Goal: Task Accomplishment & Management: Complete application form

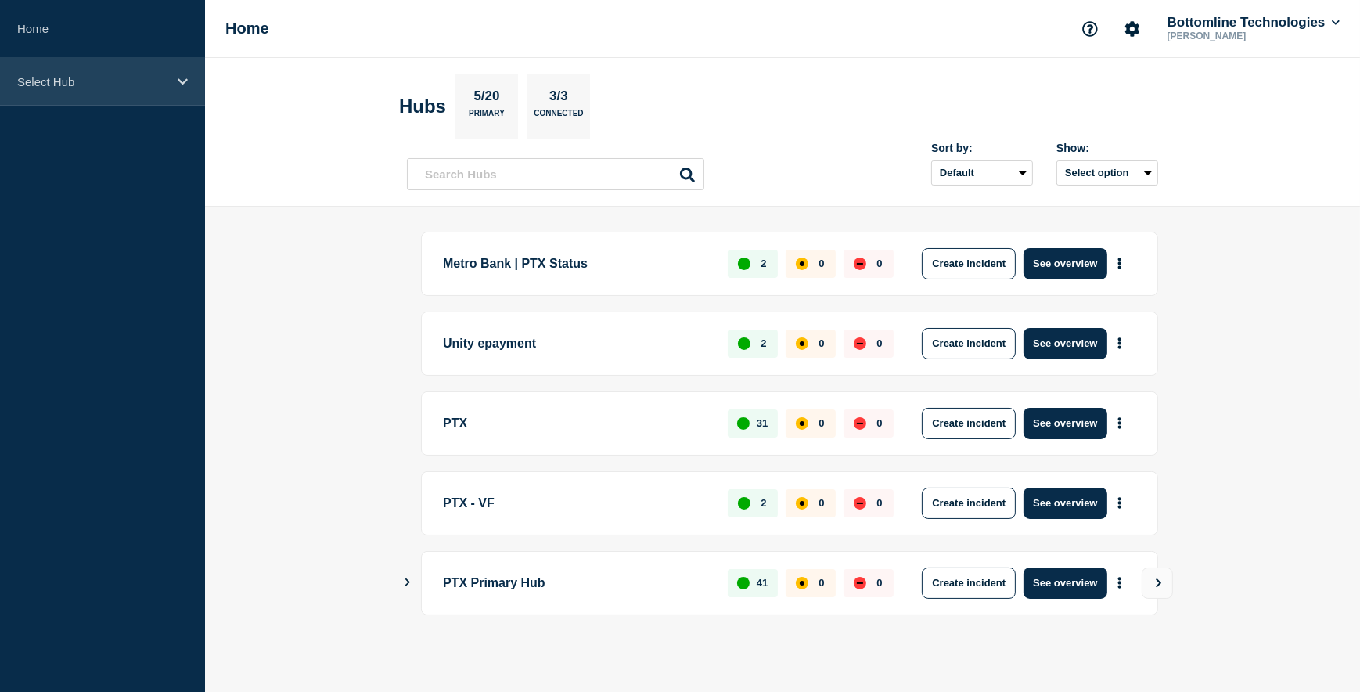
click at [188, 78] on div "Select Hub" at bounding box center [102, 82] width 205 height 48
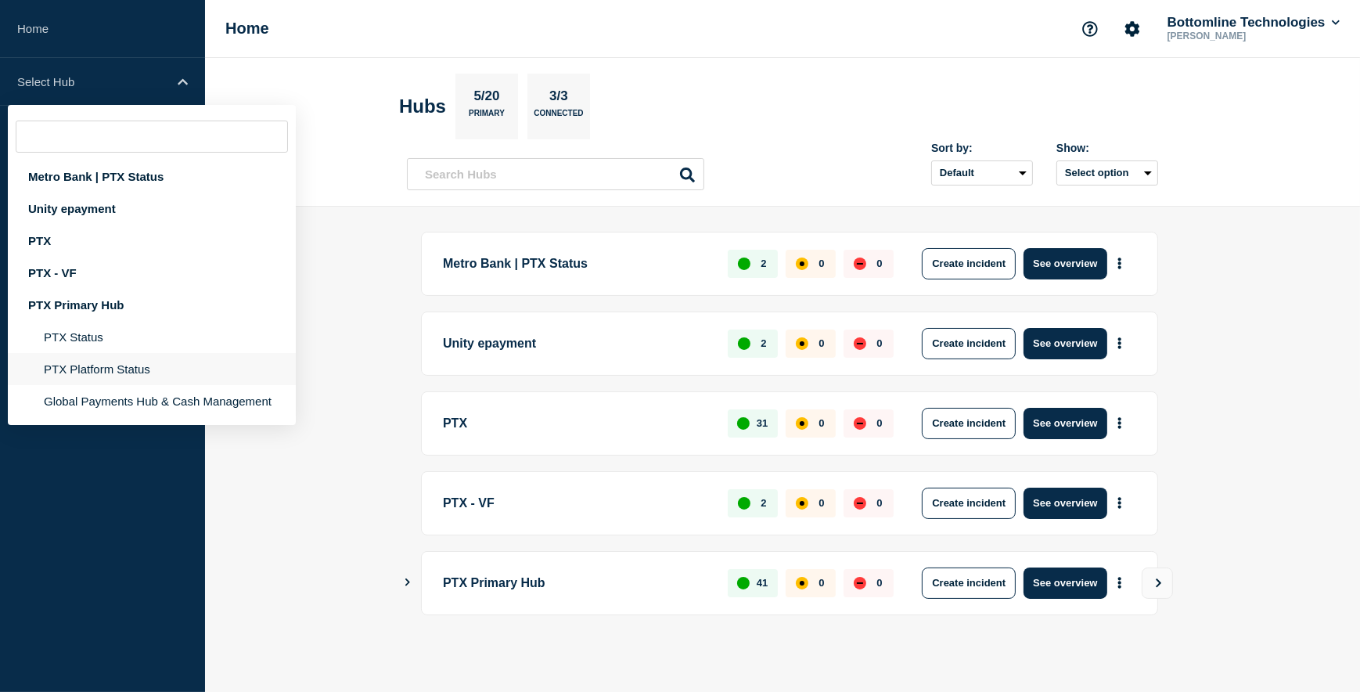
click at [99, 385] on li "PTX Platform Status" at bounding box center [152, 401] width 288 height 32
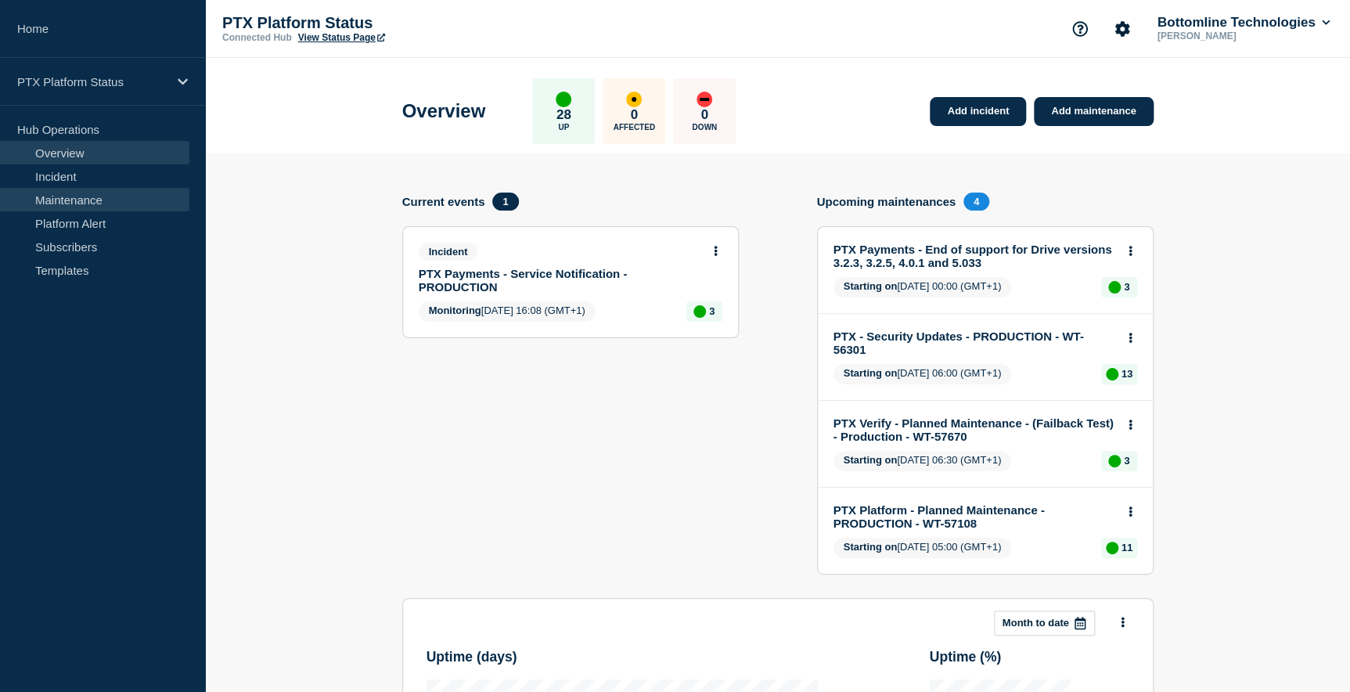
click at [73, 192] on link "Maintenance" at bounding box center [94, 199] width 189 height 23
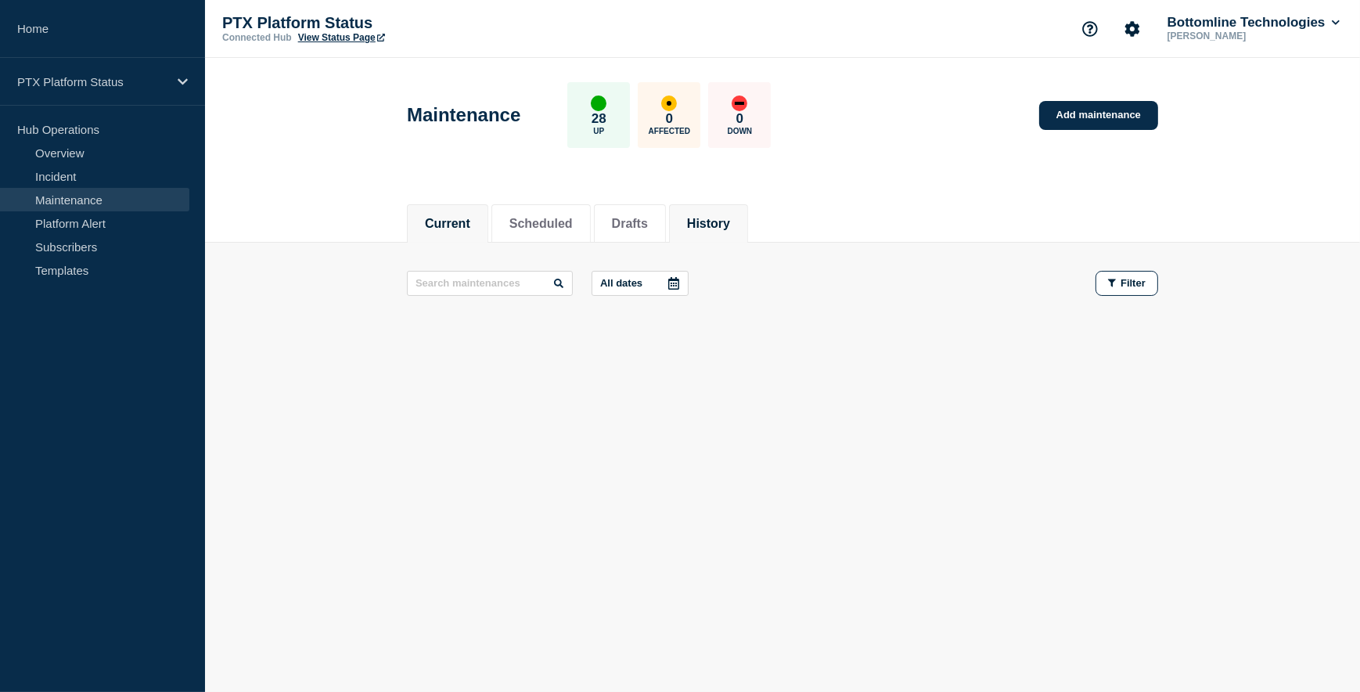
click at [720, 217] on button "History" at bounding box center [708, 224] width 43 height 14
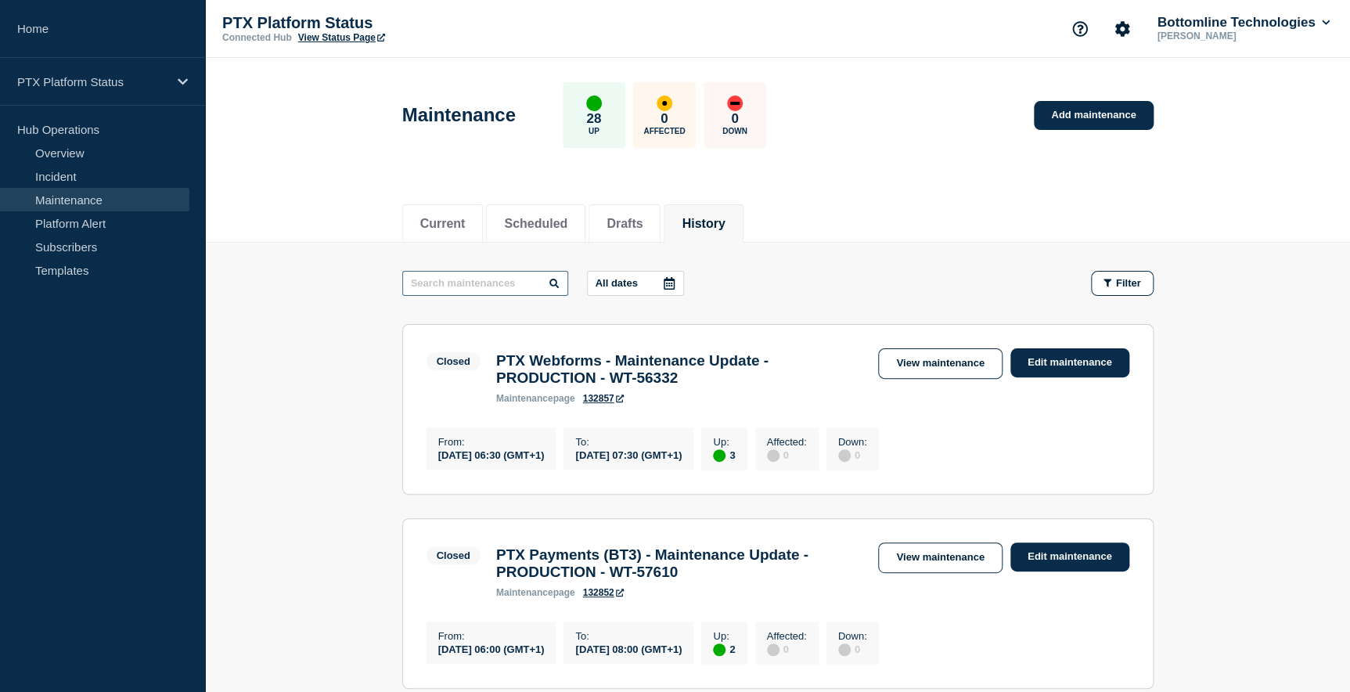
click at [421, 278] on input "text" at bounding box center [485, 283] width 166 height 25
type input "CoP for Business"
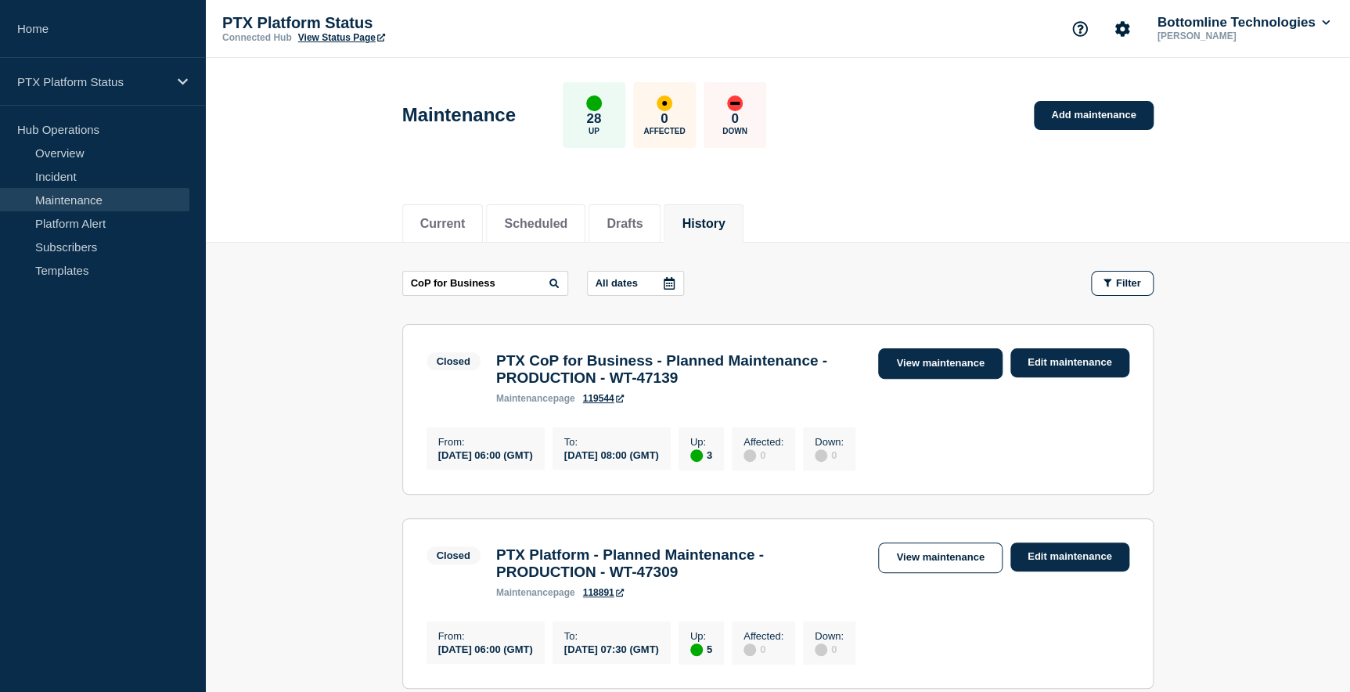
click at [916, 365] on link "View maintenance" at bounding box center [940, 363] width 124 height 31
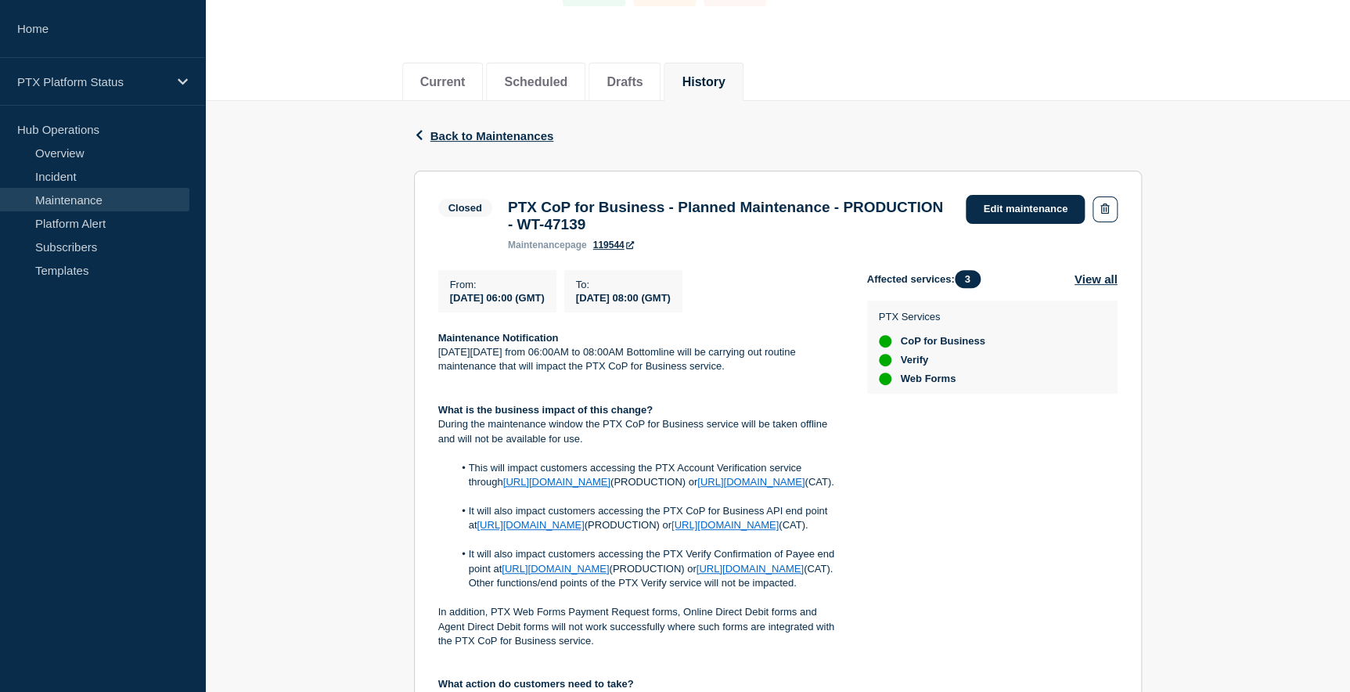
scroll to position [213, 0]
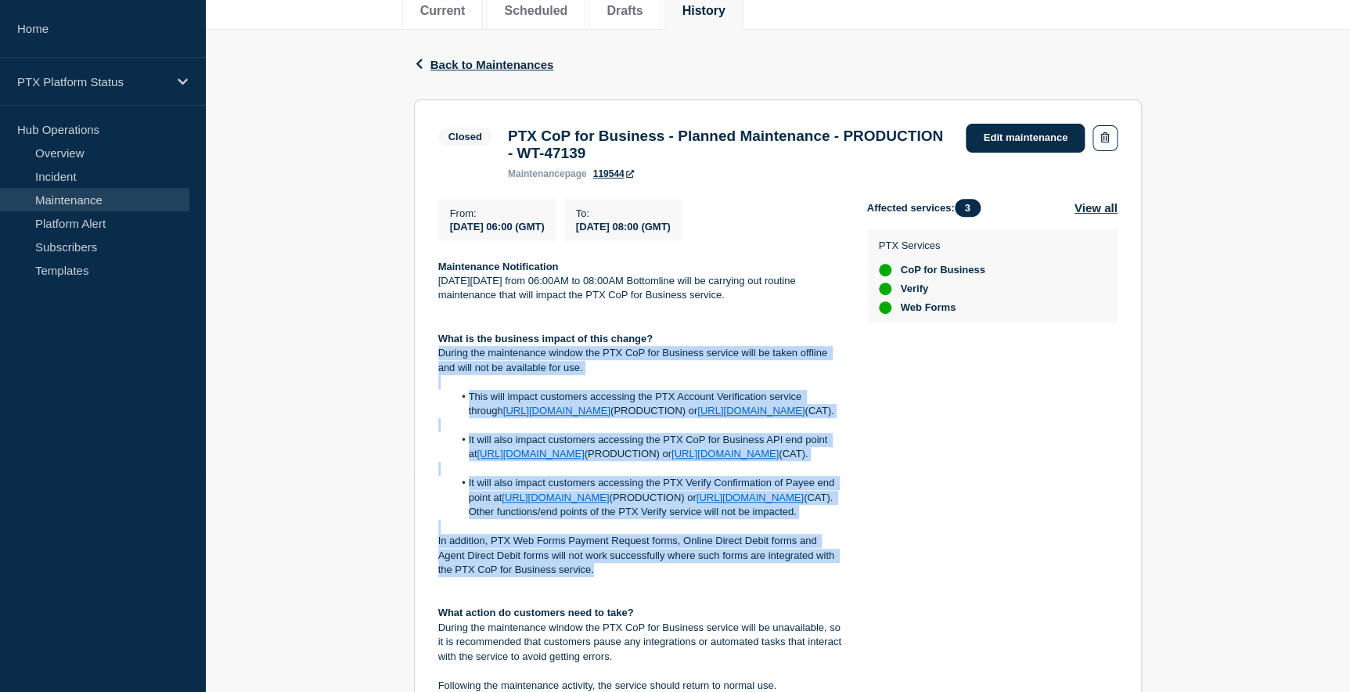
drag, startPoint x: 599, startPoint y: 623, endPoint x: 433, endPoint y: 365, distance: 306.3
click at [433, 365] on section "Closed PTX CoP for Business - Planned Maintenance - PRODUCTION - WT-47139 maint…" at bounding box center [778, 465] width 728 height 733
drag, startPoint x: 433, startPoint y: 365, endPoint x: 452, endPoint y: 361, distance: 19.4
copy div "During the maintenance window the PTX CoP for Business service will be taken of…"
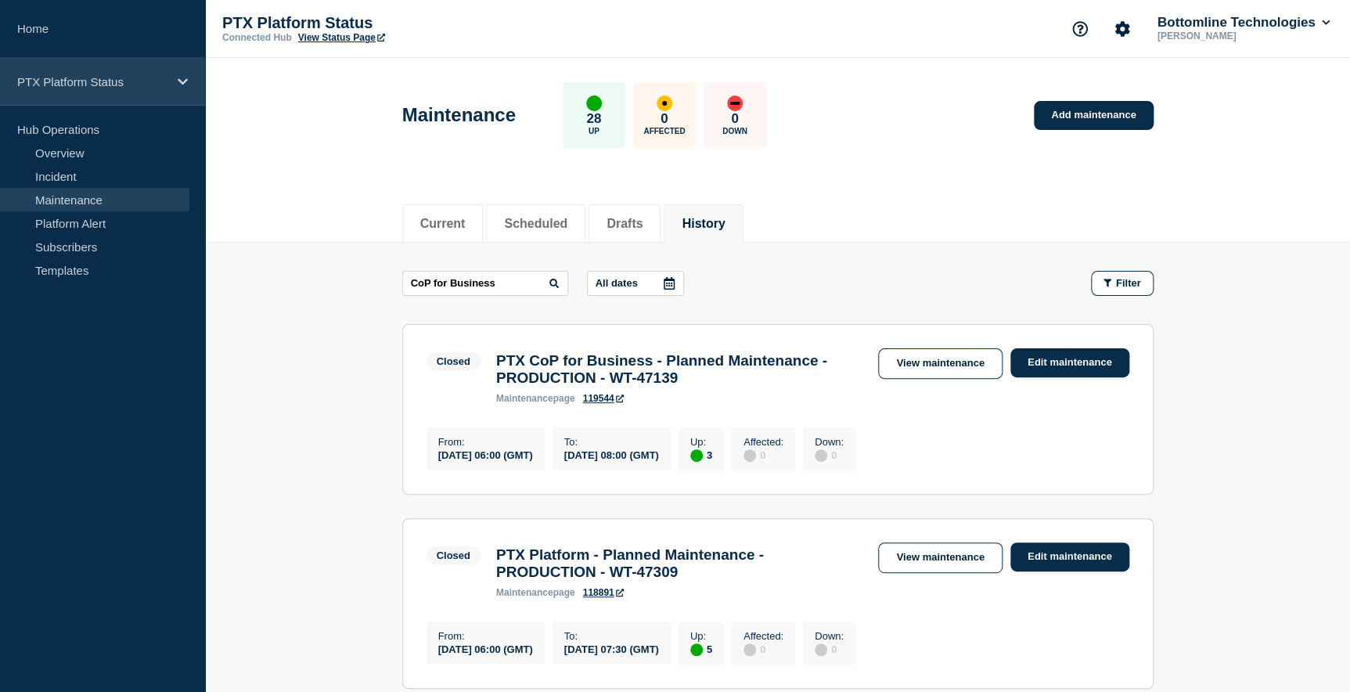
click at [167, 77] on div "PTX Platform Status" at bounding box center [102, 82] width 205 height 48
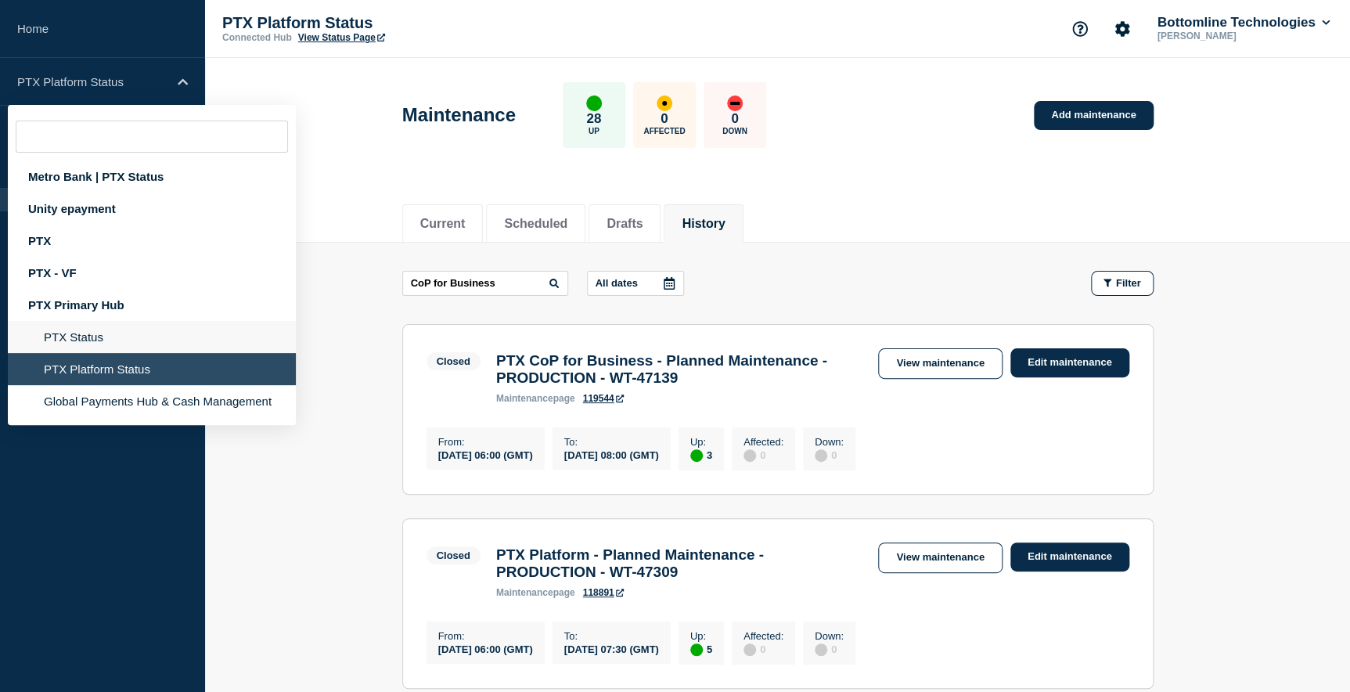
click at [101, 353] on li "PTX Status" at bounding box center [152, 369] width 288 height 32
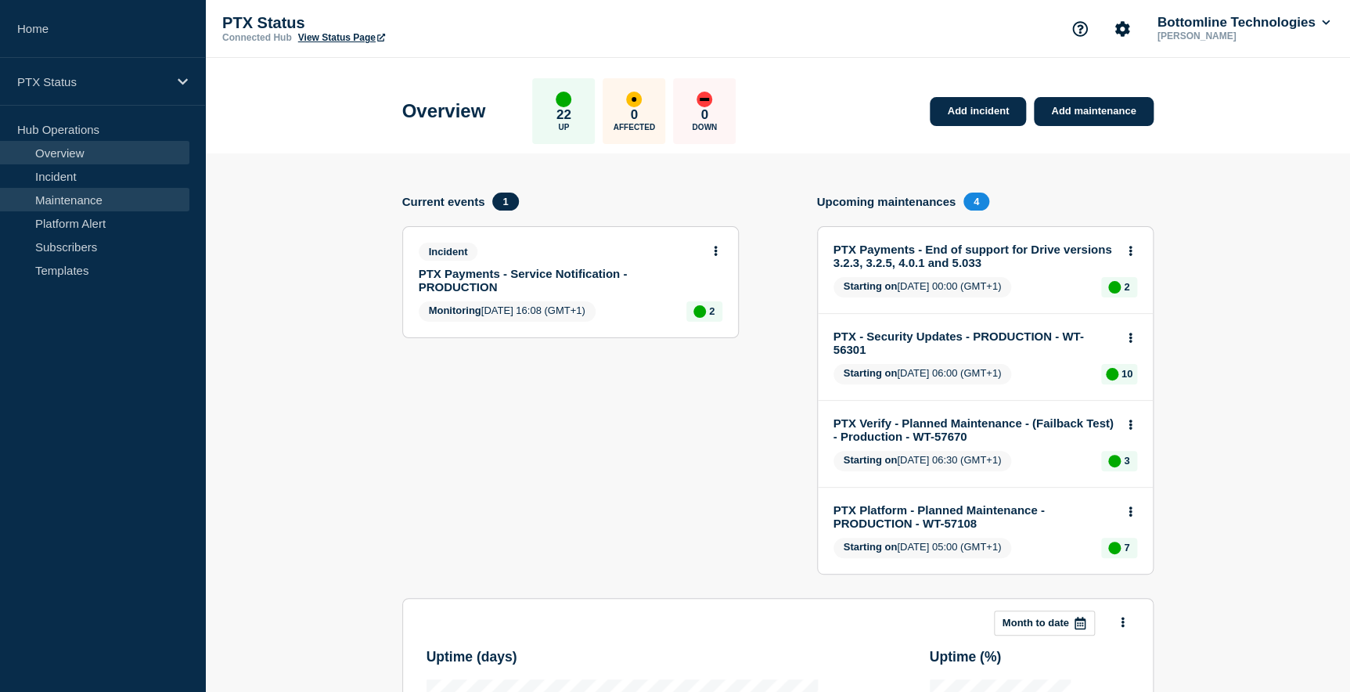
click at [55, 199] on link "Maintenance" at bounding box center [94, 199] width 189 height 23
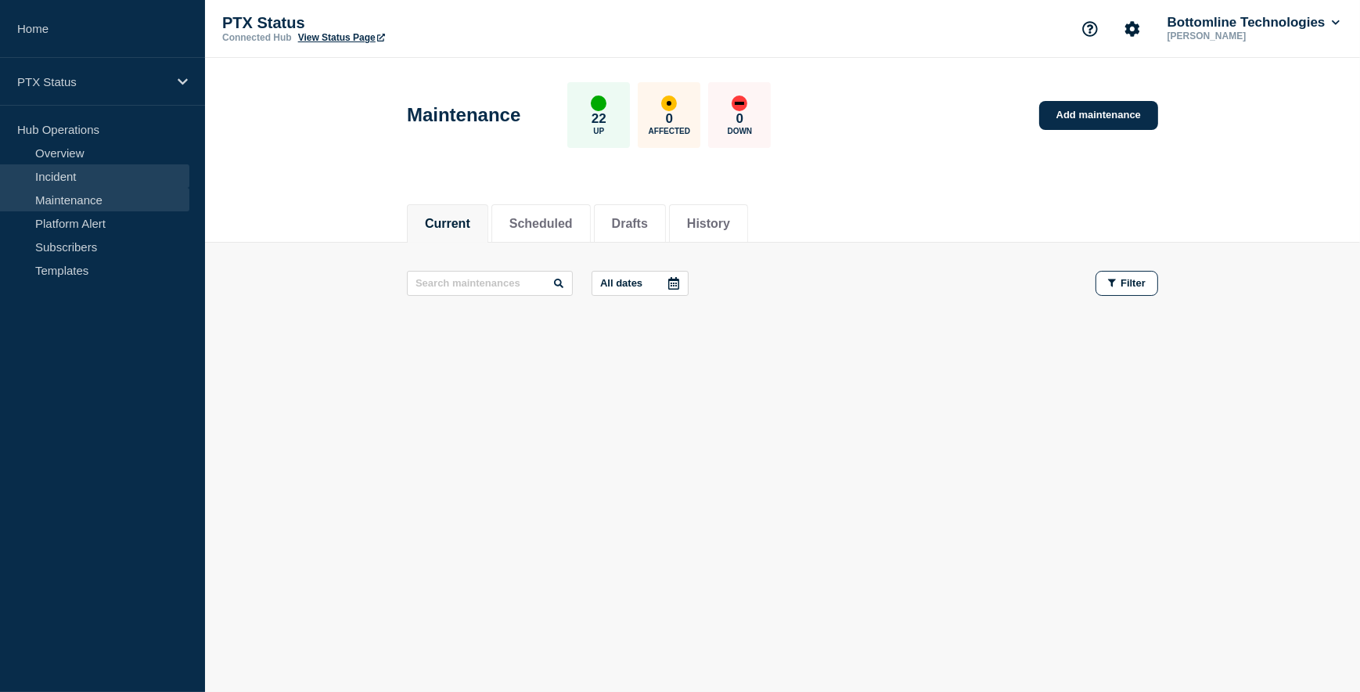
click at [83, 172] on link "Incident" at bounding box center [94, 175] width 189 height 23
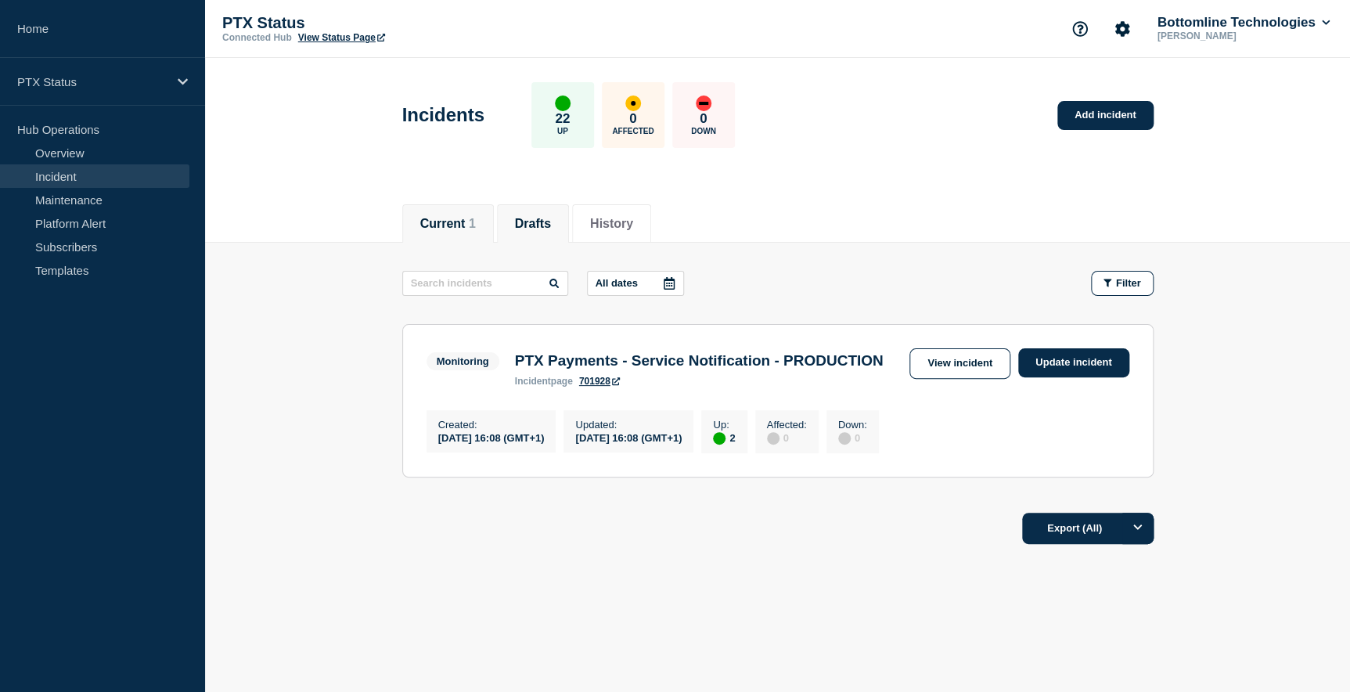
click at [539, 221] on button "Drafts" at bounding box center [533, 224] width 36 height 14
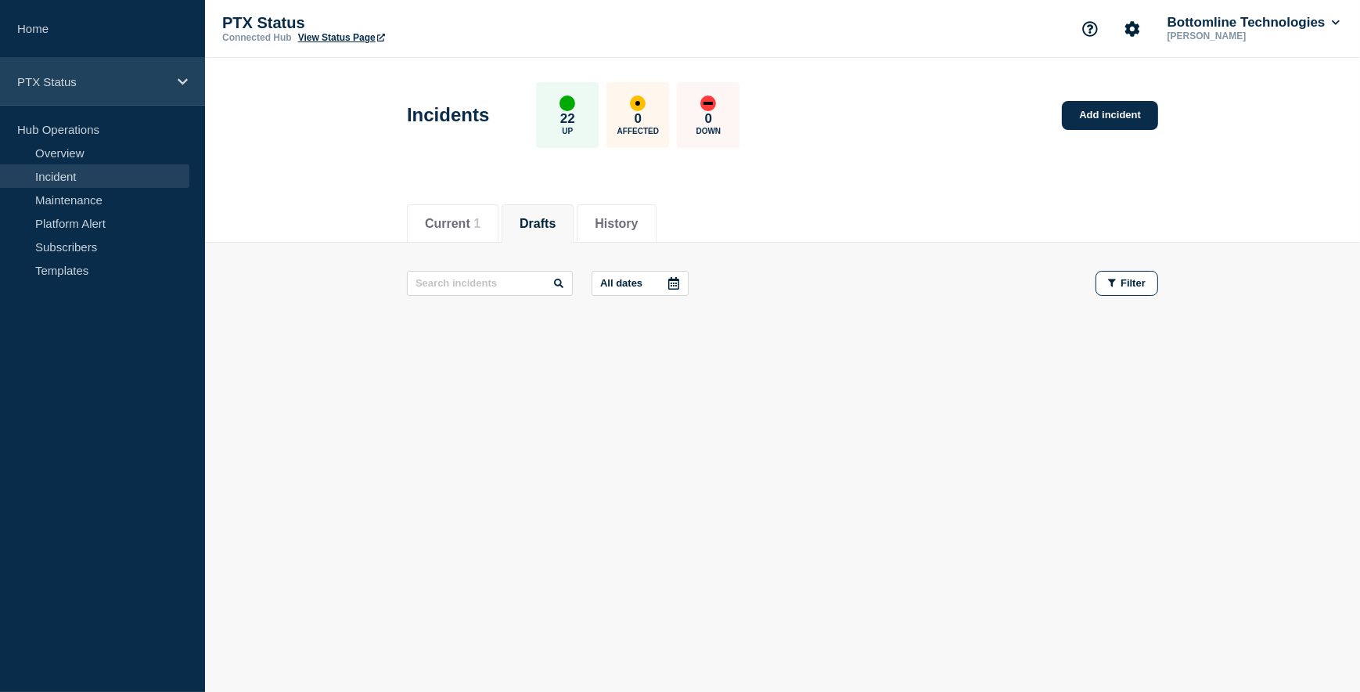
click at [68, 81] on p "PTX Status" at bounding box center [92, 81] width 150 height 13
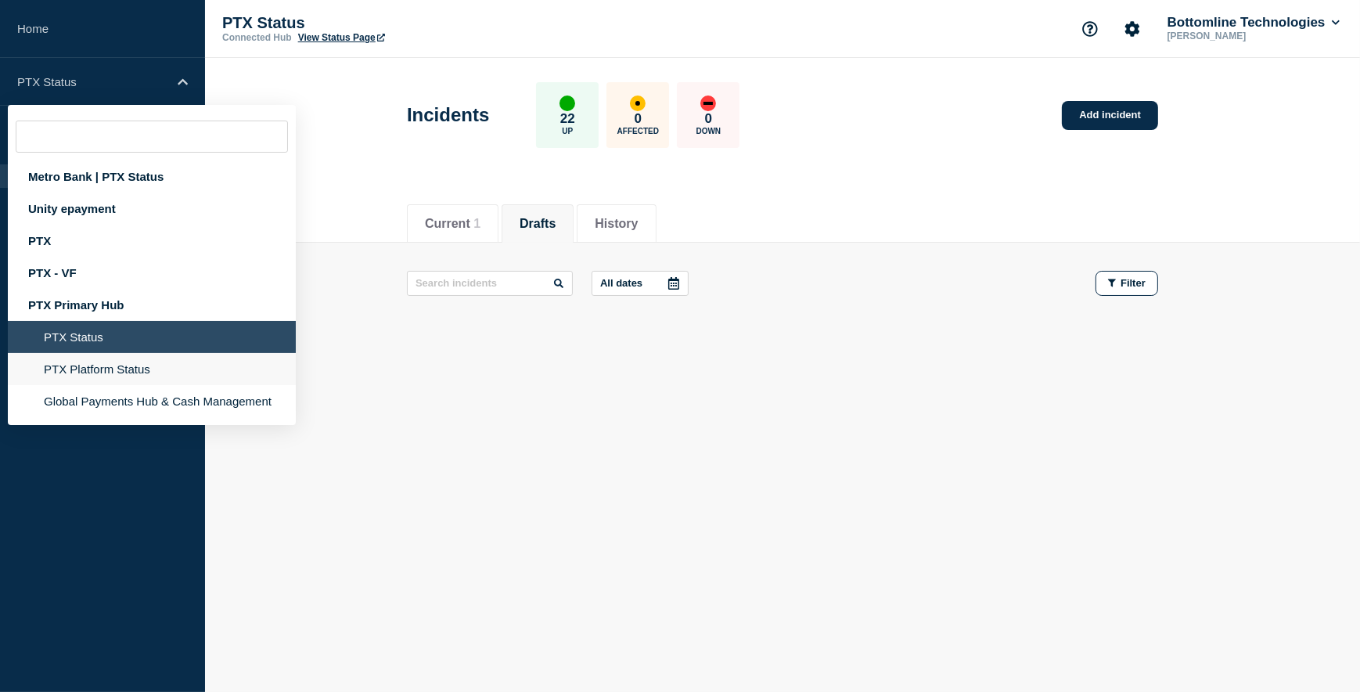
click at [102, 385] on li "PTX Platform Status" at bounding box center [152, 401] width 288 height 32
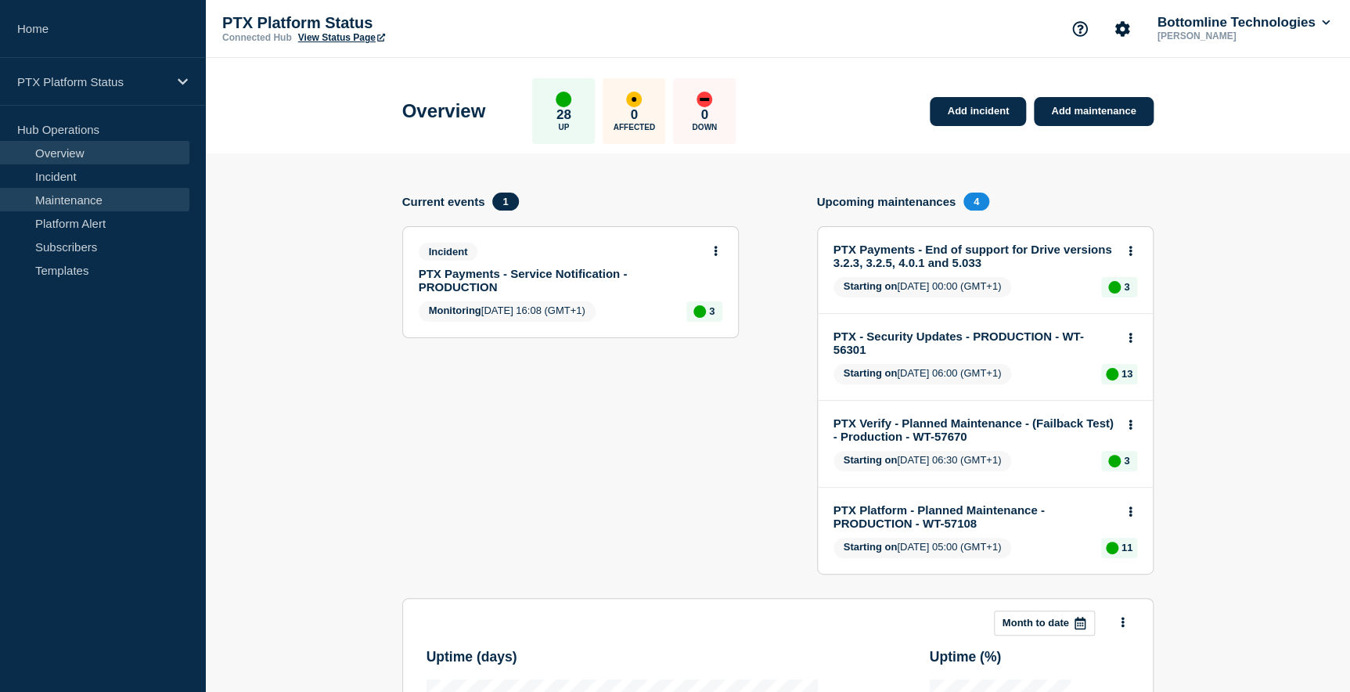
click at [65, 198] on link "Maintenance" at bounding box center [94, 199] width 189 height 23
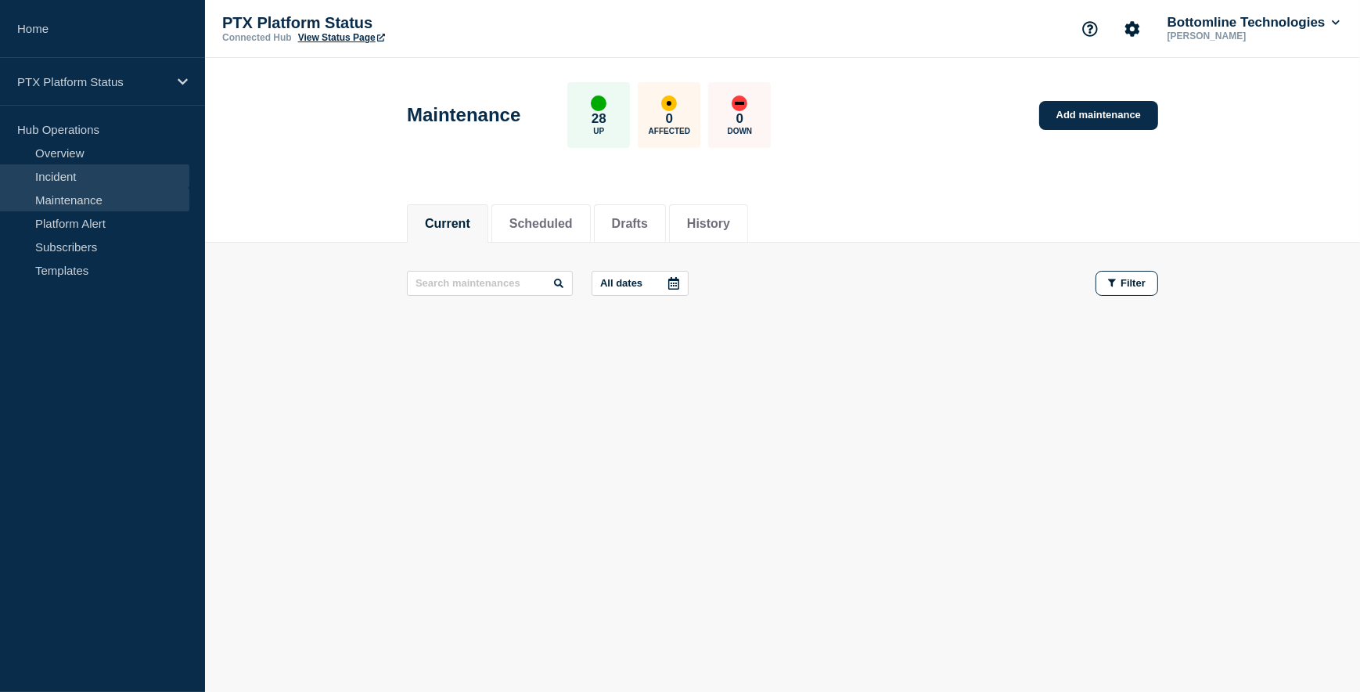
click at [70, 171] on link "Incident" at bounding box center [94, 175] width 189 height 23
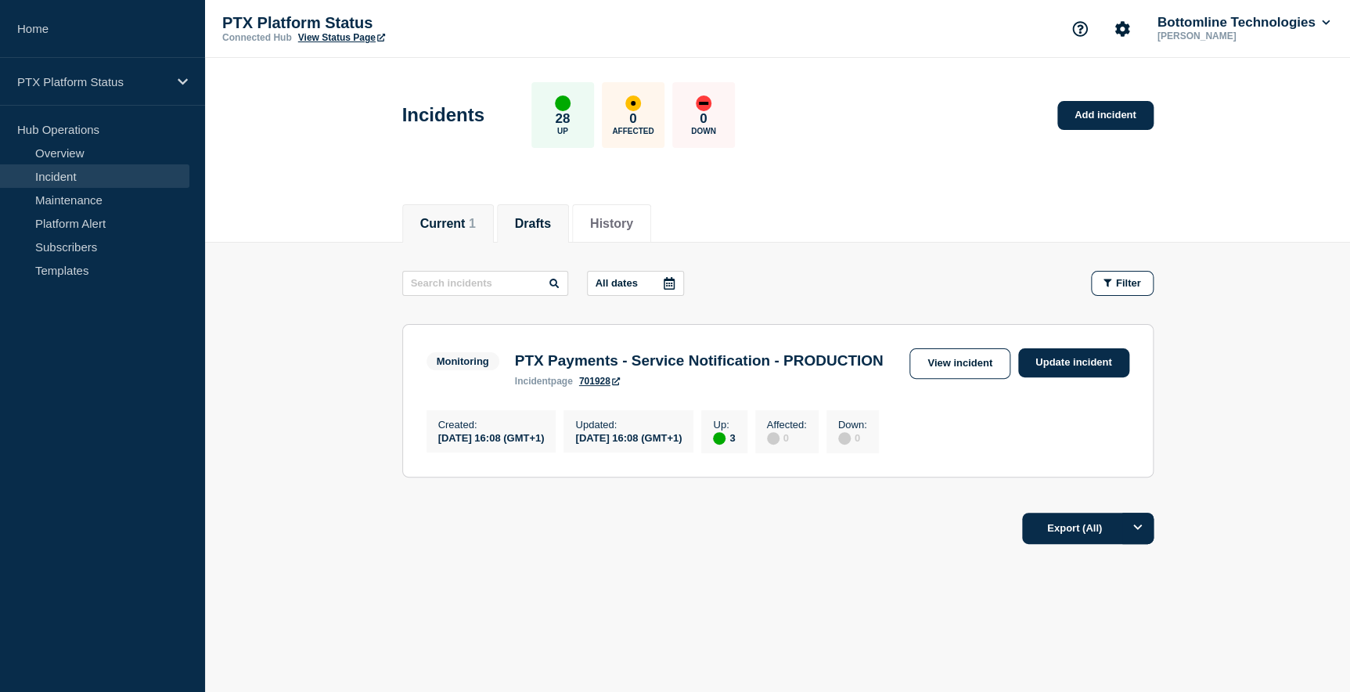
click at [538, 225] on button "Drafts" at bounding box center [533, 224] width 36 height 14
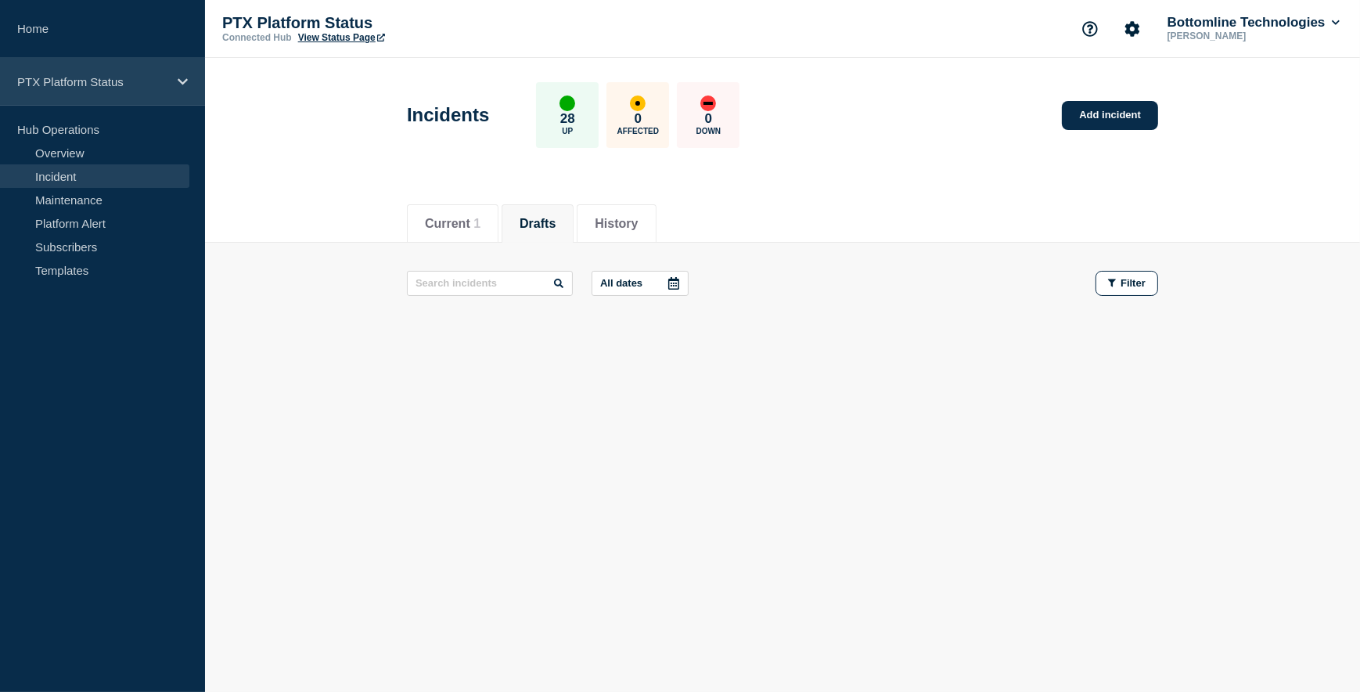
click at [181, 78] on icon at bounding box center [183, 82] width 10 height 12
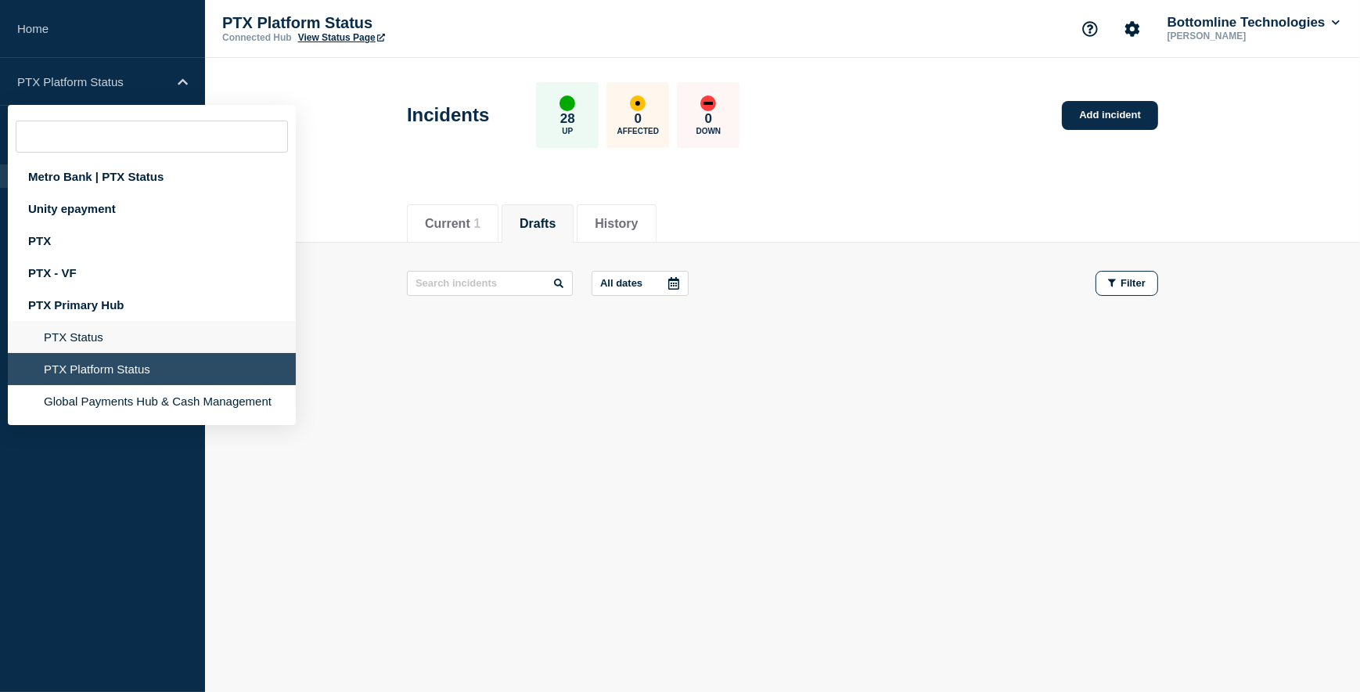
click at [92, 353] on li "PTX Status" at bounding box center [152, 369] width 288 height 32
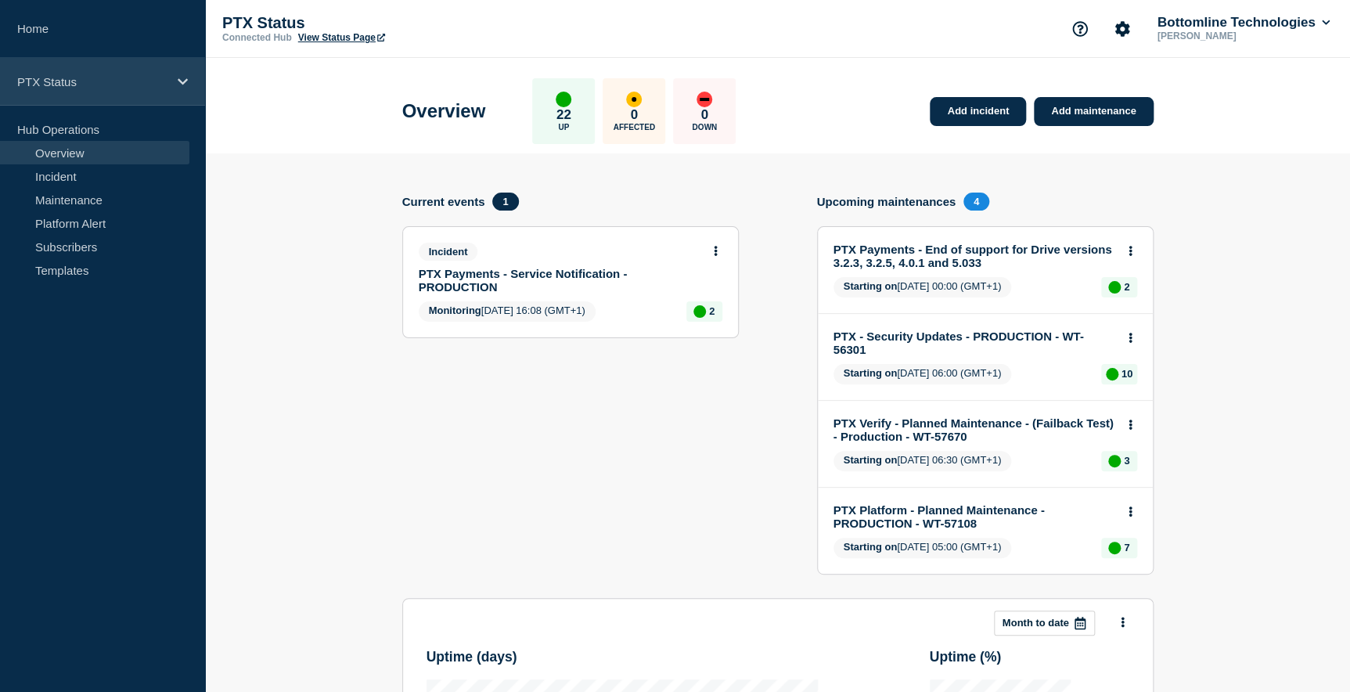
click at [81, 79] on p "PTX Status" at bounding box center [92, 81] width 150 height 13
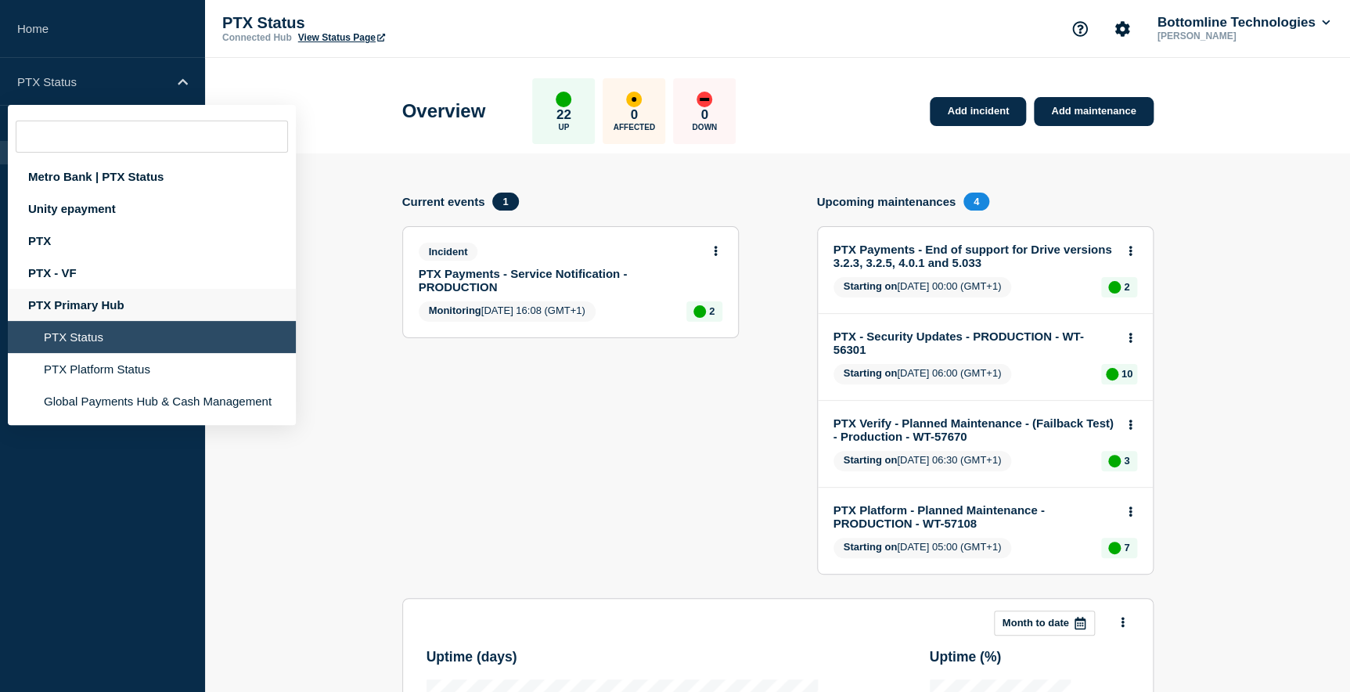
click at [90, 302] on div "PTX Primary Hub" at bounding box center [152, 305] width 288 height 32
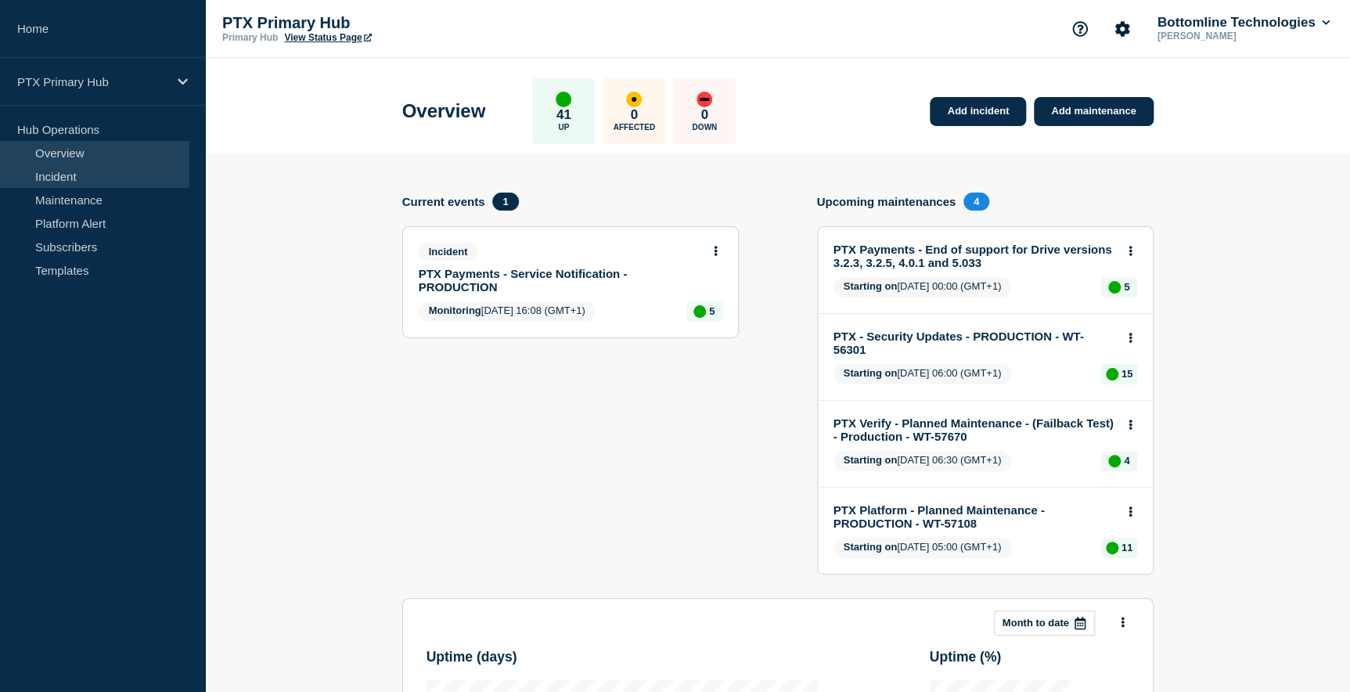
click at [70, 178] on link "Incident" at bounding box center [94, 175] width 189 height 23
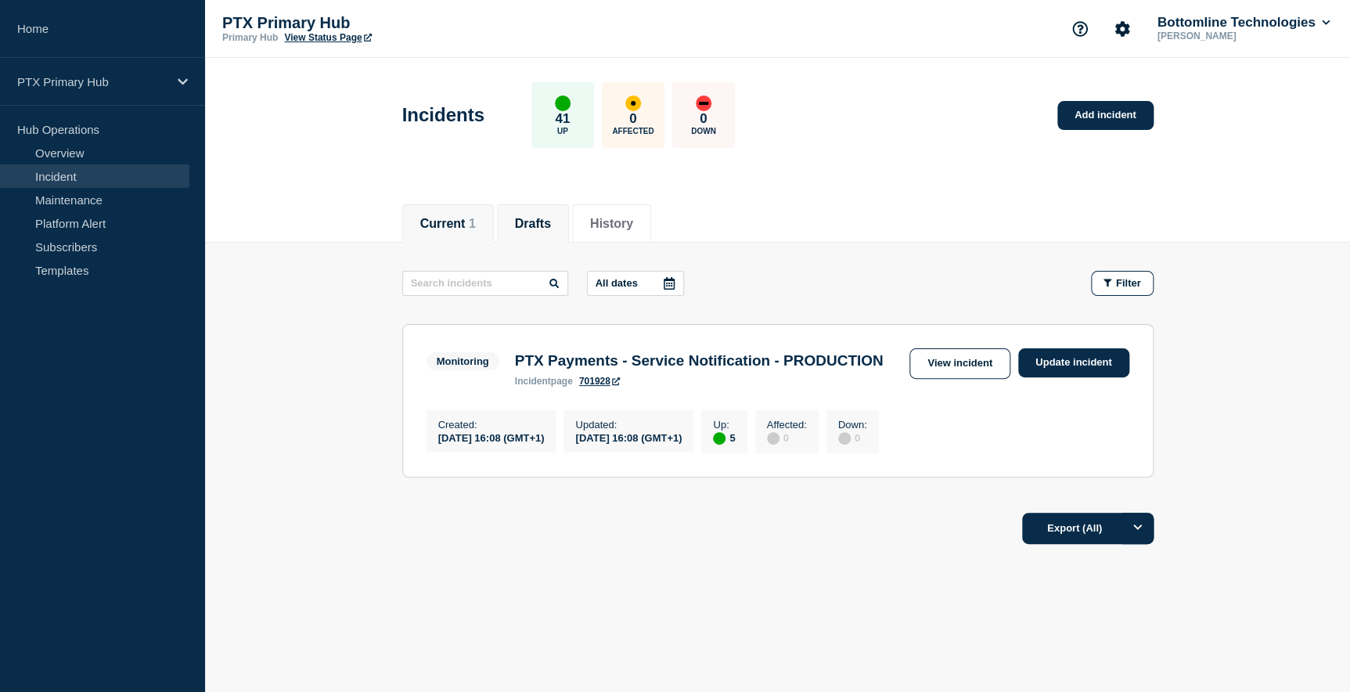
click at [539, 217] on button "Drafts" at bounding box center [533, 224] width 36 height 14
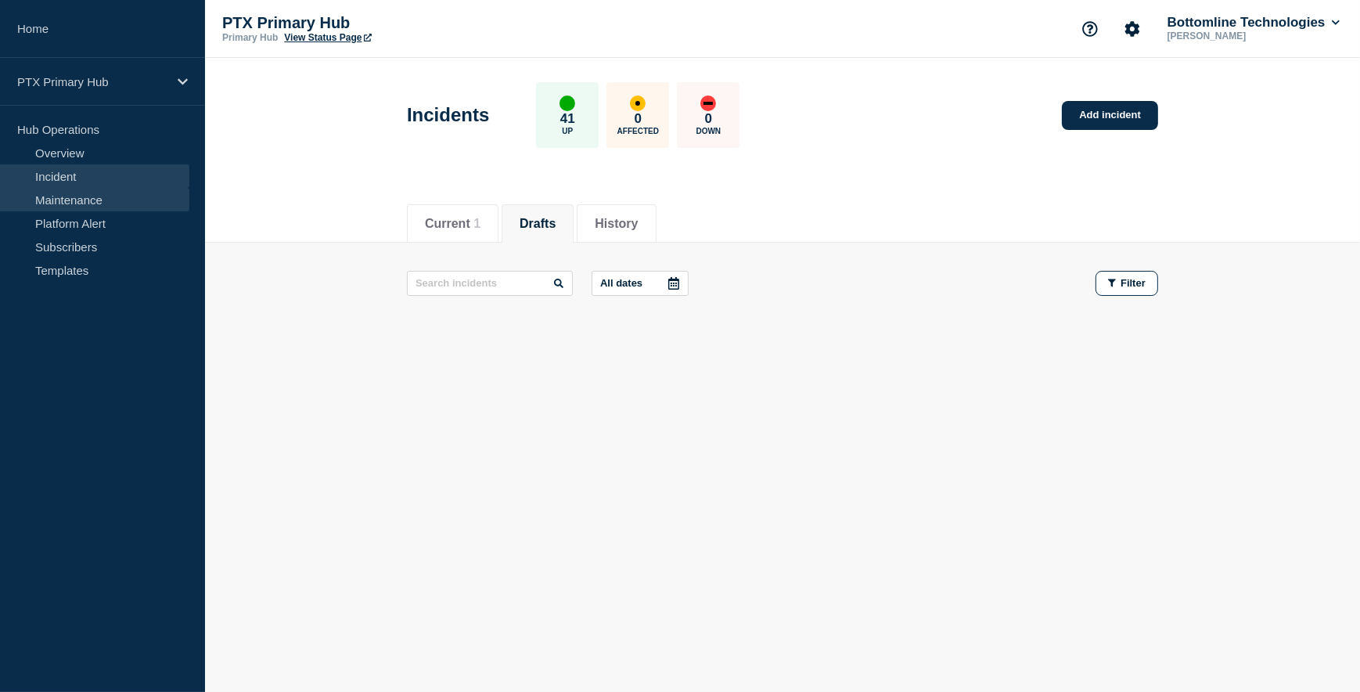
click at [75, 201] on link "Maintenance" at bounding box center [94, 199] width 189 height 23
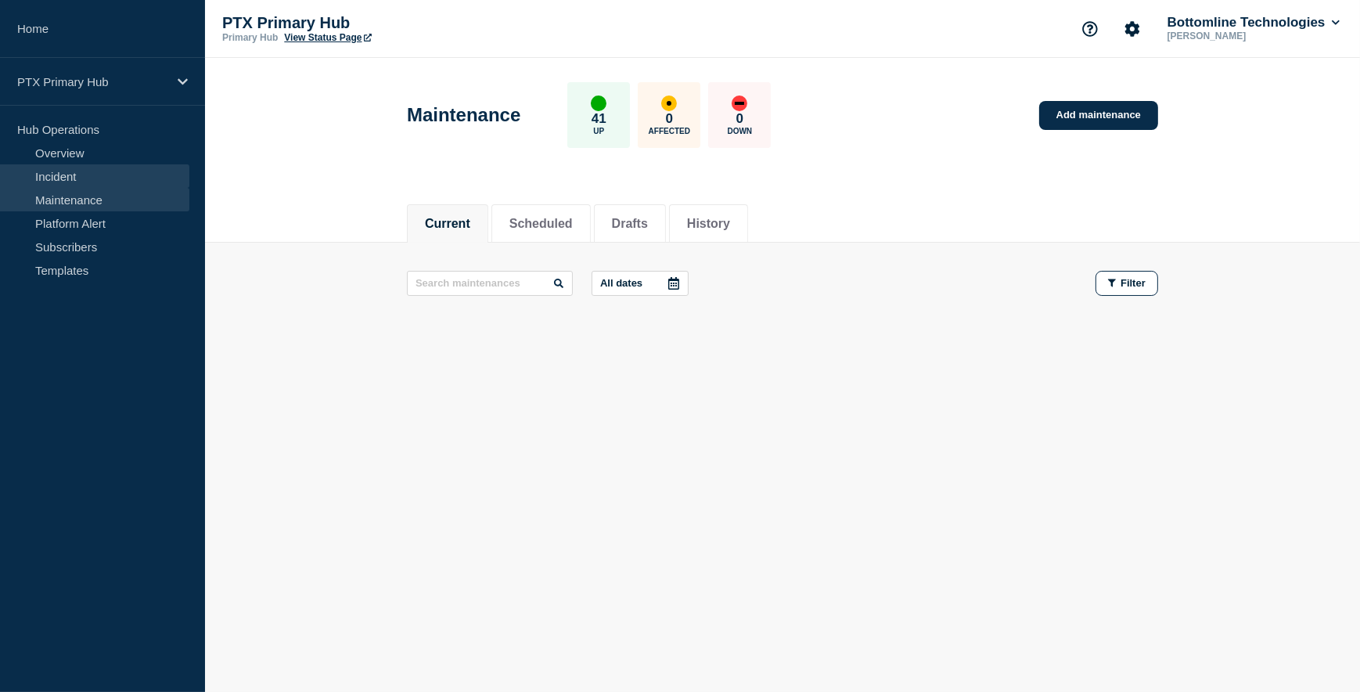
click at [76, 174] on link "Incident" at bounding box center [94, 175] width 189 height 23
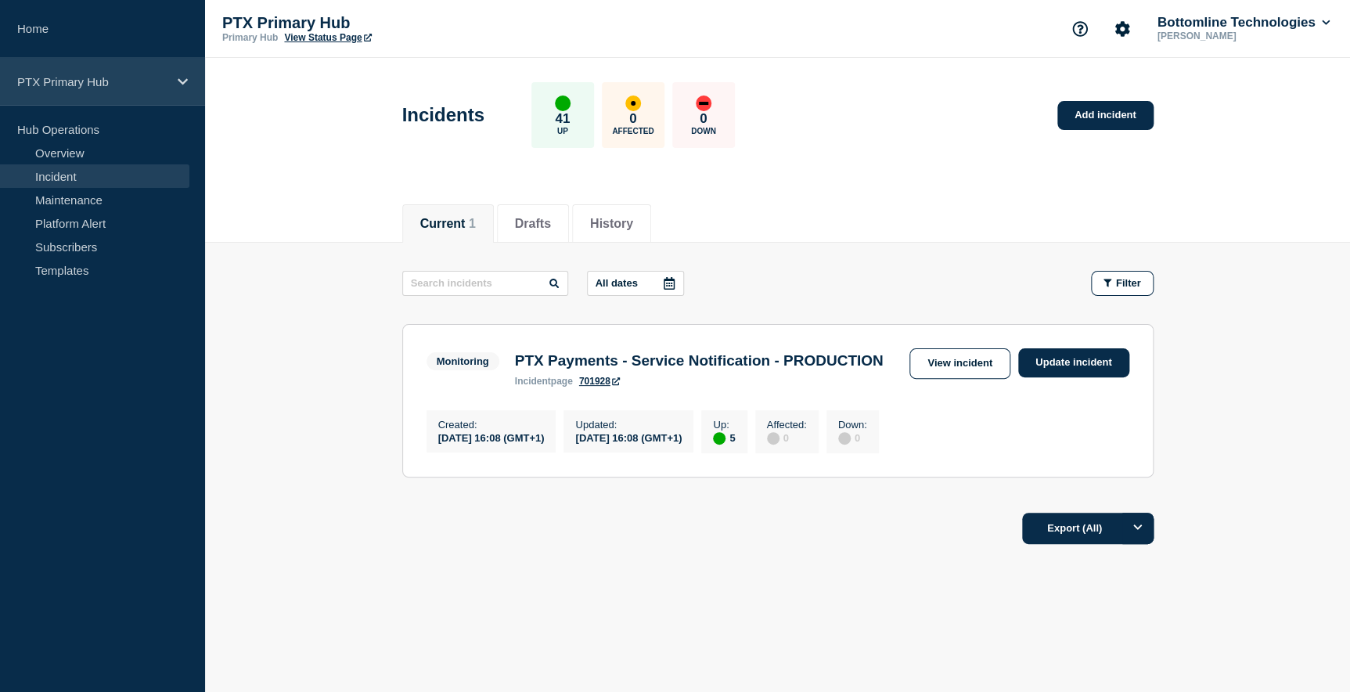
click at [138, 77] on p "PTX Primary Hub" at bounding box center [92, 81] width 150 height 13
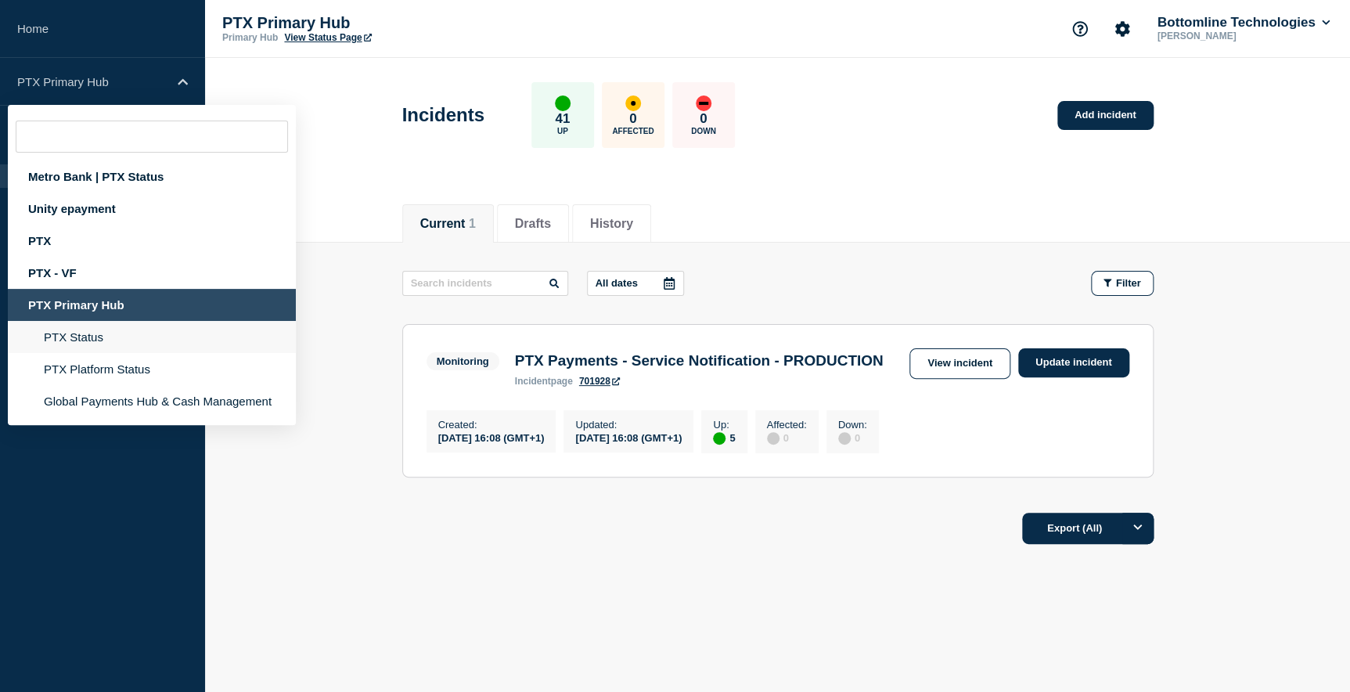
click at [109, 353] on li "PTX Status" at bounding box center [152, 369] width 288 height 32
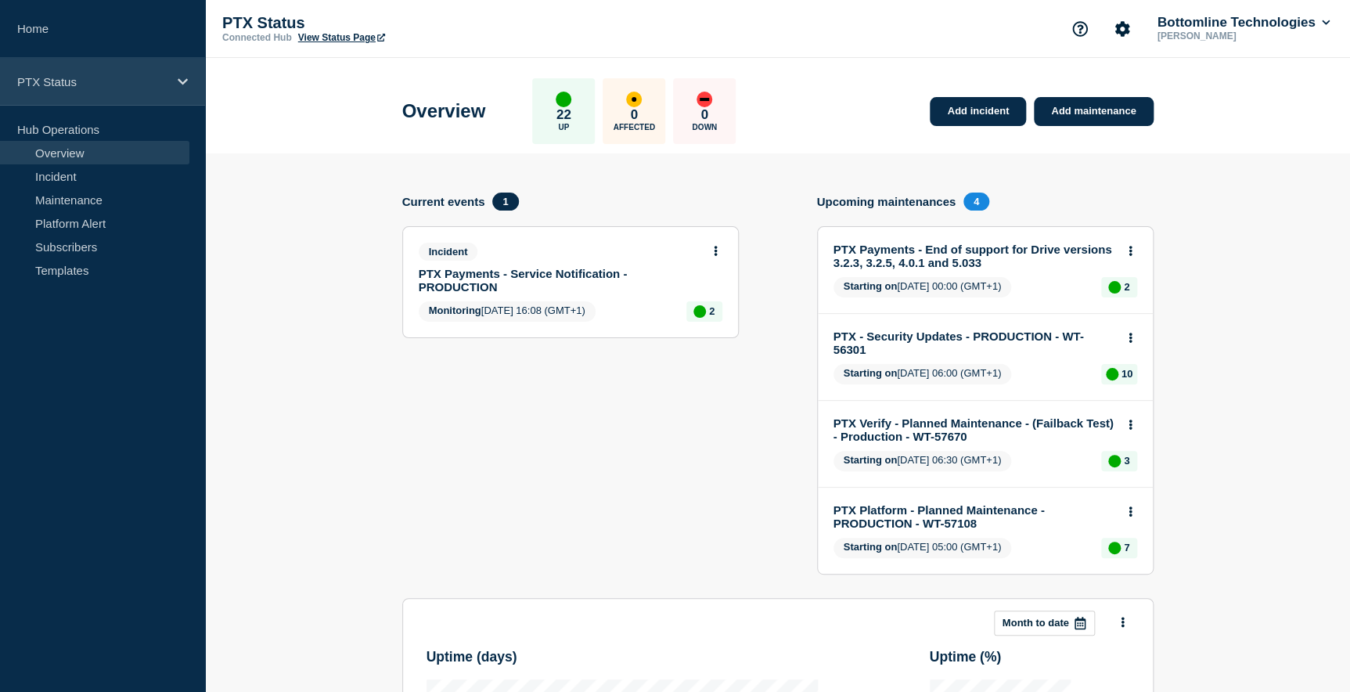
click at [144, 76] on p "PTX Status" at bounding box center [92, 81] width 150 height 13
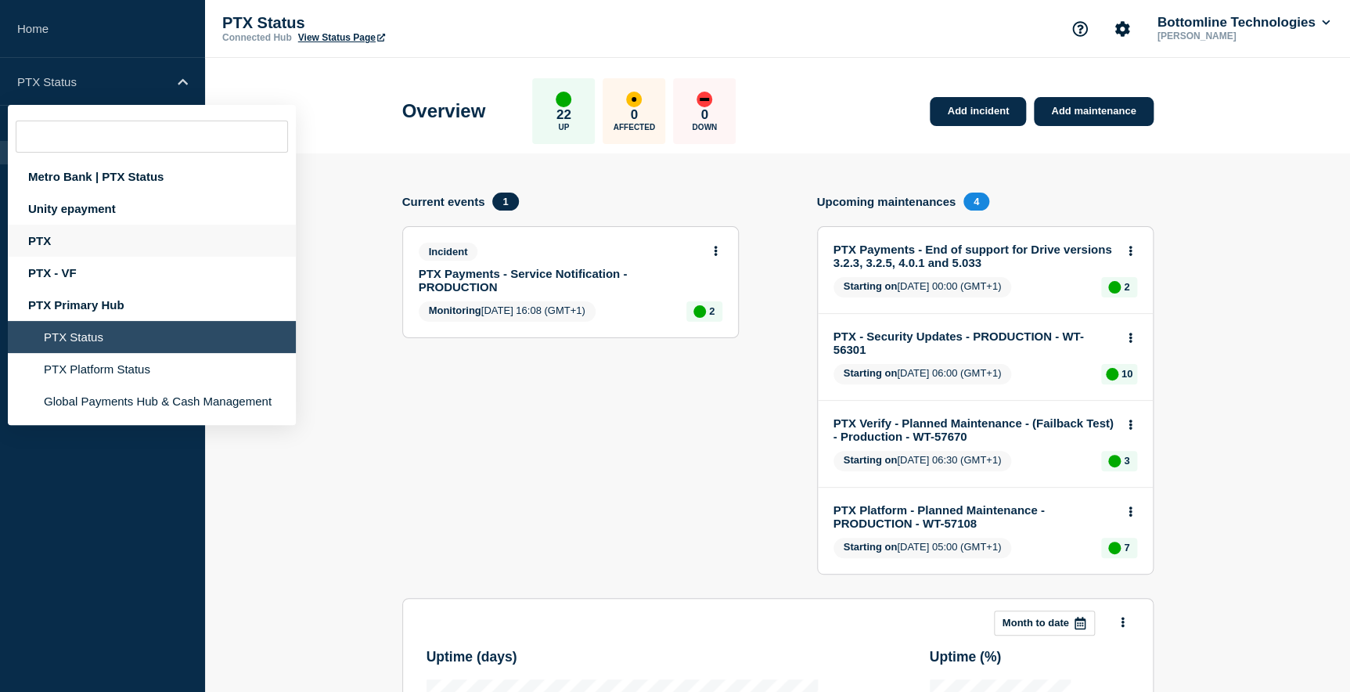
click at [55, 242] on div "PTX" at bounding box center [152, 241] width 288 height 32
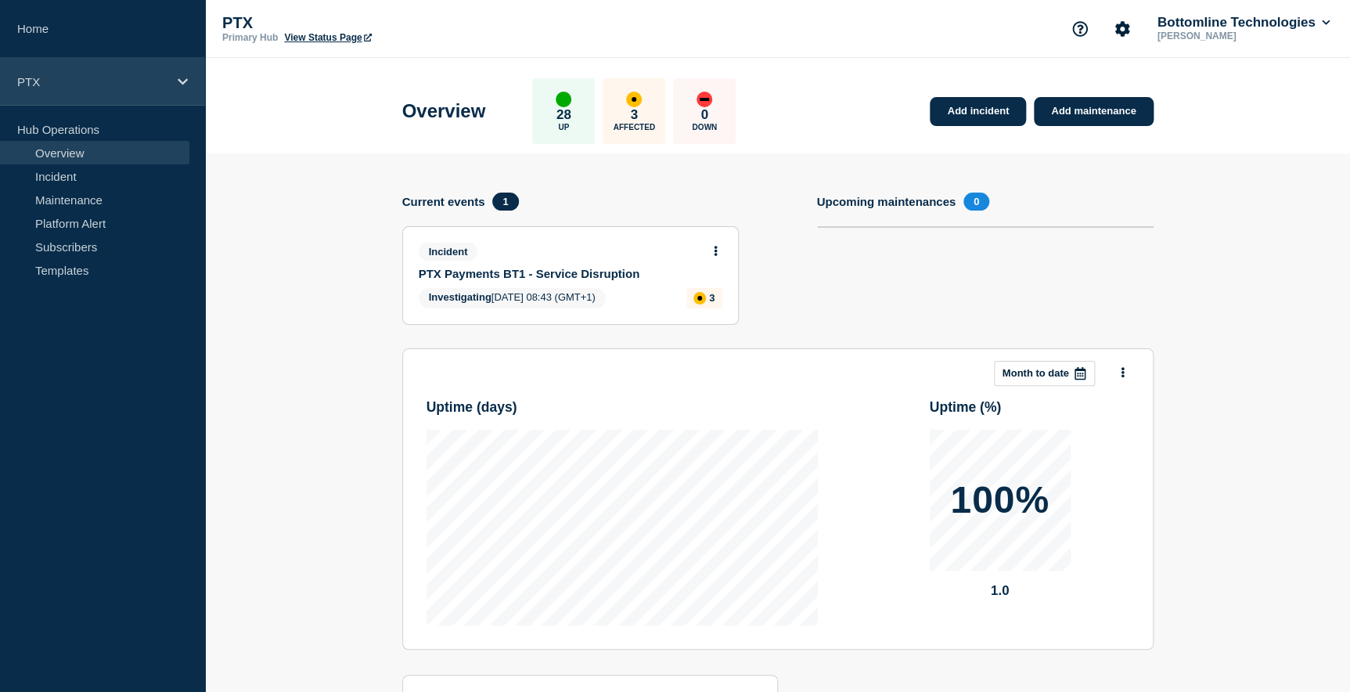
click at [135, 79] on p "PTX" at bounding box center [92, 81] width 150 height 13
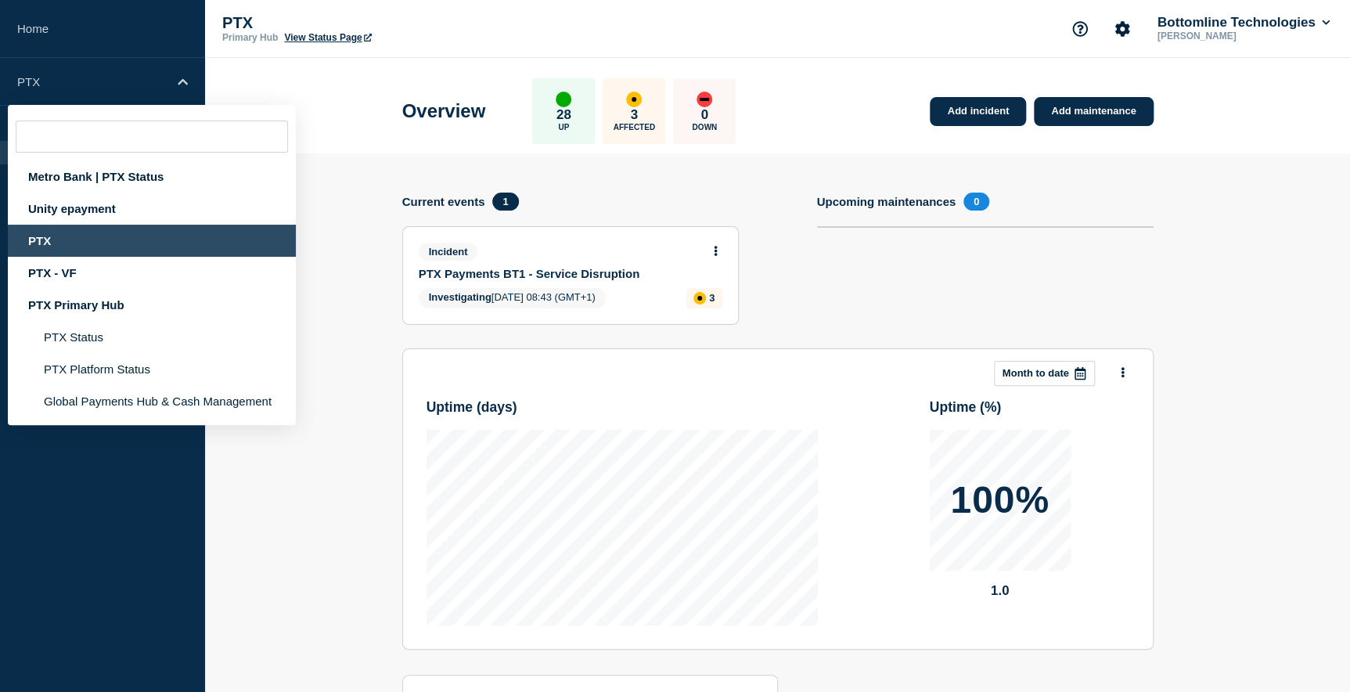
click at [351, 217] on section "Add incident Add maintenance Current events 1 Incident PTX Payments BT1 - Servi…" at bounding box center [777, 490] width 1145 height 674
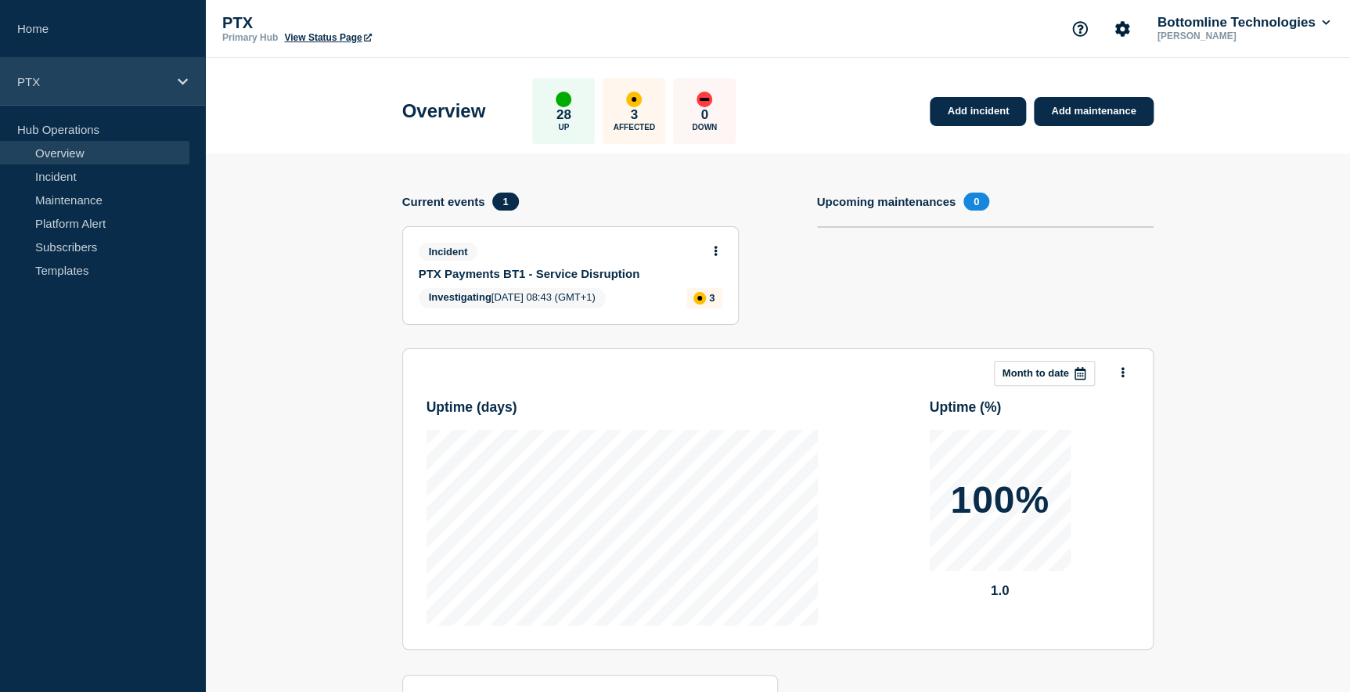
click at [153, 83] on p "PTX" at bounding box center [92, 81] width 150 height 13
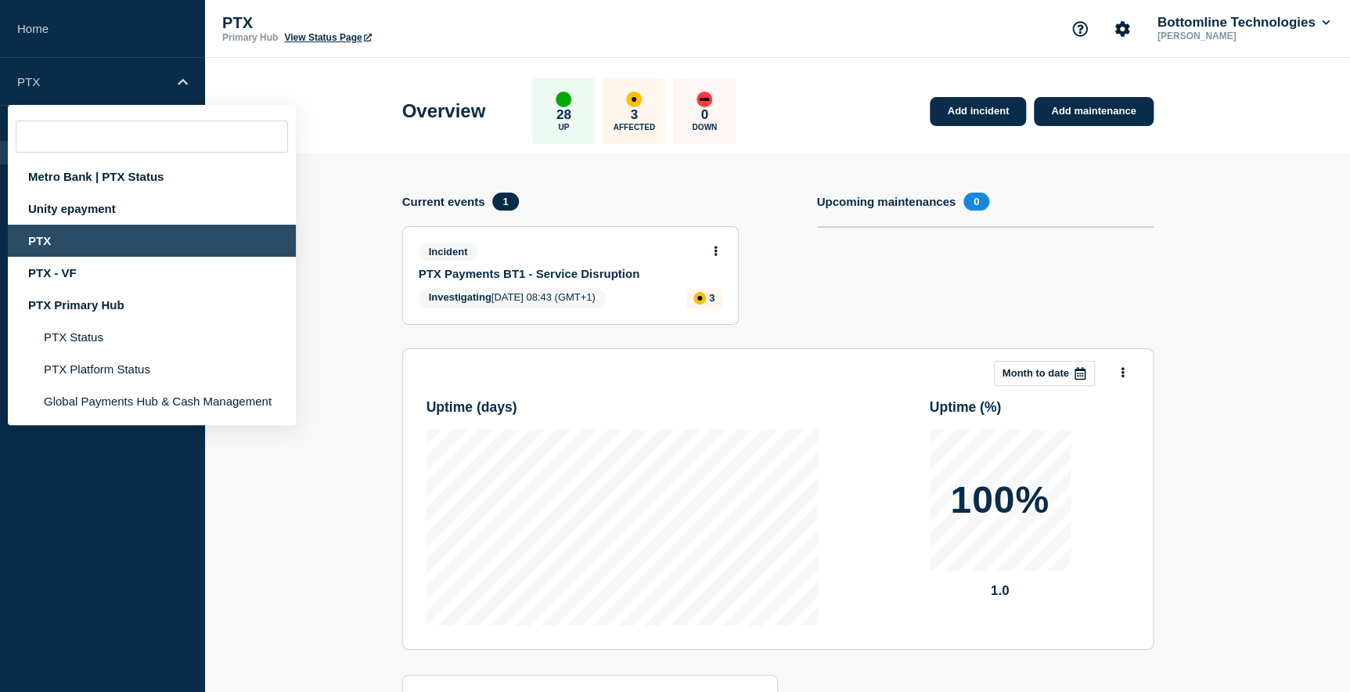
click at [334, 324] on section "Add incident Add maintenance Current events 1 Incident PTX Payments BT1 - Servi…" at bounding box center [777, 490] width 1145 height 674
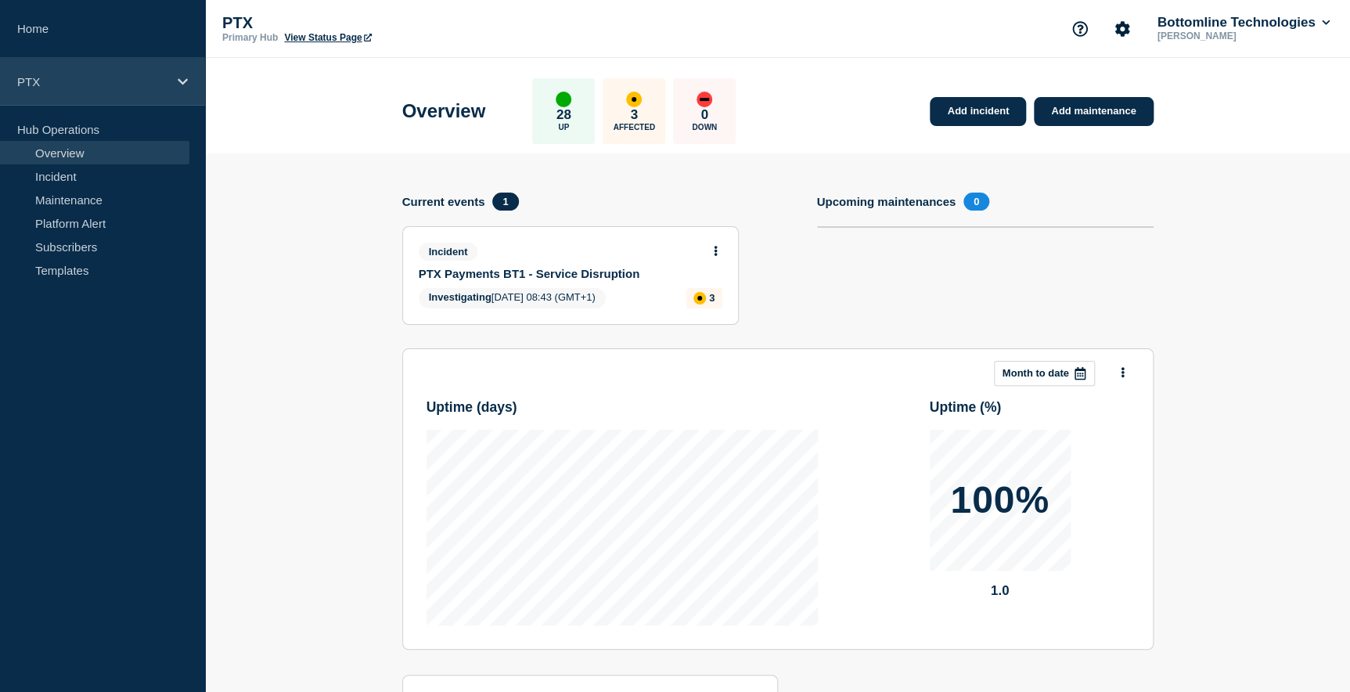
click at [106, 82] on p "PTX" at bounding box center [92, 81] width 150 height 13
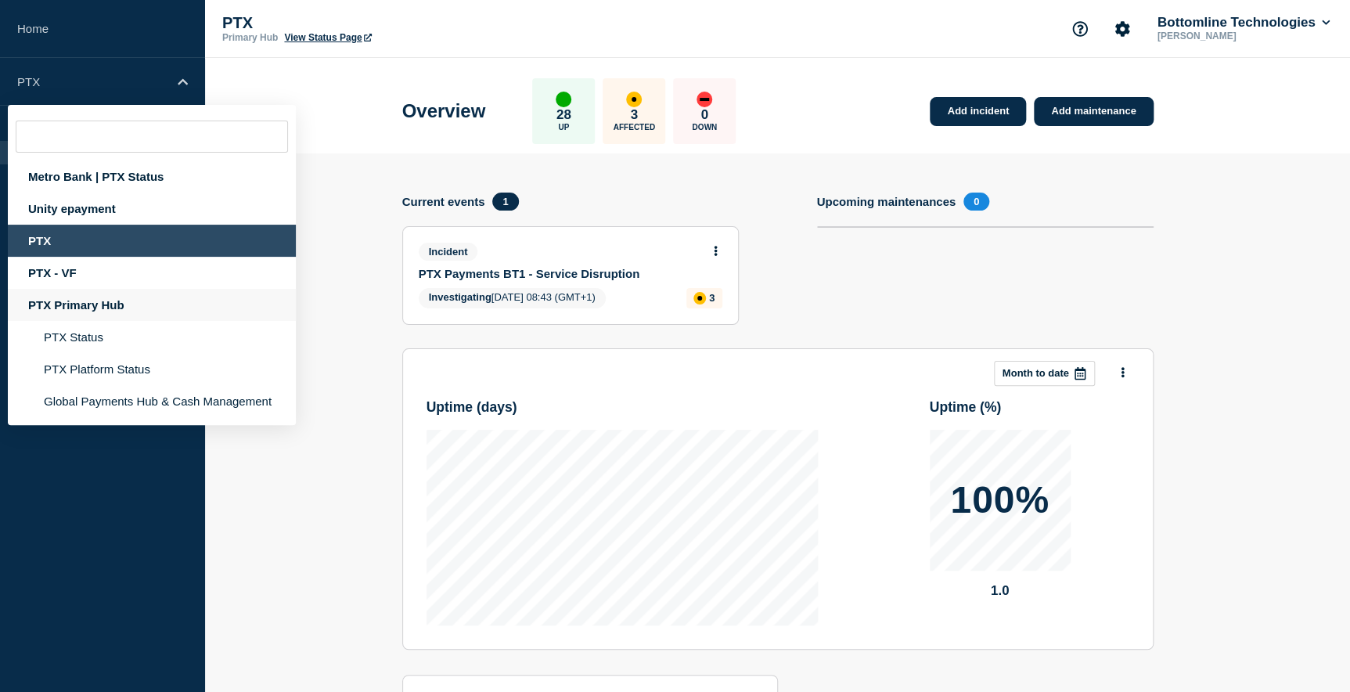
click at [92, 308] on div "PTX Primary Hub" at bounding box center [152, 305] width 288 height 32
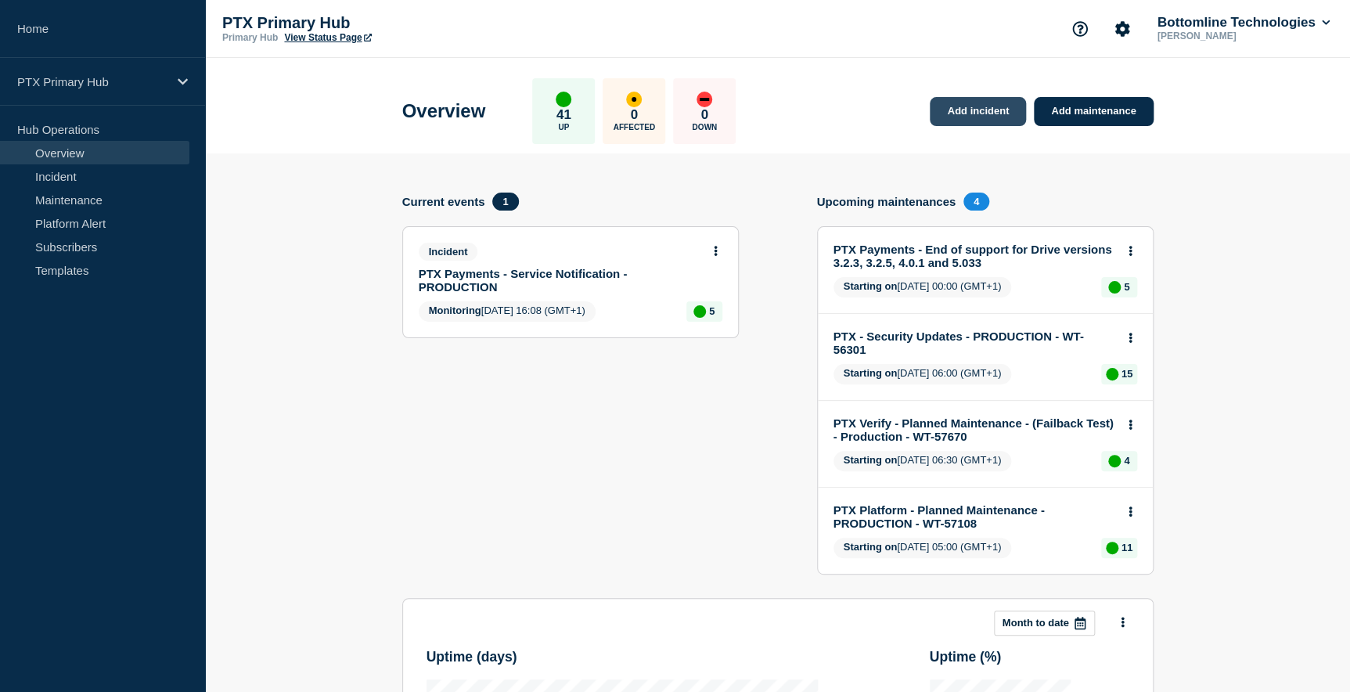
click at [994, 106] on link "Add incident" at bounding box center [978, 111] width 96 height 29
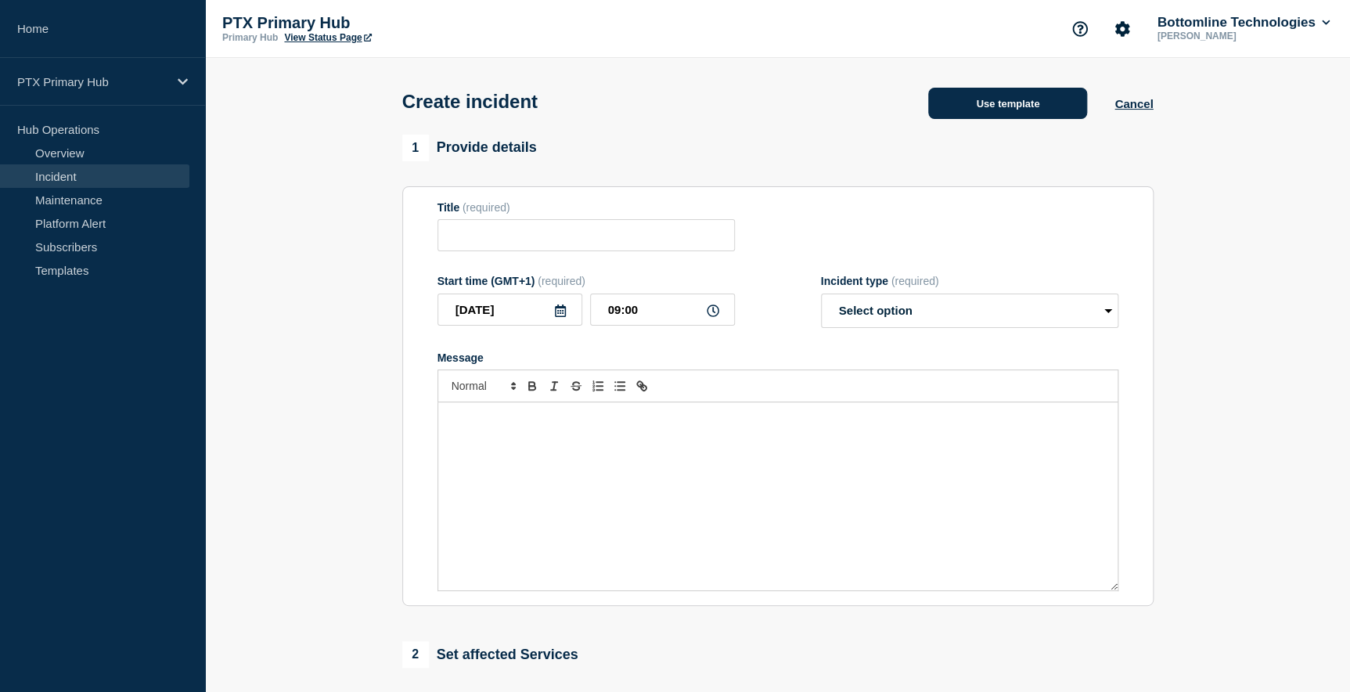
click at [992, 107] on button "Use template" at bounding box center [1007, 103] width 159 height 31
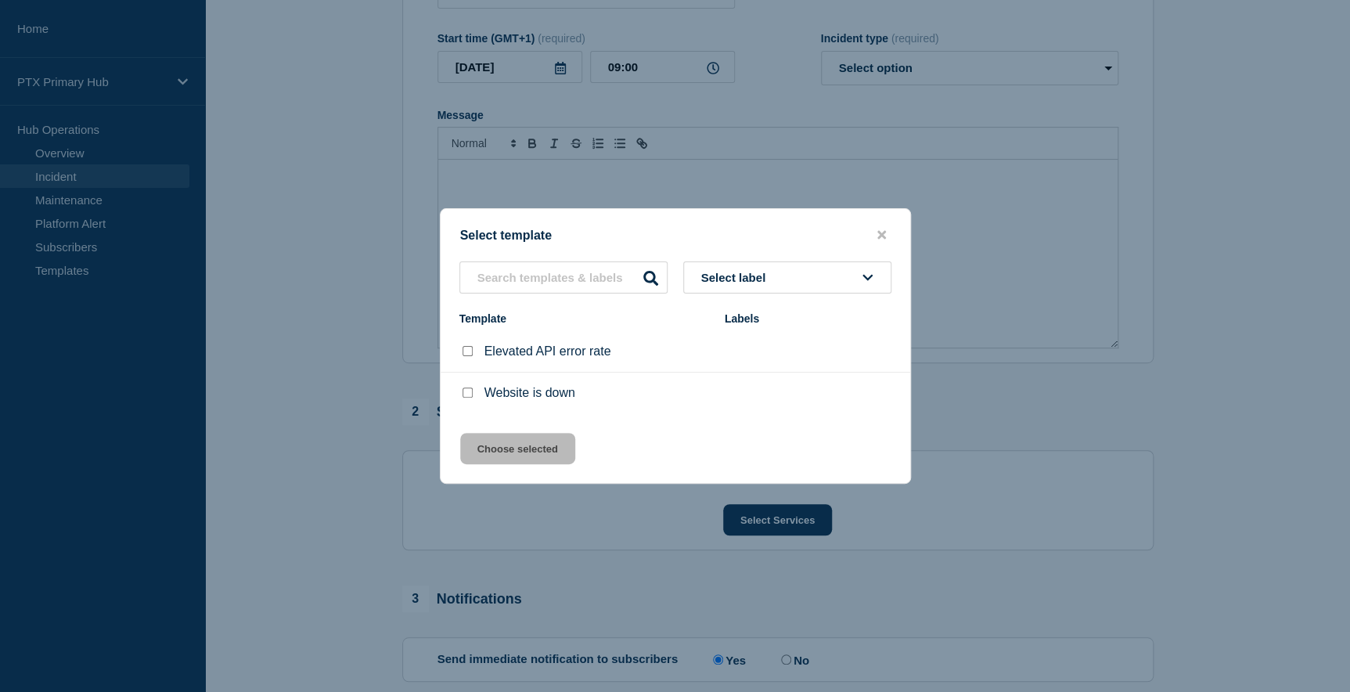
scroll to position [284, 0]
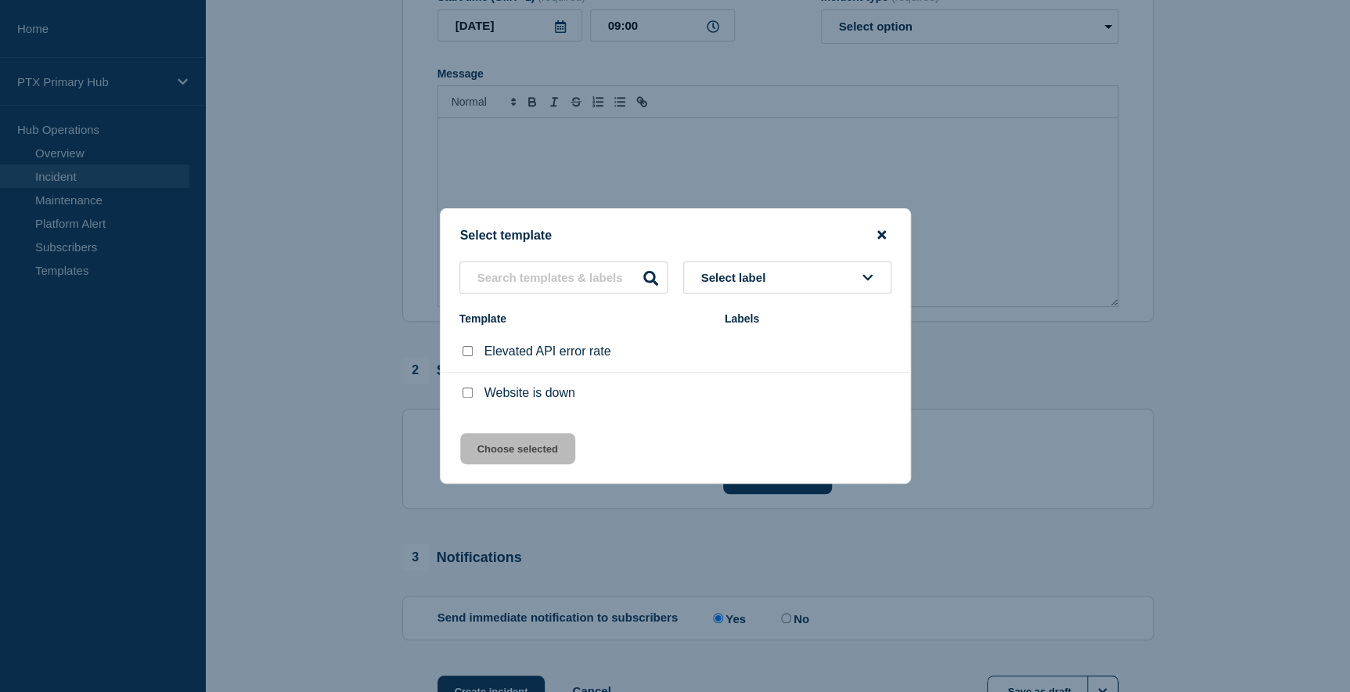
click at [877, 233] on icon "close button" at bounding box center [881, 235] width 9 height 13
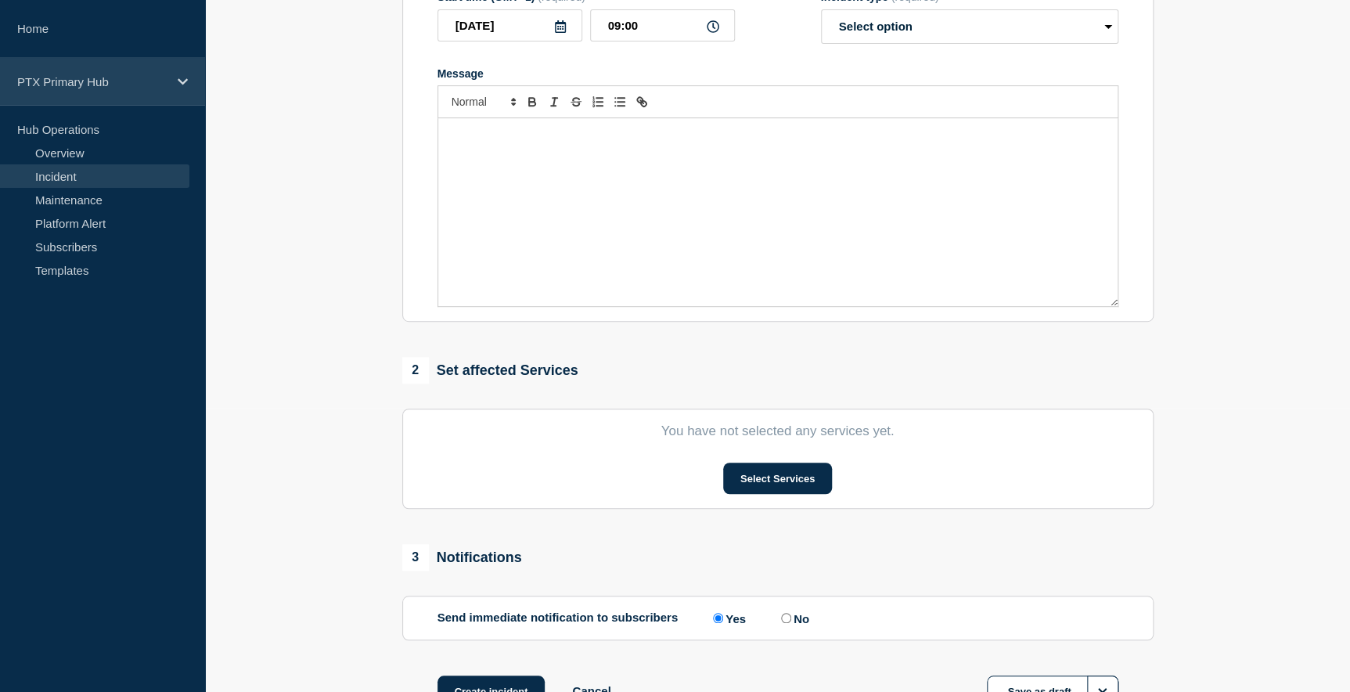
click at [179, 76] on icon at bounding box center [183, 82] width 10 height 12
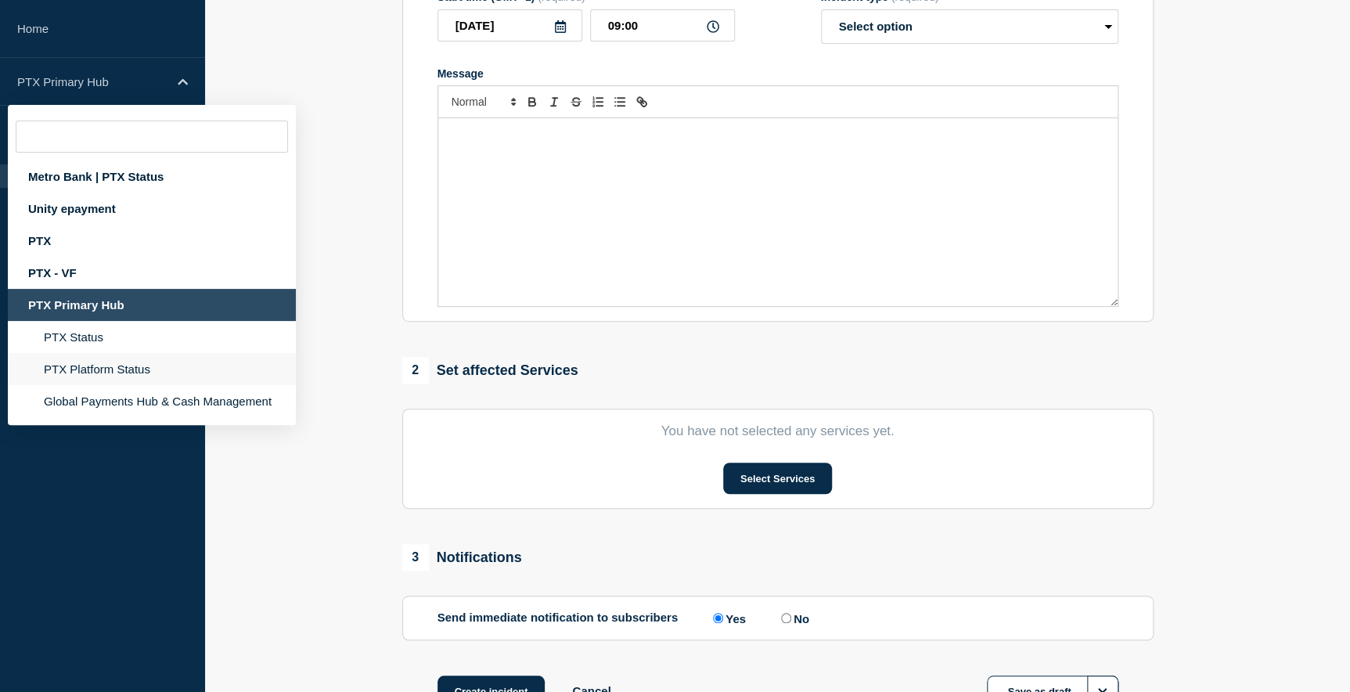
click at [121, 385] on li "PTX Platform Status" at bounding box center [152, 401] width 288 height 32
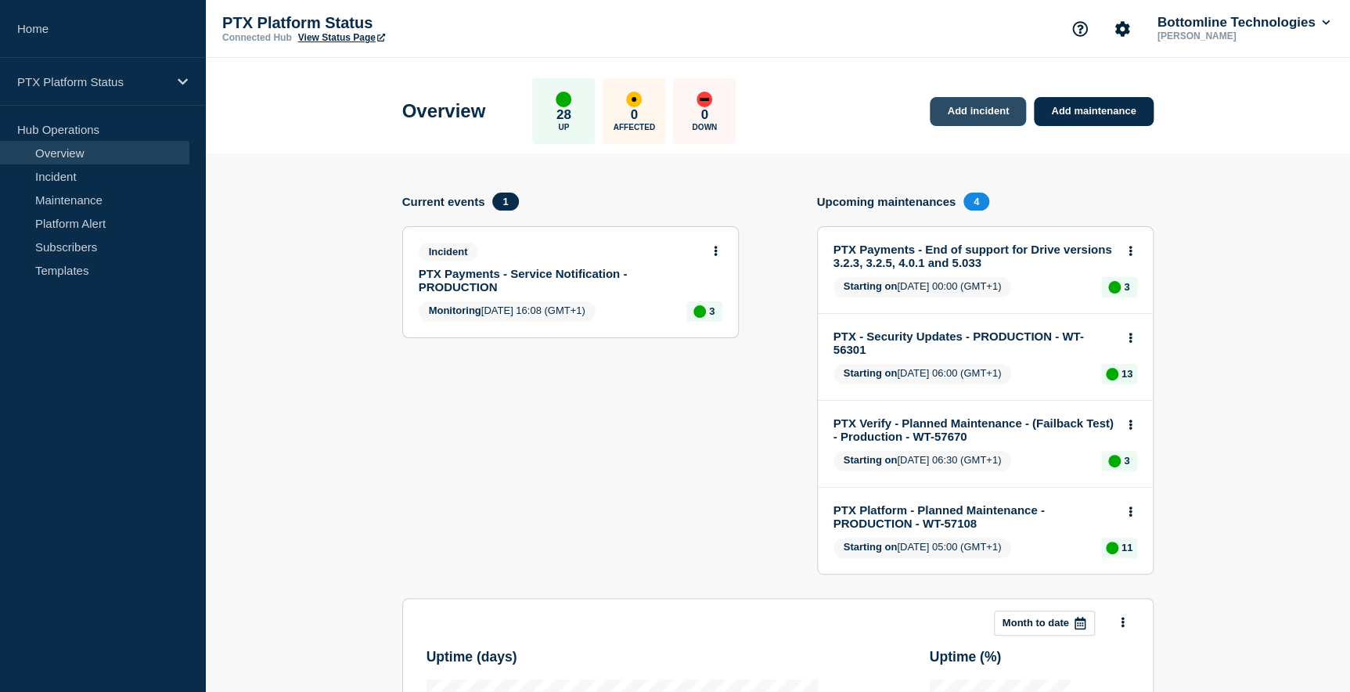
click at [992, 110] on link "Add incident" at bounding box center [978, 111] width 96 height 29
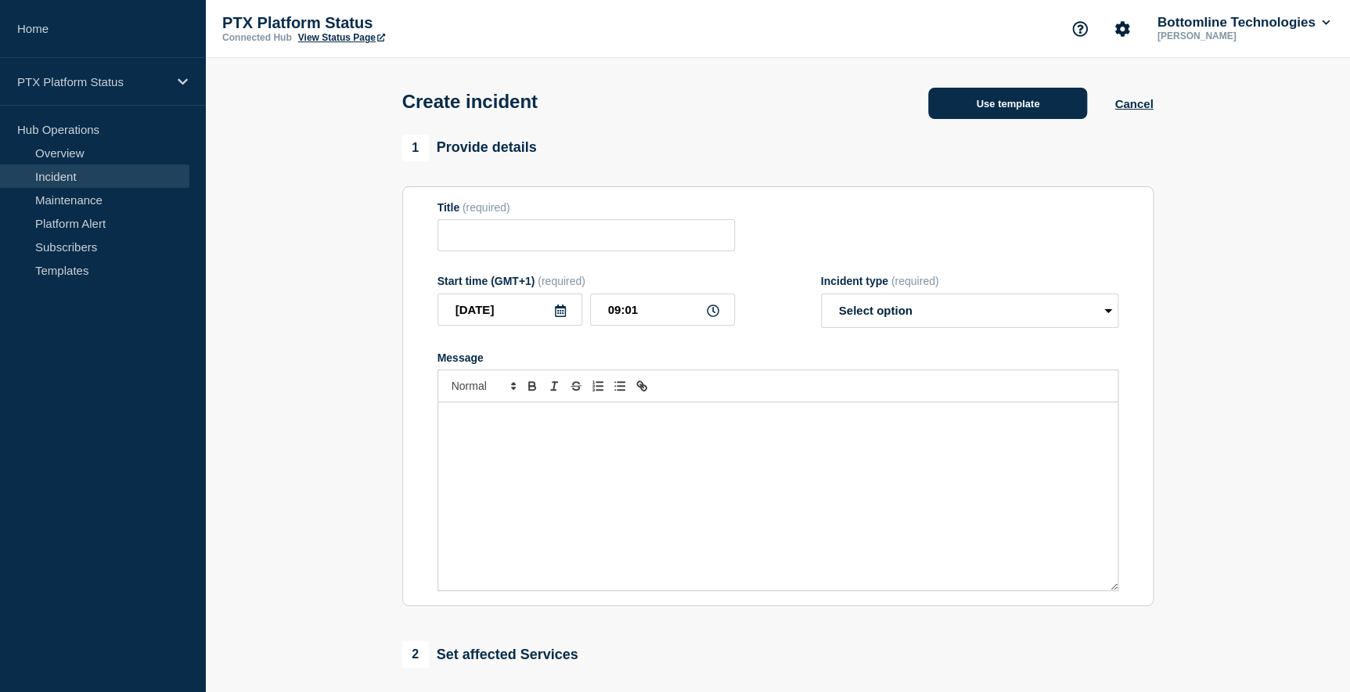
click at [1002, 103] on button "Use template" at bounding box center [1007, 103] width 159 height 31
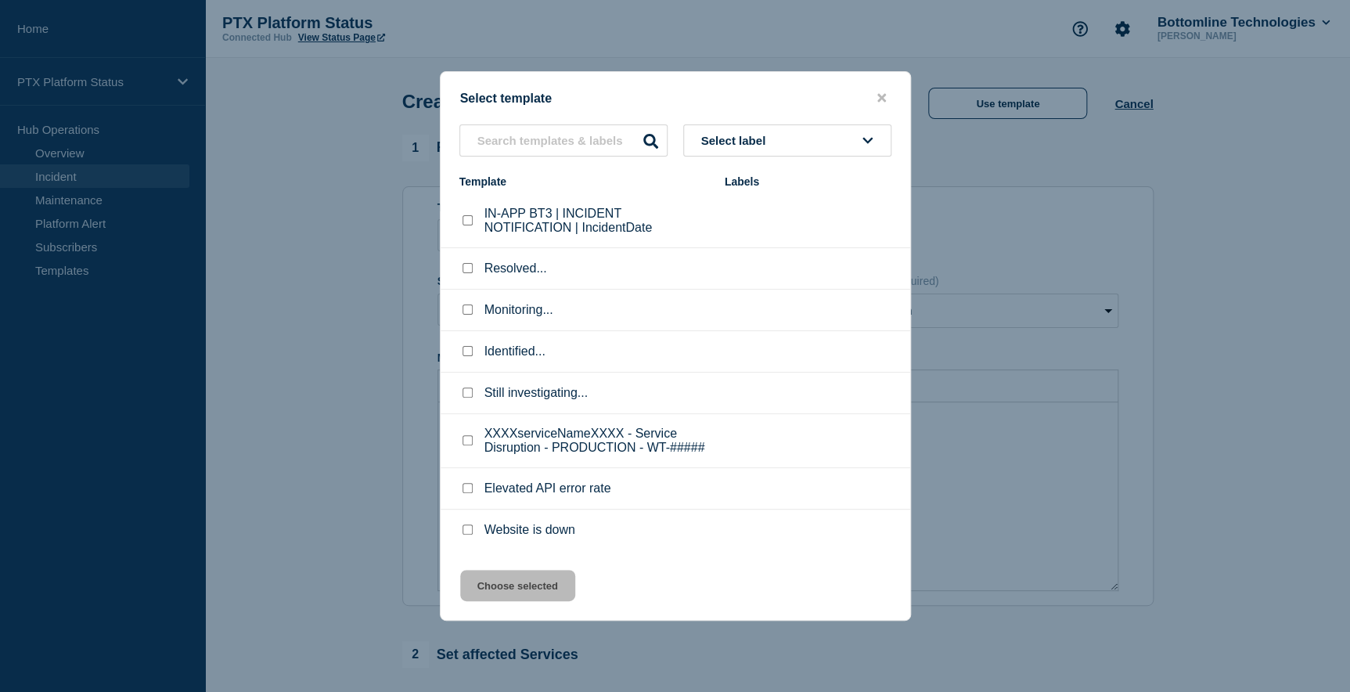
click at [466, 444] on input "XXXXserviceNameXXXX - Service Disruption - PRODUCTION - WT-##### checkbox" at bounding box center [468, 440] width 10 height 10
checkbox input "true"
click at [525, 592] on button "Choose selected" at bounding box center [517, 585] width 115 height 31
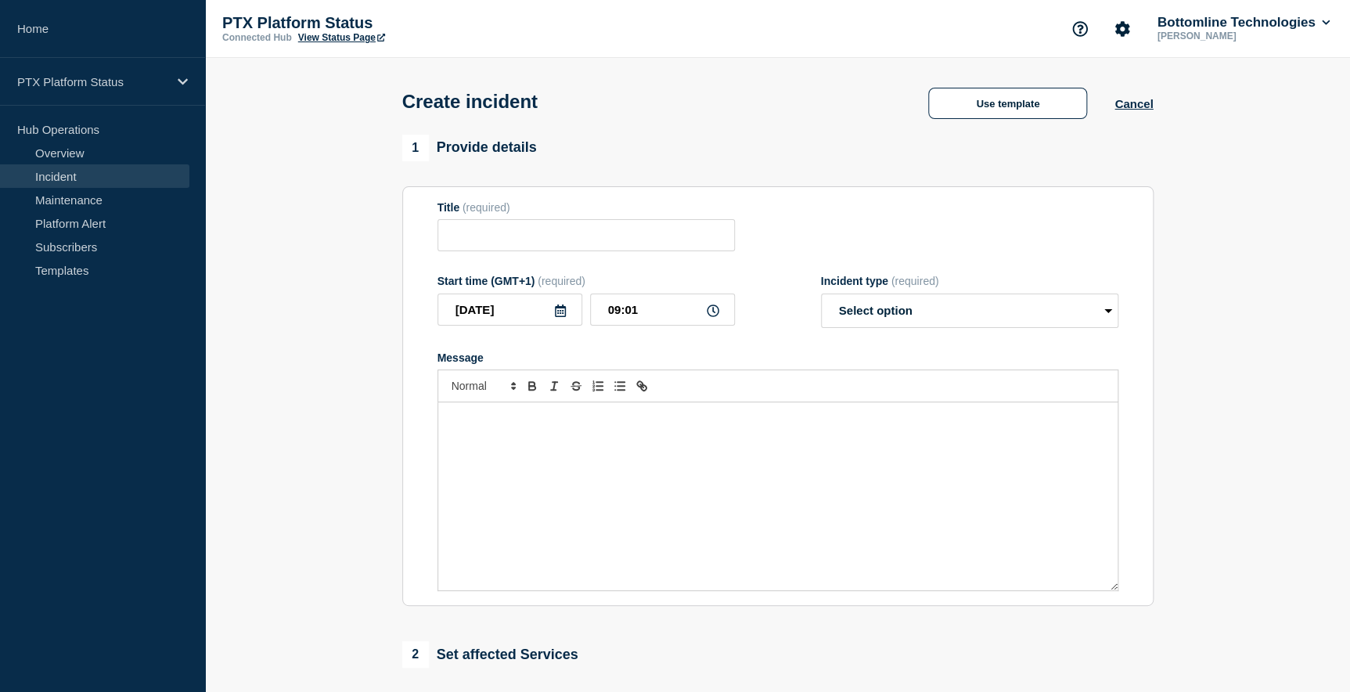
type input "XXXXserviceNameXXXX - Service Disruption - PRODUCTION - WT-#####"
select select "investigating"
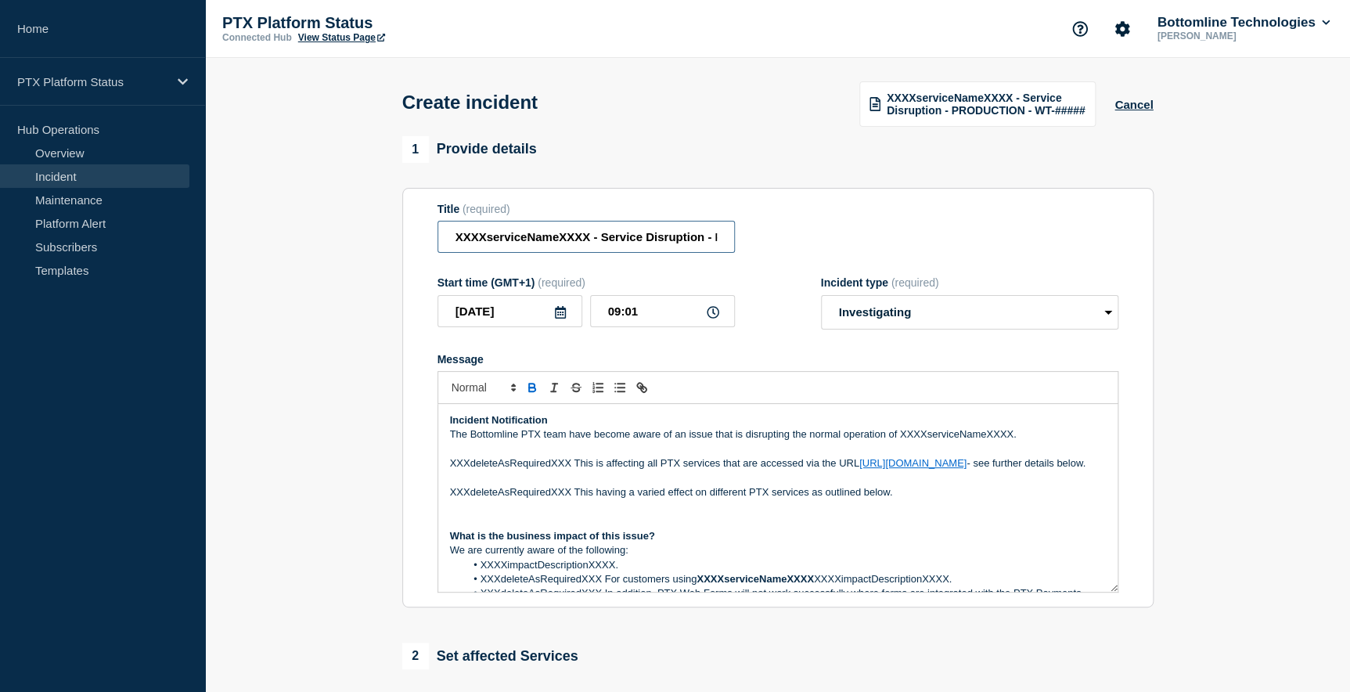
drag, startPoint x: 454, startPoint y: 237, endPoint x: 588, endPoint y: 236, distance: 133.8
click at [588, 236] on input "XXXXserviceNameXXXX - Service Disruption - PRODUCTION - WT-#####" at bounding box center [585, 237] width 297 height 32
click at [622, 239] on input "PTX CoP for Business - Service Disruption - PRODUCTION - WT-#####" at bounding box center [585, 237] width 297 height 32
click at [703, 239] on input "PTX CoP for Business - Service Disruption - PRODUCTION - WT-#####" at bounding box center [585, 237] width 297 height 32
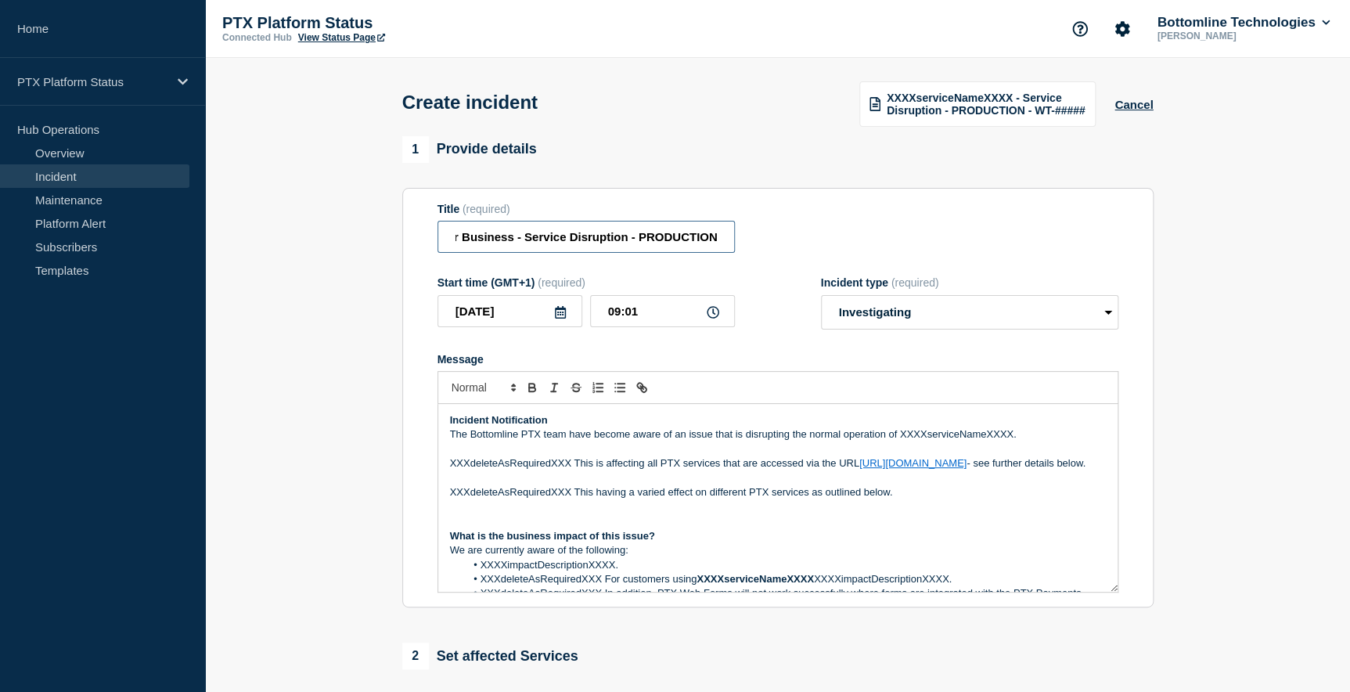
type input "PTX CoP for Business - Service Disruption - PRODUCTION"
click at [900, 313] on select "Select option Investigating Identified Monitoring" at bounding box center [969, 312] width 297 height 34
select select "identified"
click at [821, 297] on select "Select option Investigating Identified Monitoring" at bounding box center [969, 312] width 297 height 34
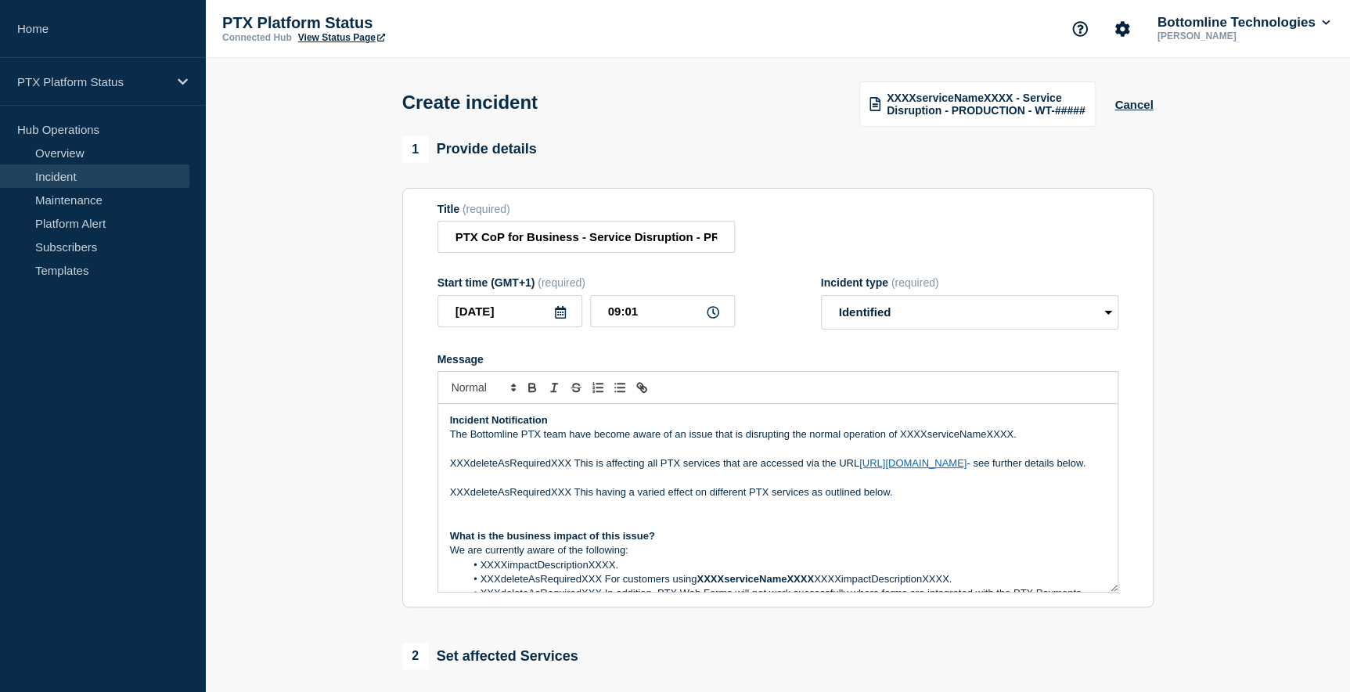
click at [900, 435] on p "The Bottomline PTX team have become aware of an issue that is disrupting the no…" at bounding box center [778, 434] width 656 height 14
click at [688, 440] on p "The Bottomline PTX team have become aware of an issue that is disrupting the no…" at bounding box center [778, 434] width 656 height 14
drag, startPoint x: 952, startPoint y: 433, endPoint x: 1064, endPoint y: 437, distance: 112.0
click at [1064, 437] on p "The Bottomline PTX team have become aware of an intermittent issue that is disr…" at bounding box center [778, 434] width 656 height 14
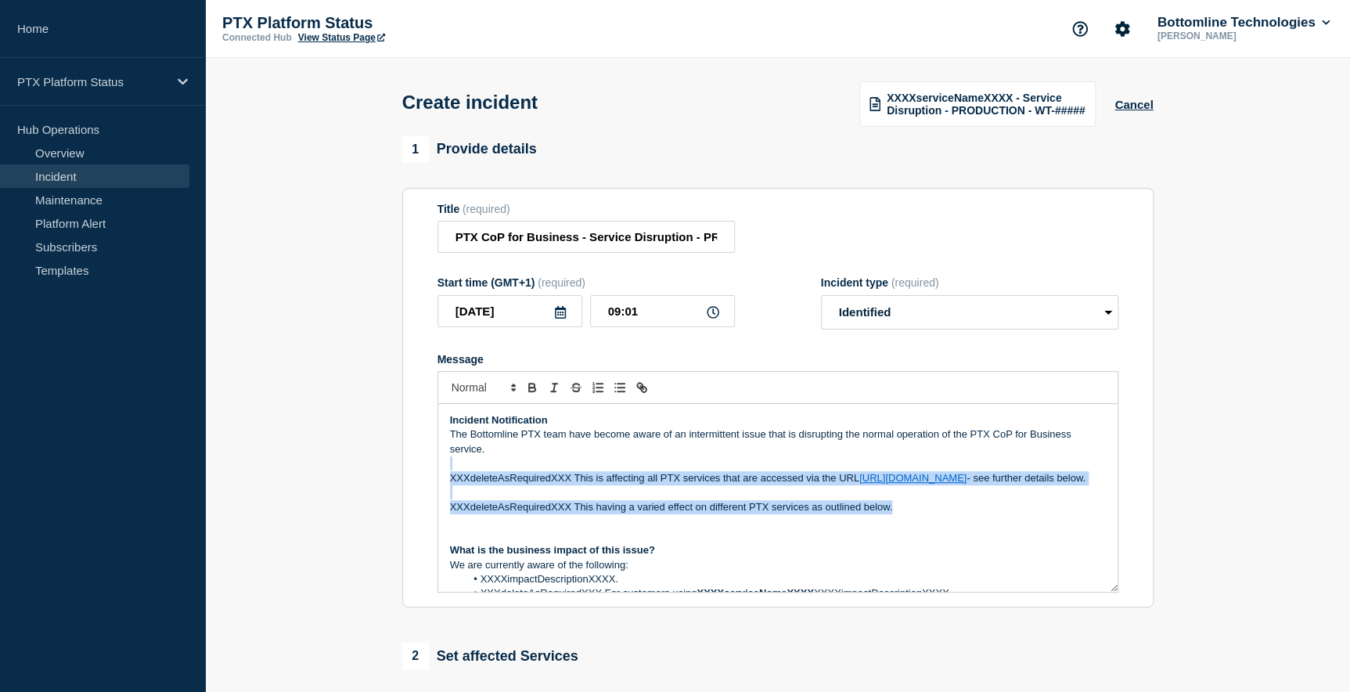
drag, startPoint x: 930, startPoint y: 515, endPoint x: 416, endPoint y: 468, distance: 515.5
click at [416, 468] on section "Title (required) PTX CoP for Business - Service Disruption - PRODUCTION Start t…" at bounding box center [777, 398] width 751 height 420
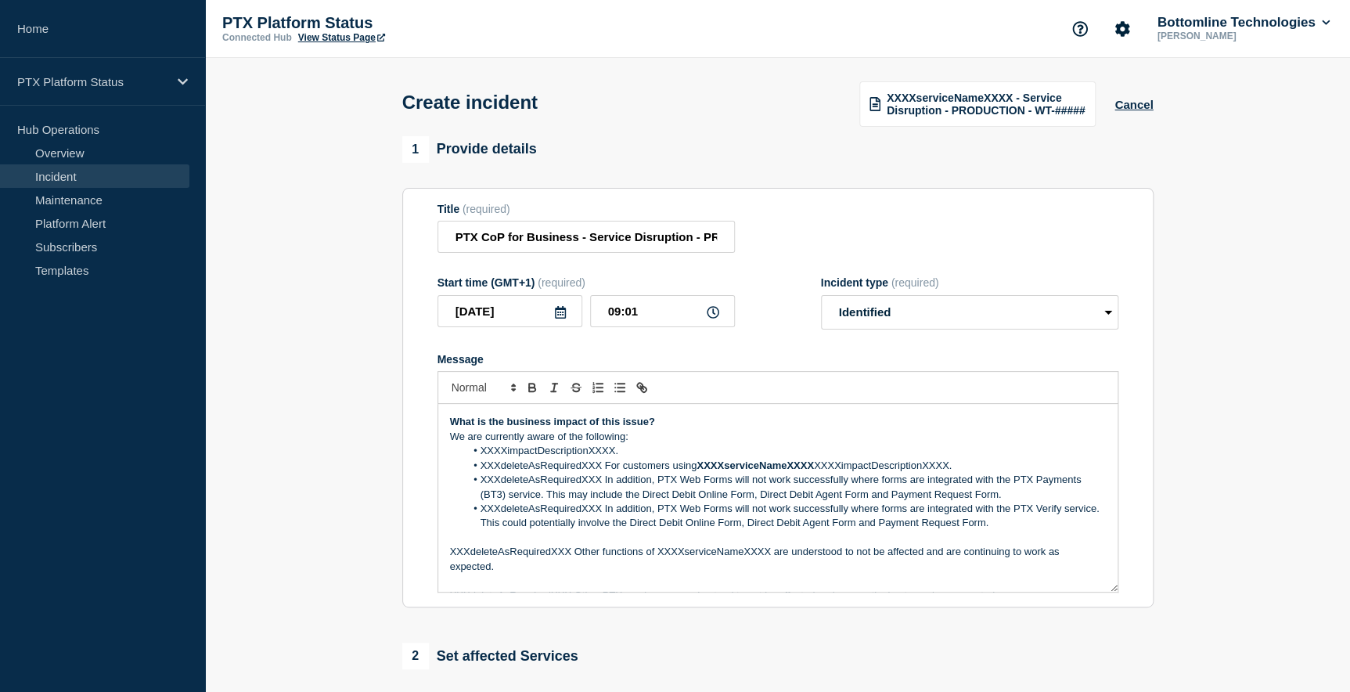
scroll to position [142, 0]
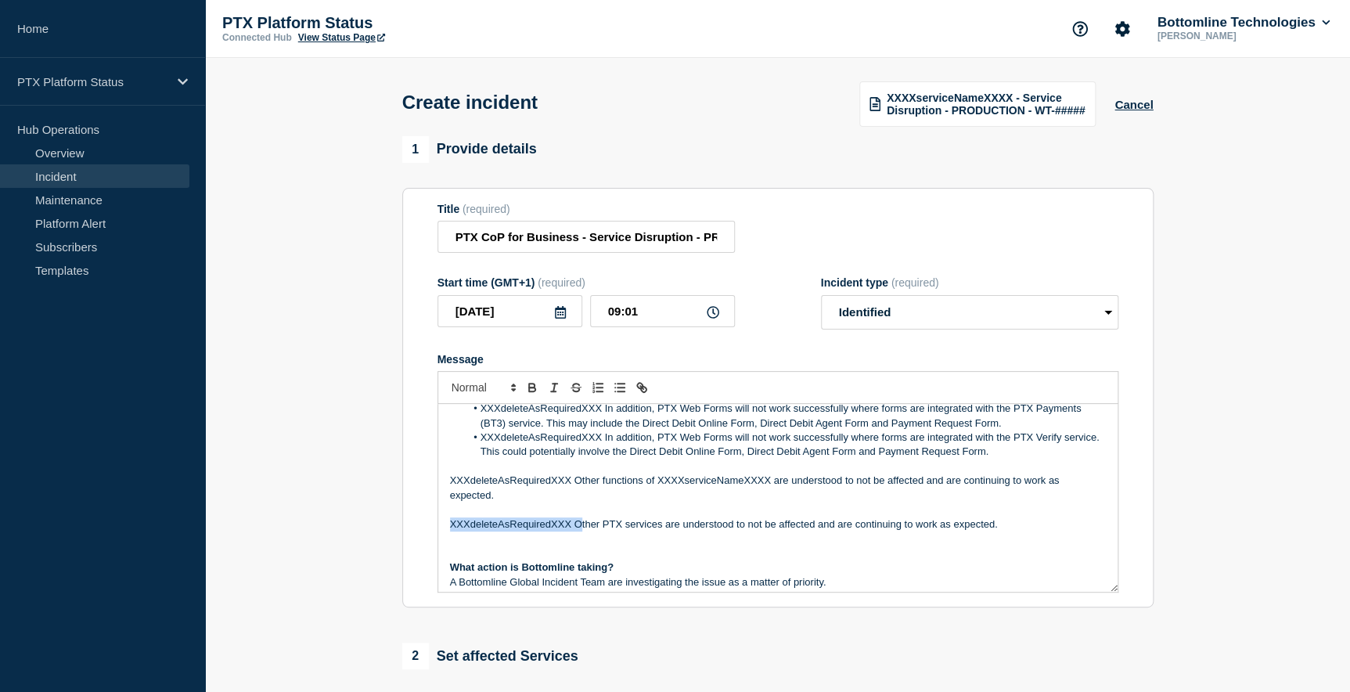
drag, startPoint x: 579, startPoint y: 528, endPoint x: 436, endPoint y: 528, distance: 143.2
click at [437, 528] on div "Incident Notification The Bottomline PTX team have become aware of an intermitt…" at bounding box center [777, 498] width 681 height 189
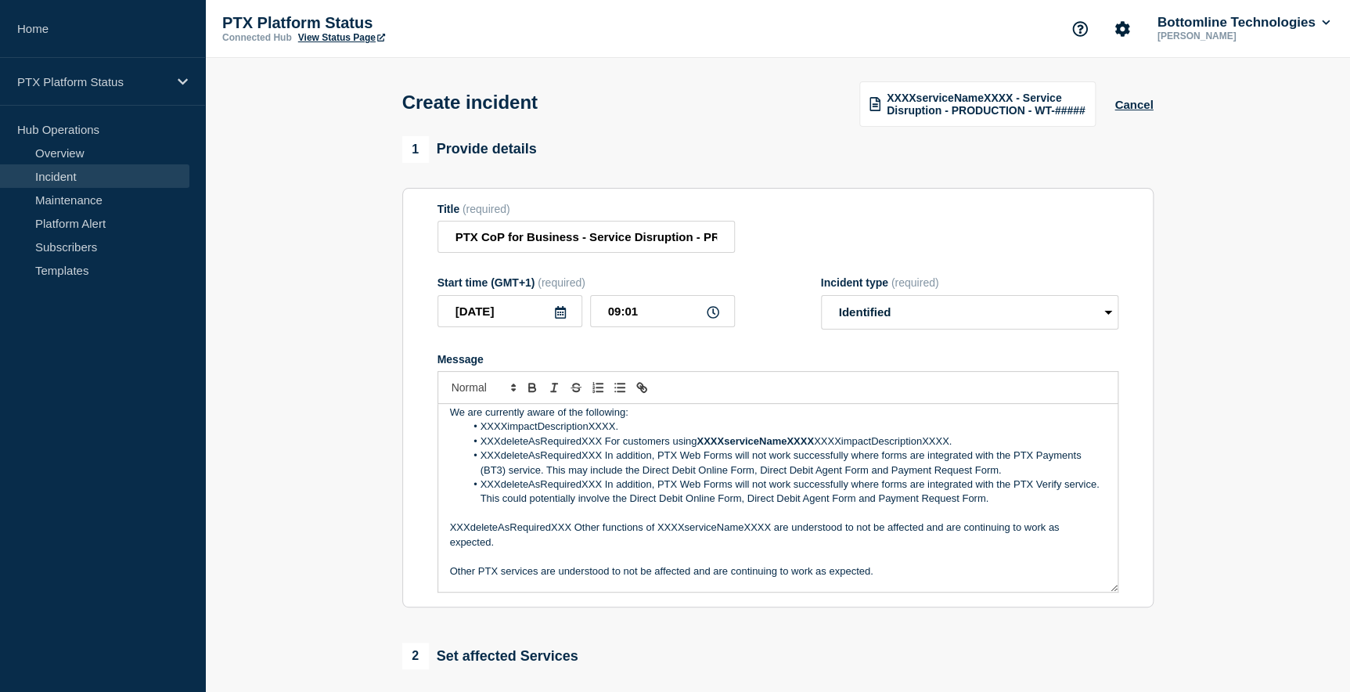
scroll to position [70, 0]
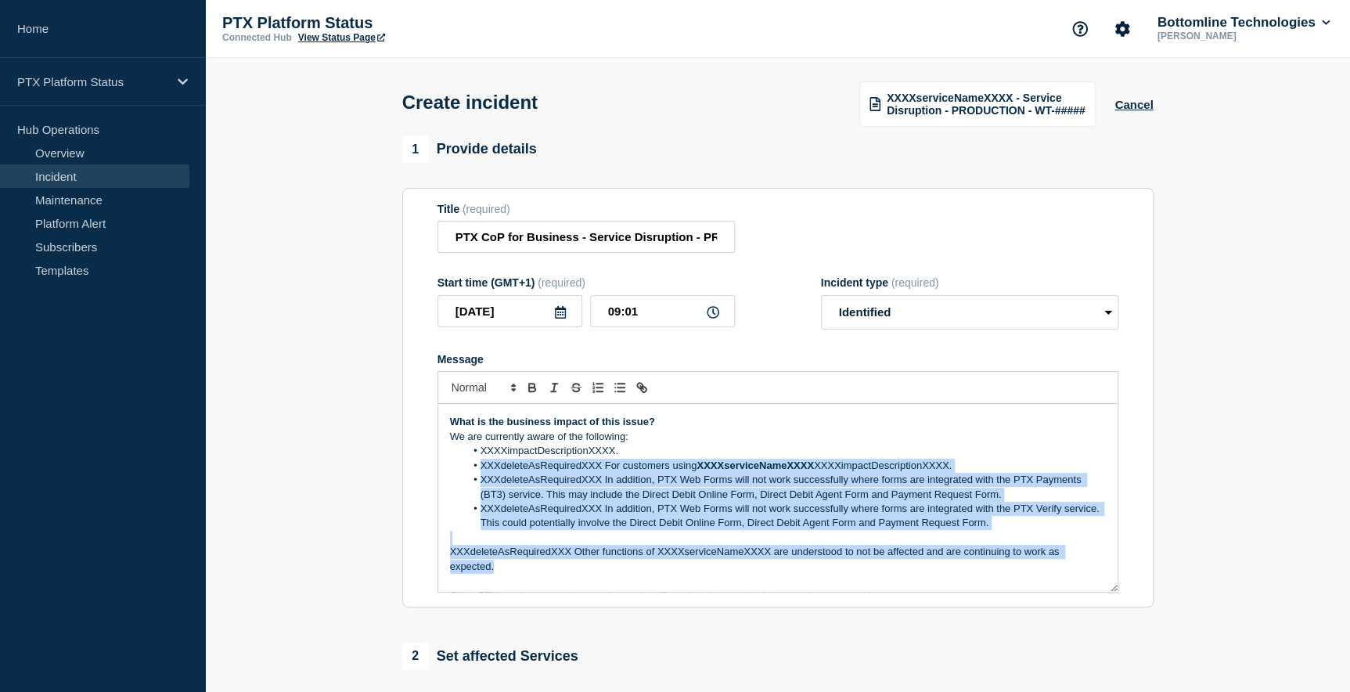
drag, startPoint x: 512, startPoint y: 568, endPoint x: 432, endPoint y: 470, distance: 126.9
click at [432, 470] on section "Title (required) PTX CoP for Business - Service Disruption - PRODUCTION Start t…" at bounding box center [777, 398] width 751 height 420
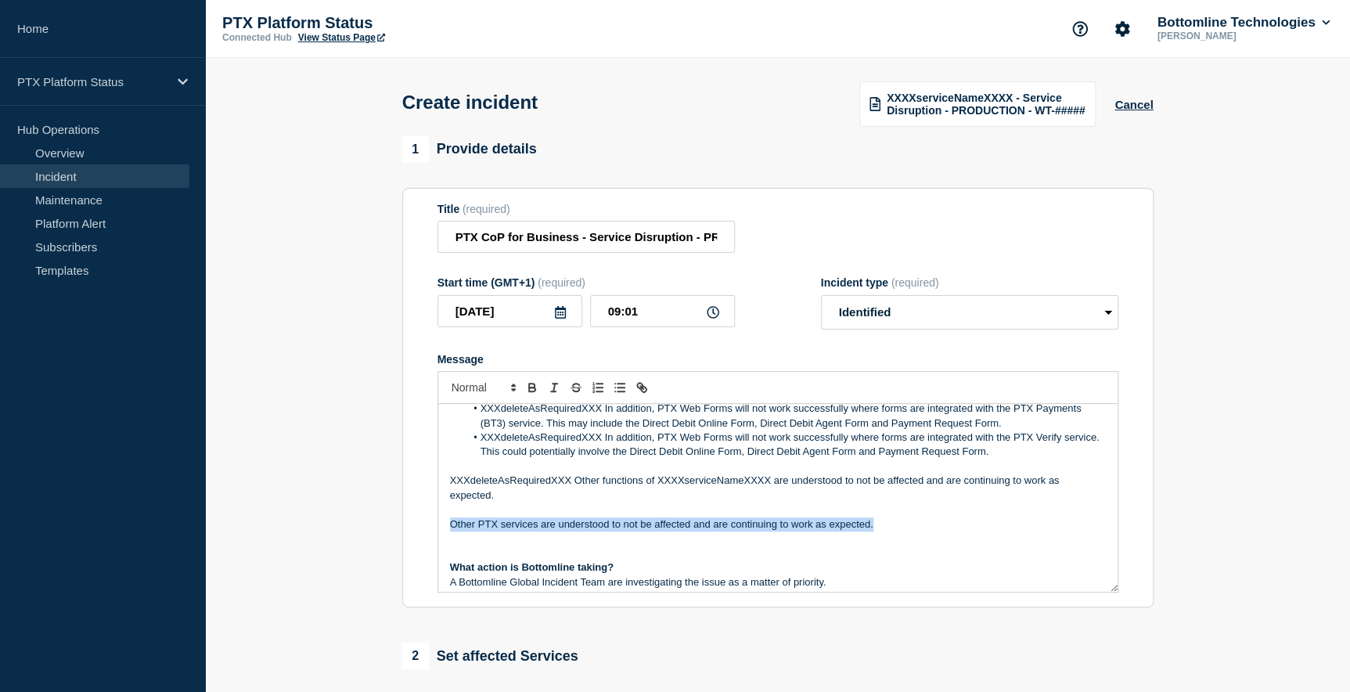
drag, startPoint x: 895, startPoint y: 522, endPoint x: 418, endPoint y: 520, distance: 476.6
click at [418, 520] on section "Title (required) PTX CoP for Business - Service Disruption - PRODUCTION Start t…" at bounding box center [777, 398] width 751 height 420
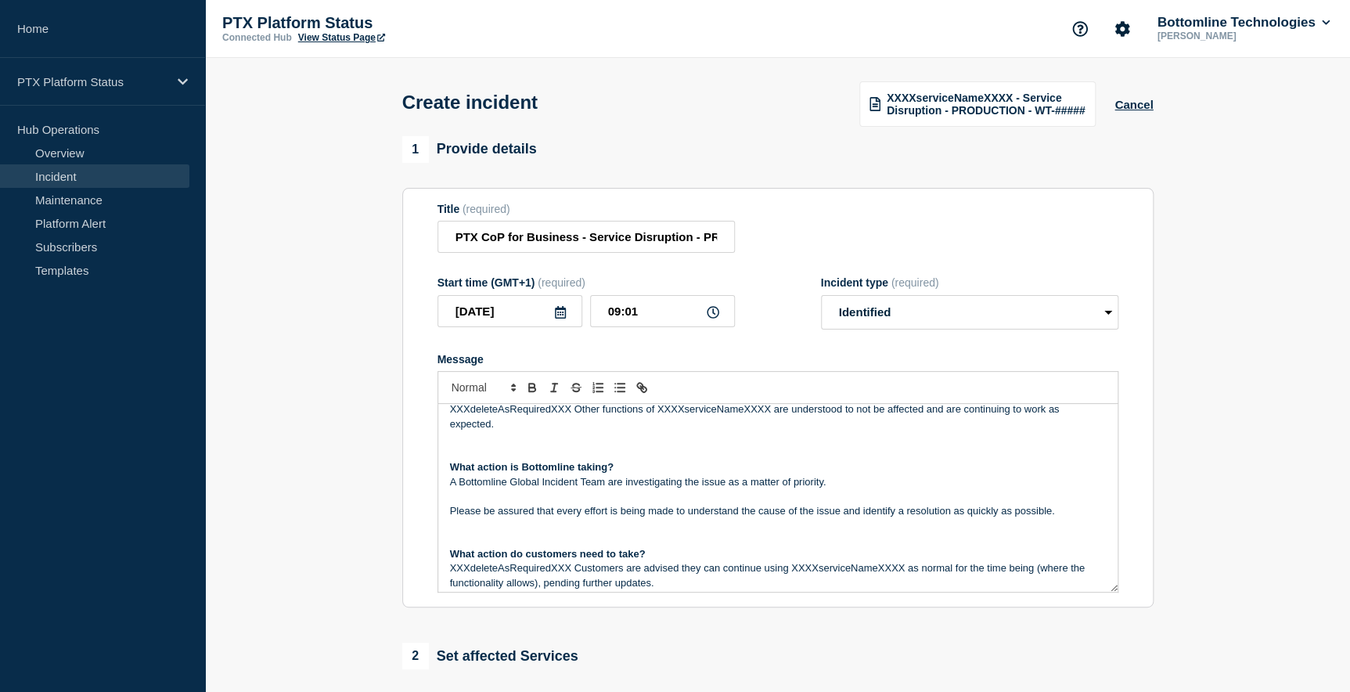
scroll to position [284, 0]
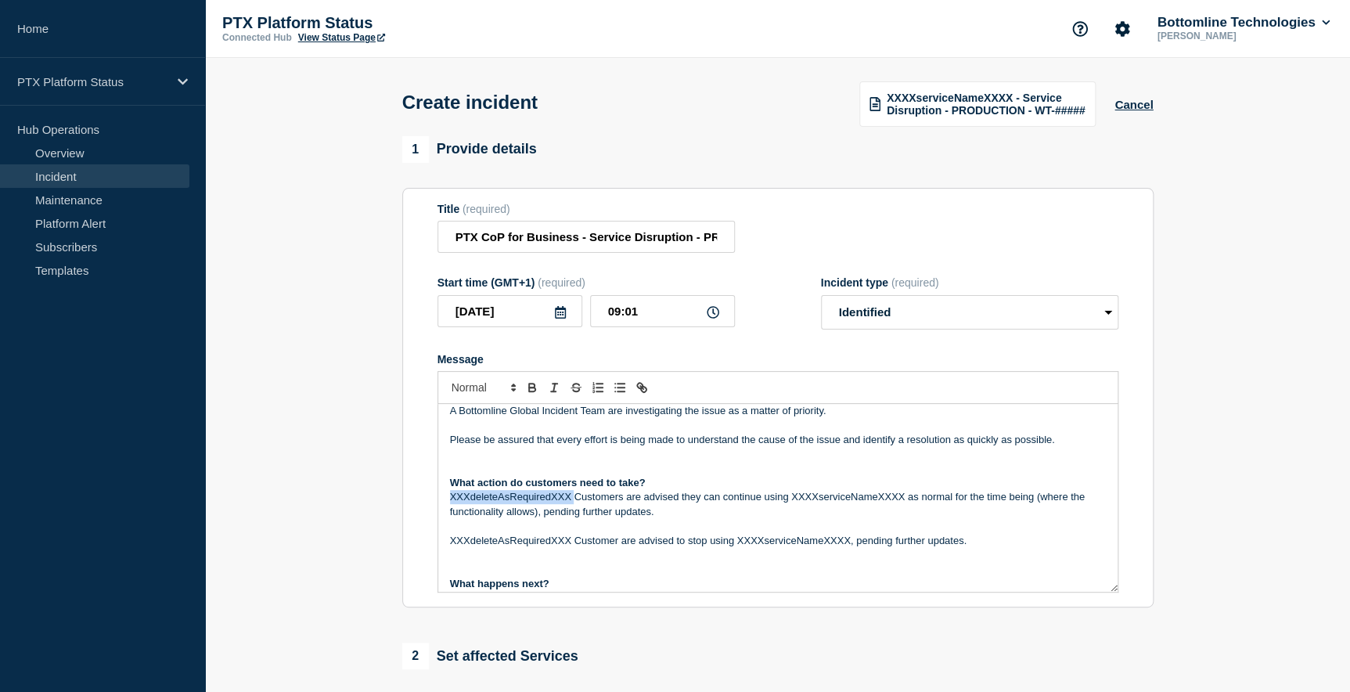
drag, startPoint x: 576, startPoint y: 499, endPoint x: 448, endPoint y: 502, distance: 128.4
click at [448, 502] on div "Incident Notification The Bottomline PTX team have become aware of an intermitt…" at bounding box center [777, 498] width 679 height 188
drag, startPoint x: 666, startPoint y: 498, endPoint x: 779, endPoint y: 497, distance: 112.7
click at [779, 497] on p "Customers are advised they can continue using XXXXserviceNameXXXX as normal for…" at bounding box center [778, 504] width 656 height 29
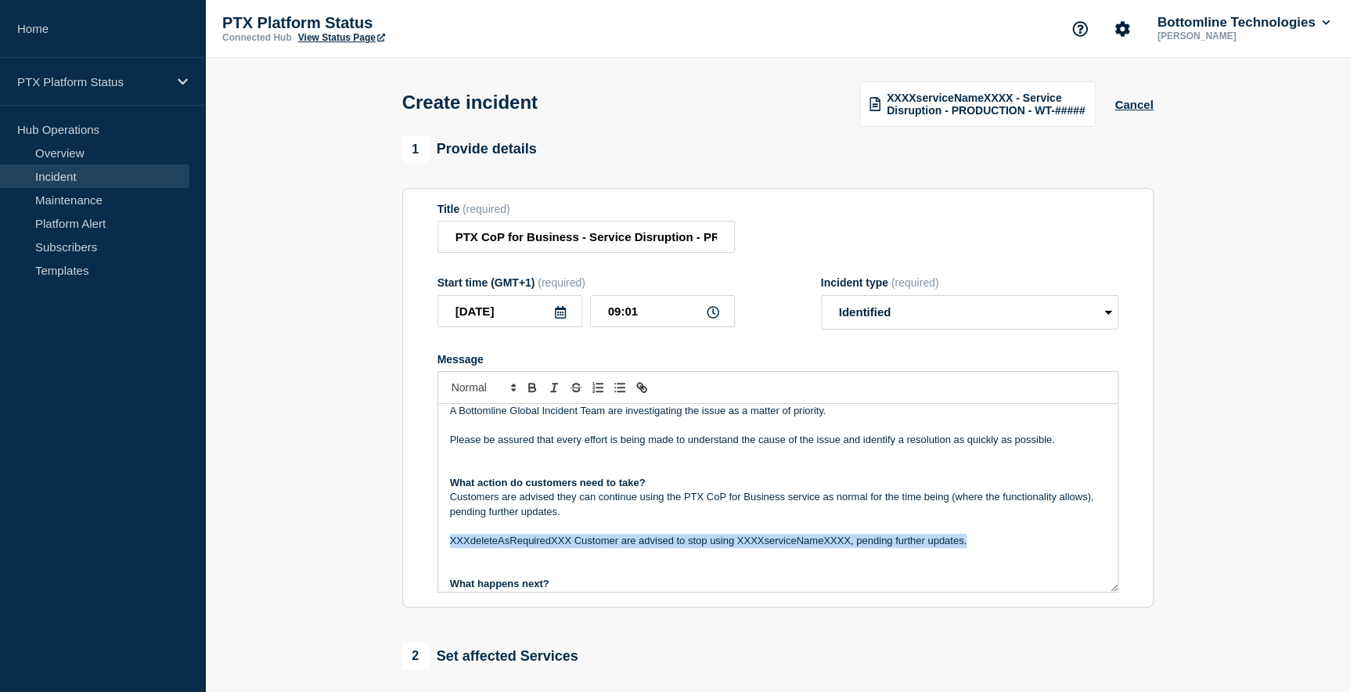
drag, startPoint x: 990, startPoint y: 542, endPoint x: 428, endPoint y: 551, distance: 562.0
click at [429, 551] on section "Title (required) PTX CoP for Business - Service Disruption - PRODUCTION Start t…" at bounding box center [777, 398] width 751 height 420
drag, startPoint x: 993, startPoint y: 541, endPoint x: 437, endPoint y: 540, distance: 555.6
click at [438, 540] on div "Incident Notification The Bottomline PTX team have become aware of an intermitt…" at bounding box center [777, 498] width 679 height 188
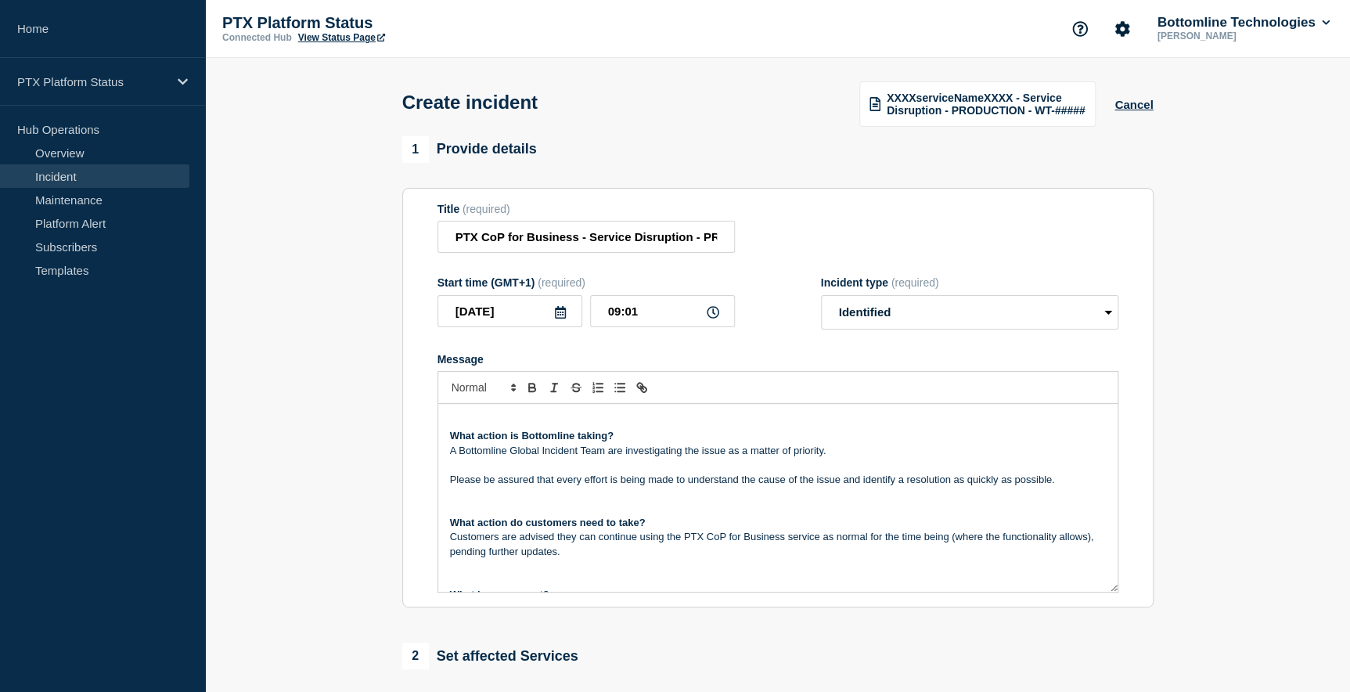
scroll to position [222, 0]
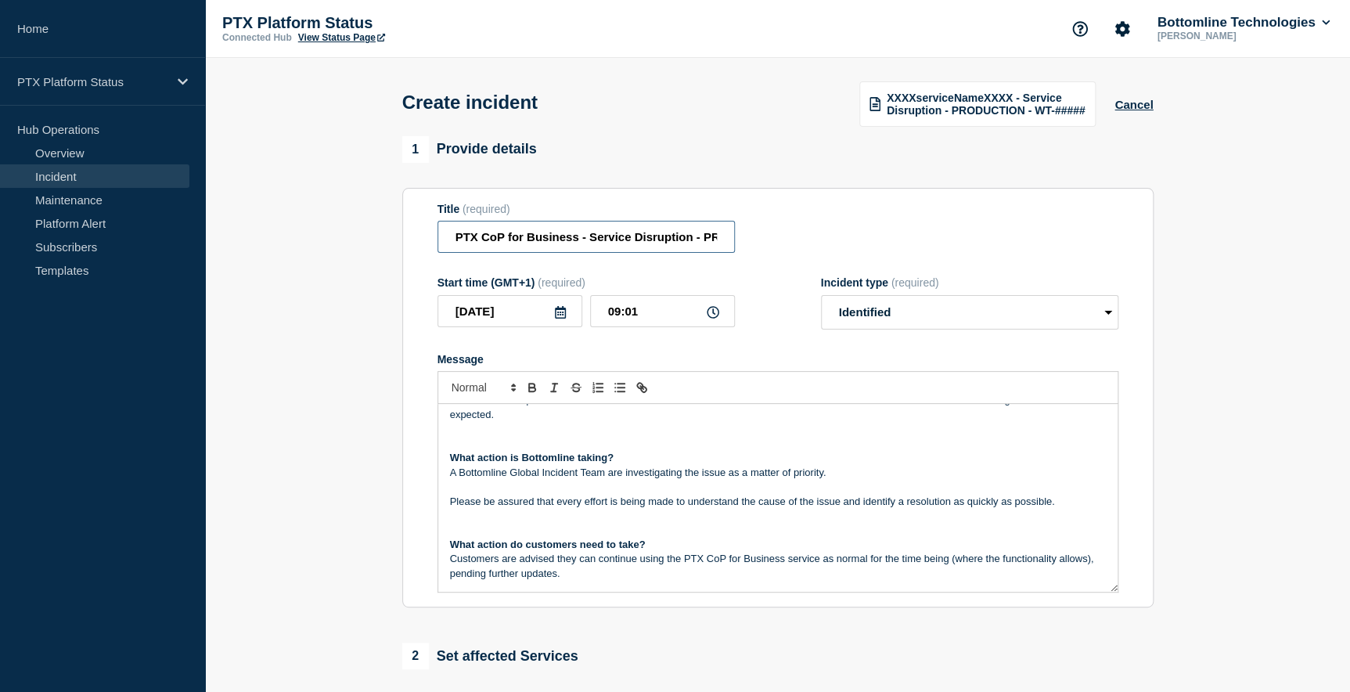
click at [675, 235] on input "PTX CoP for Business - Service Disruption - PRODUCTION" at bounding box center [585, 237] width 297 height 32
type input "PTX CoP for Business - Service Disruption - PRODUCTION - WT-58148"
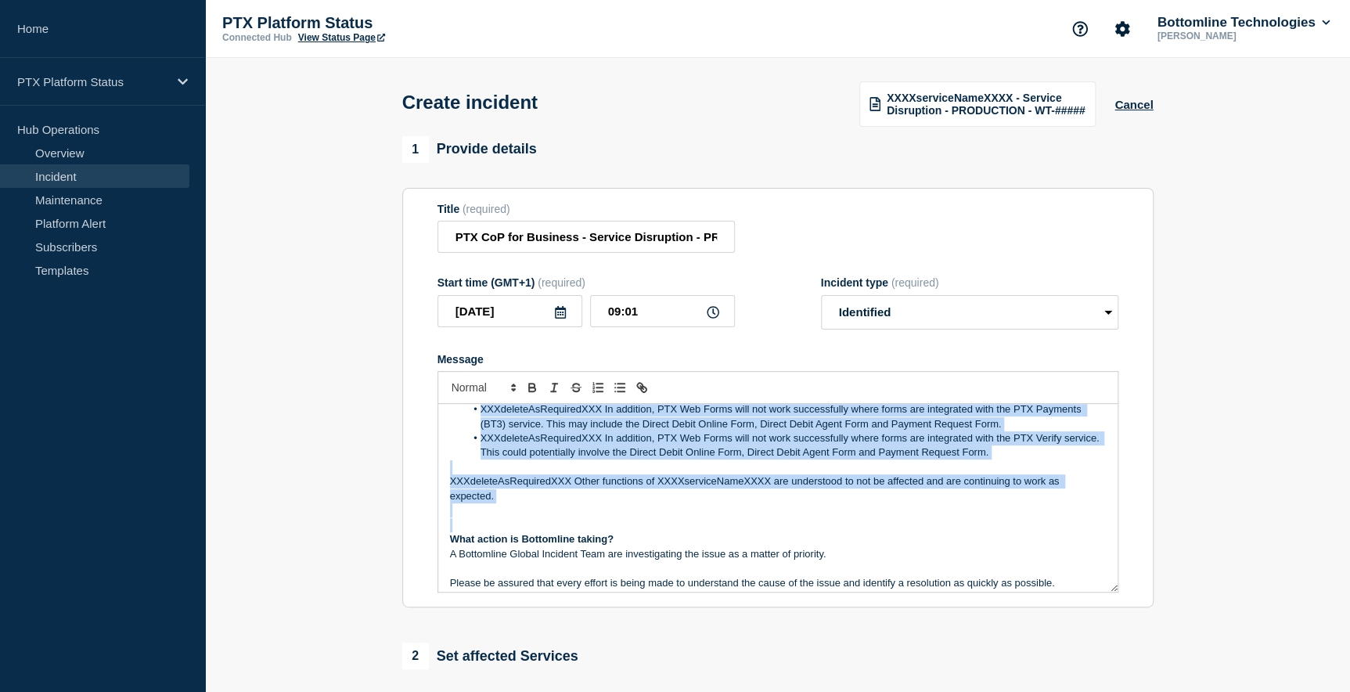
scroll to position [142, 0]
drag, startPoint x: 446, startPoint y: 439, endPoint x: 1031, endPoint y: 512, distance: 589.1
click at [1031, 512] on div "Incident Notification The Bottomline PTX team have become aware of an intermitt…" at bounding box center [777, 498] width 679 height 188
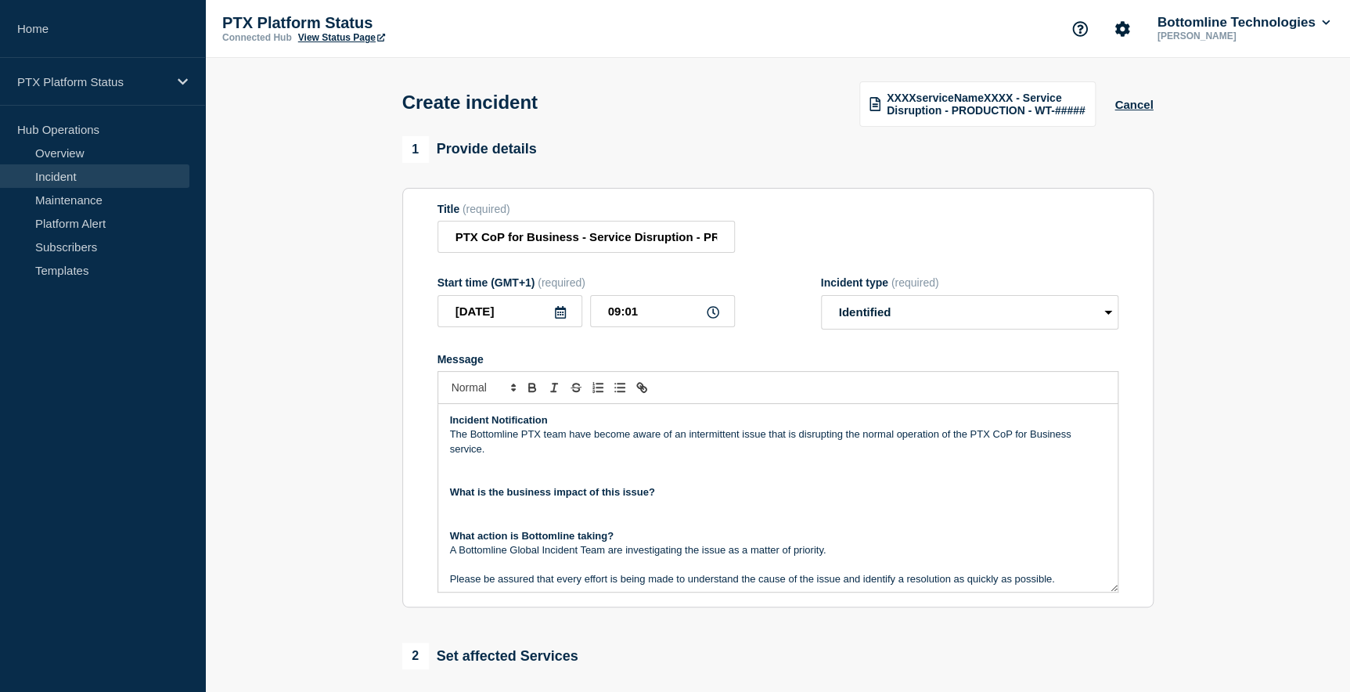
scroll to position [79, 0]
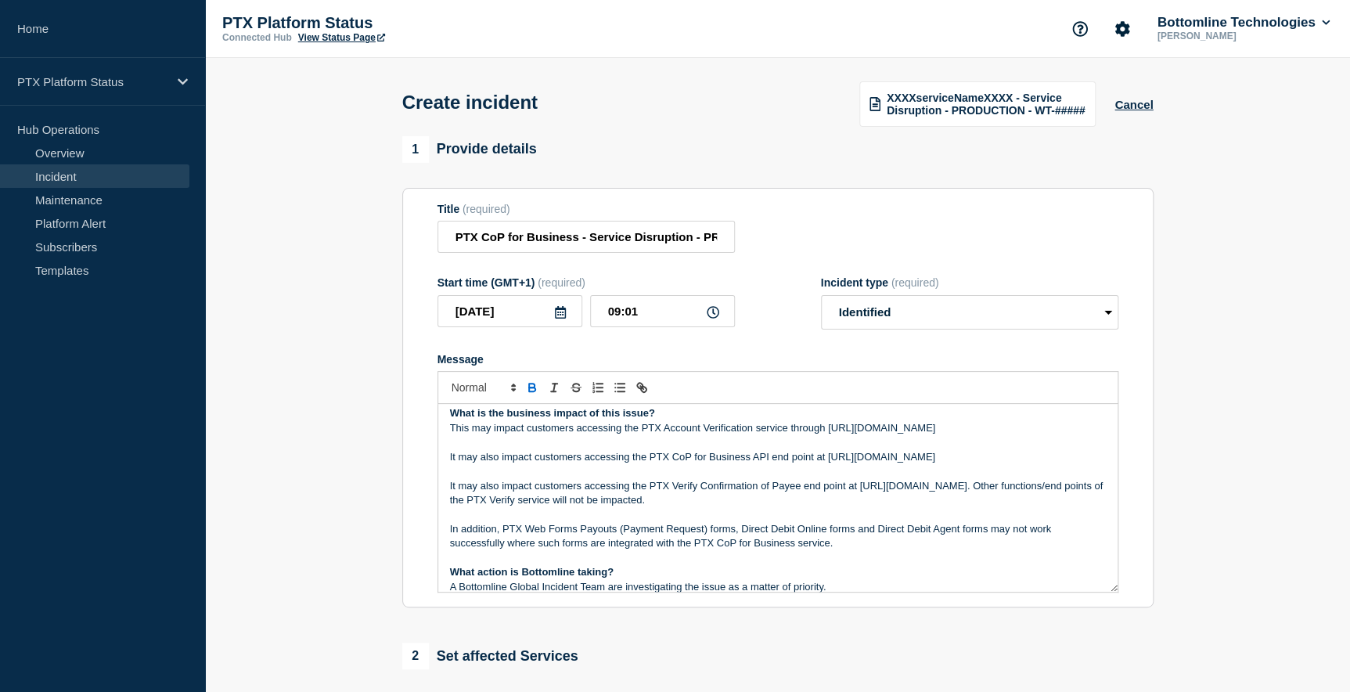
drag, startPoint x: 826, startPoint y: 428, endPoint x: 908, endPoint y: 428, distance: 81.4
click at [908, 428] on p "This may impact customers accessing the PTX Account Verification service throug…" at bounding box center [778, 428] width 656 height 14
click at [644, 388] on icon "Toggle link" at bounding box center [642, 387] width 14 height 14
click at [967, 458] on link at bounding box center [963, 456] width 36 height 12
drag, startPoint x: 826, startPoint y: 458, endPoint x: 651, endPoint y: 473, distance: 175.2
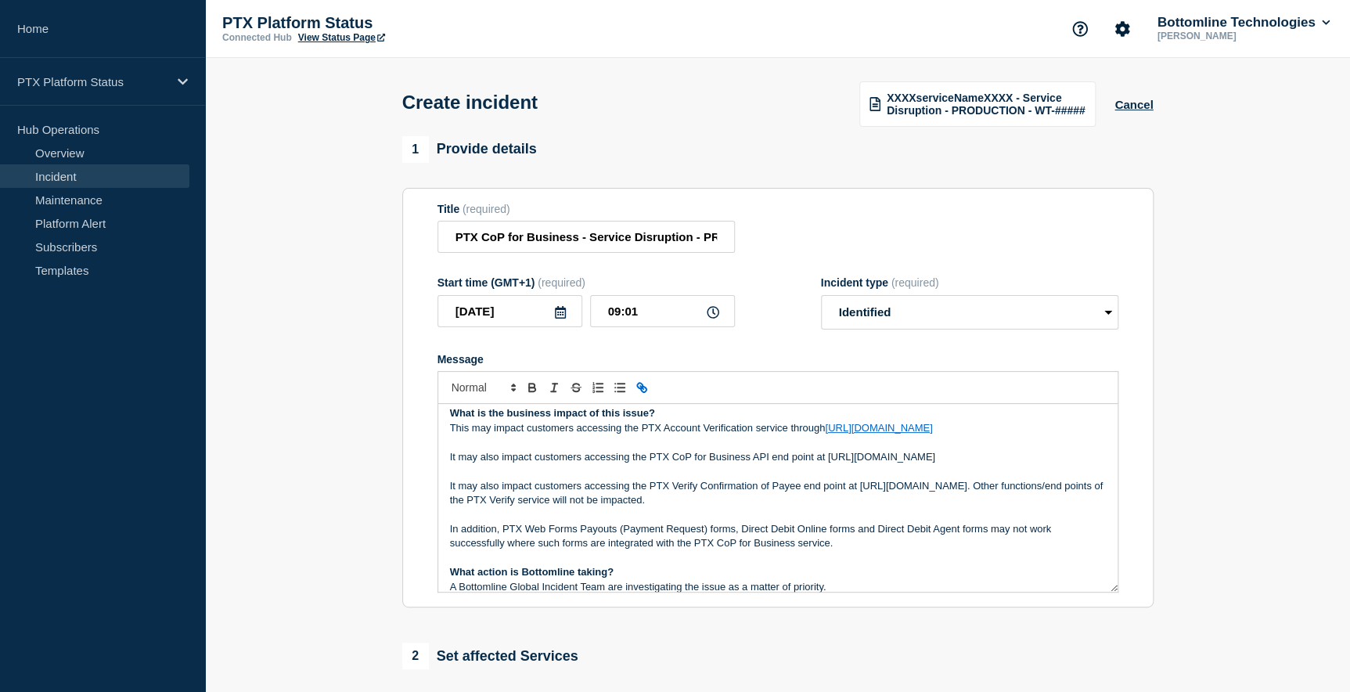
click at [651, 464] on p "It may also impact customers accessing the PTX CoP for Business API end point a…" at bounding box center [778, 457] width 656 height 14
click at [640, 389] on line "Toggle link" at bounding box center [641, 387] width 3 height 3
click at [844, 500] on link at bounding box center [841, 499] width 36 height 12
drag, startPoint x: 861, startPoint y: 500, endPoint x: 606, endPoint y: 521, distance: 256.0
click at [606, 508] on p "It may also impact customers accessing the PTX Verify Confirmation of Payee end…" at bounding box center [778, 493] width 656 height 29
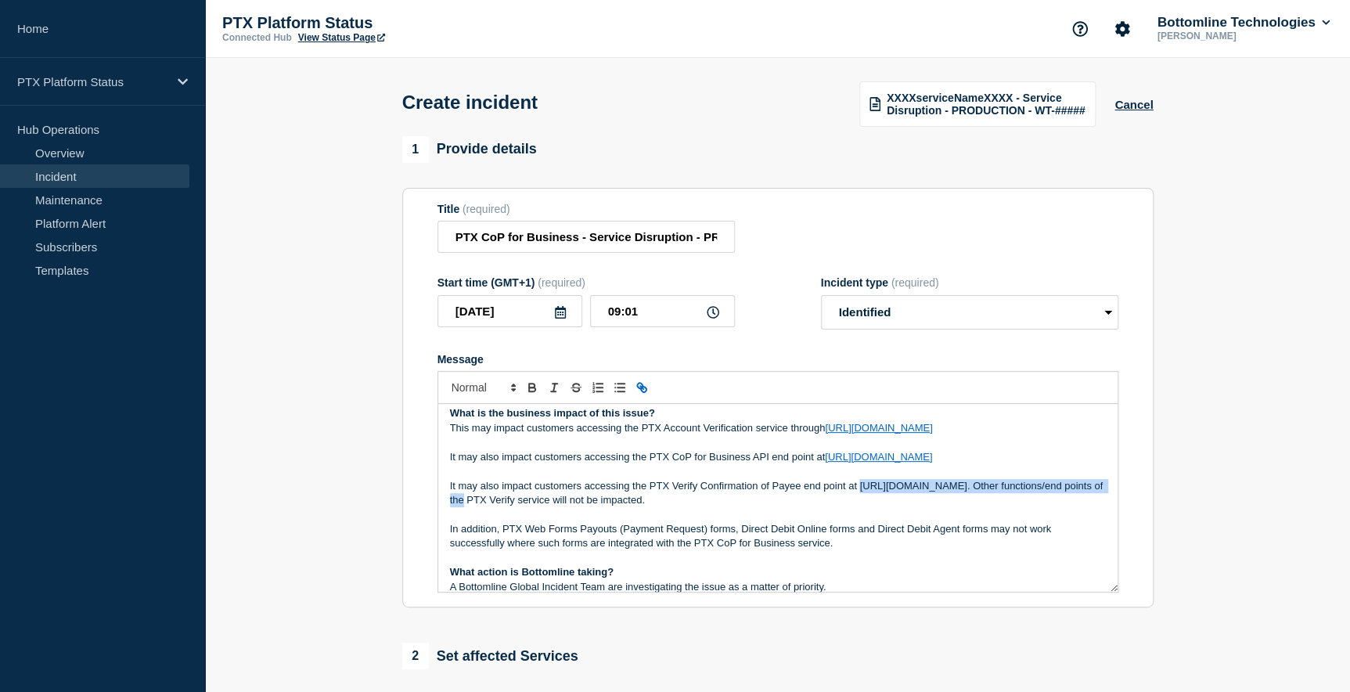
click at [639, 391] on icon "Toggle link" at bounding box center [642, 387] width 14 height 14
type input "https://verify.uk.pt-x.com/v1/api/ConfirmationOfPayee"
drag, startPoint x: 794, startPoint y: 548, endPoint x: 770, endPoint y: 542, distance: 24.9
click at [794, 547] on link at bounding box center [789, 542] width 36 height 12
click at [679, 508] on p "It may also impact customers accessing the PTX Verify Confirmation of Payee end…" at bounding box center [778, 493] width 656 height 29
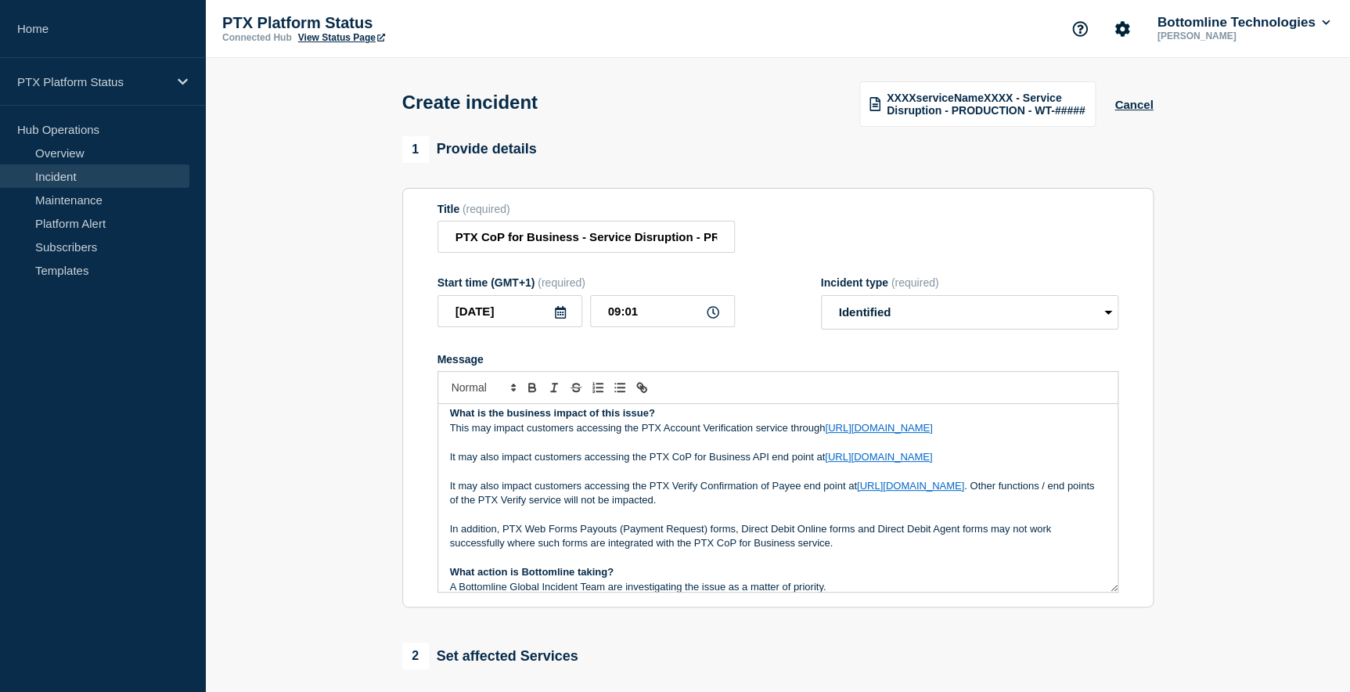
click at [849, 508] on p "It may also impact customers accessing the PTX Verify Confirmation of Payee end…" at bounding box center [778, 493] width 656 height 29
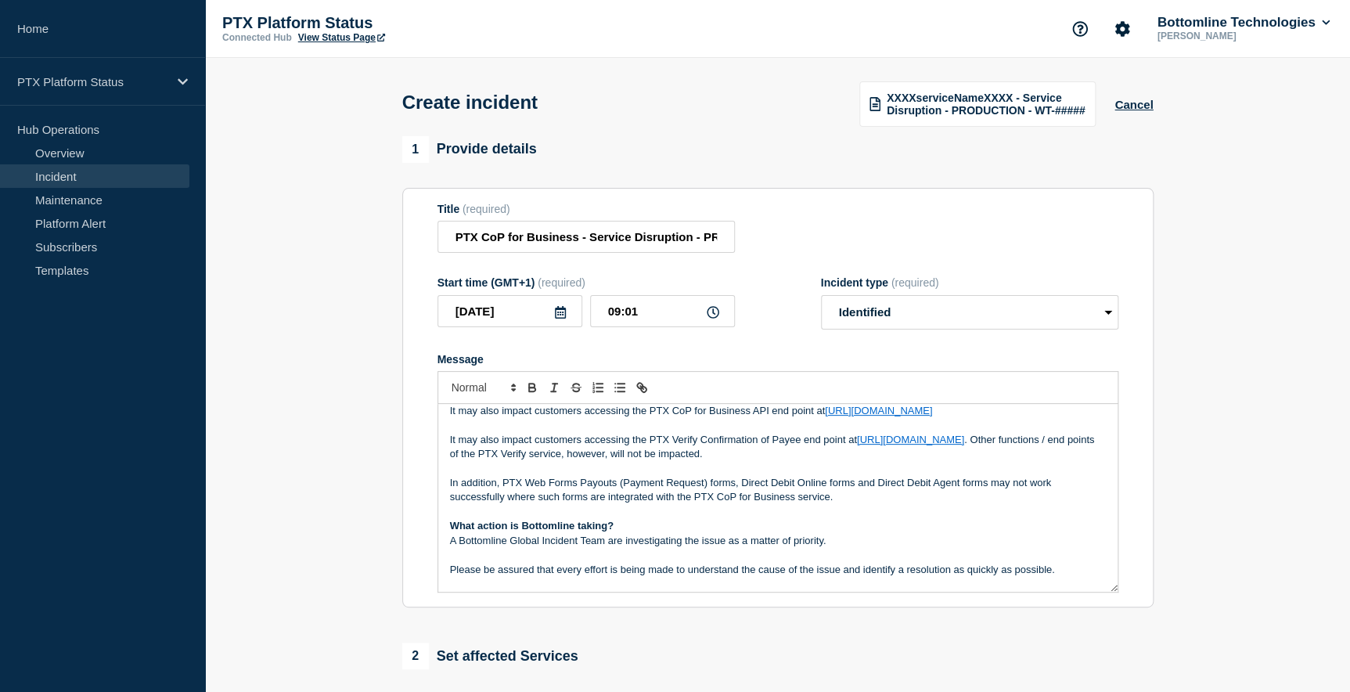
scroll to position [150, 0]
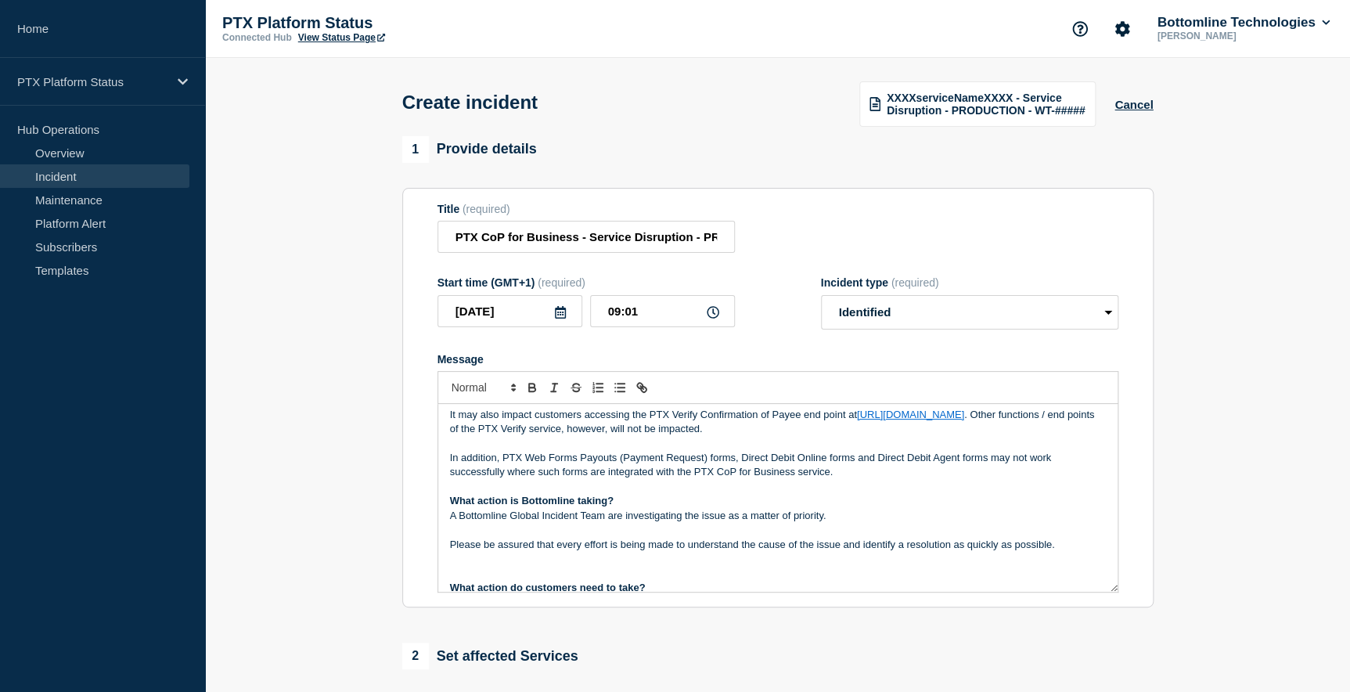
click at [850, 480] on p "In addition, PTX Web Forms Payouts (Payment Request) forms, Direct Debit Online…" at bounding box center [778, 465] width 656 height 29
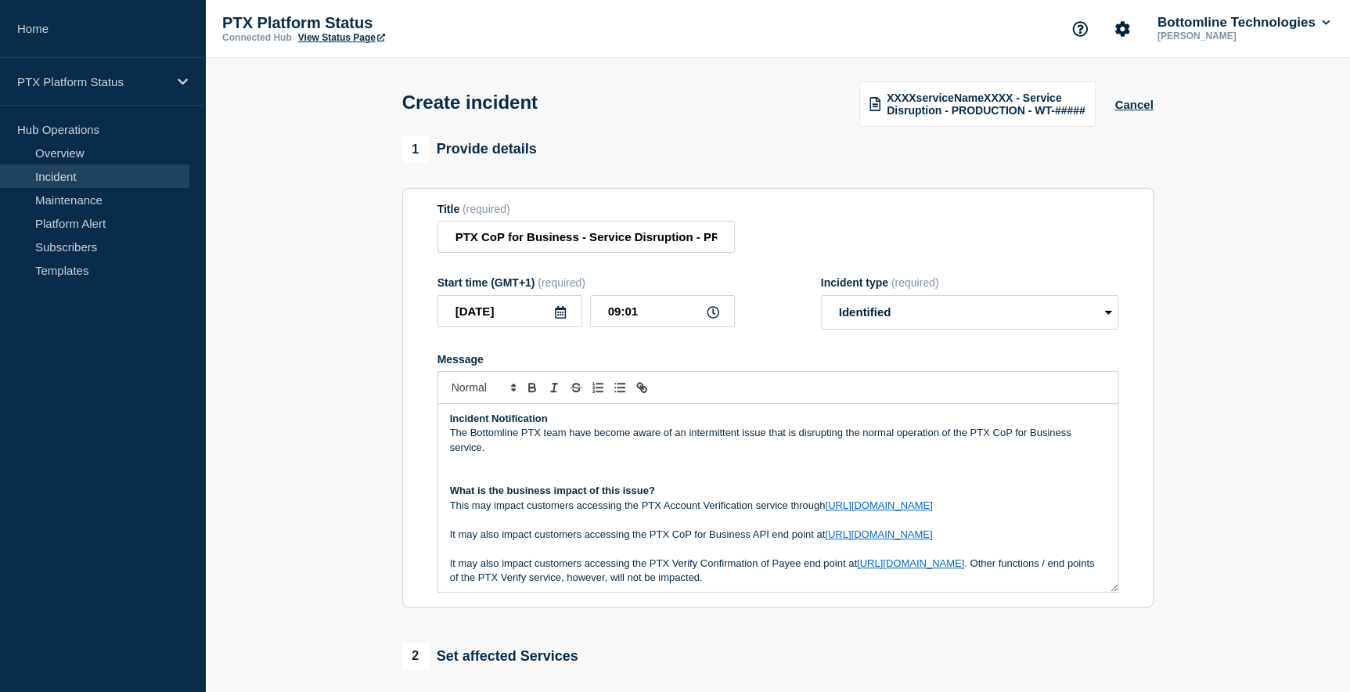
scroll to position [0, 0]
drag, startPoint x: 481, startPoint y: 452, endPoint x: 538, endPoint y: 541, distance: 106.4
click at [481, 452] on p "The Bottomline PTX team have become aware of an intermittent issue that is disr…" at bounding box center [778, 441] width 656 height 29
click at [454, 461] on p "Message" at bounding box center [778, 463] width 656 height 14
click at [465, 477] on p "Message" at bounding box center [778, 478] width 656 height 14
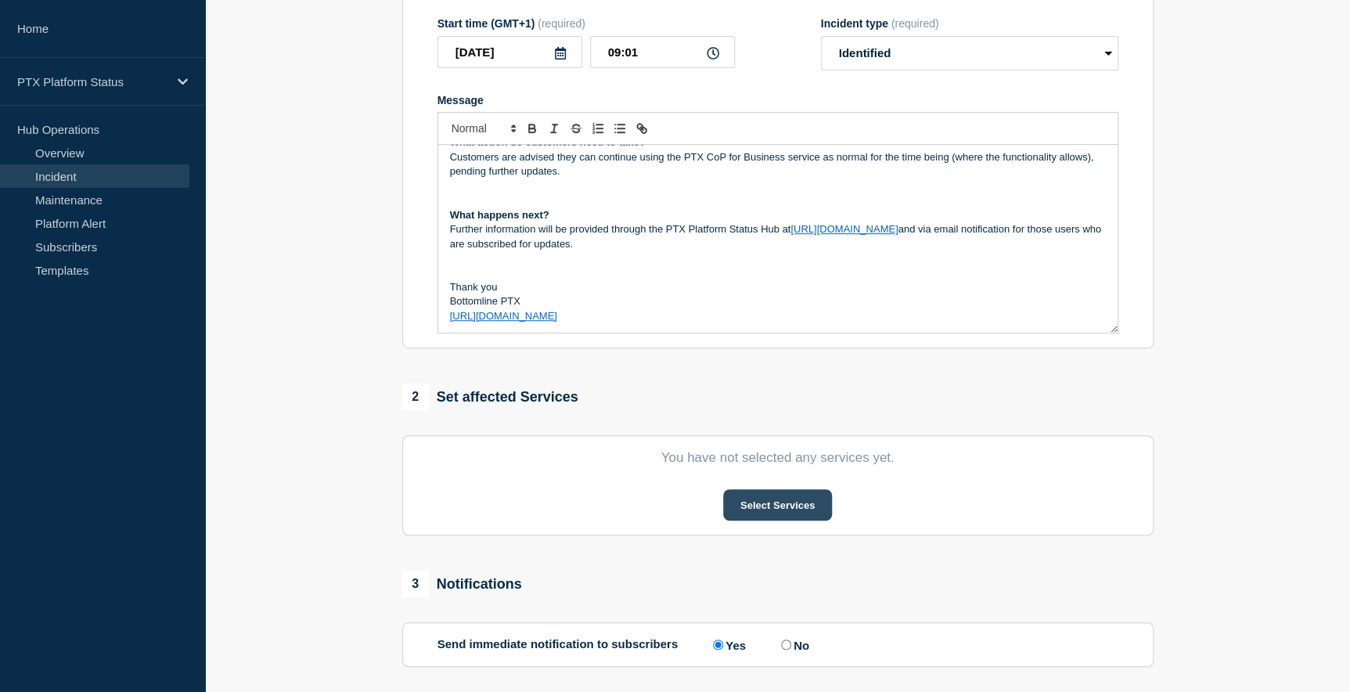
scroll to position [284, 0]
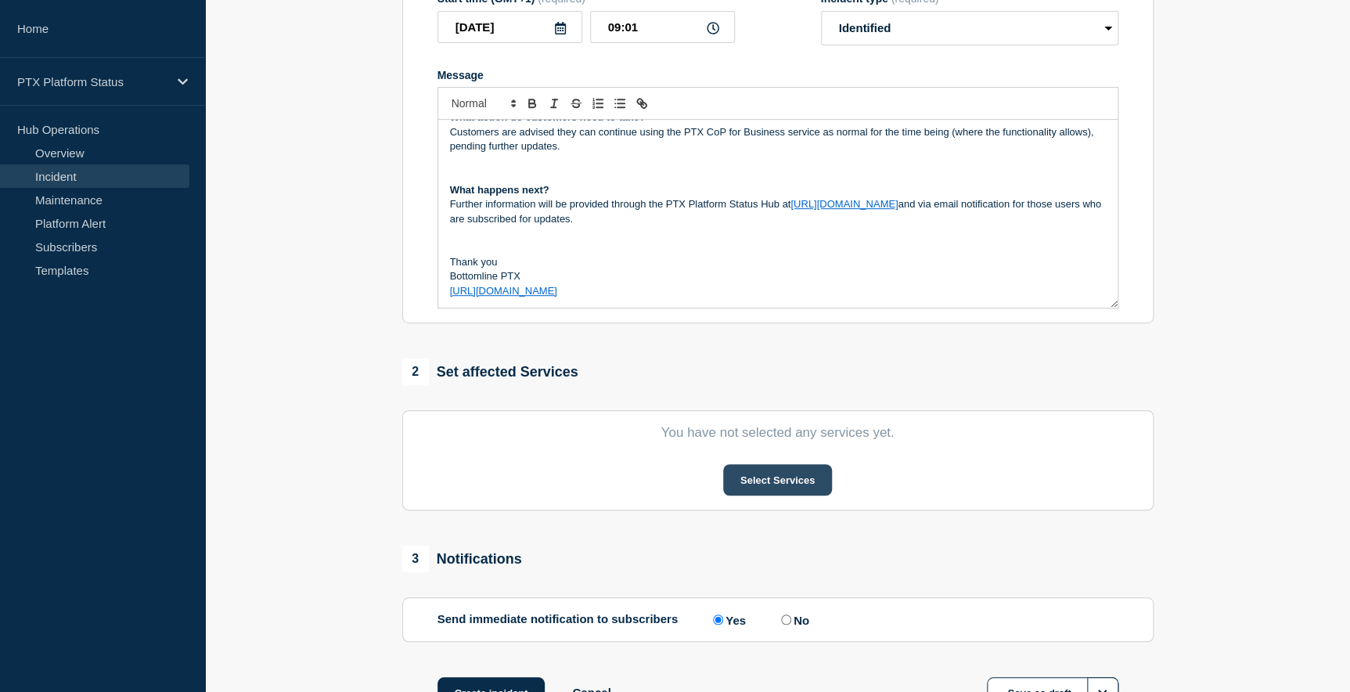
click at [765, 474] on button "Select Services" at bounding box center [777, 479] width 109 height 31
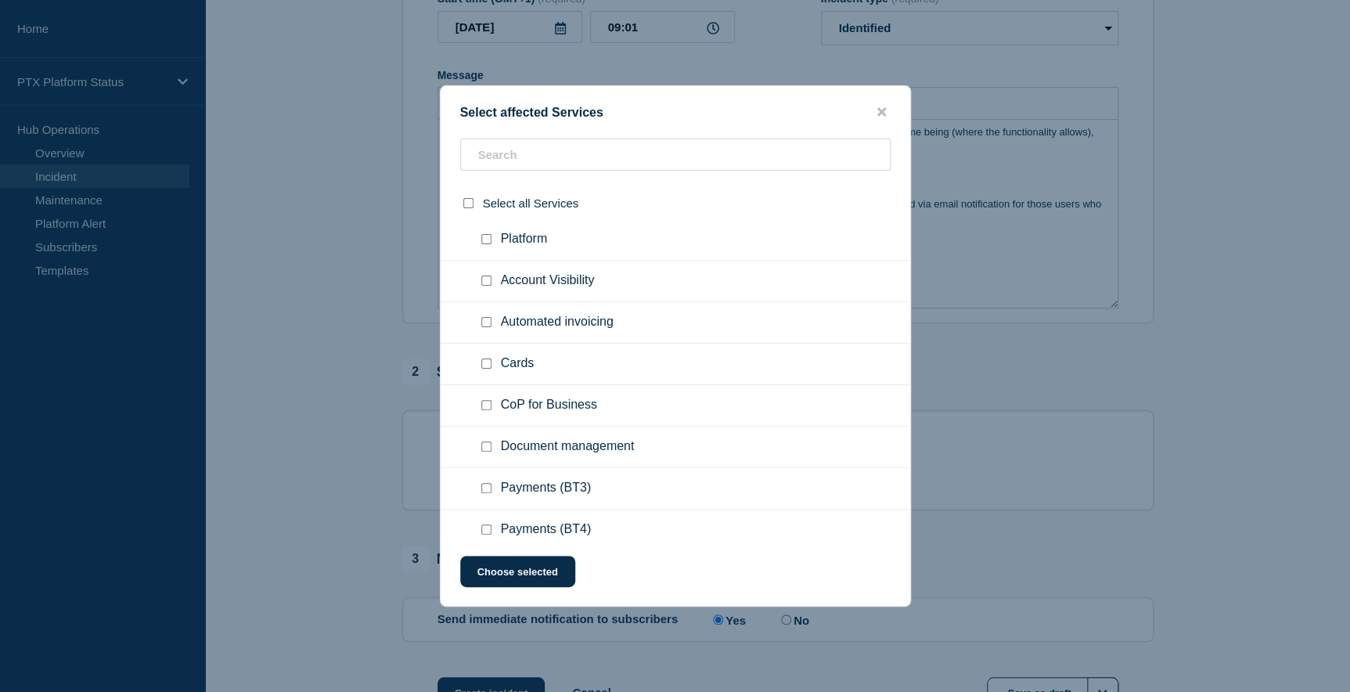
scroll to position [70, 0]
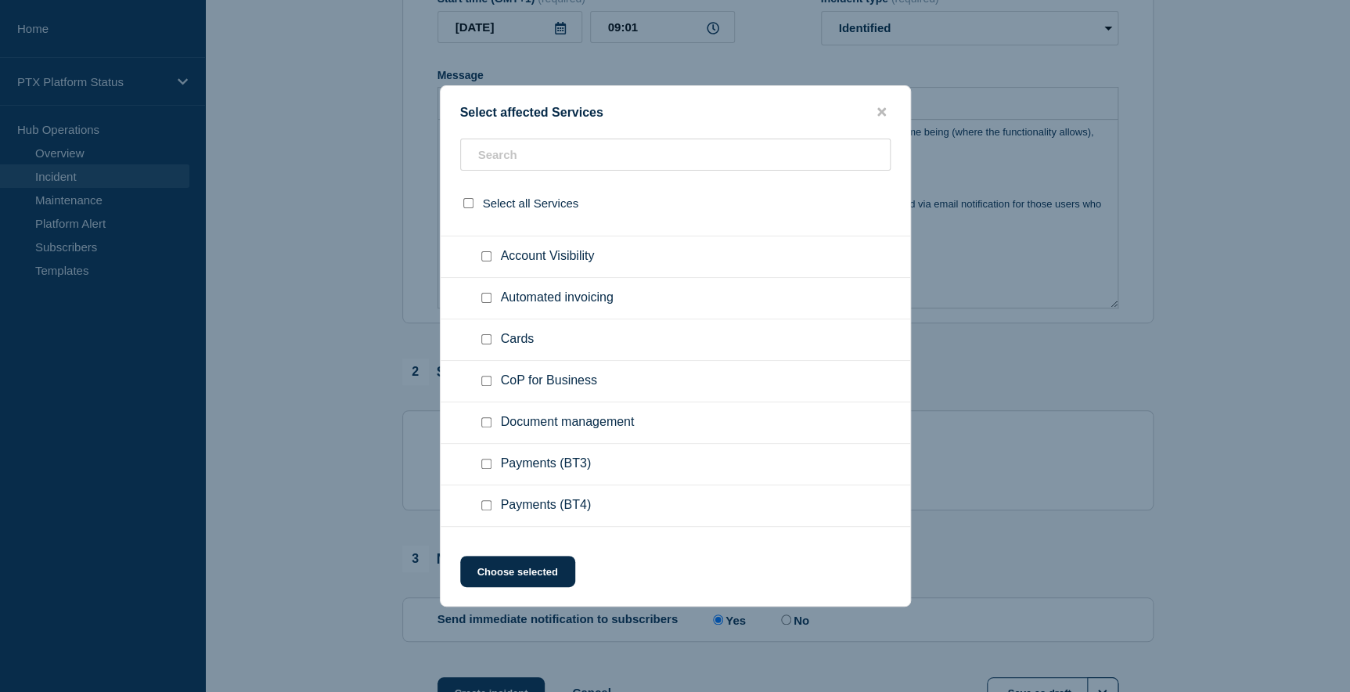
click at [484, 383] on input "CoP for Business checkbox" at bounding box center [486, 381] width 10 height 10
checkbox input "true"
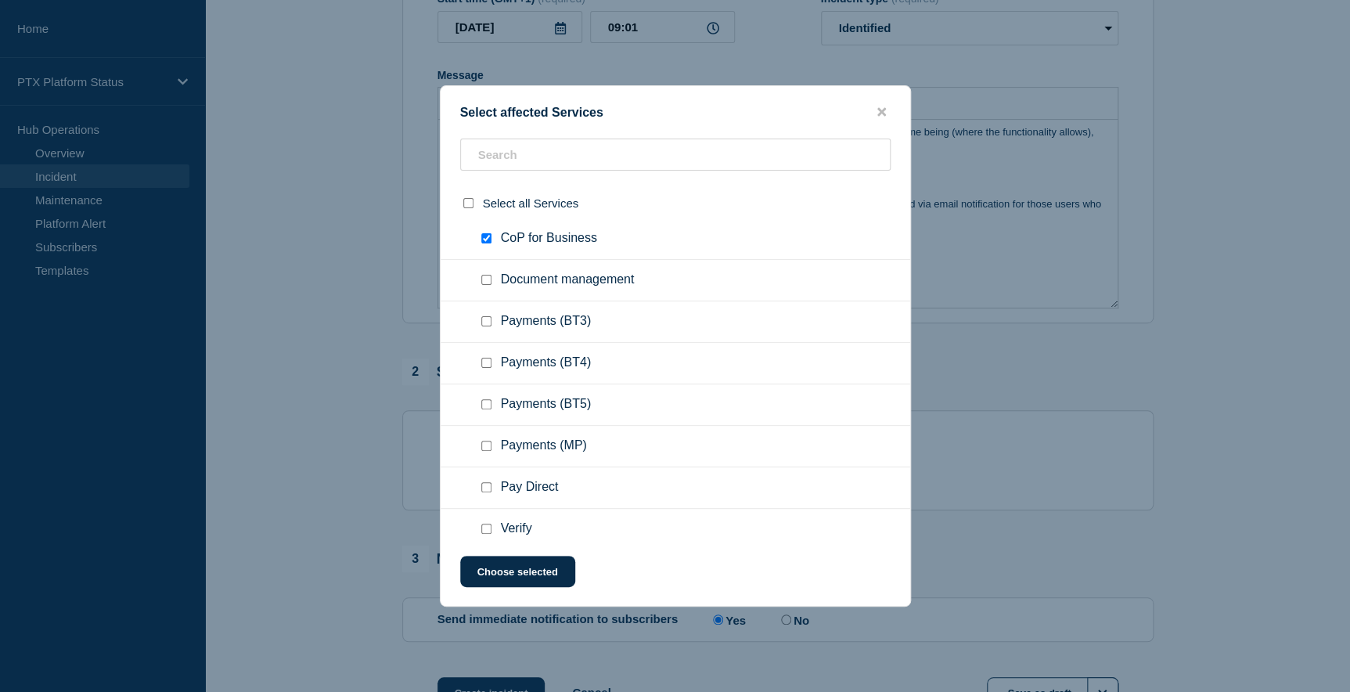
scroll to position [284, 0]
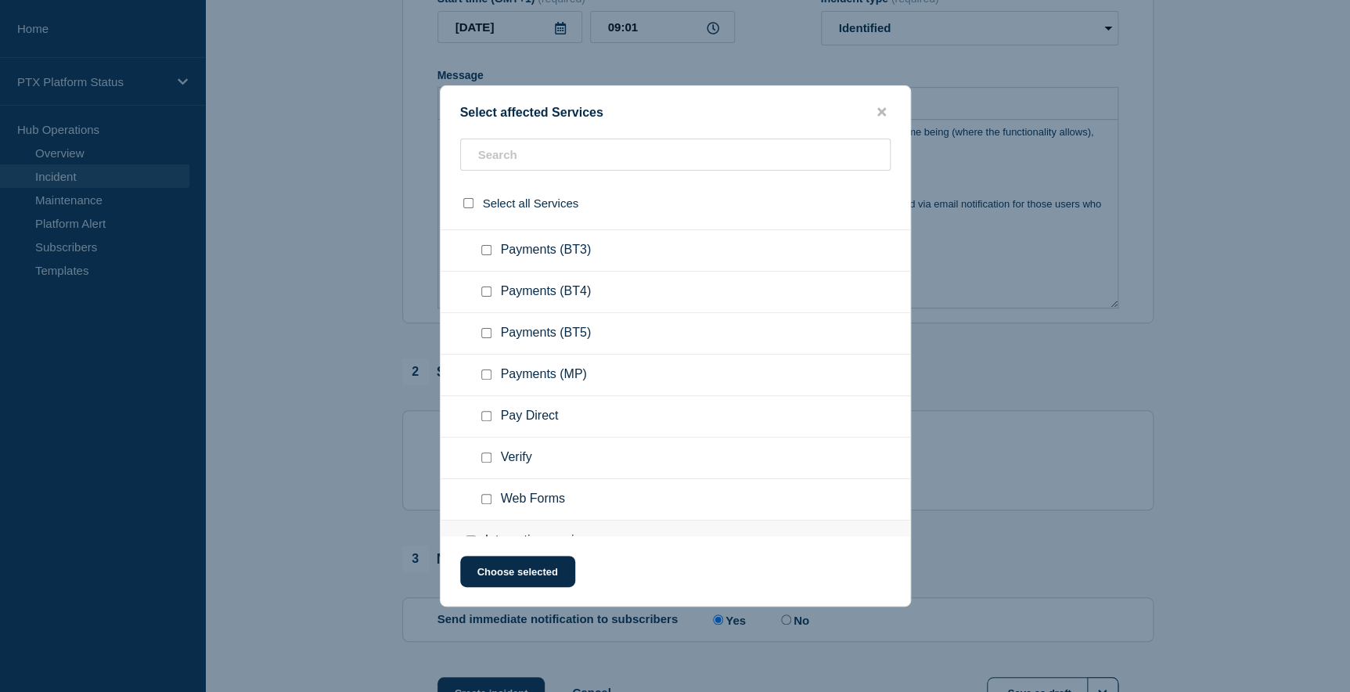
click at [485, 503] on input "Web Forms checkbox" at bounding box center [486, 499] width 10 height 10
checkbox input "true"
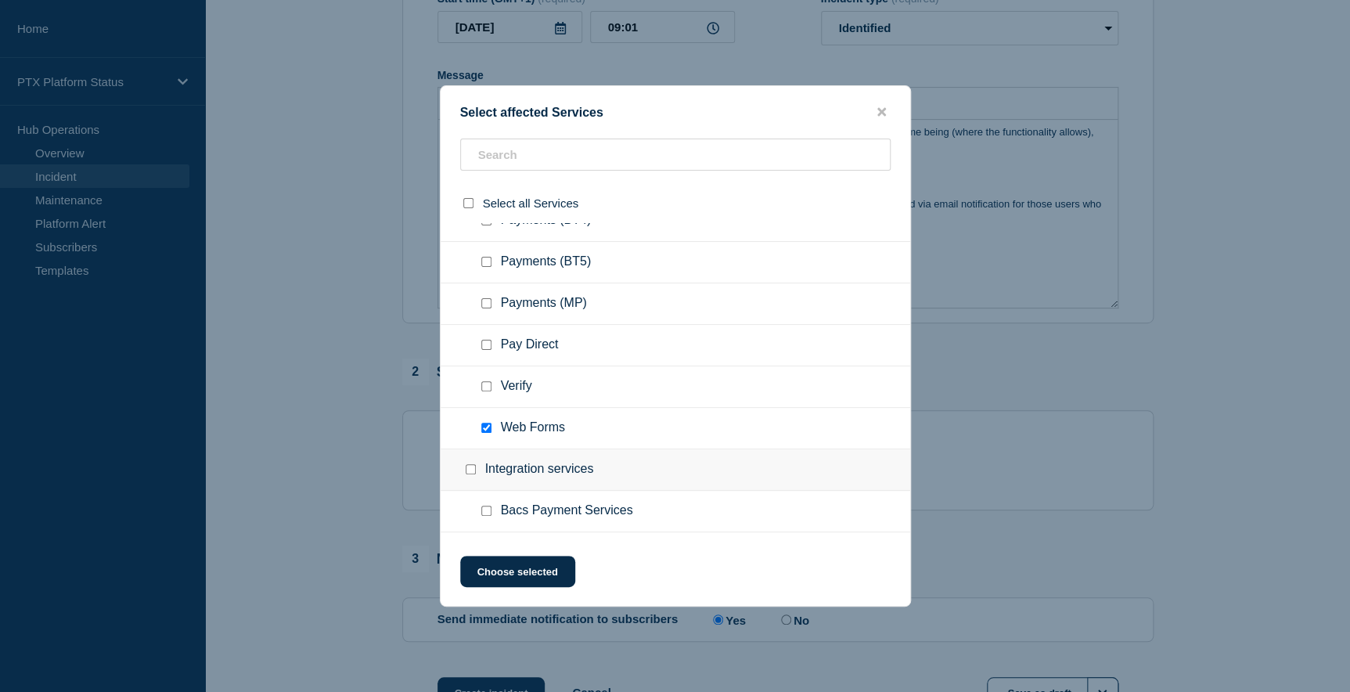
click at [485, 390] on input "Verify checkbox" at bounding box center [486, 386] width 10 height 10
checkbox input "true"
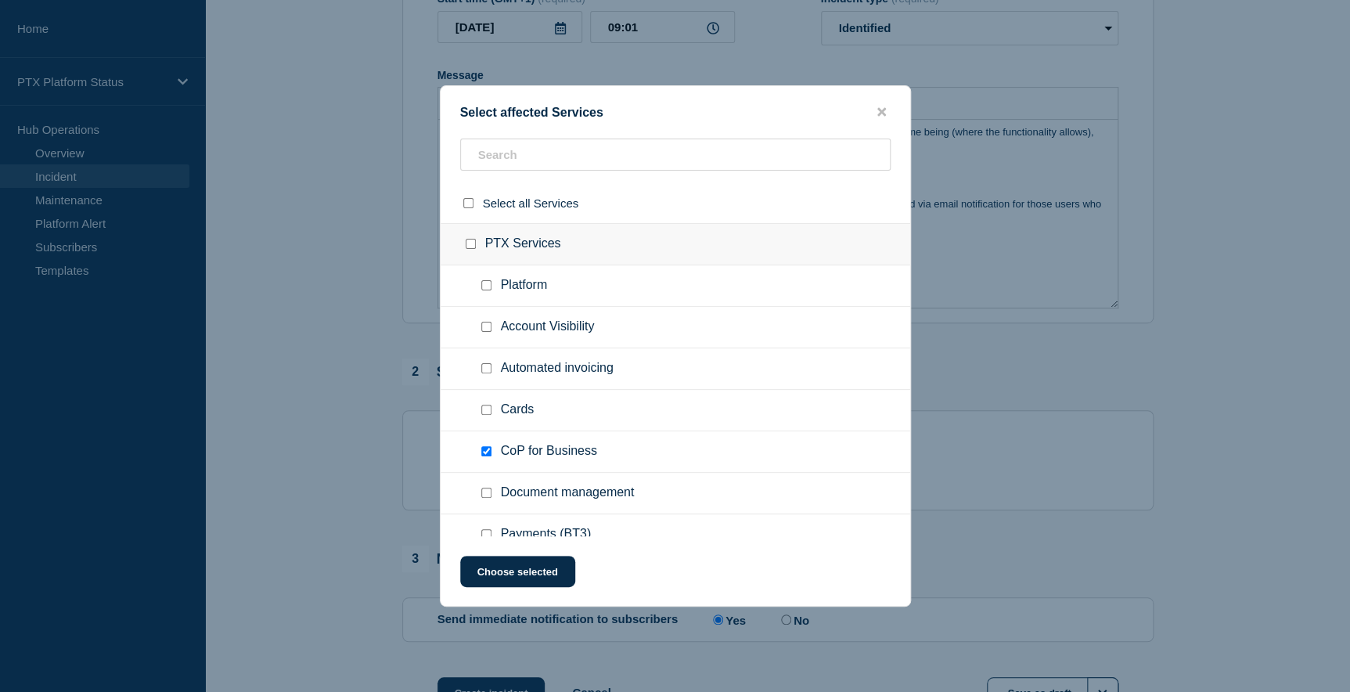
scroll to position [0, 0]
click at [542, 574] on button "Choose selected" at bounding box center [517, 571] width 115 height 31
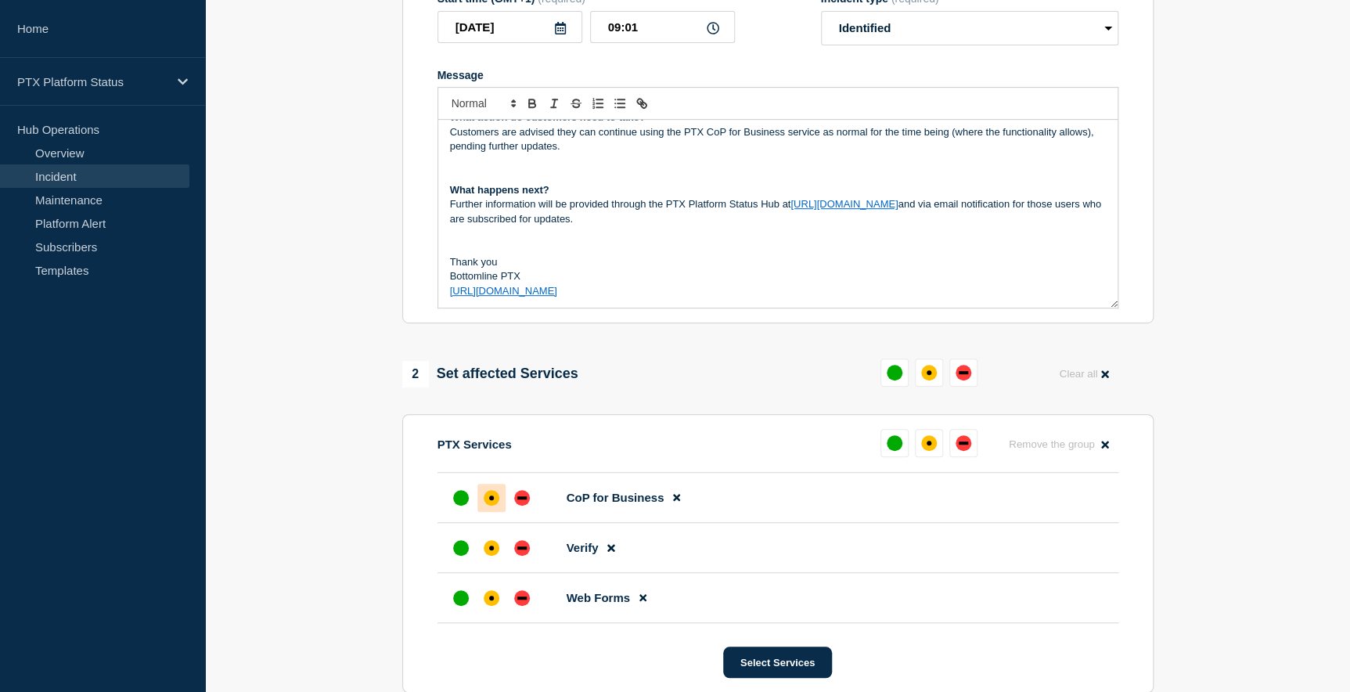
click at [495, 495] on div "affected" at bounding box center [492, 498] width 16 height 16
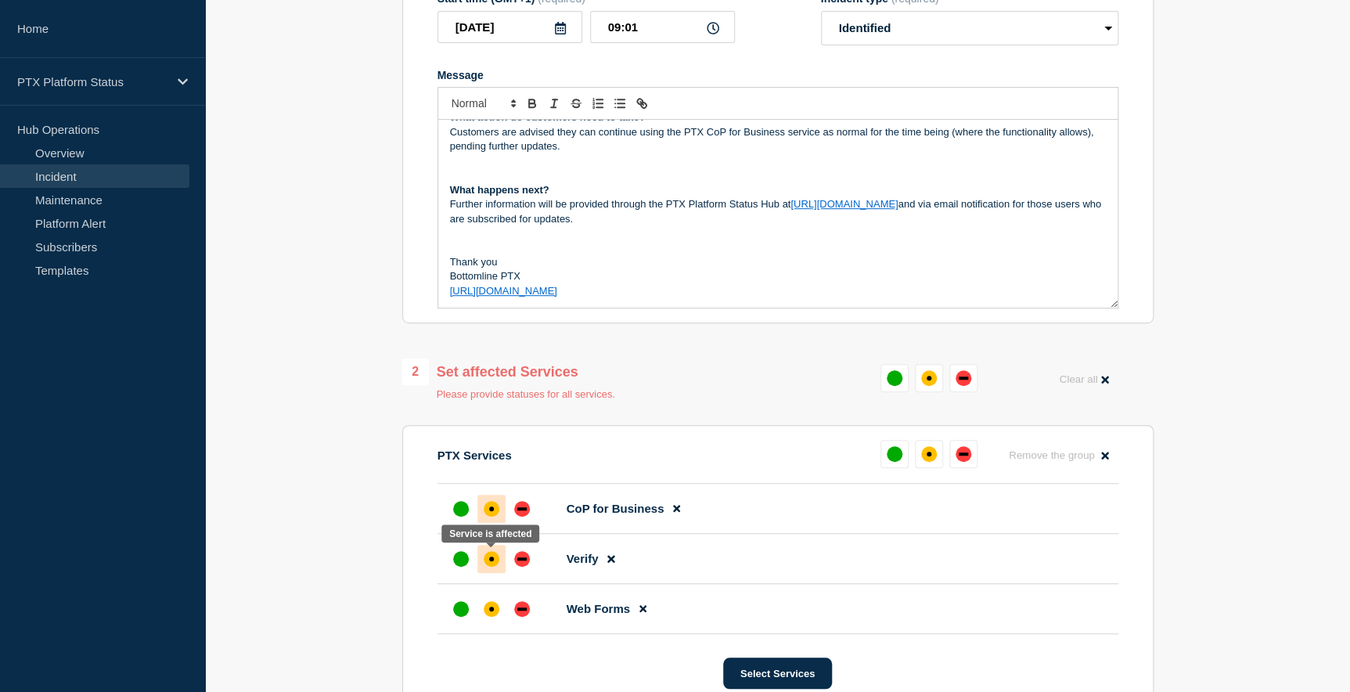
click at [493, 558] on div "affected" at bounding box center [491, 558] width 5 height 5
click at [495, 614] on div "affected" at bounding box center [492, 609] width 16 height 16
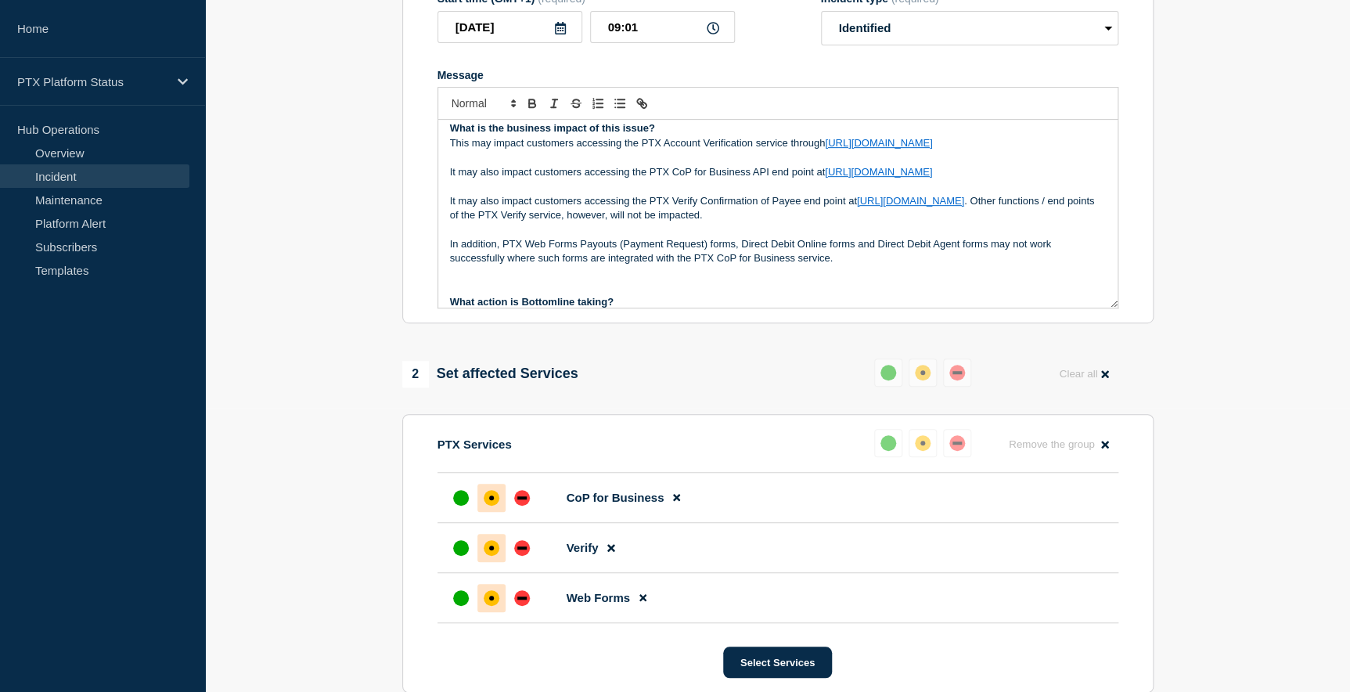
scroll to position [9, 0]
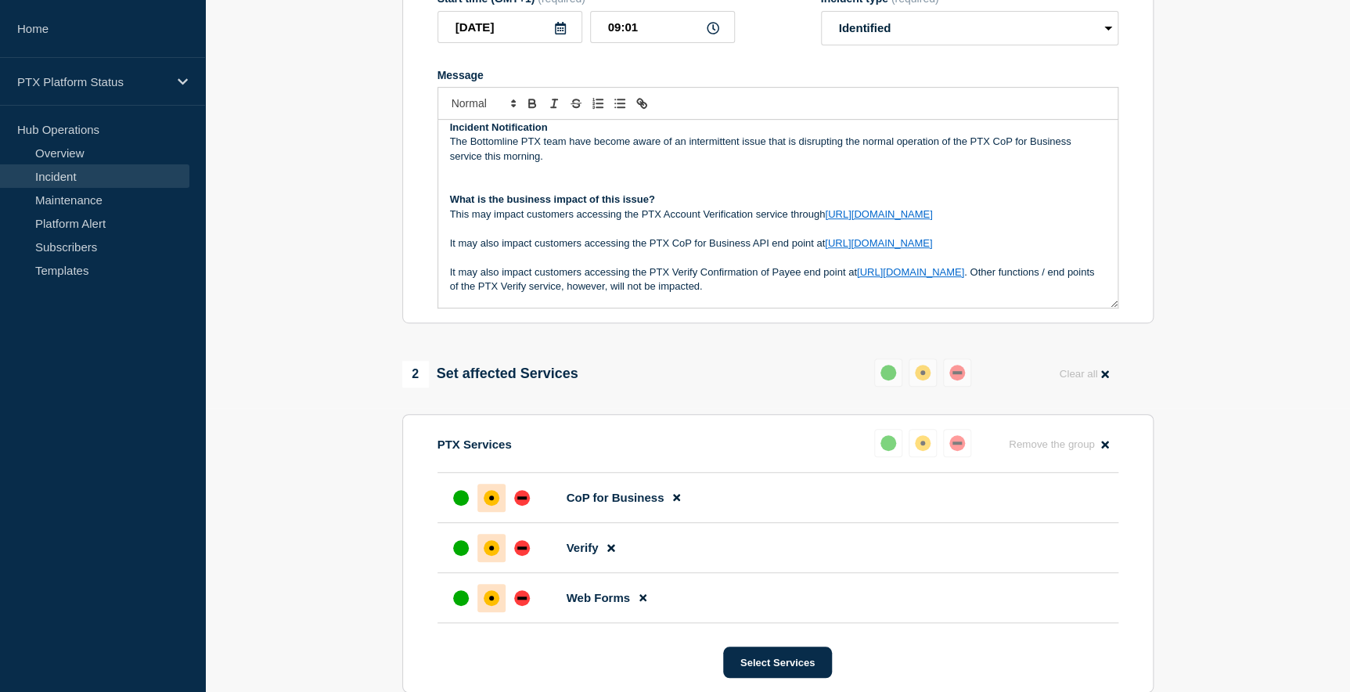
click at [492, 213] on p "This may impact customers accessing the PTX Account Verification service throug…" at bounding box center [778, 214] width 656 height 14
click at [520, 218] on p "This may intermittently impact customers accessing the PTX Account Verification…" at bounding box center [778, 214] width 656 height 14
copy p "intermittently"
click at [501, 245] on p "It may also impact customers accessing the PTX CoP for Business API end point a…" at bounding box center [778, 243] width 656 height 14
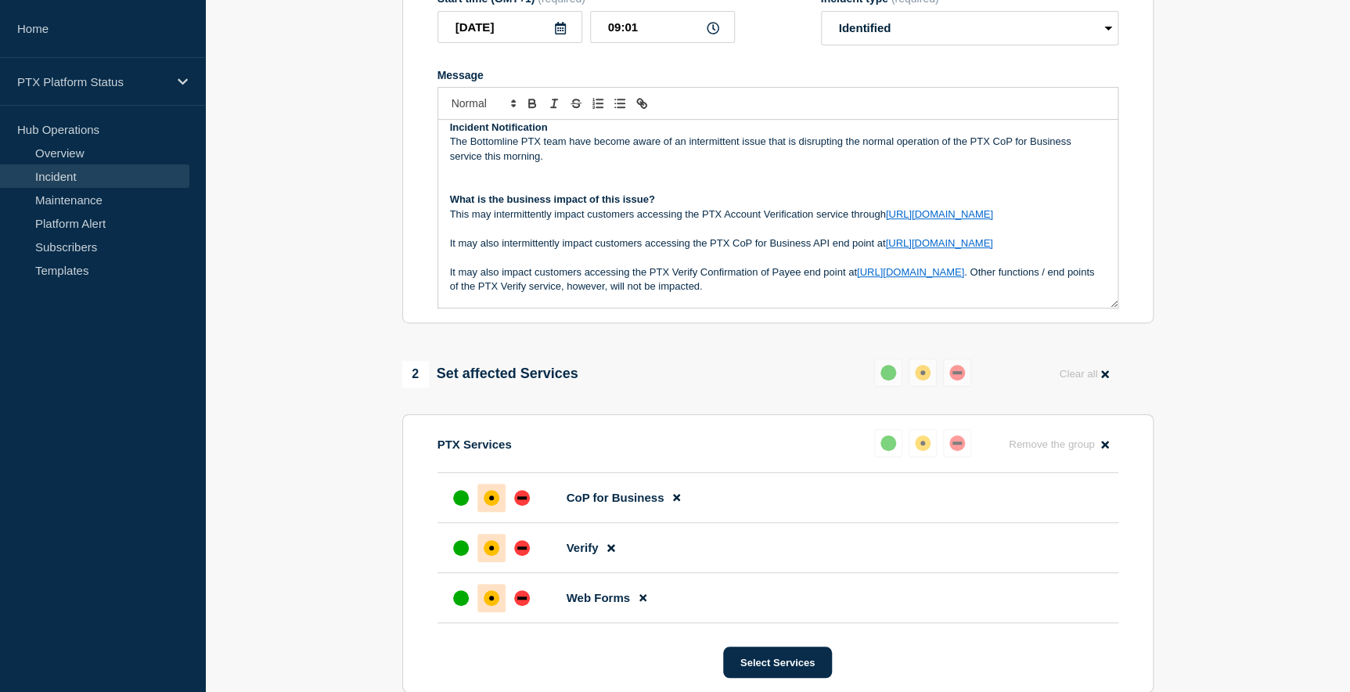
click at [500, 287] on p "It may also impact customers accessing the PTX Verify Confirmation of Payee end…" at bounding box center [778, 279] width 656 height 29
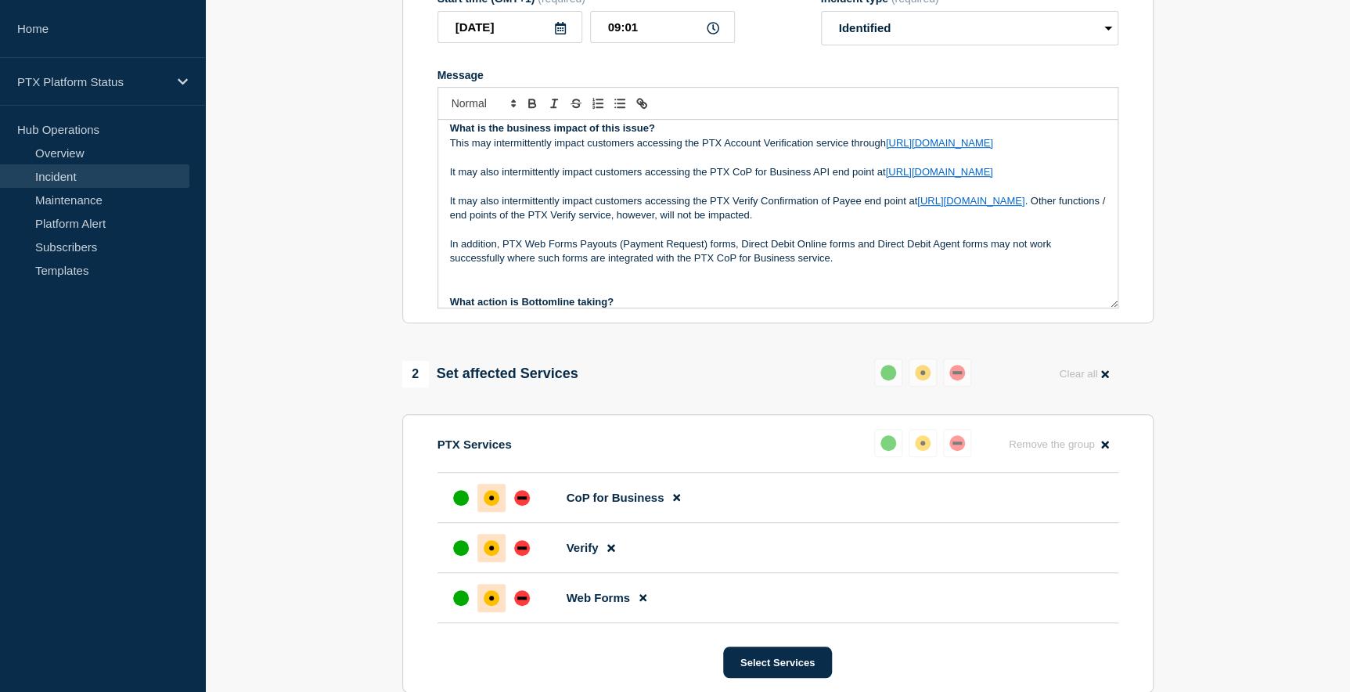
click at [1018, 259] on p "In addition, PTX Web Forms Payouts (Payment Request) forms, Direct Debit Online…" at bounding box center [778, 251] width 656 height 29
click at [1019, 258] on p "In addition, PTX Web Forms Payouts (Payment Request) forms, Direct Debit Online…" at bounding box center [778, 251] width 656 height 29
click at [1012, 257] on p "In addition, PTX Web Forms Payouts (Payment Request) forms, Direct Debit Online…" at bounding box center [778, 251] width 656 height 29
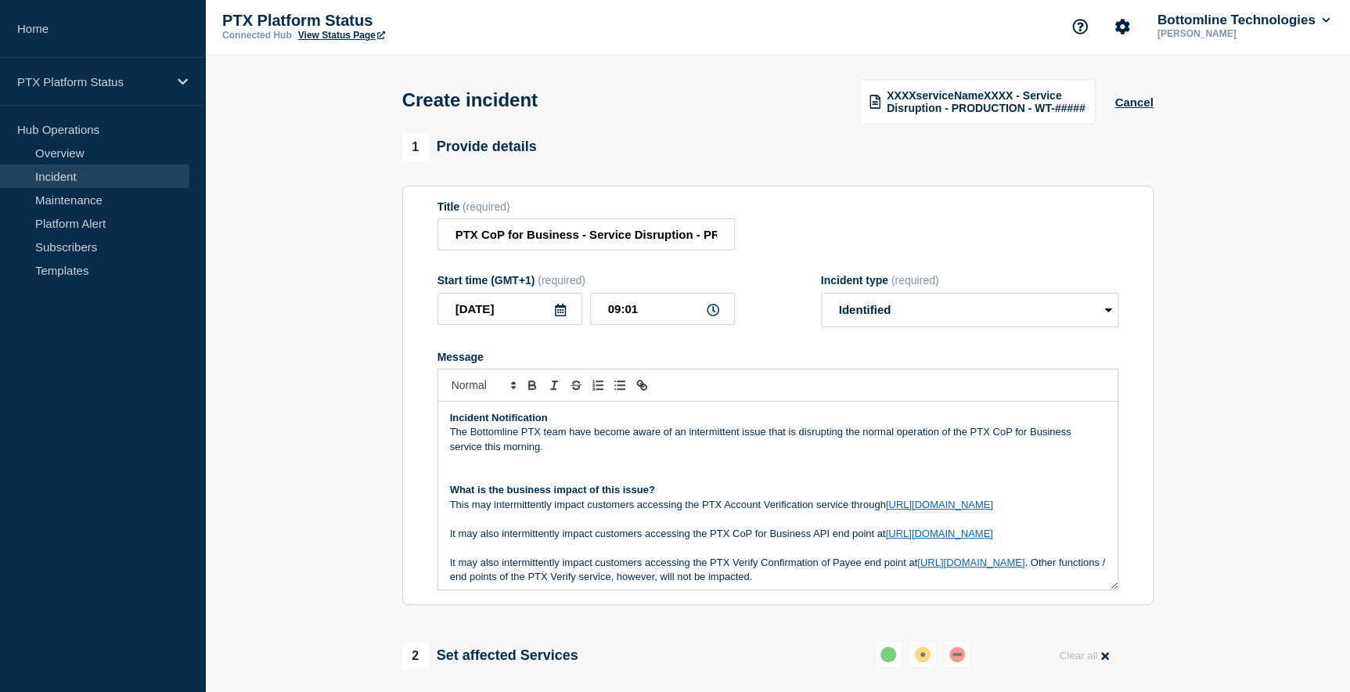
scroll to position [0, 0]
click at [559, 453] on p "The Bottomline PTX team have become aware of an intermittent issue that is disr…" at bounding box center [778, 441] width 656 height 29
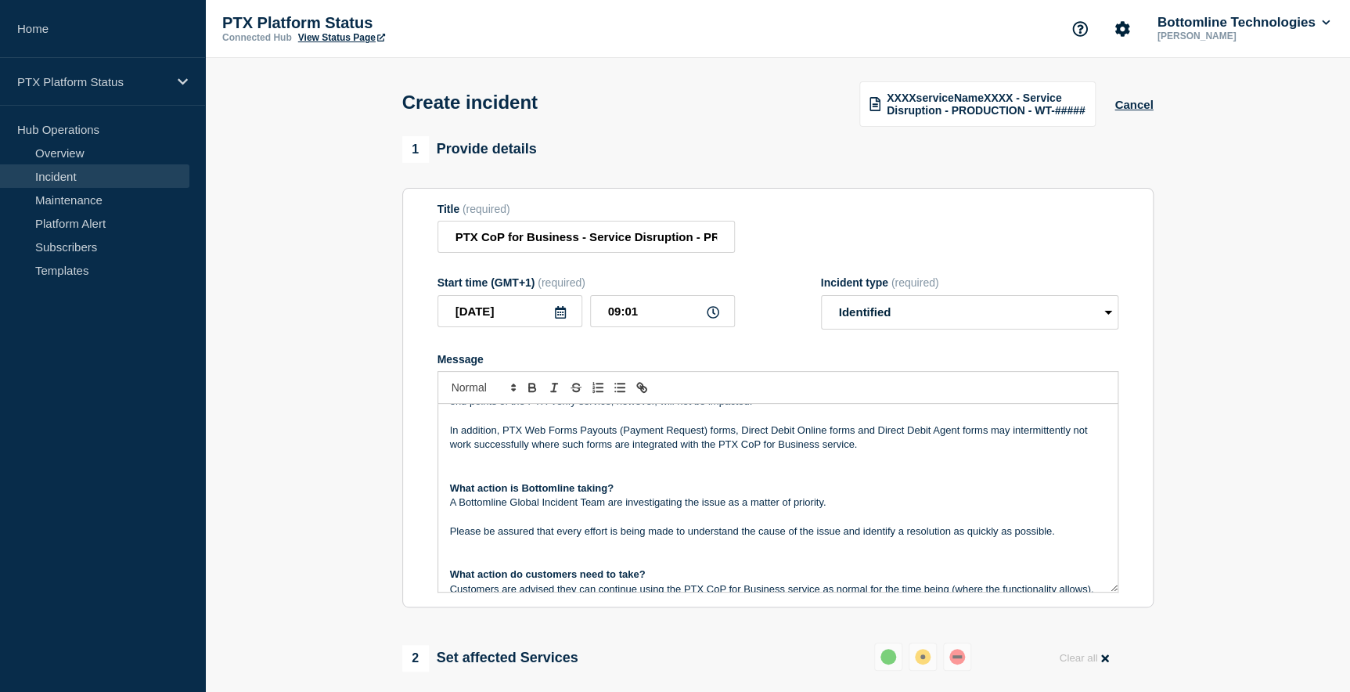
scroll to position [213, 0]
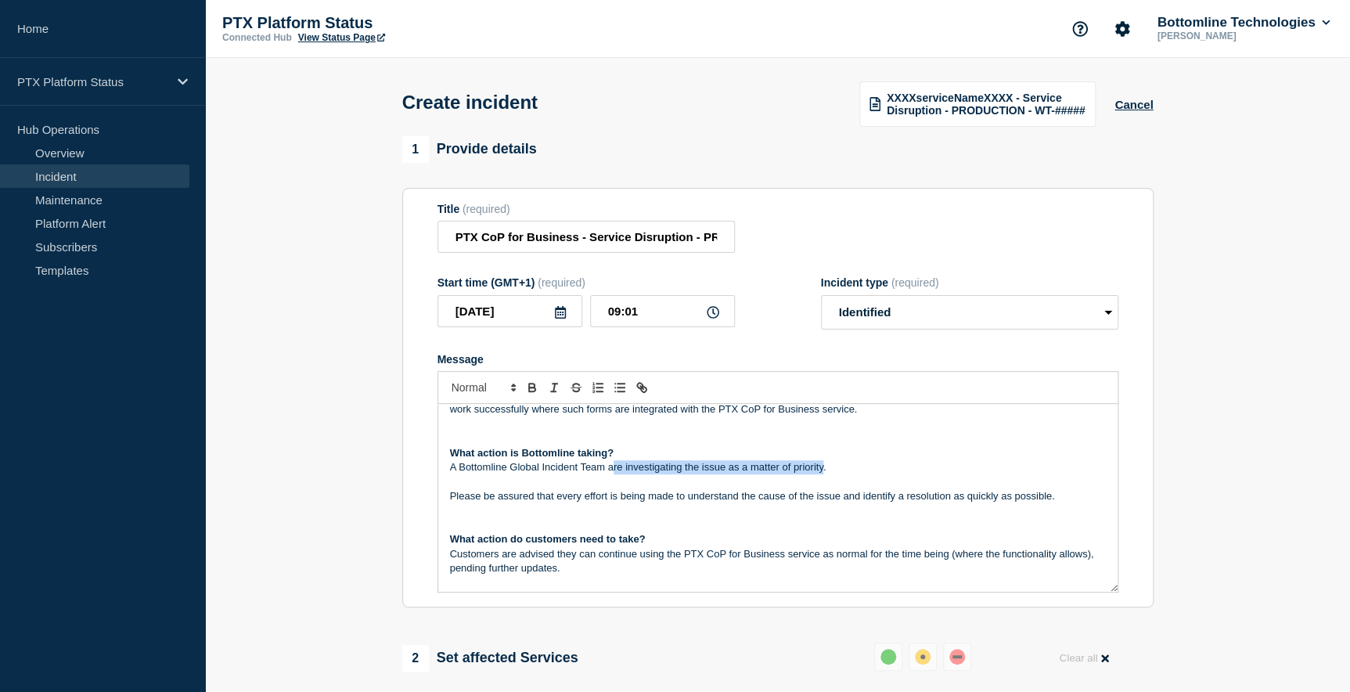
drag, startPoint x: 610, startPoint y: 482, endPoint x: 822, endPoint y: 481, distance: 211.3
click at [822, 474] on p "A Bottomline Global Incident Team are investigating the issue as a matter of pr…" at bounding box center [778, 467] width 656 height 14
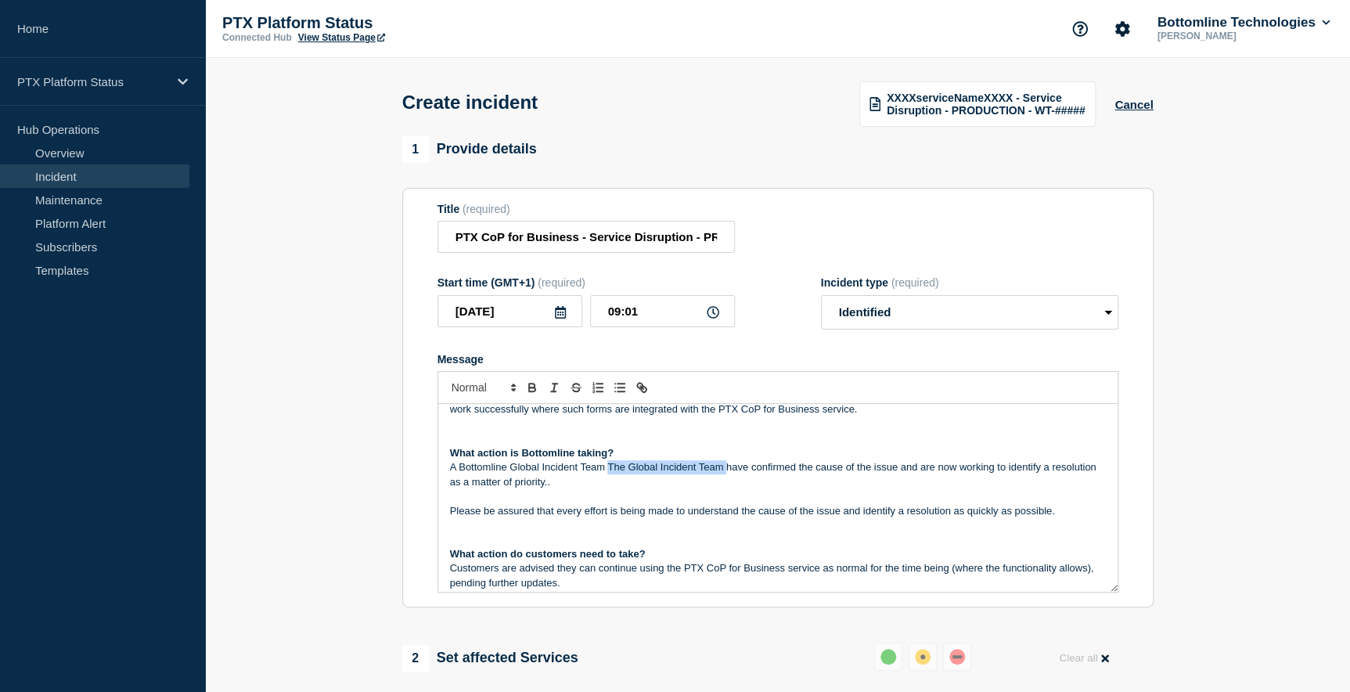
drag, startPoint x: 608, startPoint y: 481, endPoint x: 725, endPoint y: 488, distance: 116.8
click at [725, 488] on p "A Bottomline Global Incident Team The Global Incident Team have confirmed the c…" at bounding box center [778, 474] width 656 height 29
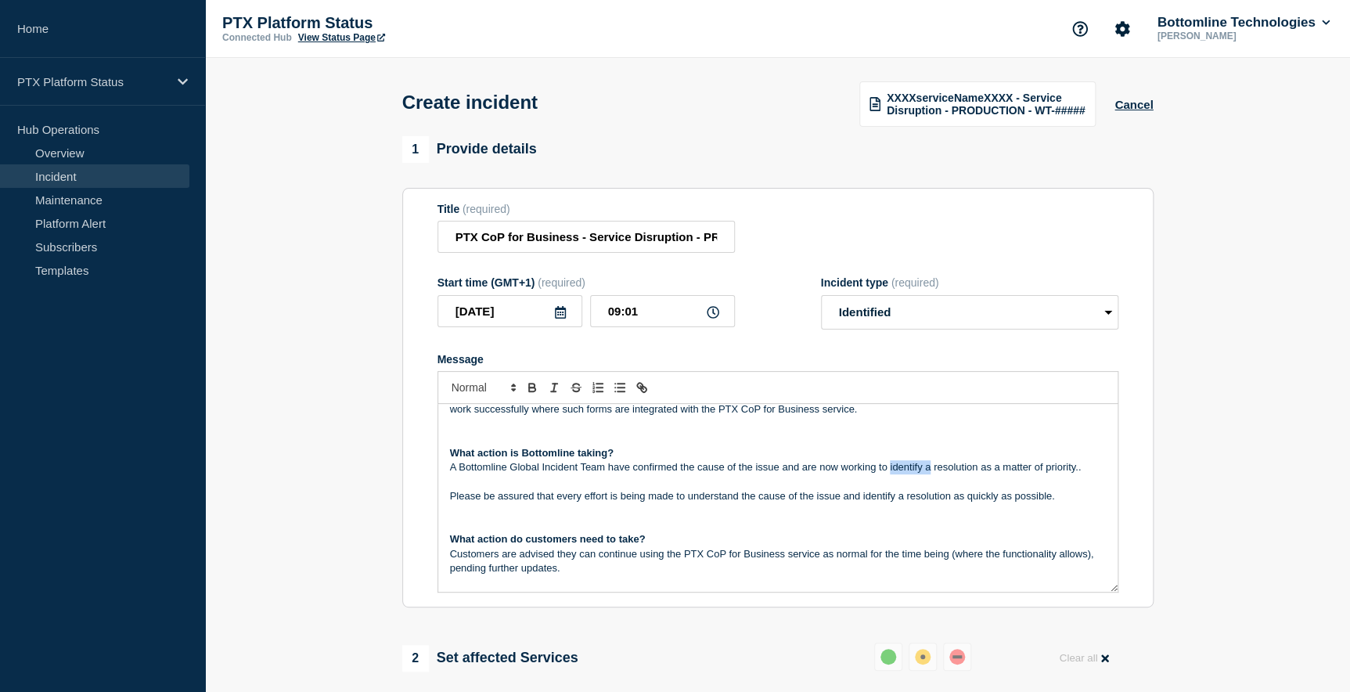
drag, startPoint x: 888, startPoint y: 484, endPoint x: 931, endPoint y: 484, distance: 43.1
click at [931, 474] on p "A Bottomline Global Incident Team have confirmed the cause of the issue and are…" at bounding box center [778, 467] width 656 height 14
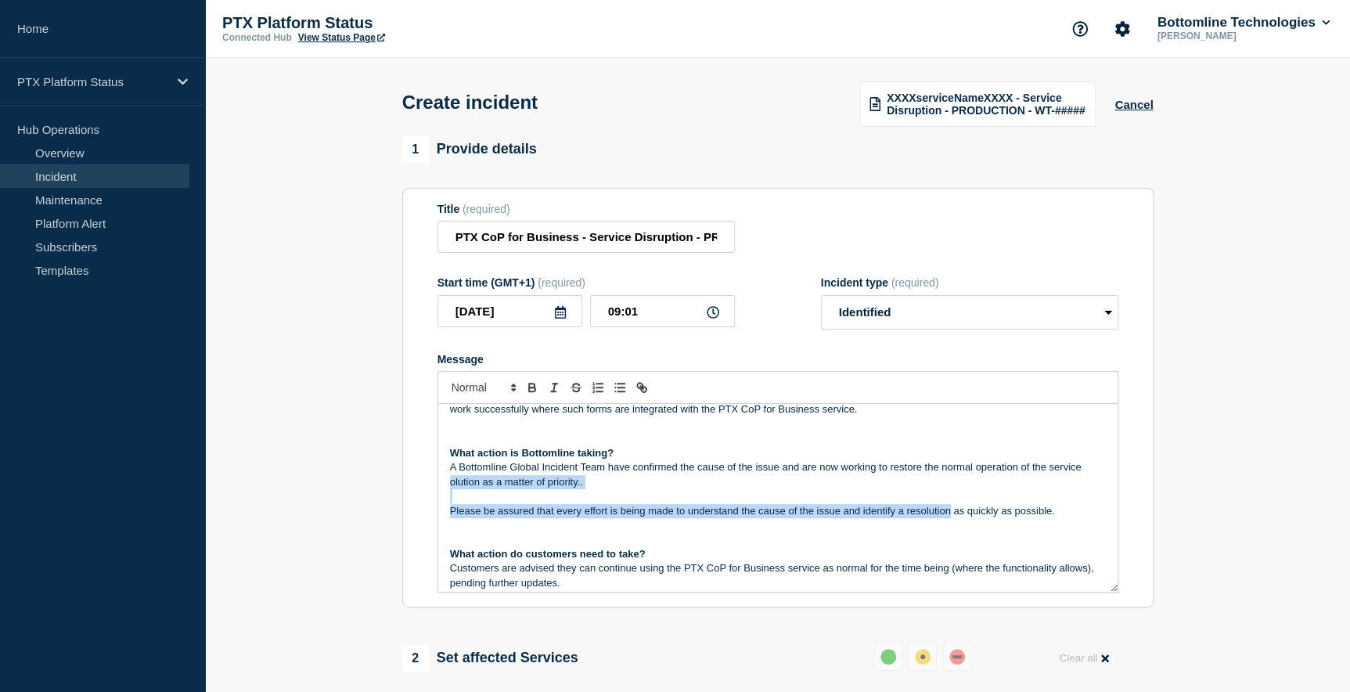
drag, startPoint x: 949, startPoint y: 529, endPoint x: 455, endPoint y: 506, distance: 495.2
click at [450, 497] on div "Incident Notification The Bottomline PTX team have become aware of an intermitt…" at bounding box center [777, 498] width 679 height 188
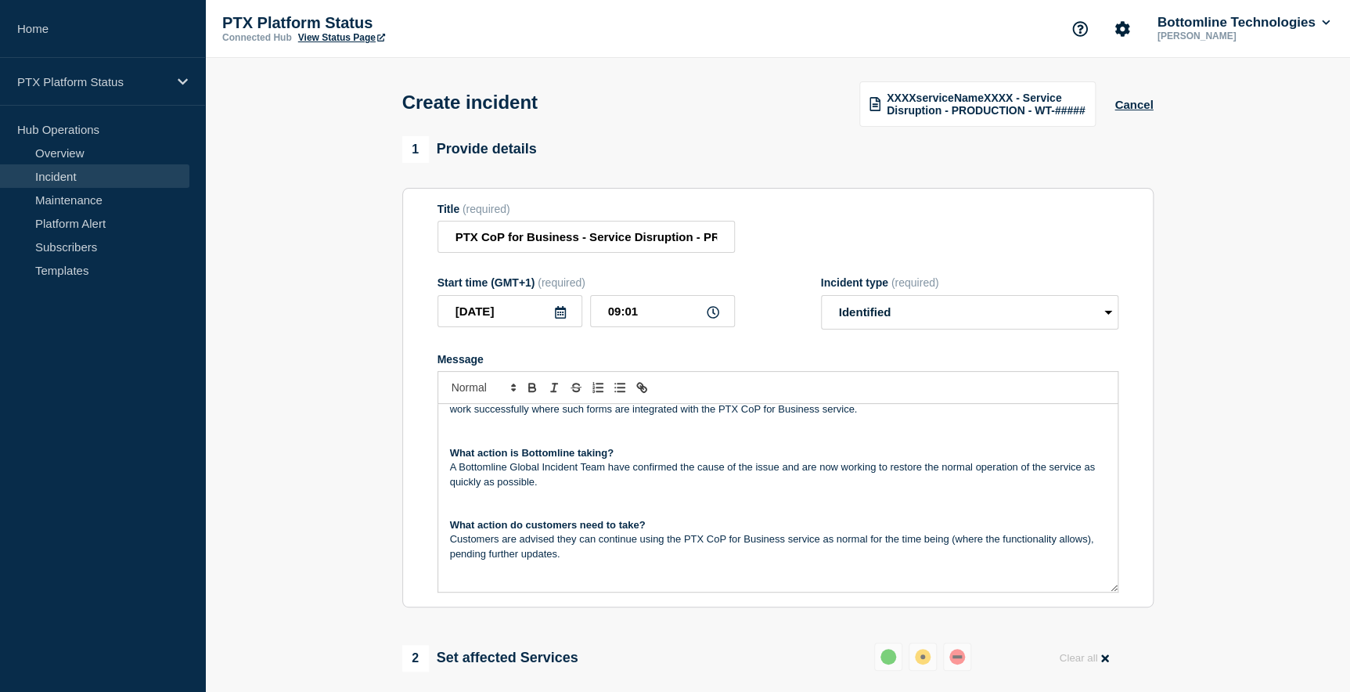
click at [450, 503] on p "Message" at bounding box center [778, 496] width 656 height 14
click at [464, 518] on p "Message" at bounding box center [778, 511] width 656 height 14
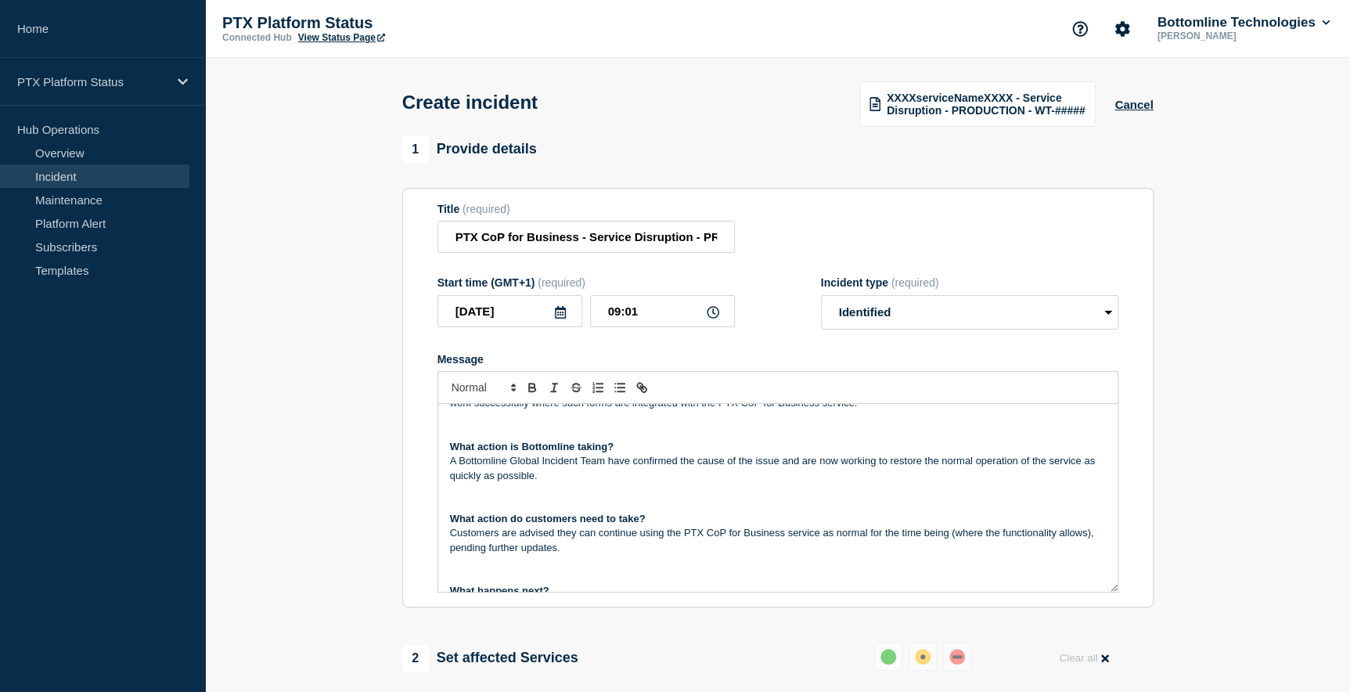
scroll to position [284, 0]
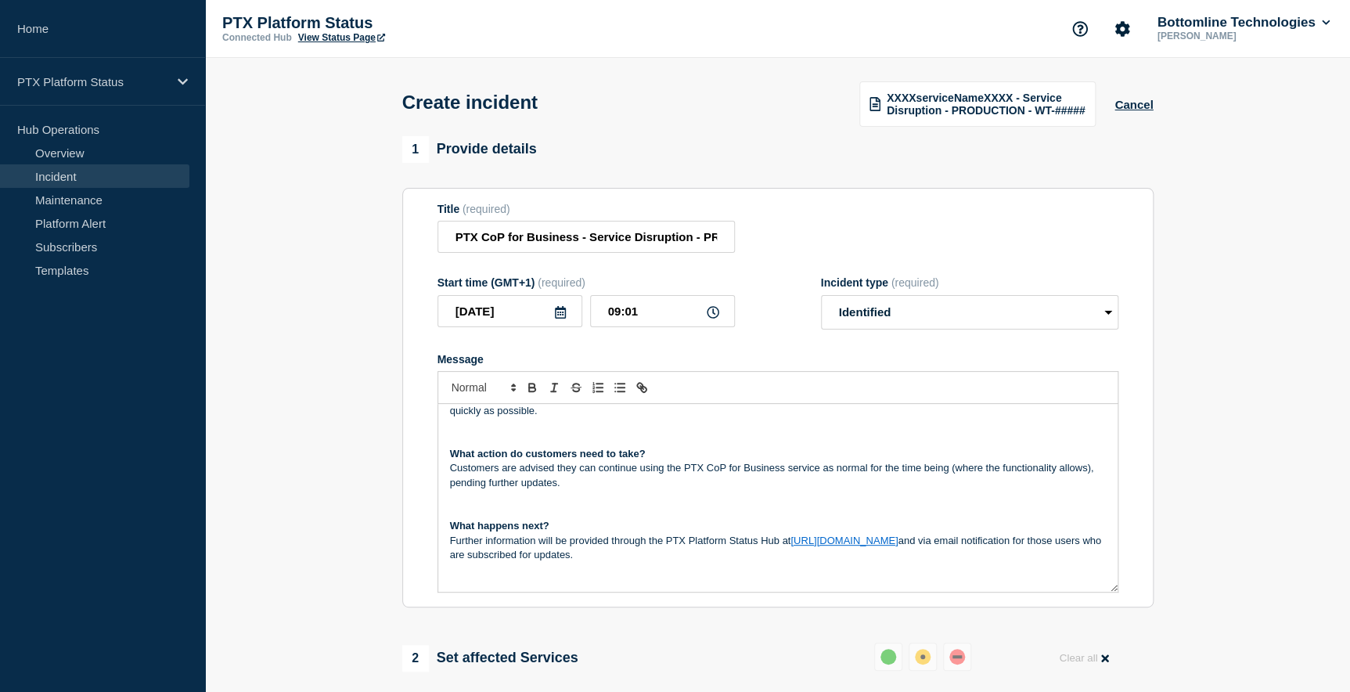
click at [617, 504] on p "Message" at bounding box center [778, 497] width 656 height 14
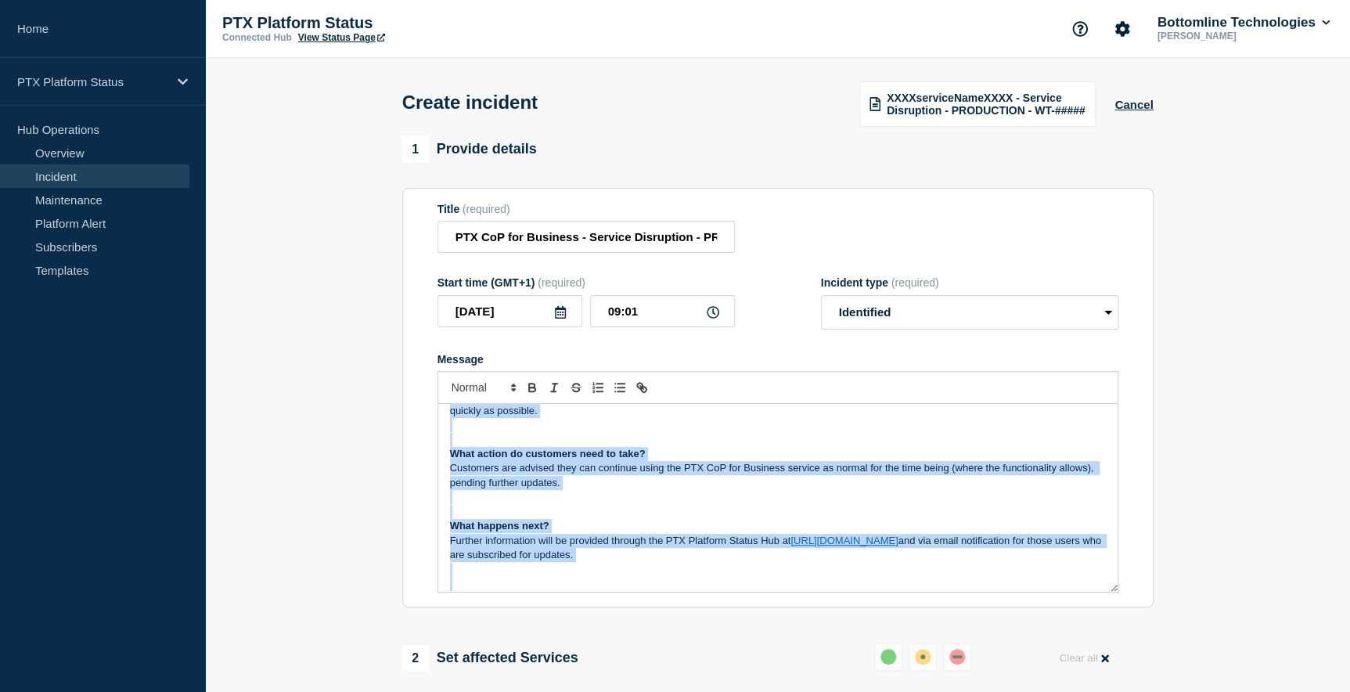
copy div "Incident Notification The Bottomline PTX team have become aware of an intermitt…"
click at [371, 396] on section "1 Provide details Title (required) PTX CoP for Business - Service Disruption - …" at bounding box center [777, 675] width 1145 height 1078
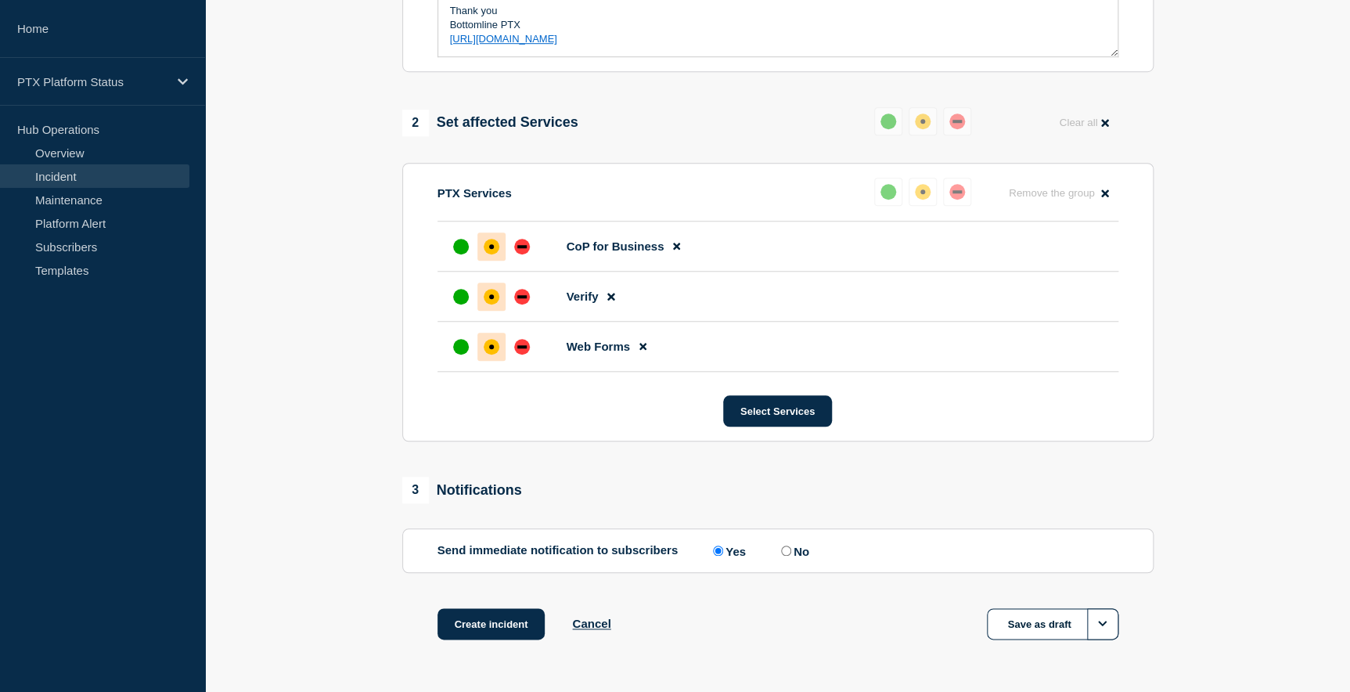
scroll to position [586, 0]
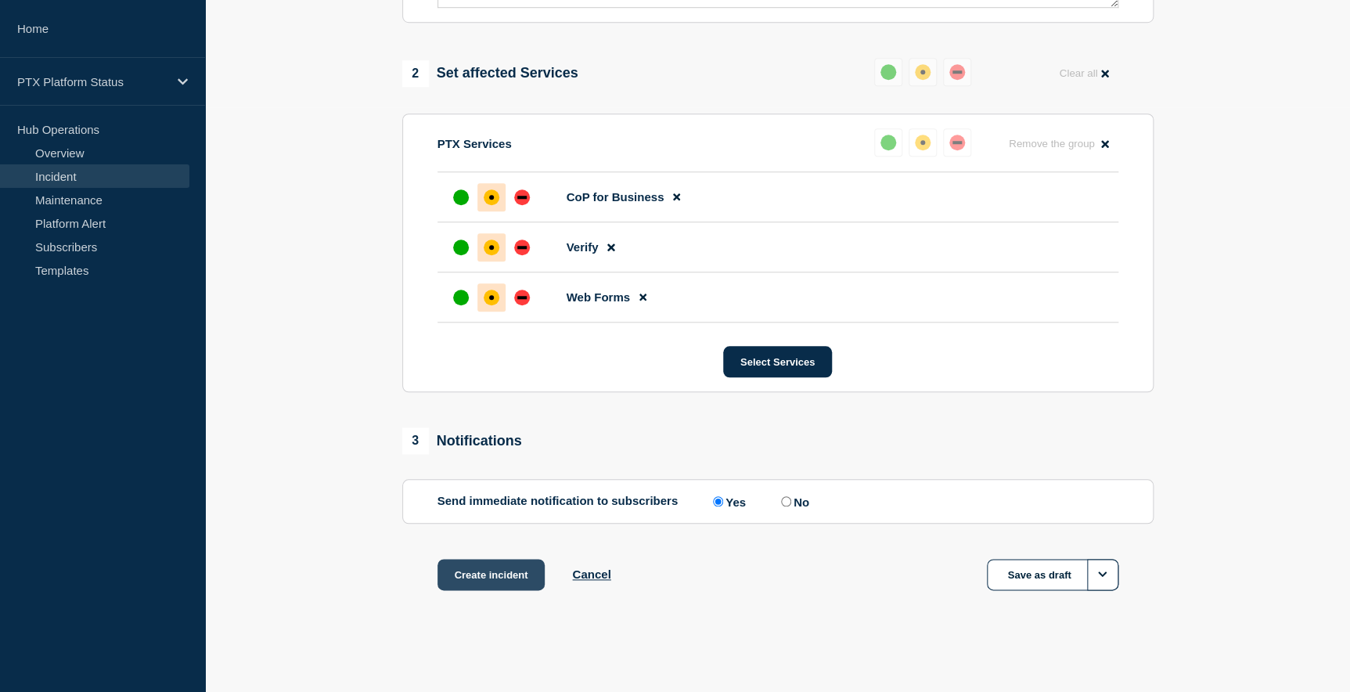
click at [502, 578] on button "Create incident" at bounding box center [491, 574] width 108 height 31
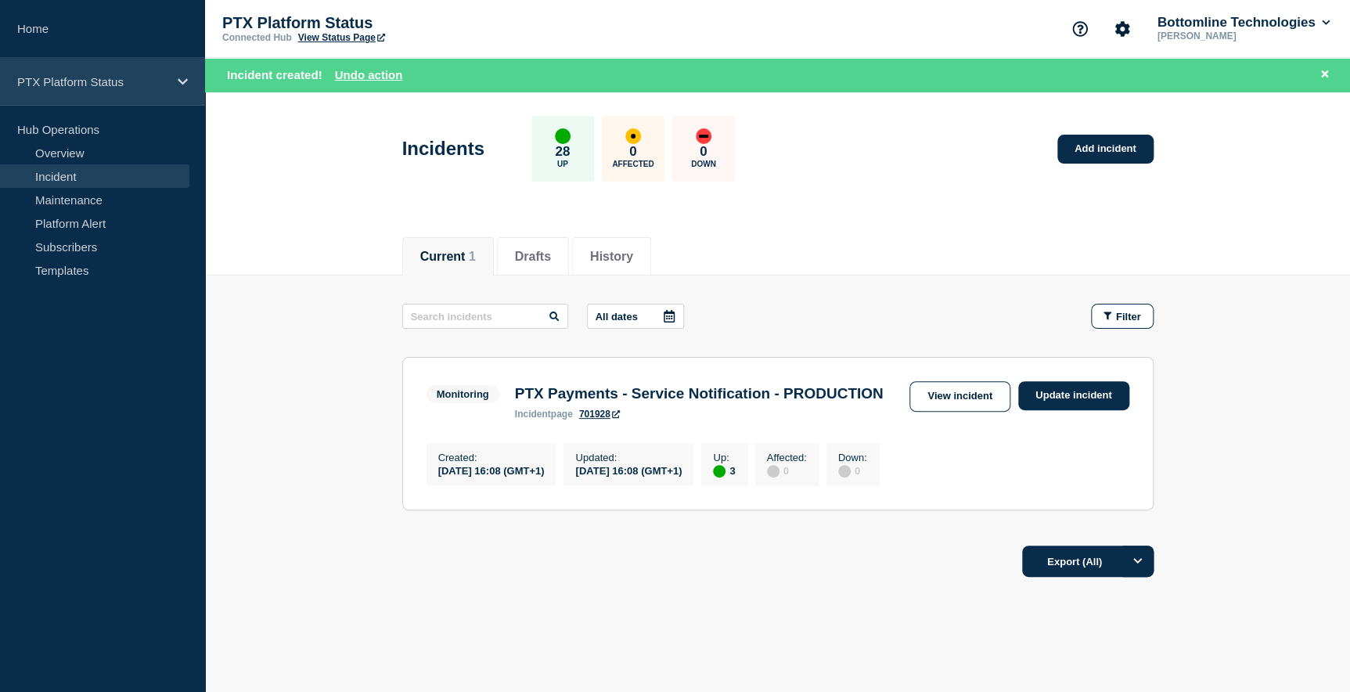
click at [143, 85] on p "PTX Platform Status" at bounding box center [92, 81] width 150 height 13
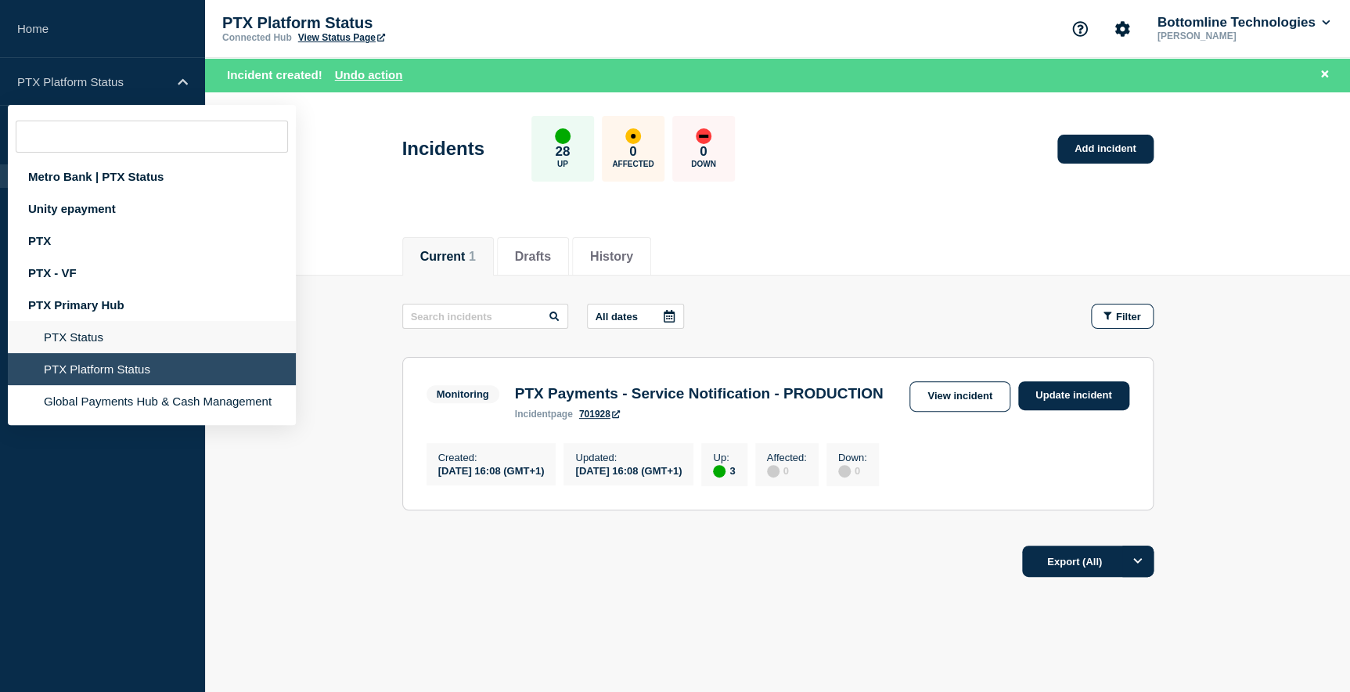
click at [90, 353] on li "PTX Status" at bounding box center [152, 369] width 288 height 32
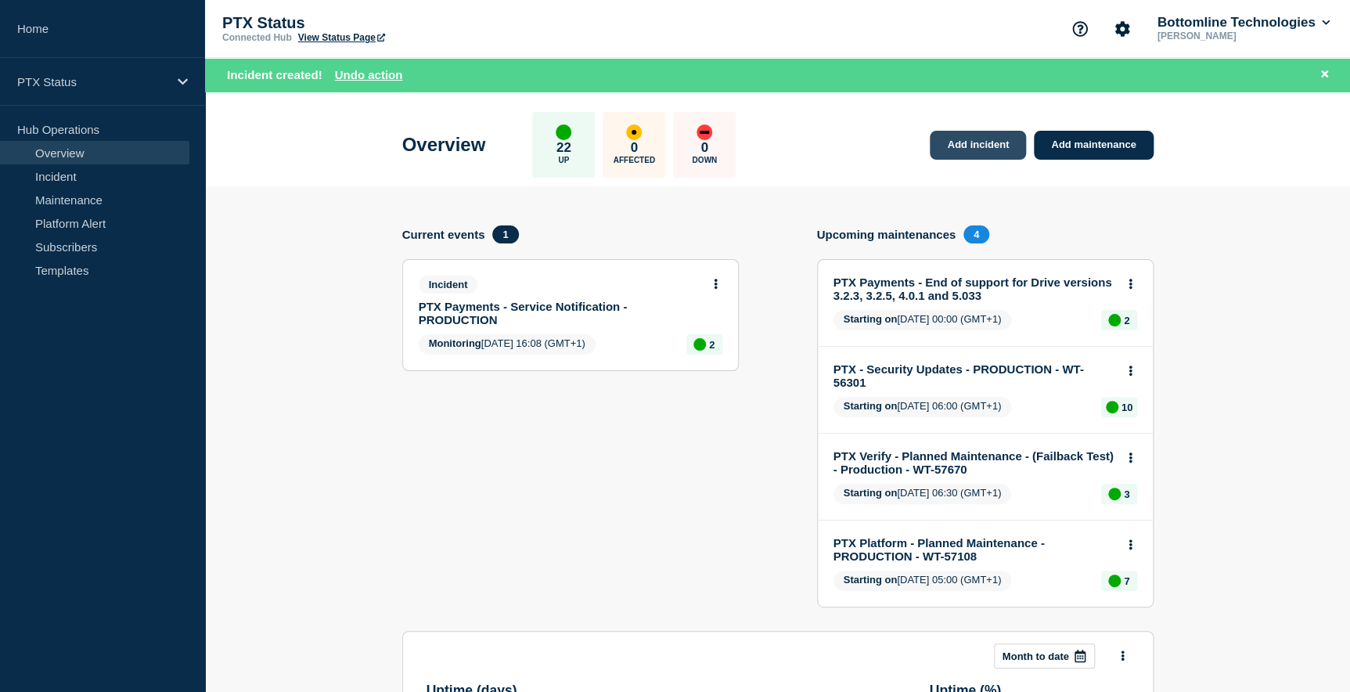
click at [962, 144] on link "Add incident" at bounding box center [978, 145] width 96 height 29
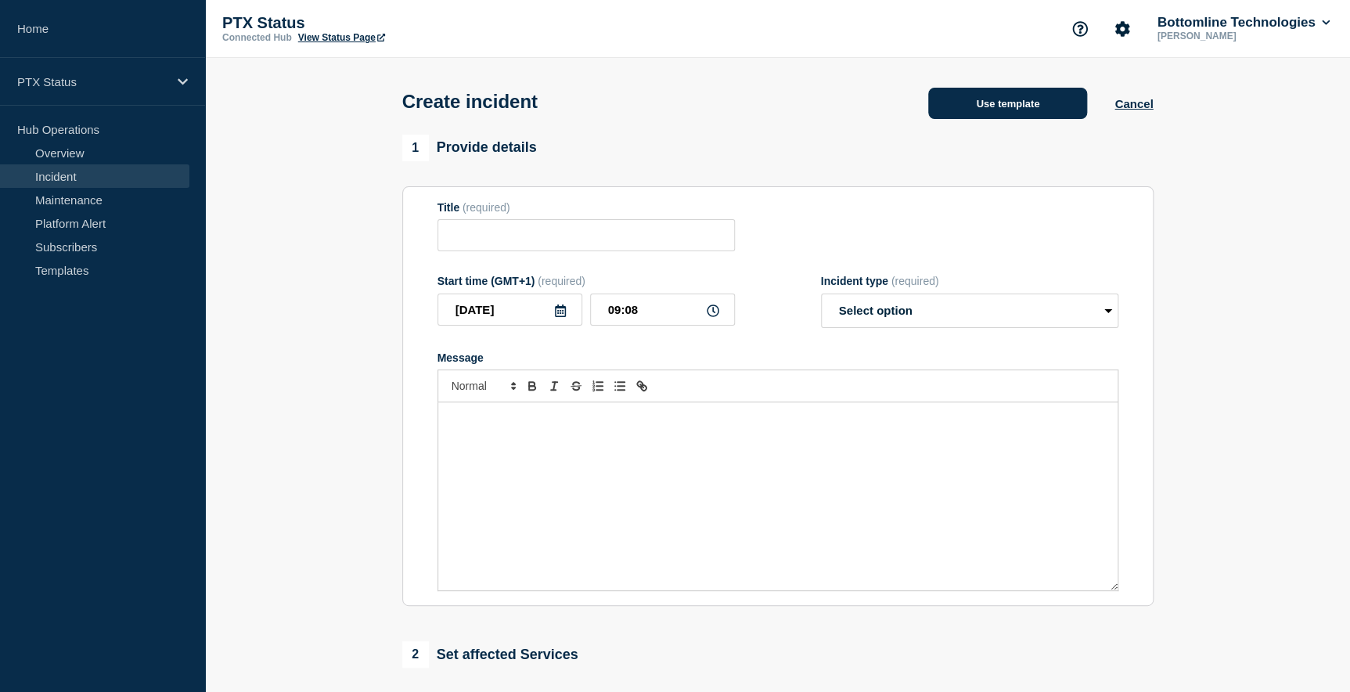
click at [996, 105] on button "Use template" at bounding box center [1007, 103] width 159 height 31
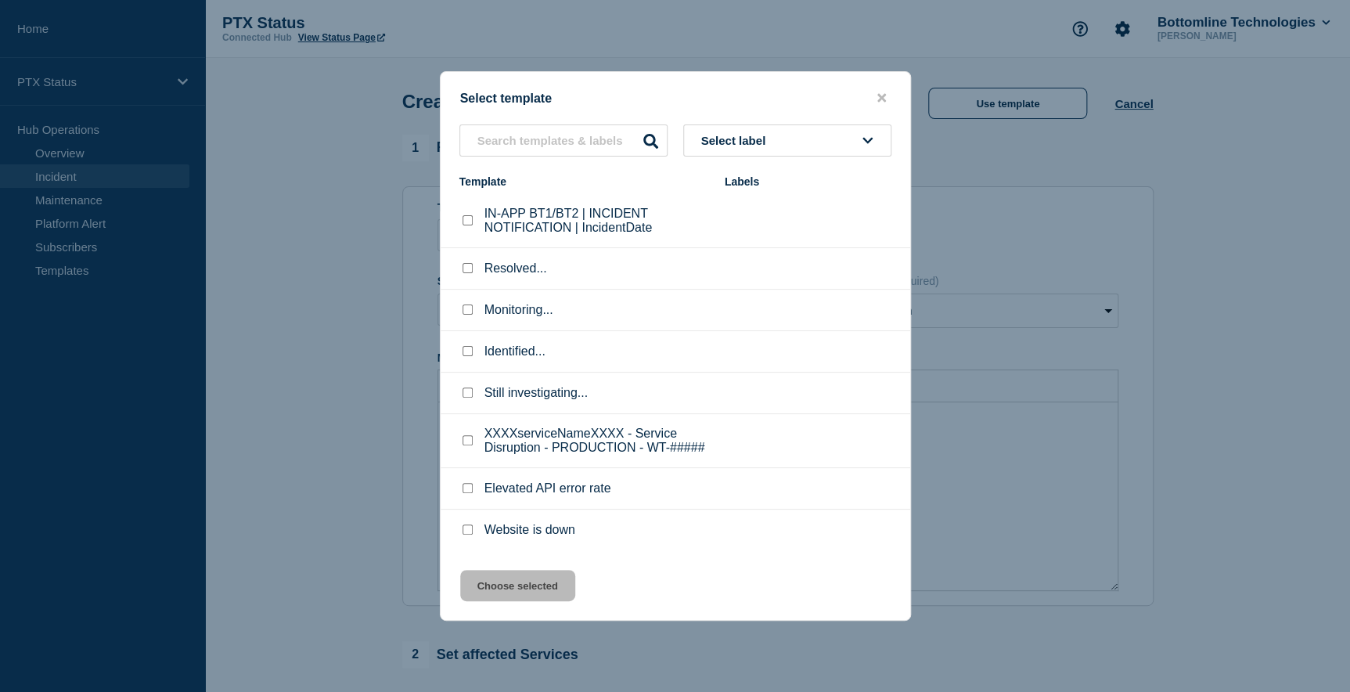
click at [469, 444] on input "XXXXserviceNameXXXX - Service Disruption - PRODUCTION - WT-##### checkbox" at bounding box center [468, 440] width 10 height 10
checkbox input "true"
click at [535, 587] on button "Choose selected" at bounding box center [517, 585] width 115 height 31
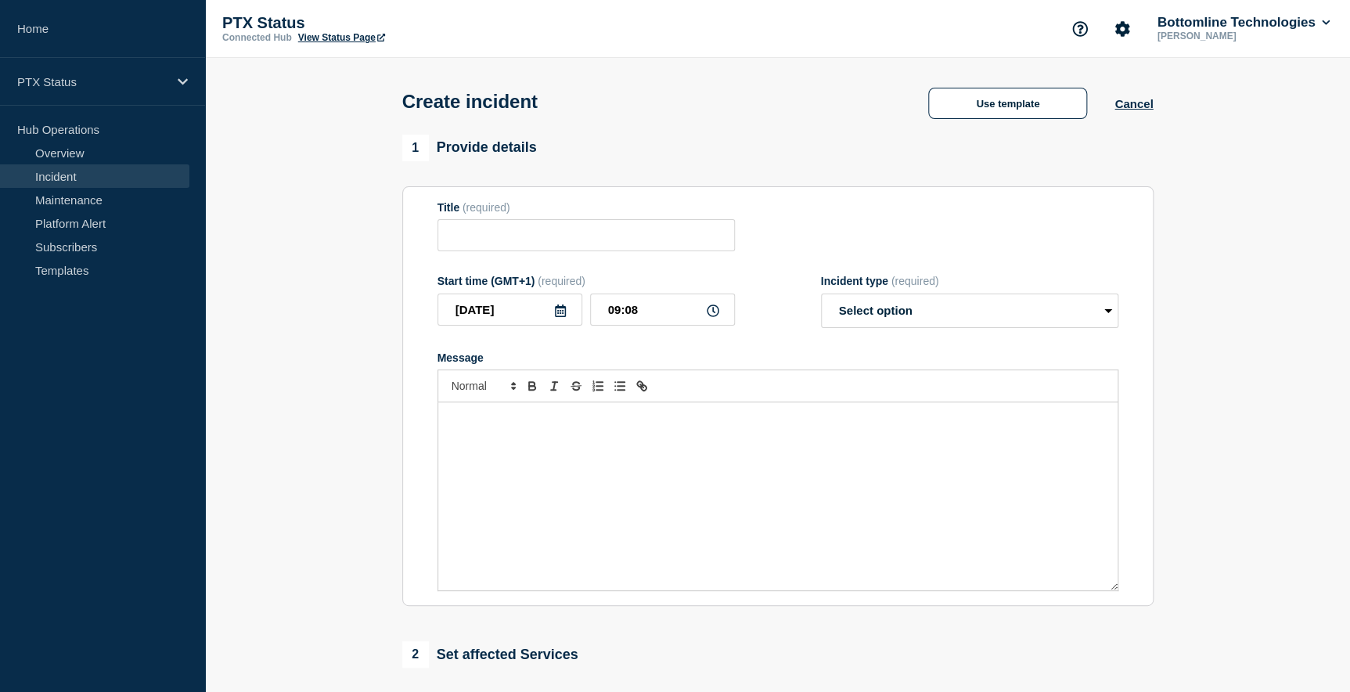
type input "XXXXserviceNameXXXX - Service Disruption - PRODUCTION - WT-#####"
select select "investigating"
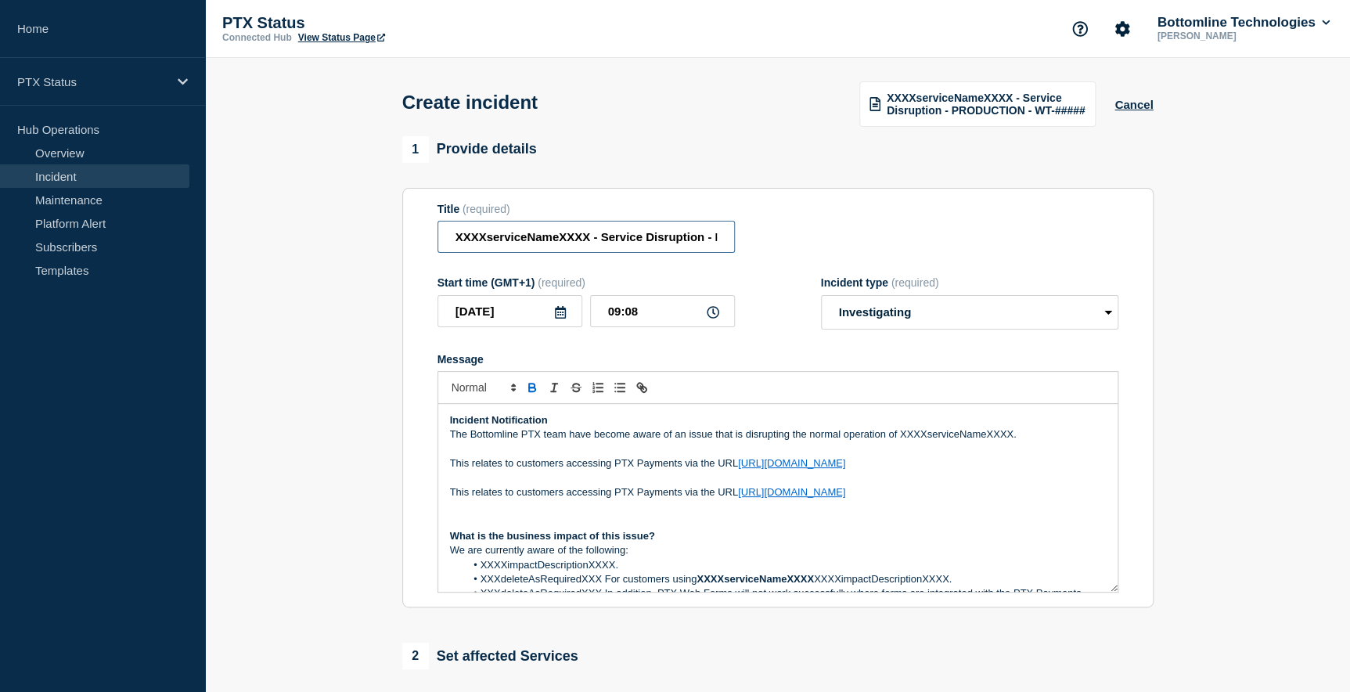
drag, startPoint x: 457, startPoint y: 237, endPoint x: 589, endPoint y: 236, distance: 132.3
click at [589, 236] on input "XXXXserviceNameXXXX - Service Disruption - PRODUCTION - WT-#####" at bounding box center [585, 237] width 297 height 32
type input "BT1 PTX Payments - Service Disruption - PRODUCTION - WT-#####"
drag, startPoint x: 900, startPoint y: 437, endPoint x: 1011, endPoint y: 438, distance: 111.1
click at [1011, 438] on p "The Bottomline PTX team have become aware of an issue that is disrupting the no…" at bounding box center [778, 434] width 656 height 14
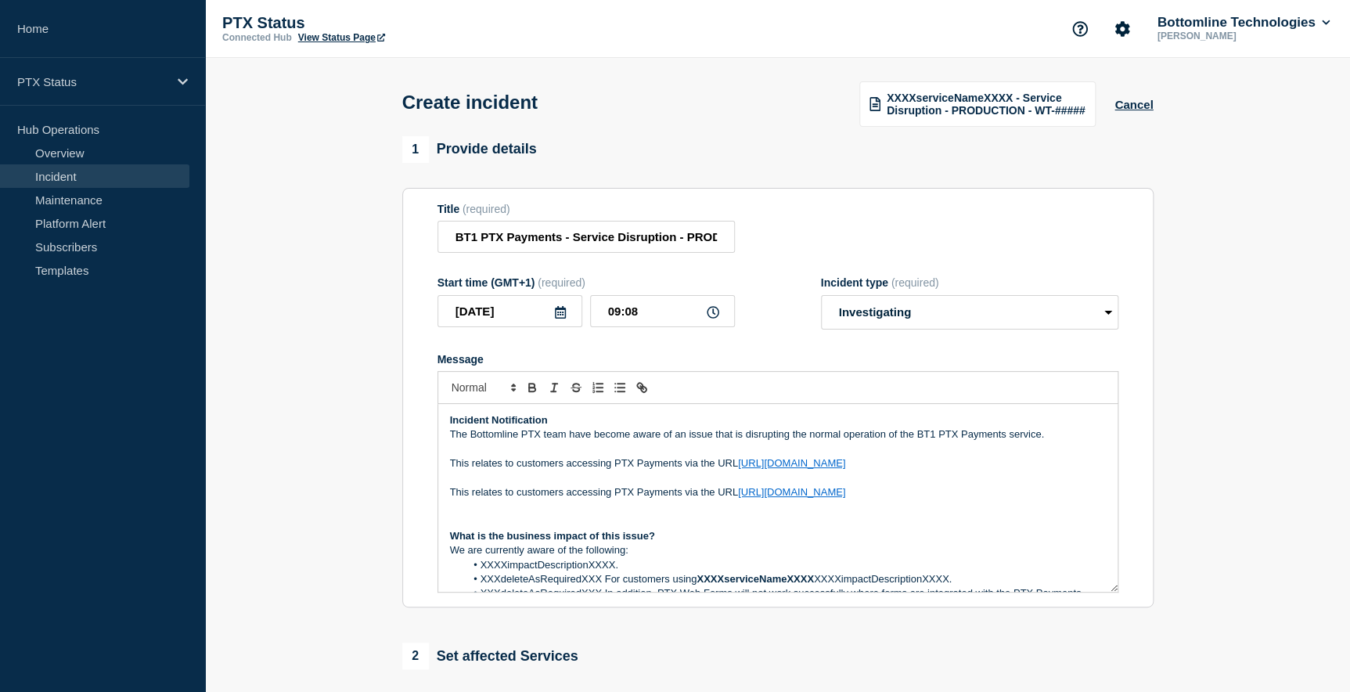
drag, startPoint x: 850, startPoint y: 494, endPoint x: 430, endPoint y: 494, distance: 420.3
click at [430, 494] on section "Title (required) BT1 PTX Payments - Service Disruption - PRODUCTION - WT-##### …" at bounding box center [777, 398] width 751 height 420
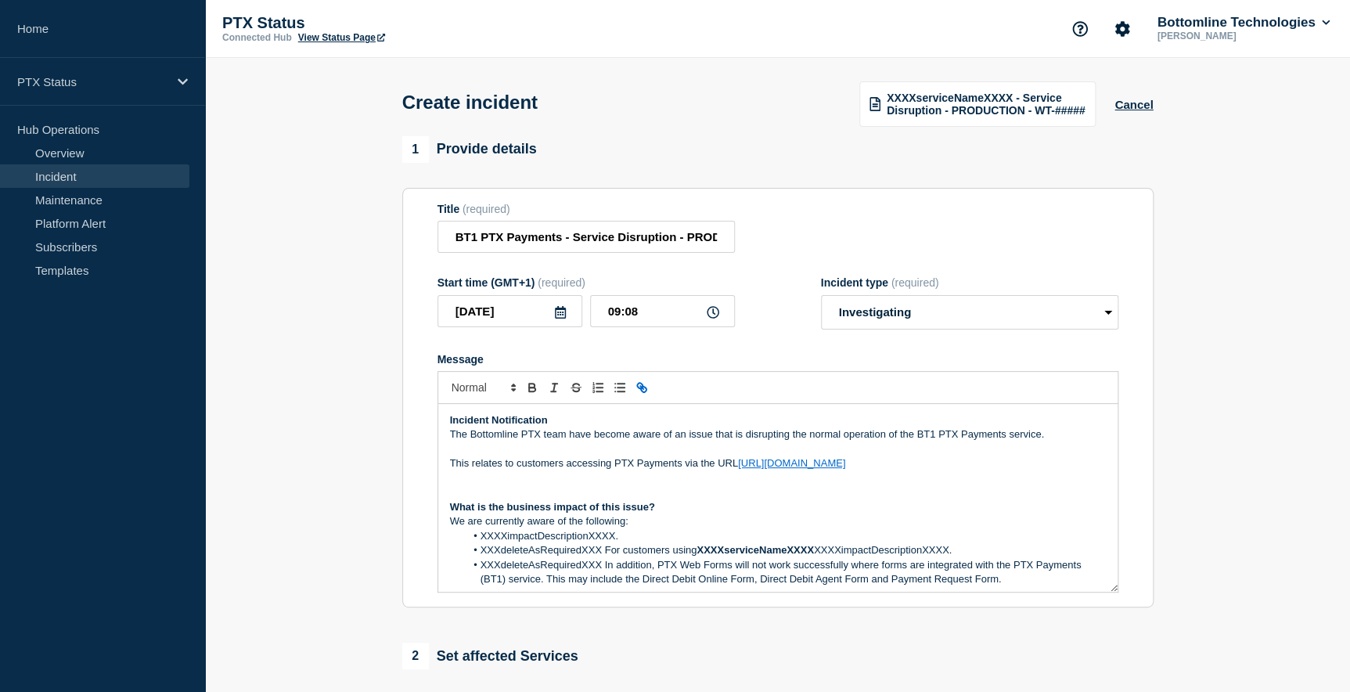
click at [687, 434] on p "The Bottomline PTX team have become aware of an issue that is disrupting the no…" at bounding box center [778, 434] width 656 height 14
click at [1057, 437] on p "The Bottomline PTX team have become aware of an intermittent issue that is disr…" at bounding box center [778, 434] width 656 height 14
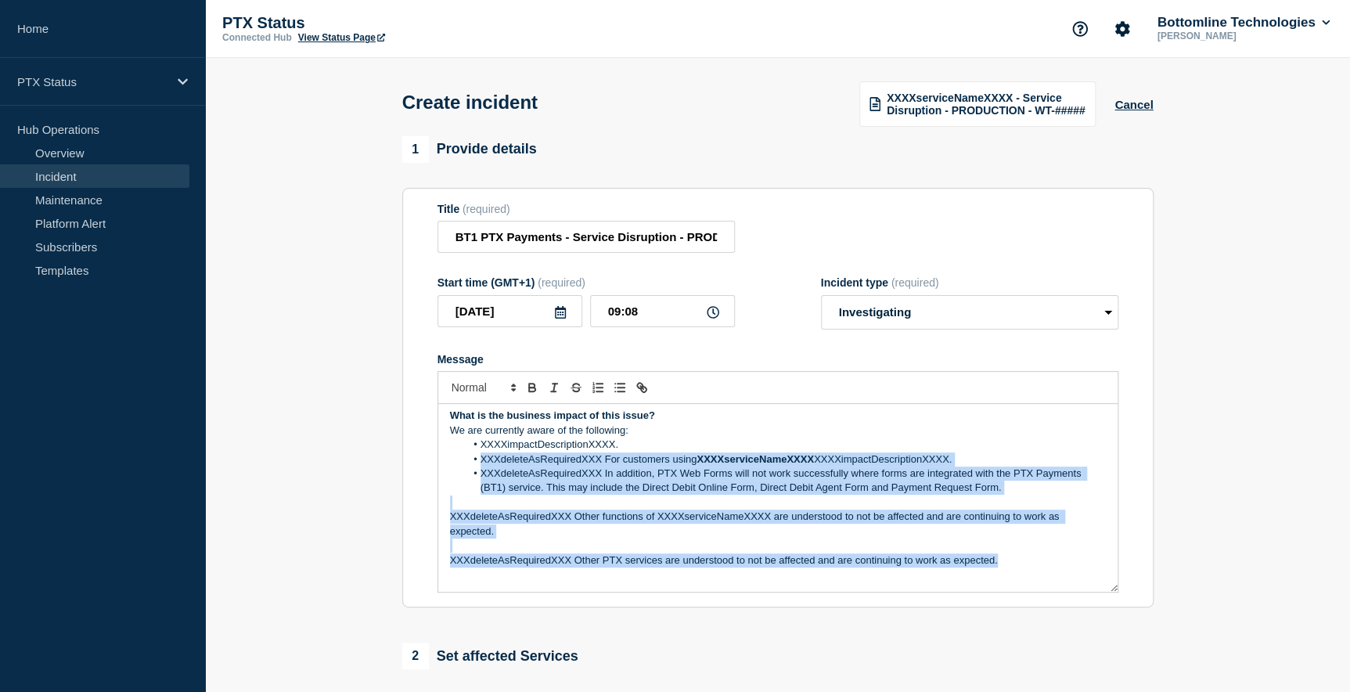
scroll to position [70, 0]
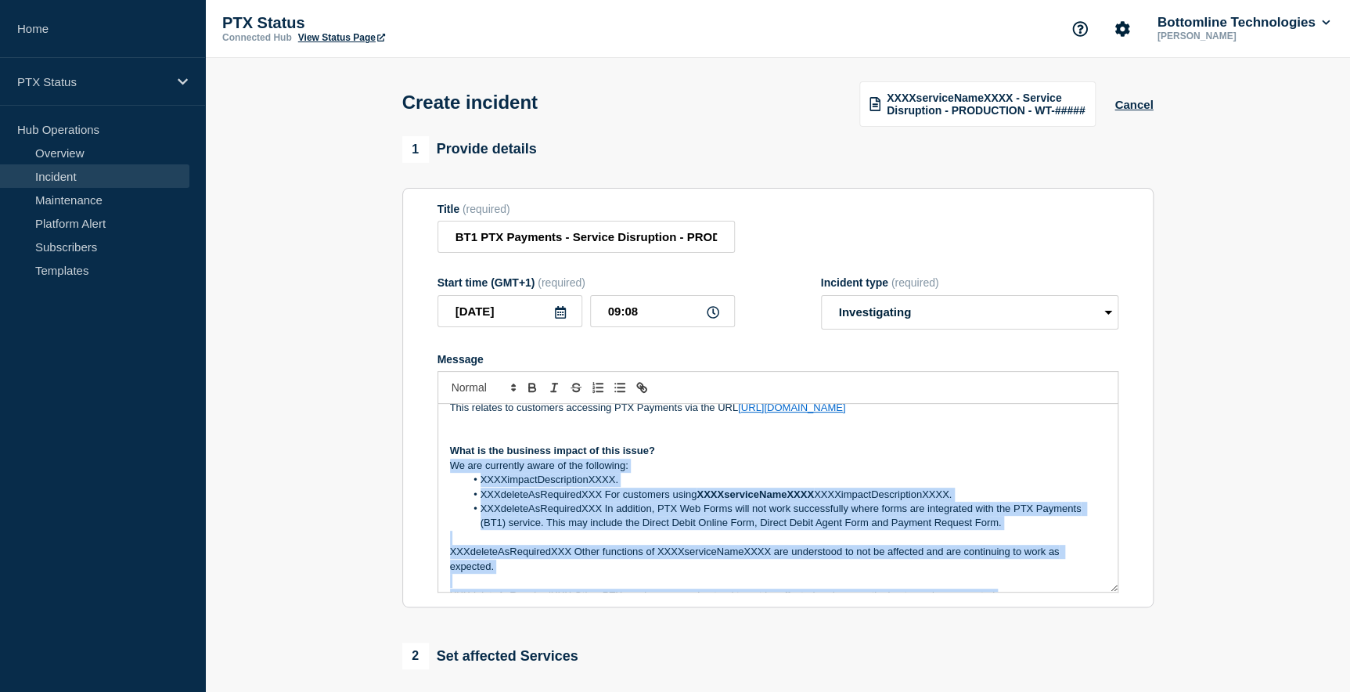
drag, startPoint x: 1010, startPoint y: 526, endPoint x: 432, endPoint y: 470, distance: 580.3
click at [432, 470] on section "Title (required) BT1 PTX Payments - Service Disruption - PRODUCTION - WT-##### …" at bounding box center [777, 398] width 751 height 420
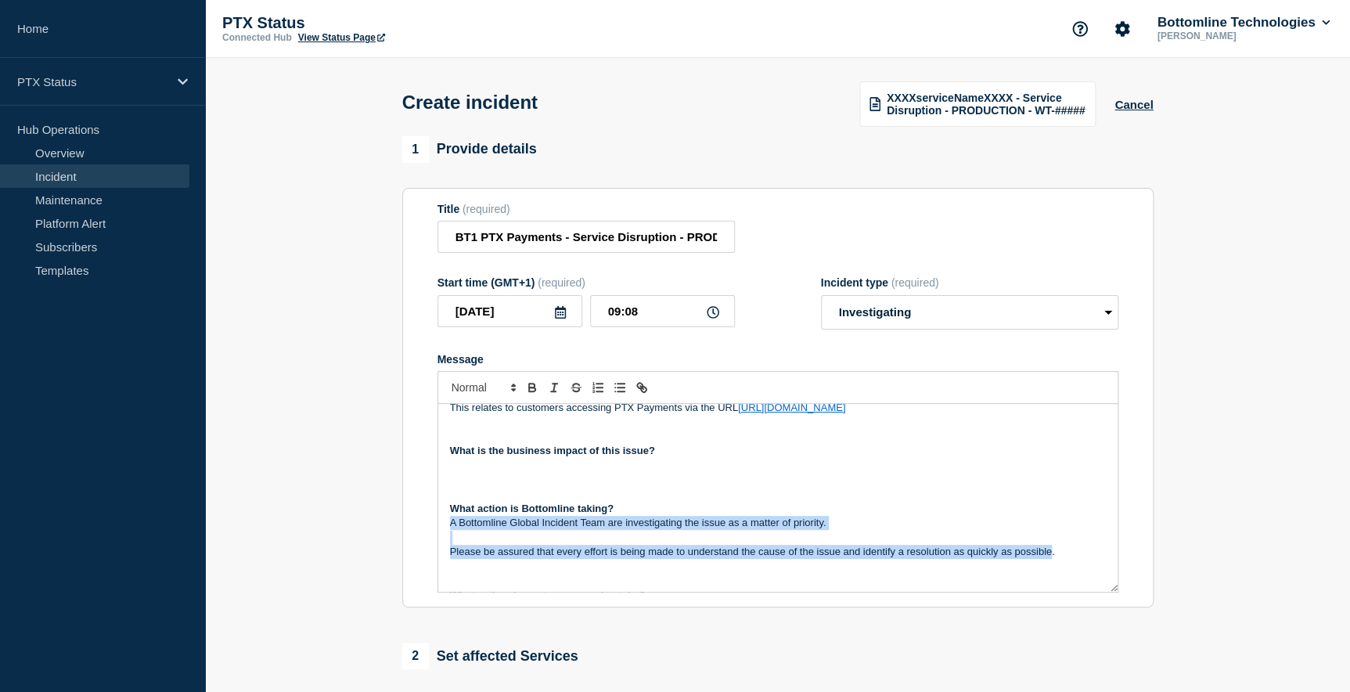
drag, startPoint x: 450, startPoint y: 524, endPoint x: 1051, endPoint y: 556, distance: 601.9
click at [1051, 556] on div "Incident Notification The Bottomline PTX team have become aware of an intermitt…" at bounding box center [777, 498] width 679 height 188
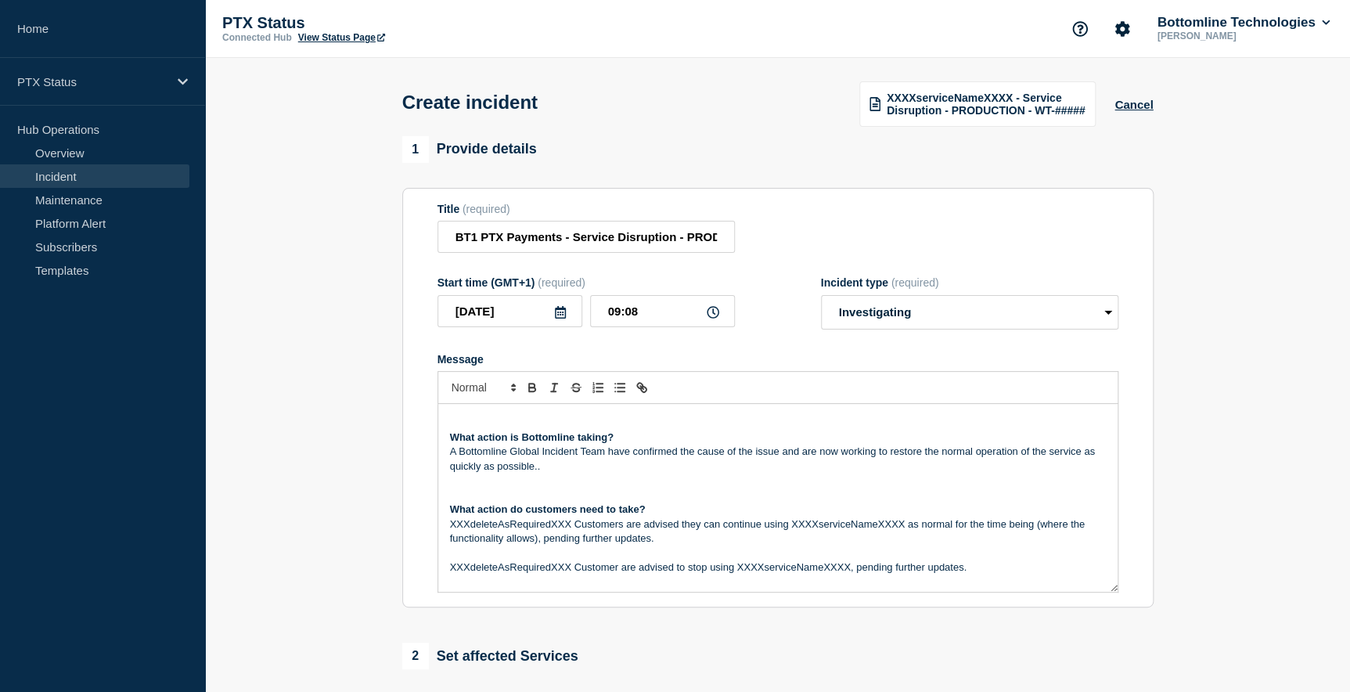
scroll to position [213, 0]
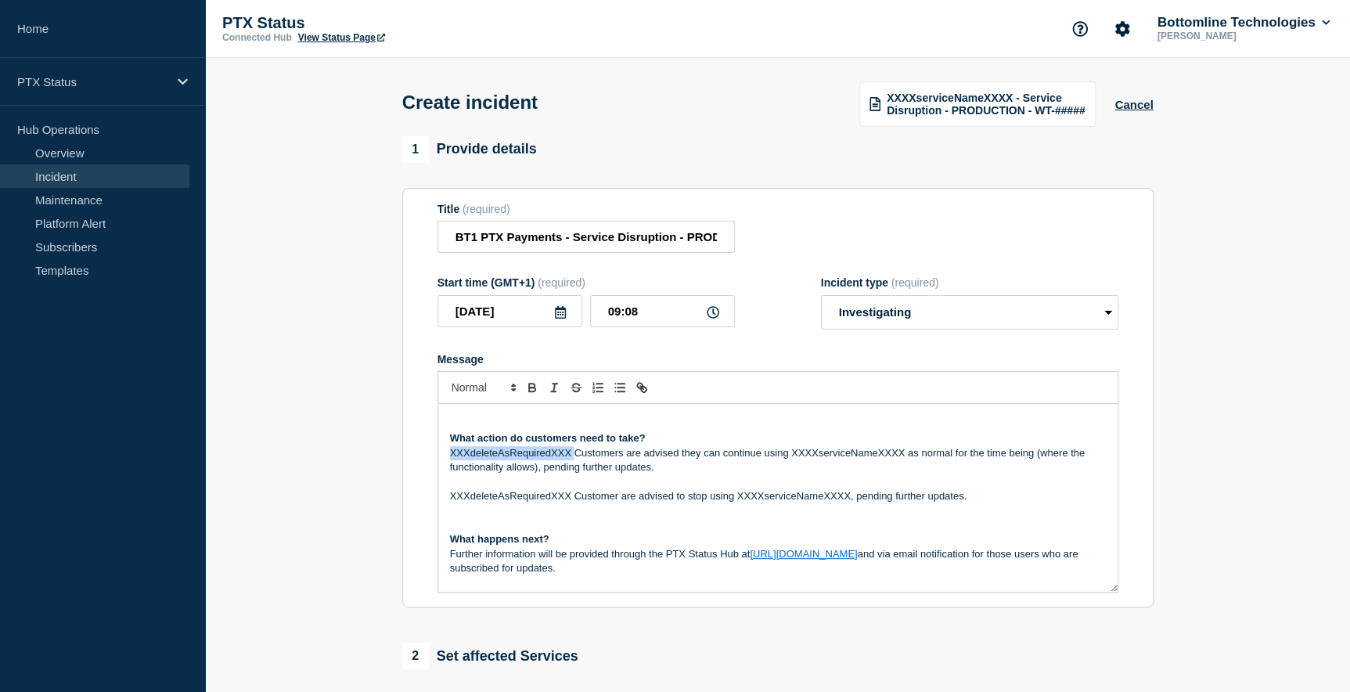
drag, startPoint x: 574, startPoint y: 455, endPoint x: 431, endPoint y: 455, distance: 142.4
click at [431, 455] on section "Title (required) BT1 PTX Payments - Service Disruption - PRODUCTION - WT-##### …" at bounding box center [777, 398] width 751 height 420
drag, startPoint x: 669, startPoint y: 455, endPoint x: 776, endPoint y: 454, distance: 107.2
click at [776, 454] on p "Customers are advised they can continue using XXXXserviceNameXXXX as normal for…" at bounding box center [778, 460] width 656 height 29
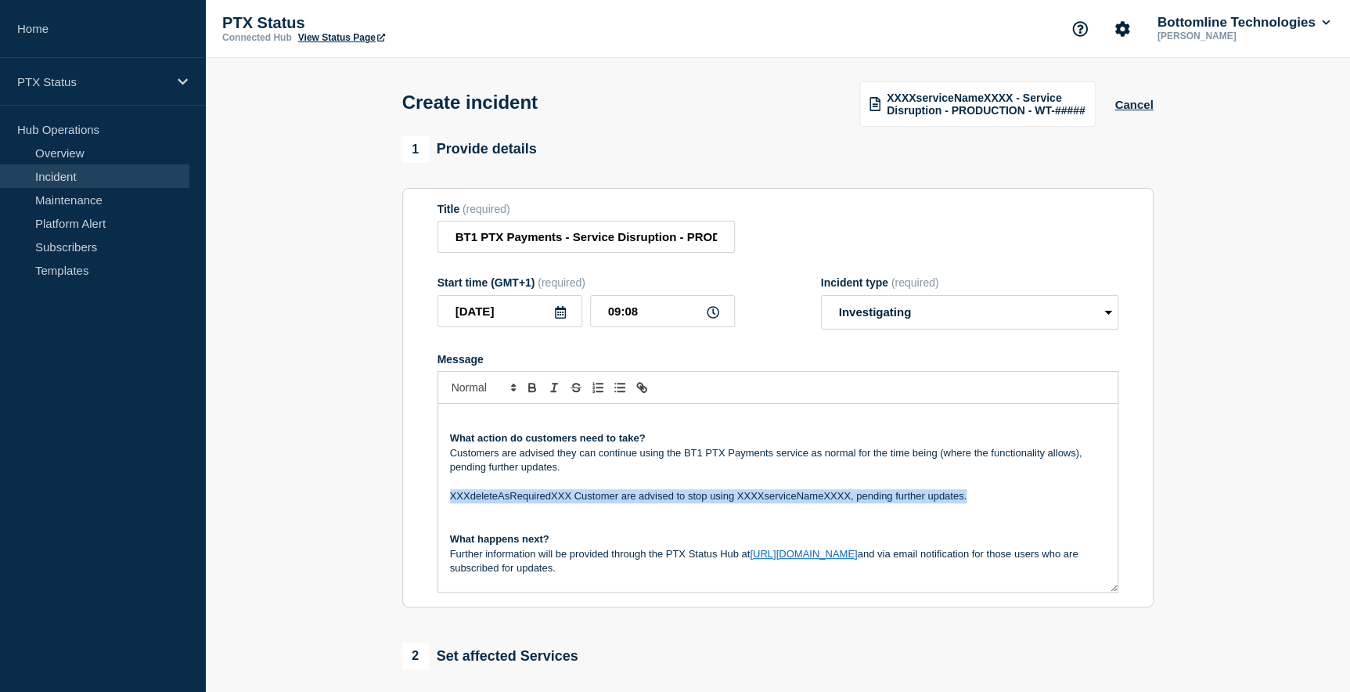
drag, startPoint x: 449, startPoint y: 497, endPoint x: 979, endPoint y: 497, distance: 529.8
click at [979, 497] on p "XXXdeleteAsRequiredXXX Customer are advised to stop using XXXXserviceNameXXXX, …" at bounding box center [778, 496] width 656 height 14
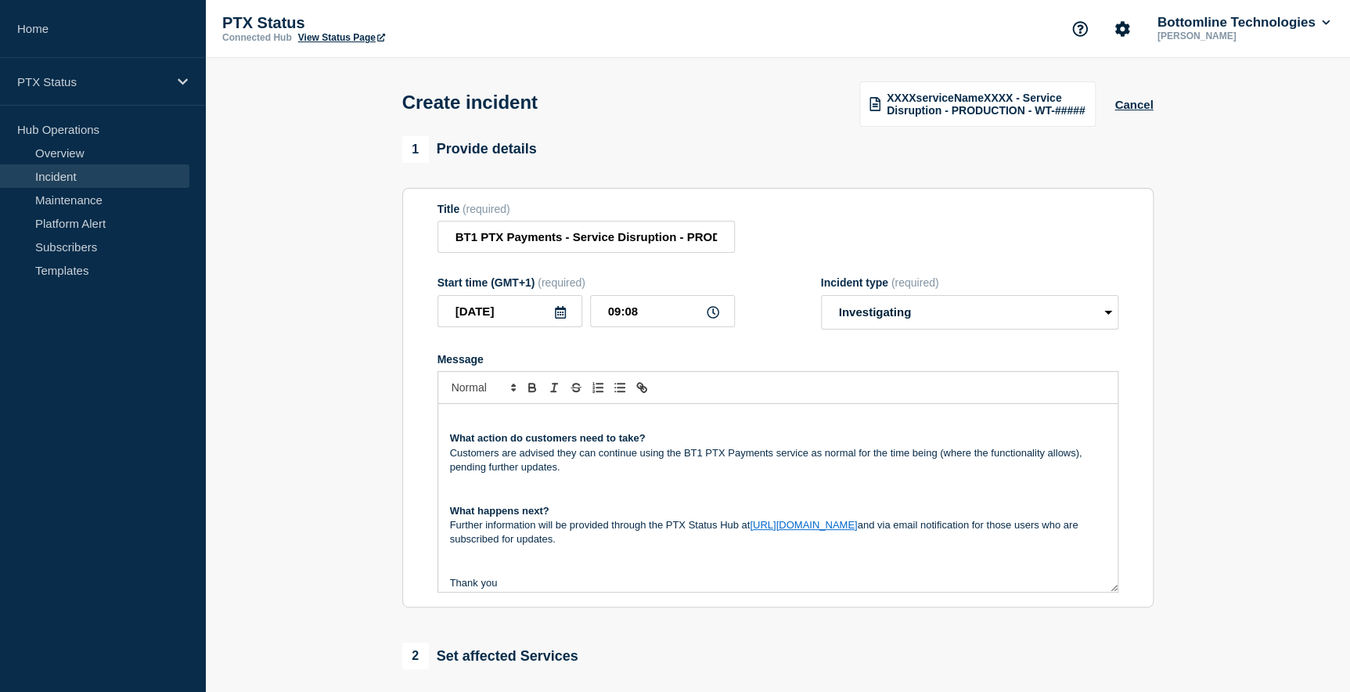
click at [452, 485] on p "Message" at bounding box center [778, 482] width 656 height 14
click at [454, 495] on p "Message" at bounding box center [778, 496] width 656 height 14
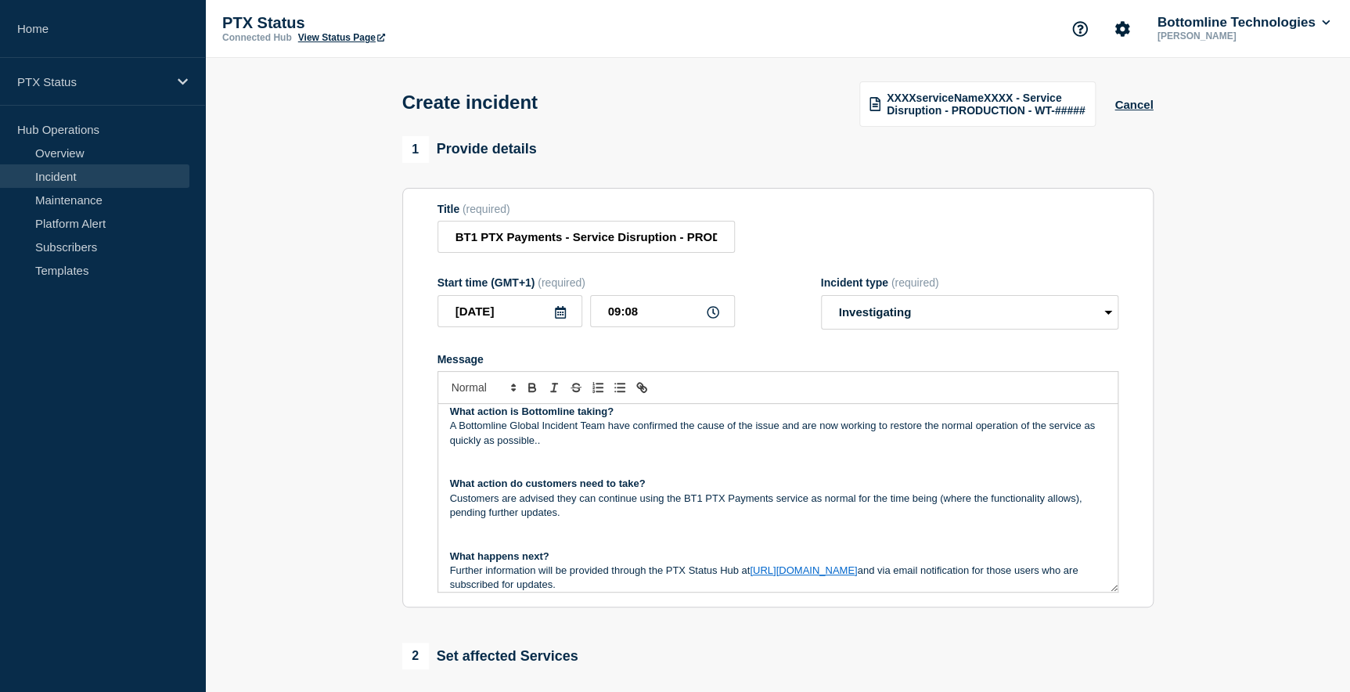
scroll to position [142, 0]
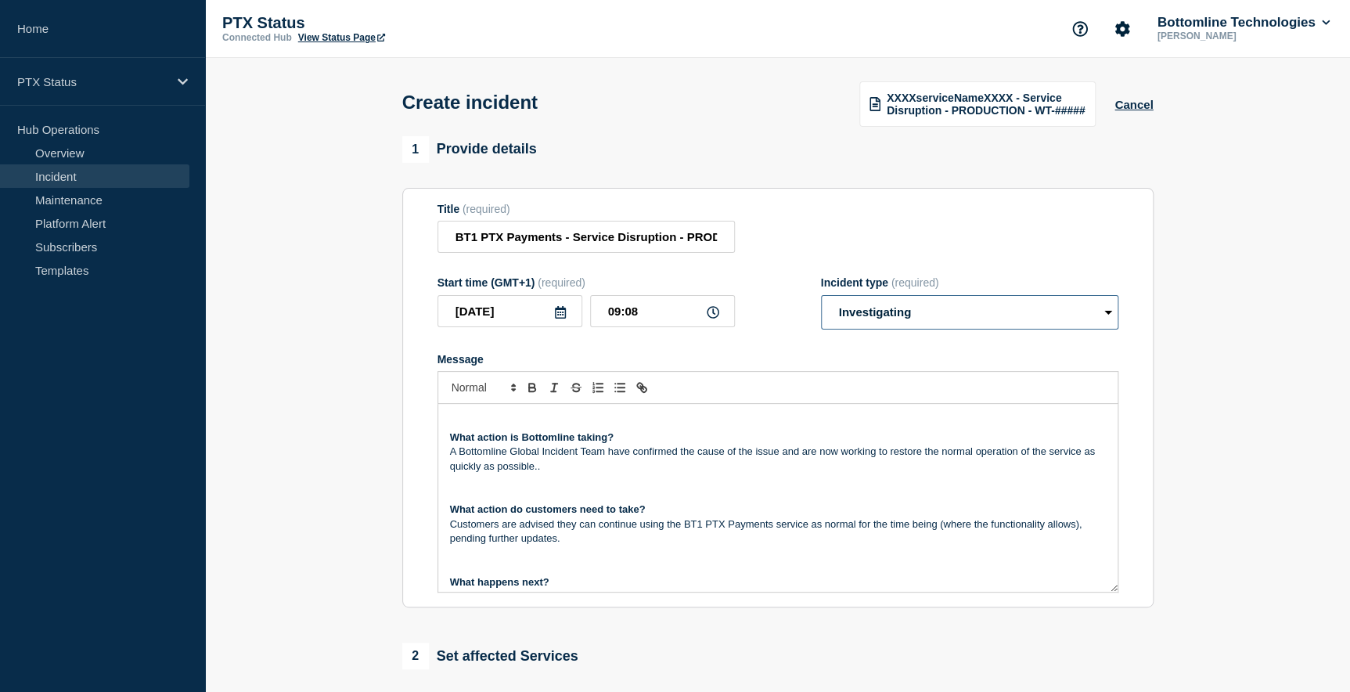
click at [893, 316] on select "Select option Investigating Identified Monitoring" at bounding box center [969, 312] width 297 height 34
select select "identified"
click at [821, 297] on select "Select option Investigating Identified Monitoring" at bounding box center [969, 312] width 297 height 34
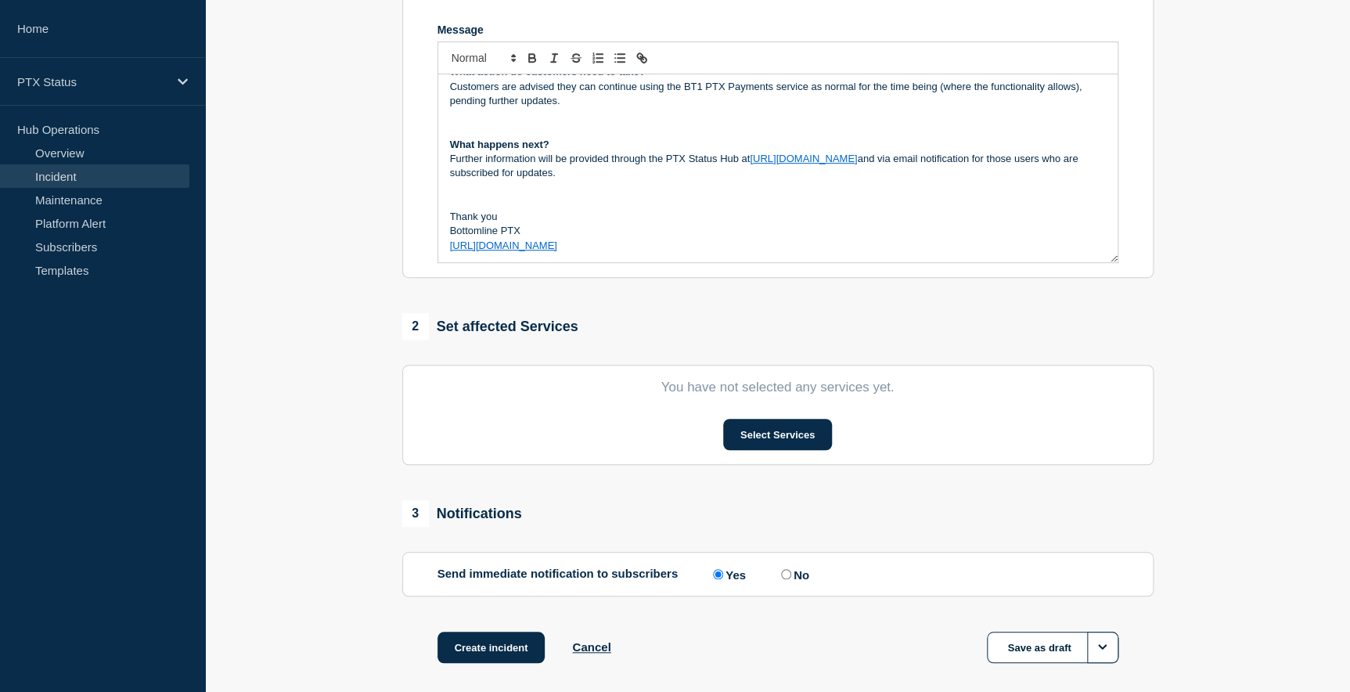
scroll to position [355, 0]
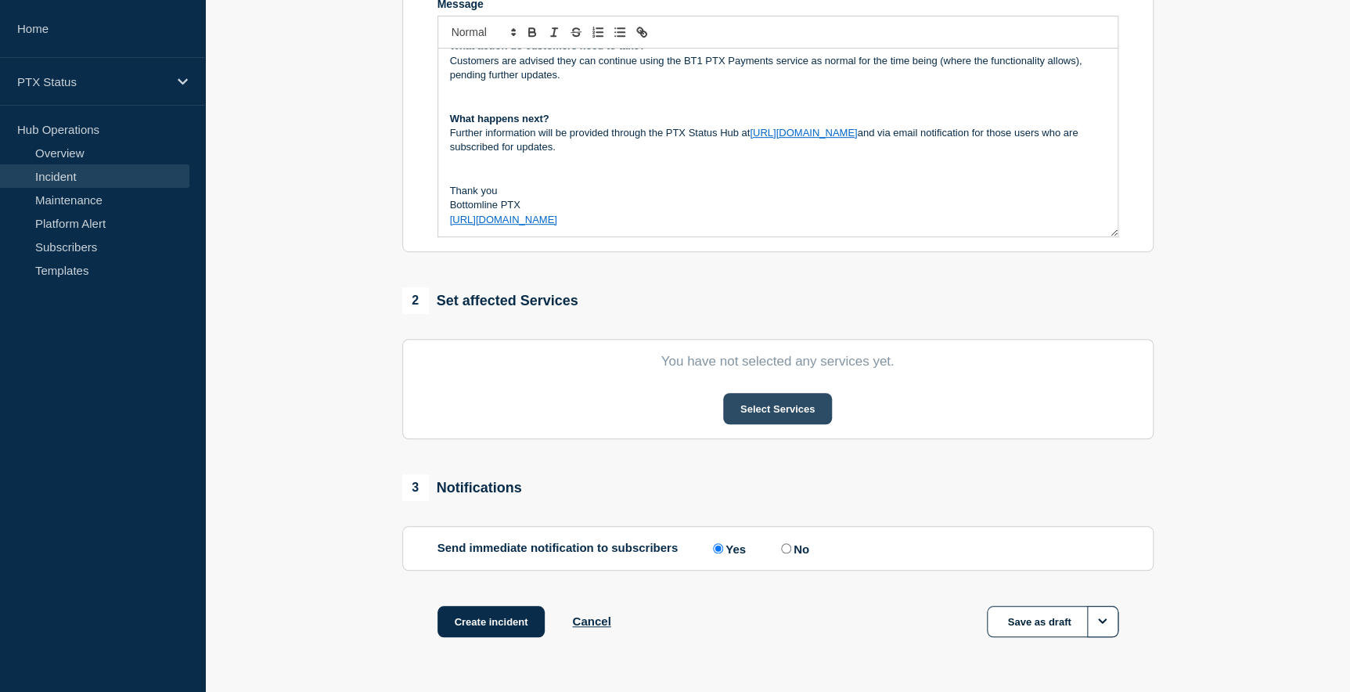
click at [758, 409] on button "Select Services" at bounding box center [777, 408] width 109 height 31
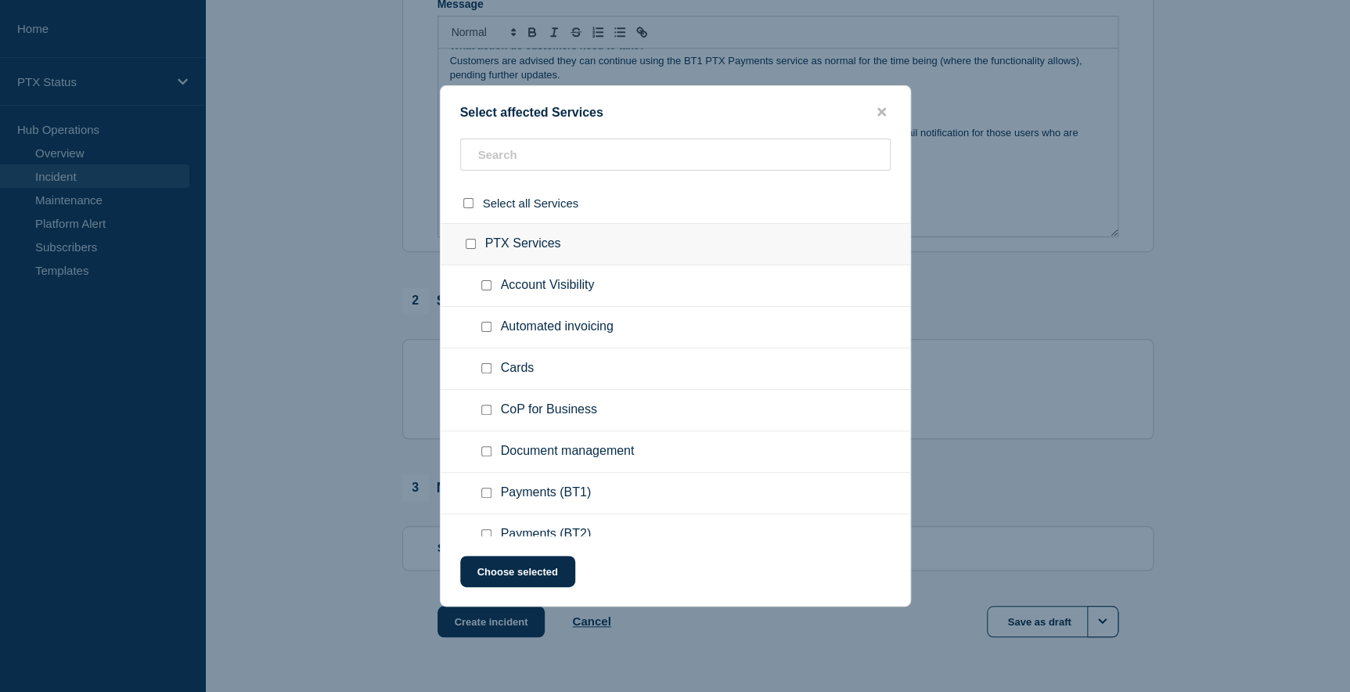
click at [487, 493] on input "Payments (BT1) checkbox" at bounding box center [486, 493] width 10 height 10
checkbox input "true"
click at [542, 563] on button "Choose selected" at bounding box center [517, 571] width 115 height 31
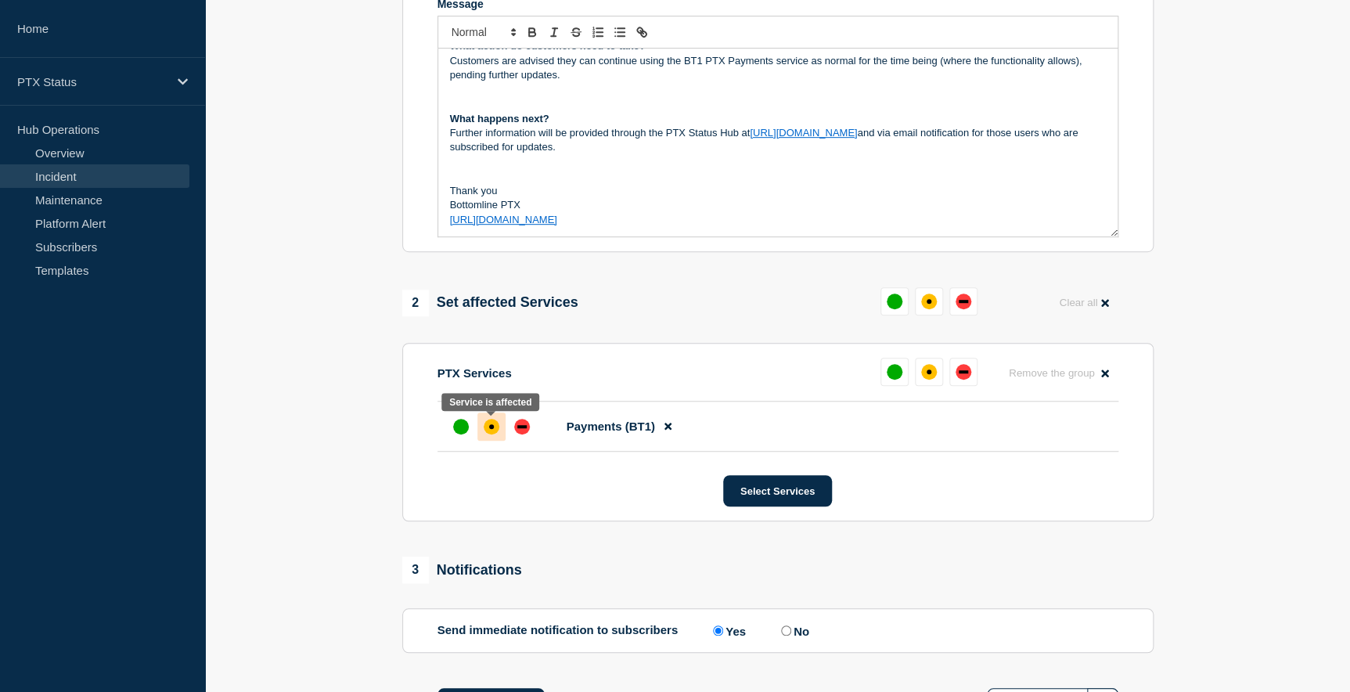
click at [492, 427] on div "affected" at bounding box center [491, 426] width 5 height 5
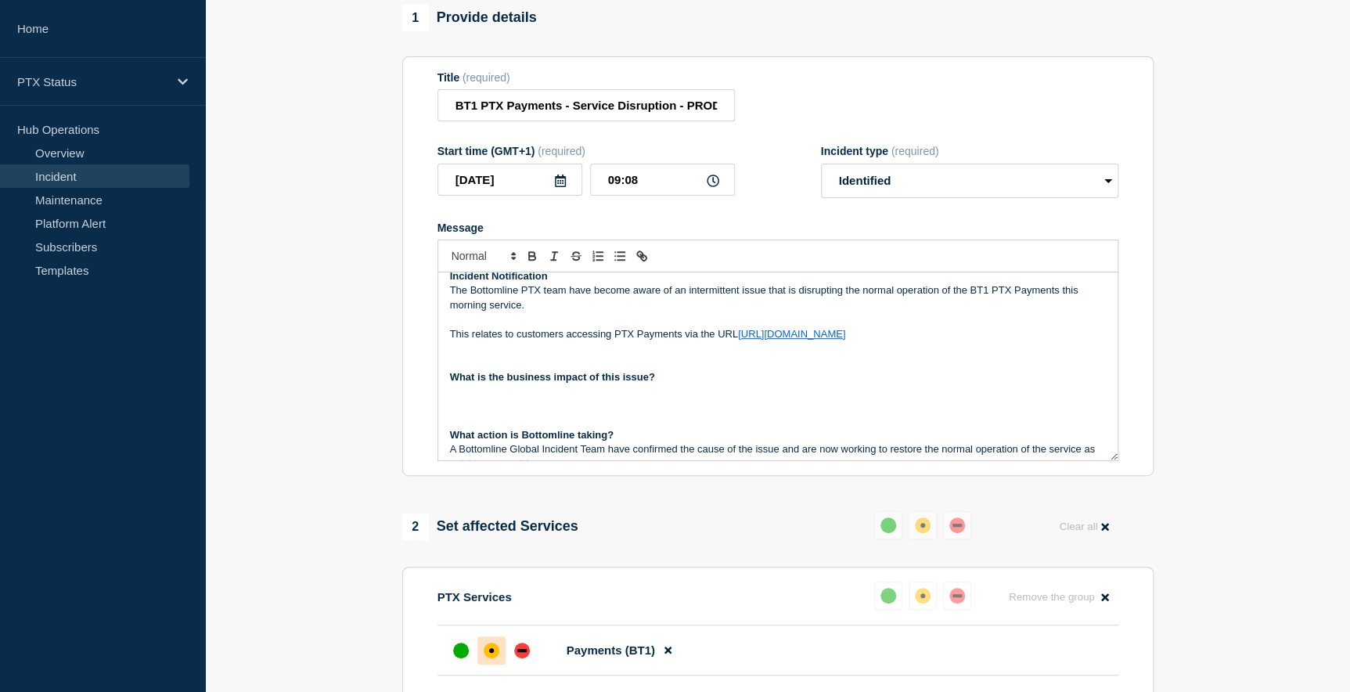
scroll to position [0, 0]
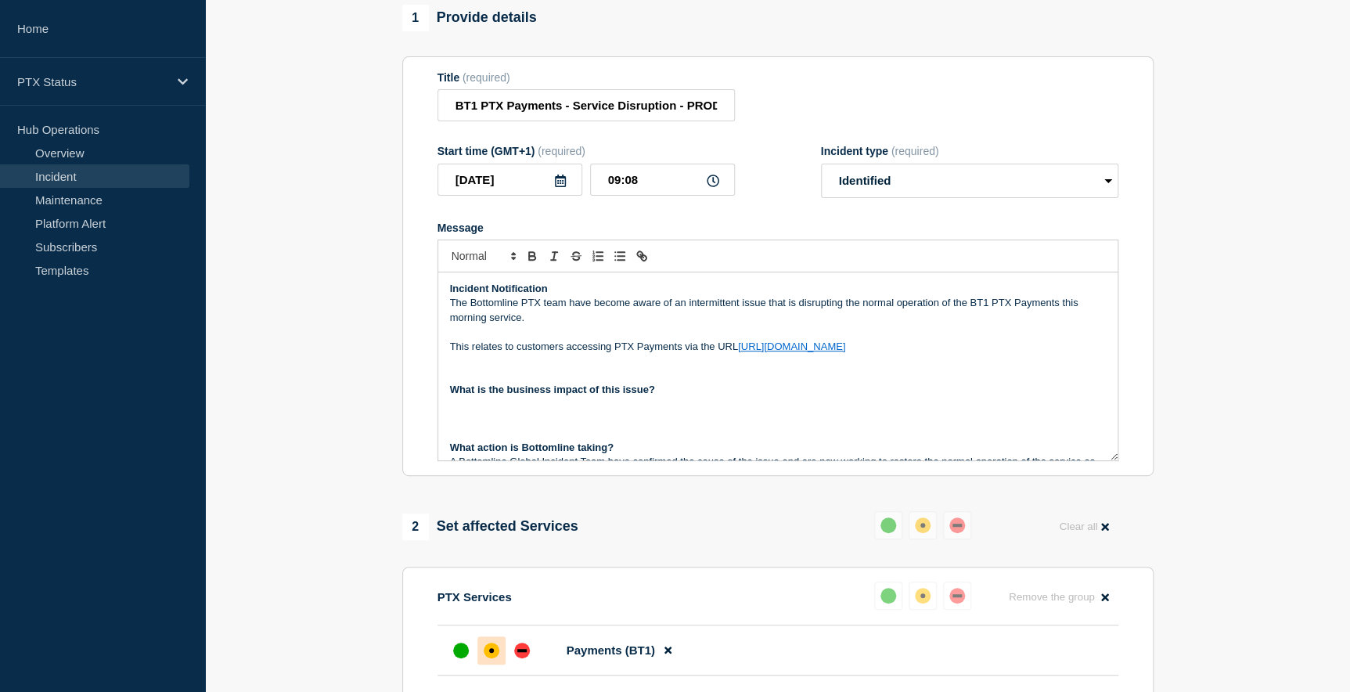
click at [493, 409] on p "Message" at bounding box center [778, 405] width 656 height 14
drag, startPoint x: 700, startPoint y: 405, endPoint x: 810, endPoint y: 405, distance: 110.3
click at [810, 405] on p "This may intermittently impact customers accessing the PTX Account Verification…" at bounding box center [778, 405] width 656 height 14
drag, startPoint x: 634, startPoint y: 408, endPoint x: 639, endPoint y: 414, distance: 8.3
click at [635, 408] on p "This may intermittently impact customers accessing the Bt1 PTX Payments service." at bounding box center [778, 405] width 656 height 14
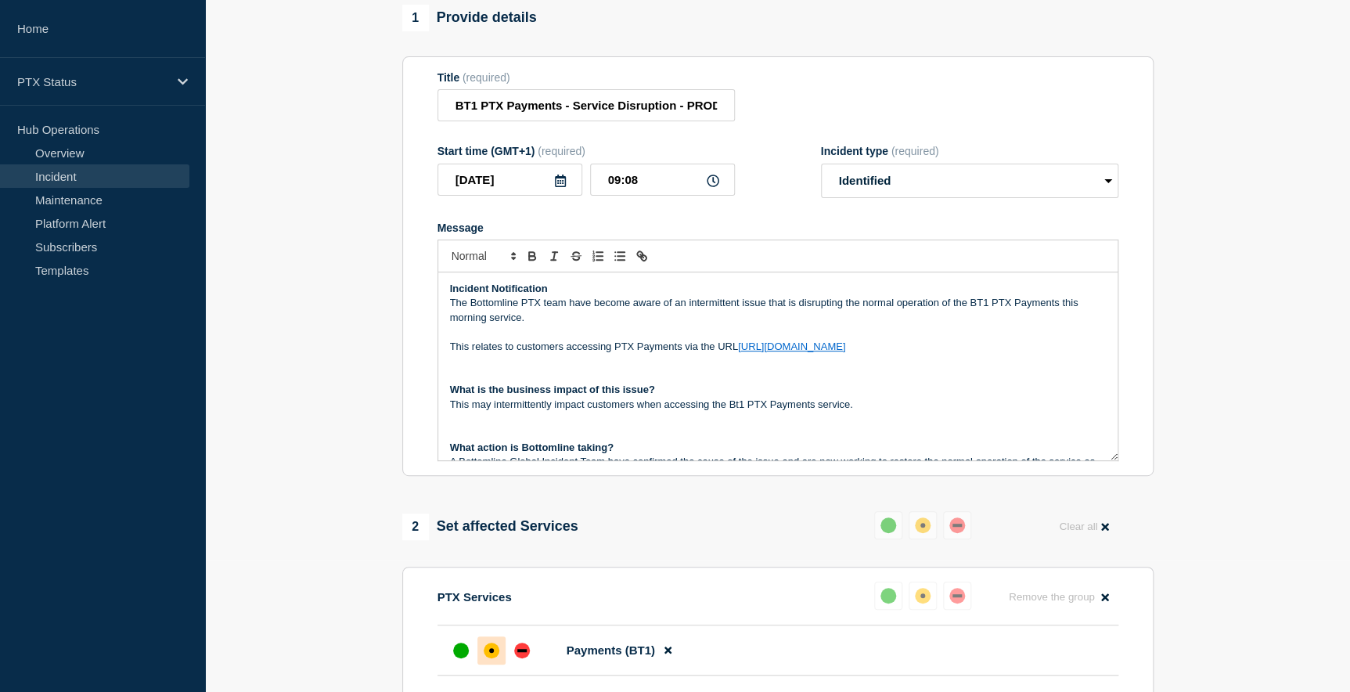
click at [739, 405] on p "This may intermittently impact customers when accessing the Bt1 PTX Payments se…" at bounding box center [778, 405] width 656 height 14
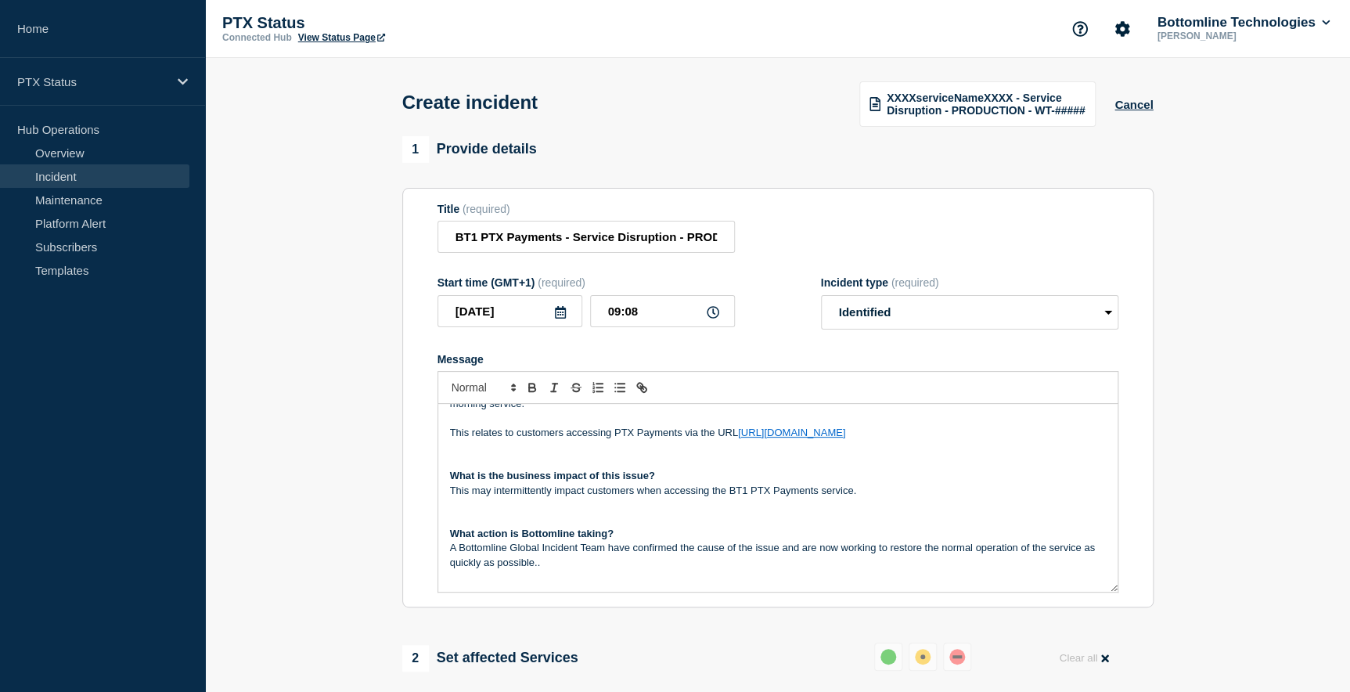
scroll to position [70, 0]
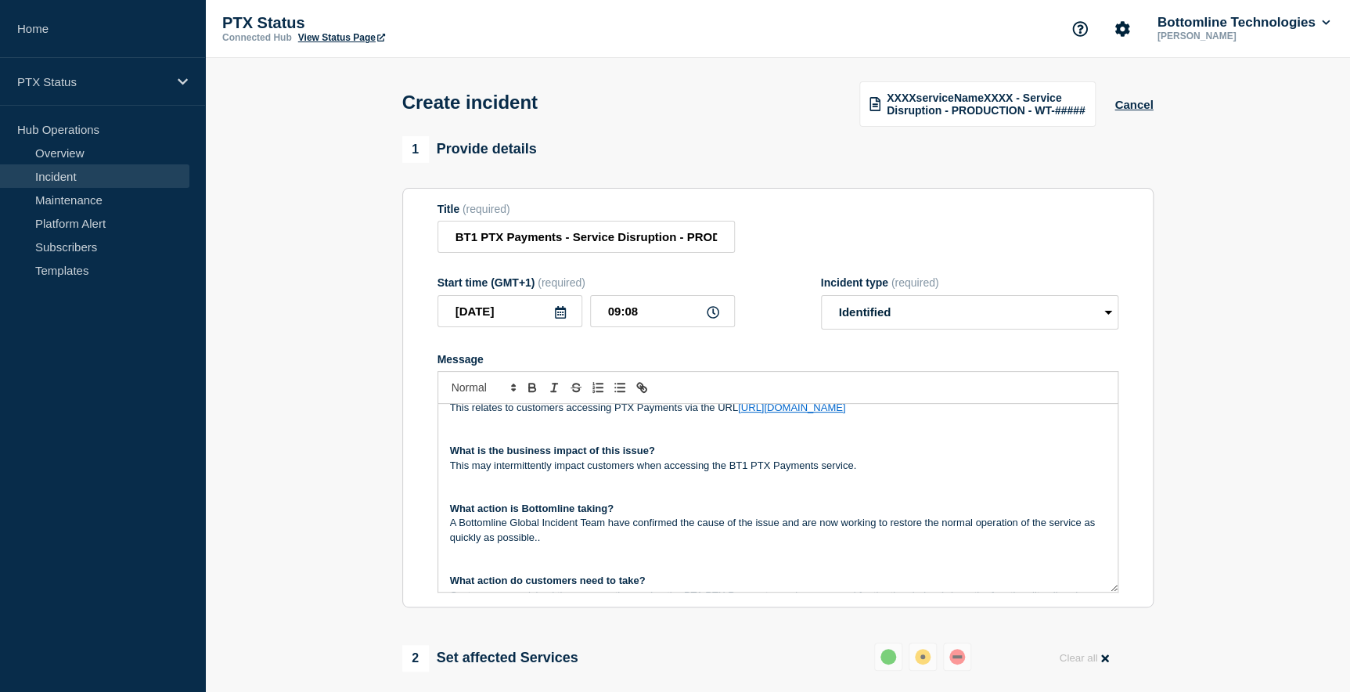
click at [562, 543] on p "A Bottomline Global Incident Team have confirmed the cause of the issue and are…" at bounding box center [778, 530] width 656 height 29
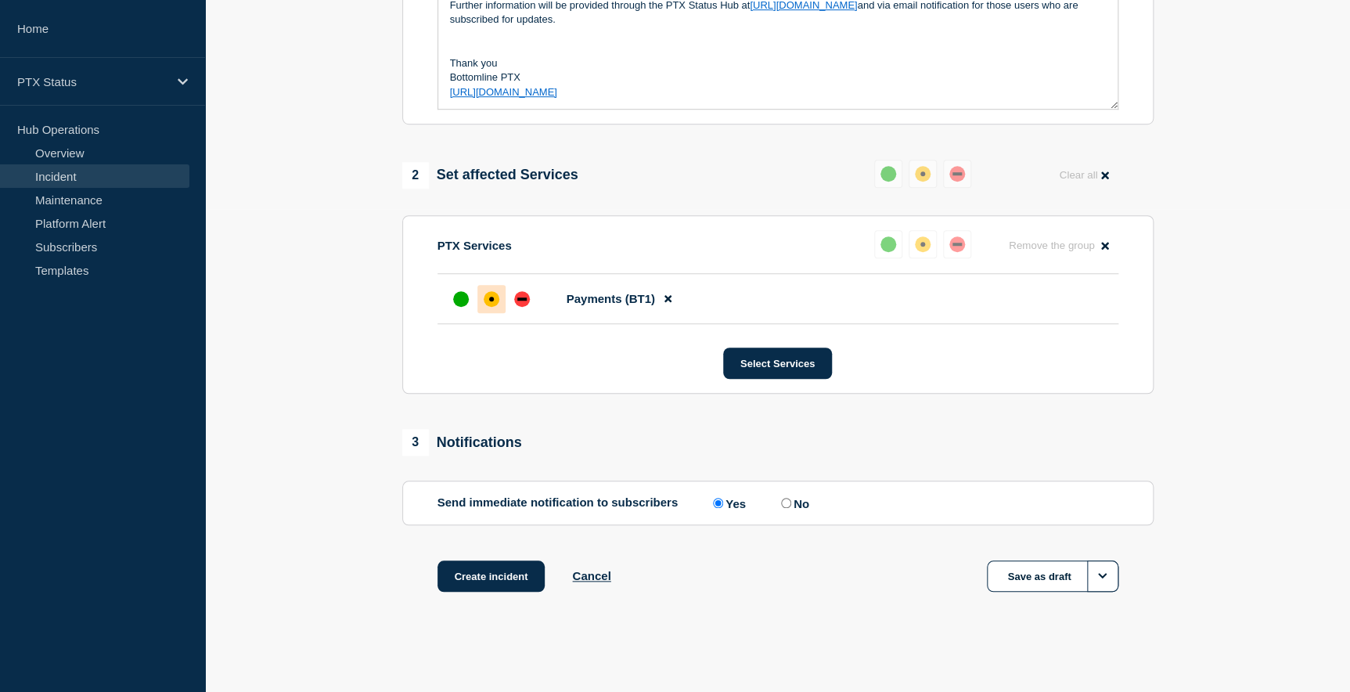
scroll to position [487, 0]
click at [515, 574] on button "Create incident" at bounding box center [491, 574] width 108 height 31
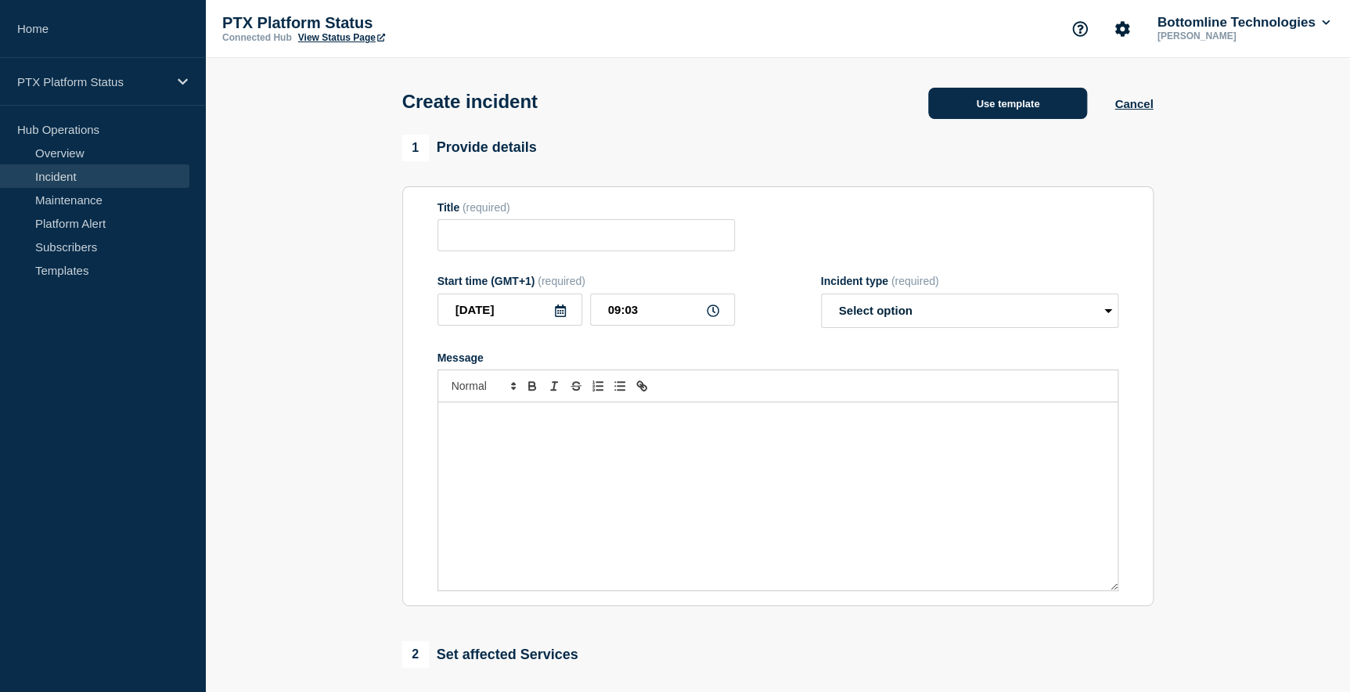
click at [1013, 109] on button "Use template" at bounding box center [1007, 103] width 159 height 31
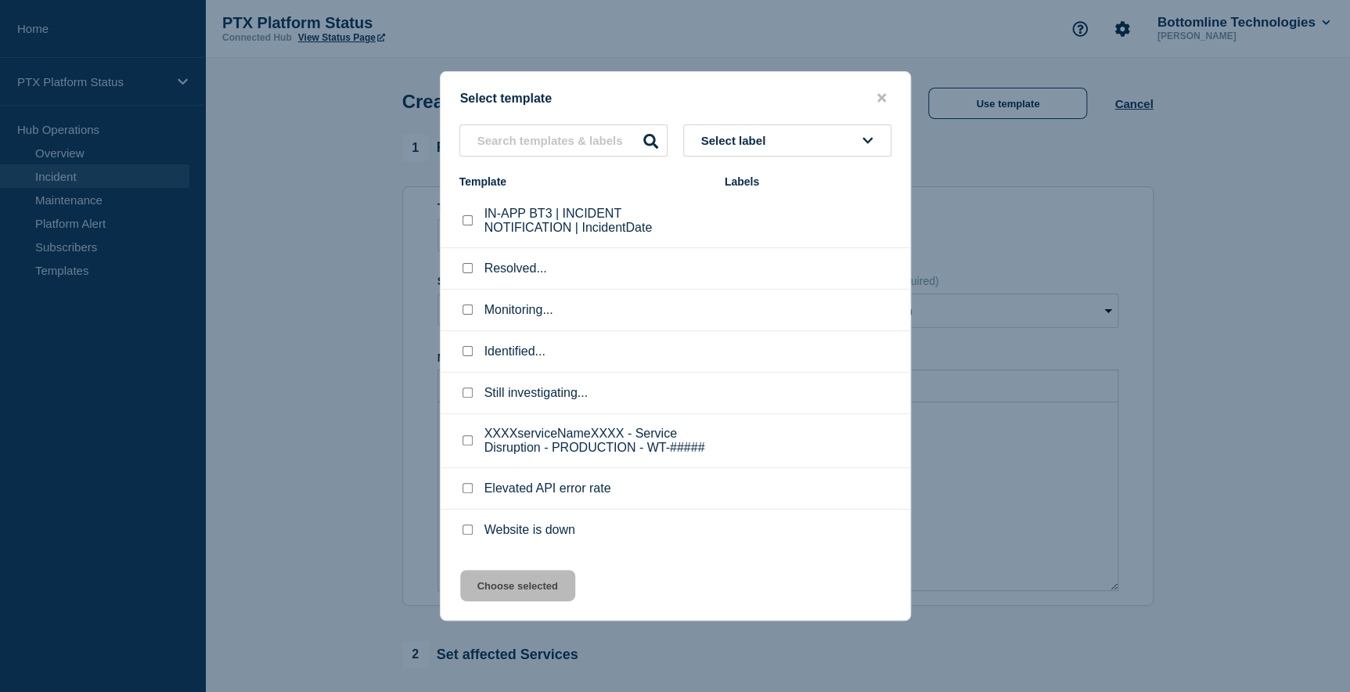
click at [465, 354] on input "Identified... checkbox" at bounding box center [468, 351] width 10 height 10
checkbox input "true"
click at [513, 587] on button "Choose selected" at bounding box center [517, 585] width 115 height 31
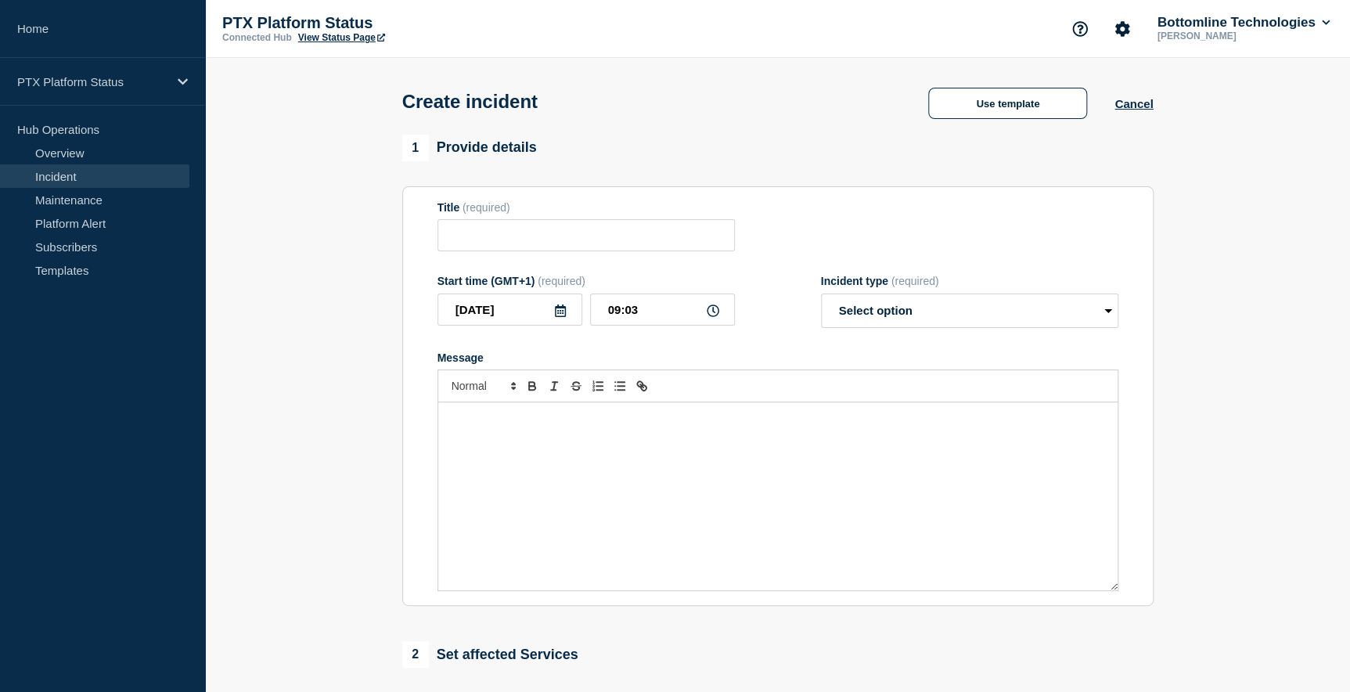
type input "Identified..."
select select "identified"
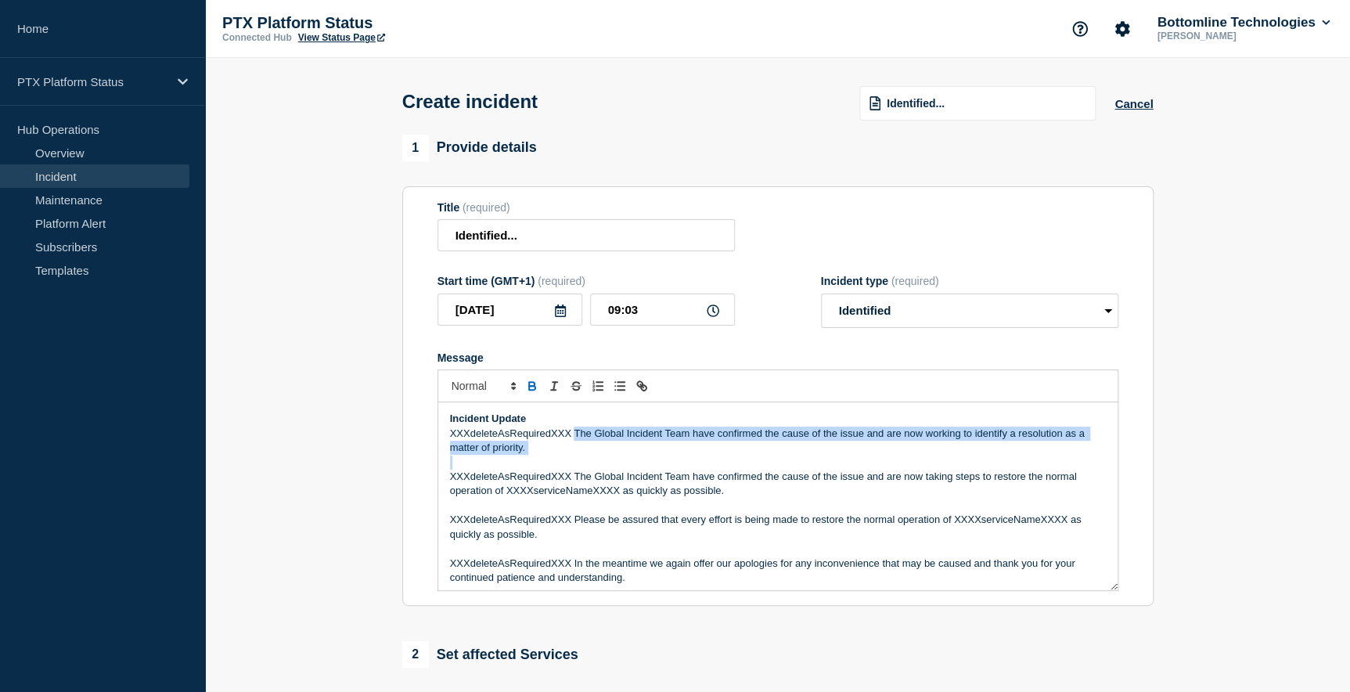
drag, startPoint x: 574, startPoint y: 436, endPoint x: 535, endPoint y: 462, distance: 46.9
click at [535, 462] on div "Incident Update XXXdeleteAsRequiredXXX The Global Incident Team have confirmed …" at bounding box center [777, 496] width 679 height 188
copy p "The Global Incident Team have confirmed the cause of the issue and are now work…"
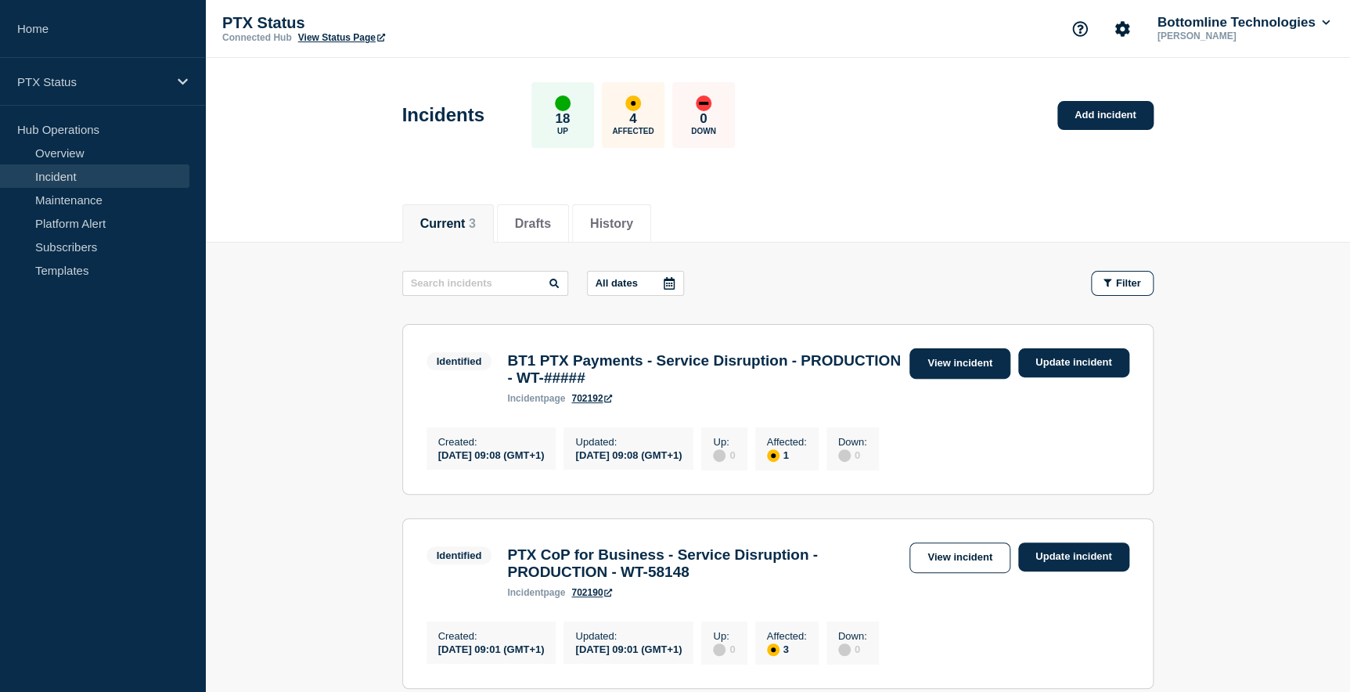
click at [986, 362] on link "View incident" at bounding box center [959, 363] width 101 height 31
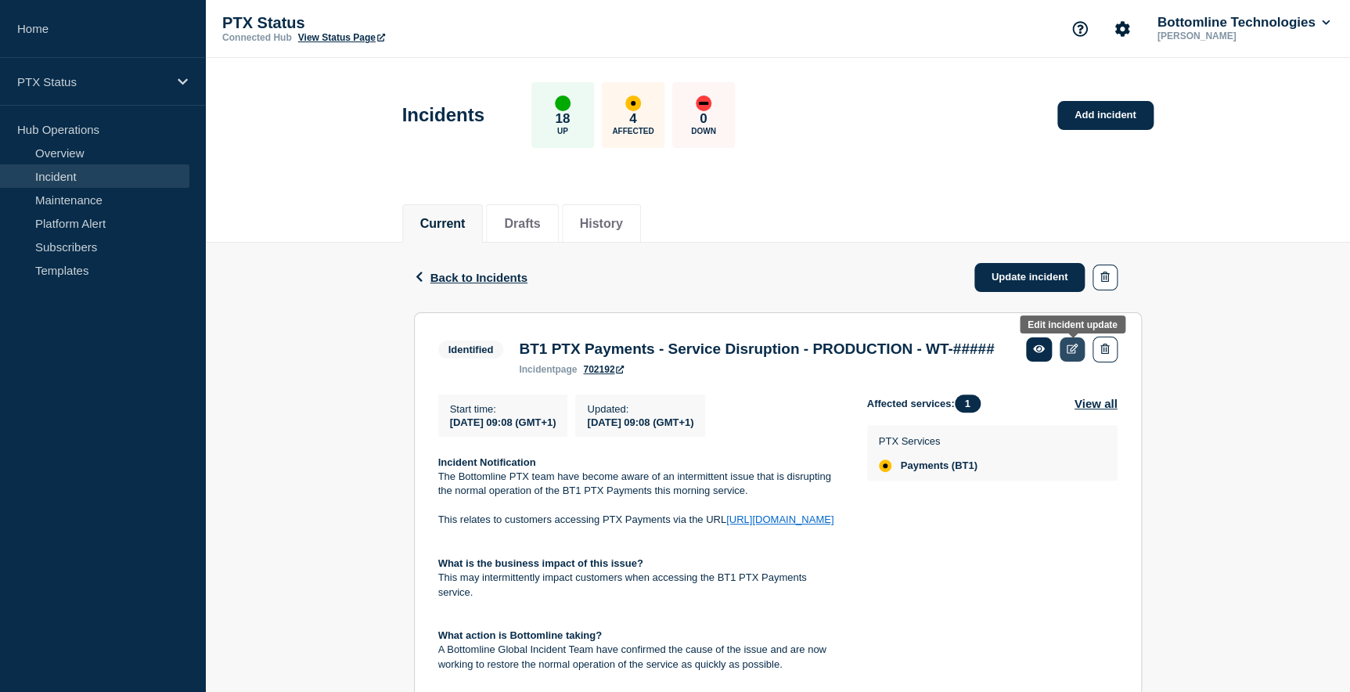
click at [1071, 347] on icon at bounding box center [1073, 349] width 12 height 10
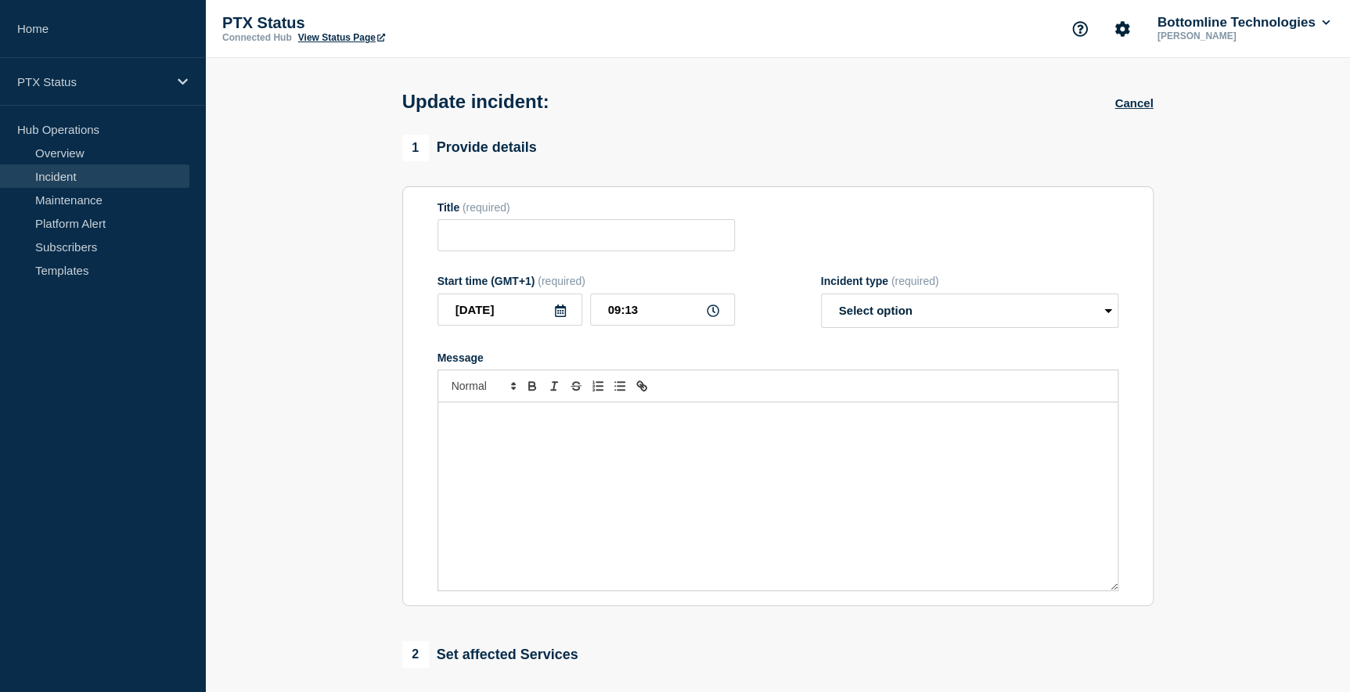
type input "BT1 PTX Payments - Service Disruption - PRODUCTION - WT-#####"
type input "09:08"
select select "identified"
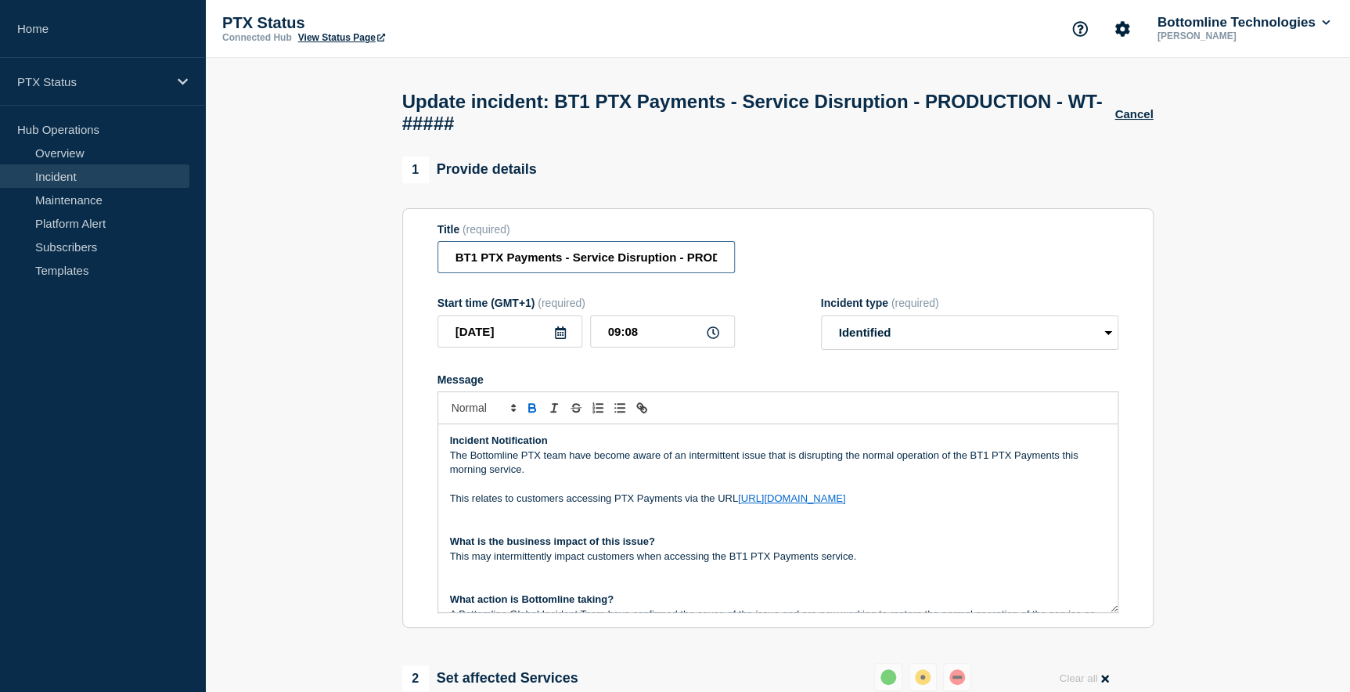
click at [673, 266] on input "BT1 PTX Payments - Service Disruption - PRODUCTION - WT-#####" at bounding box center [585, 257] width 297 height 32
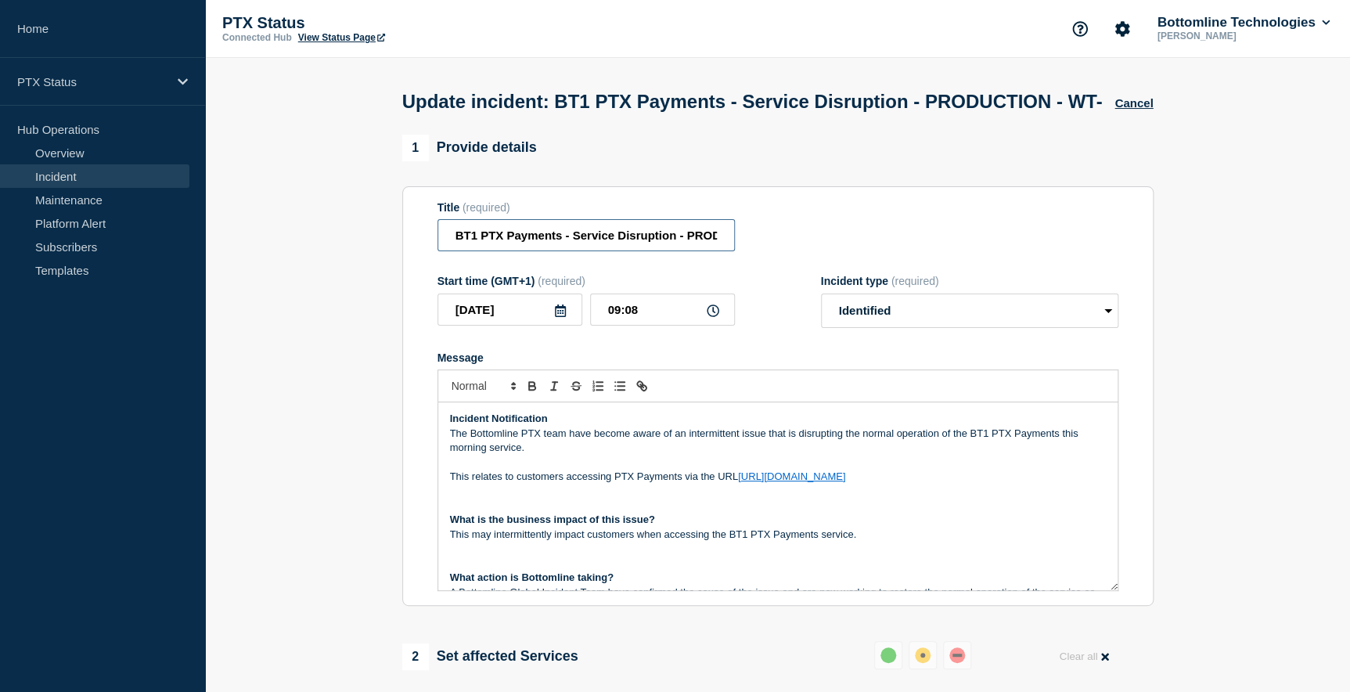
drag, startPoint x: 698, startPoint y: 265, endPoint x: 705, endPoint y: 274, distance: 11.1
click at [698, 251] on input "BT1 PTX Payments - Service Disruption - PRODUCTION - WT-" at bounding box center [585, 235] width 297 height 32
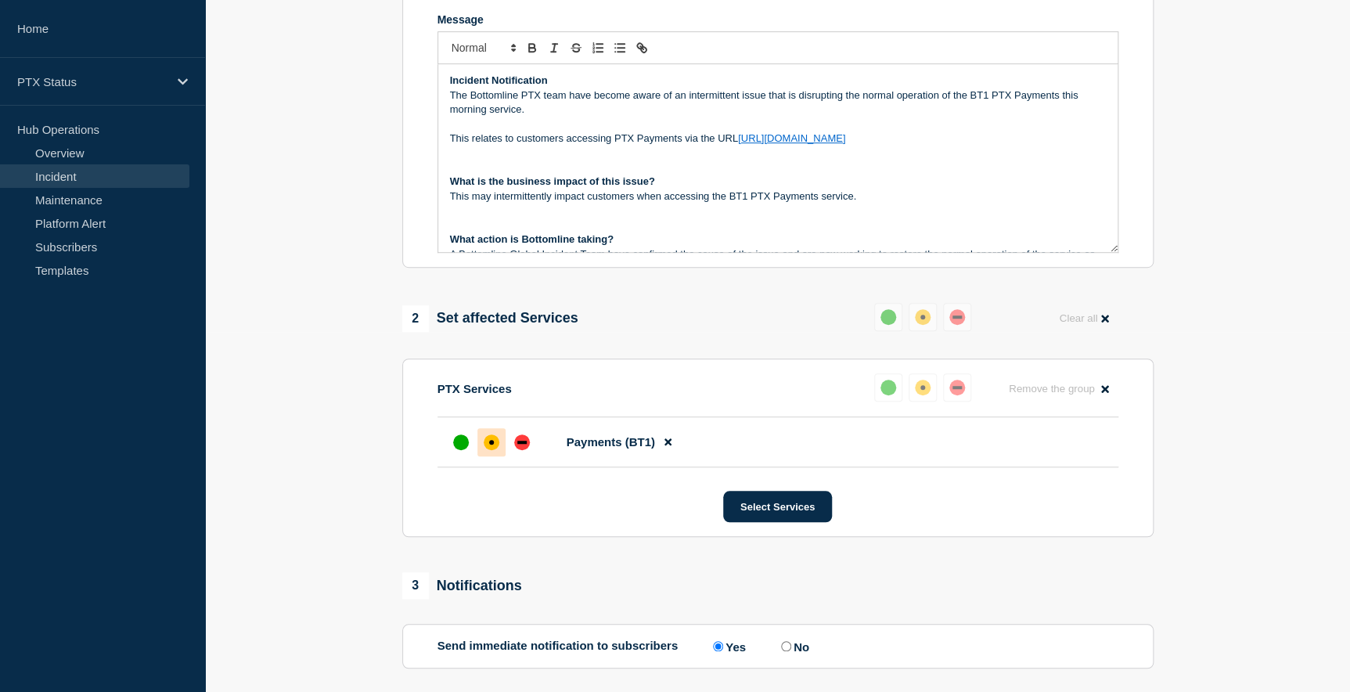
scroll to position [474, 0]
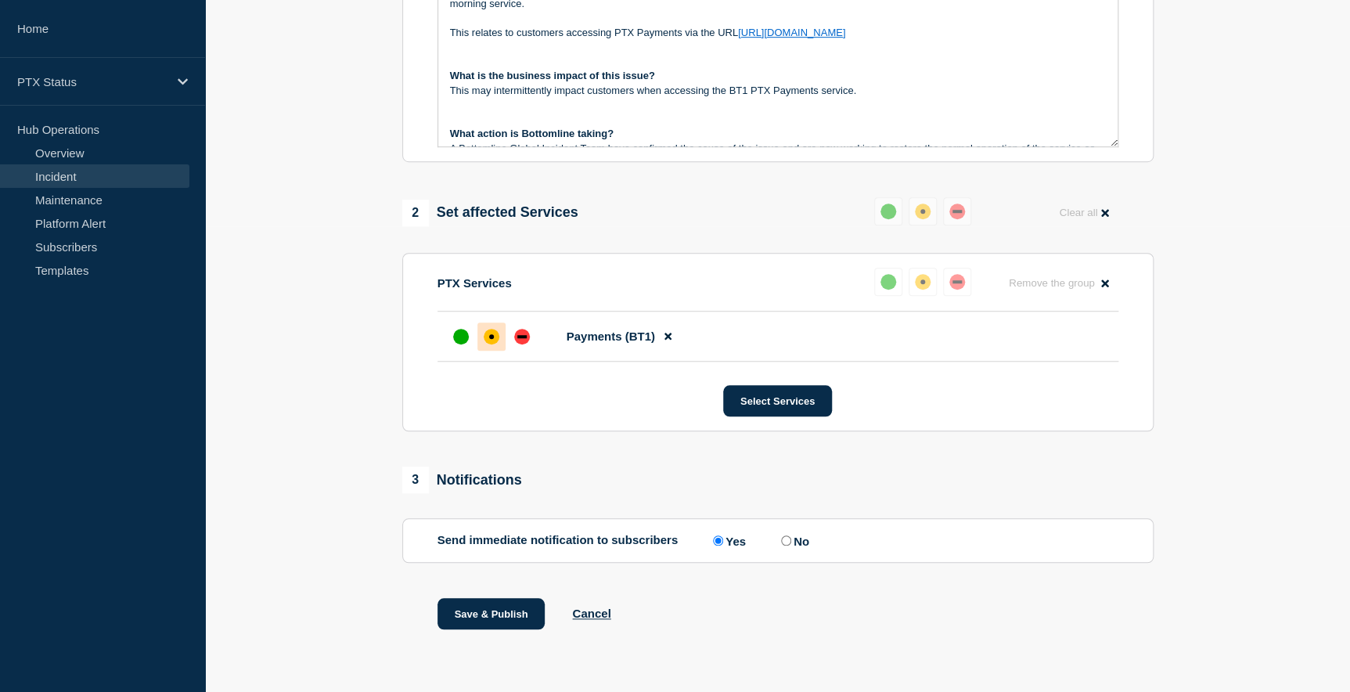
type input "BT1 PTX Payments - Service Disruption - PRODUCTION - WT-58148"
click at [790, 537] on input "No" at bounding box center [786, 540] width 10 height 10
radio input "true"
radio input "false"
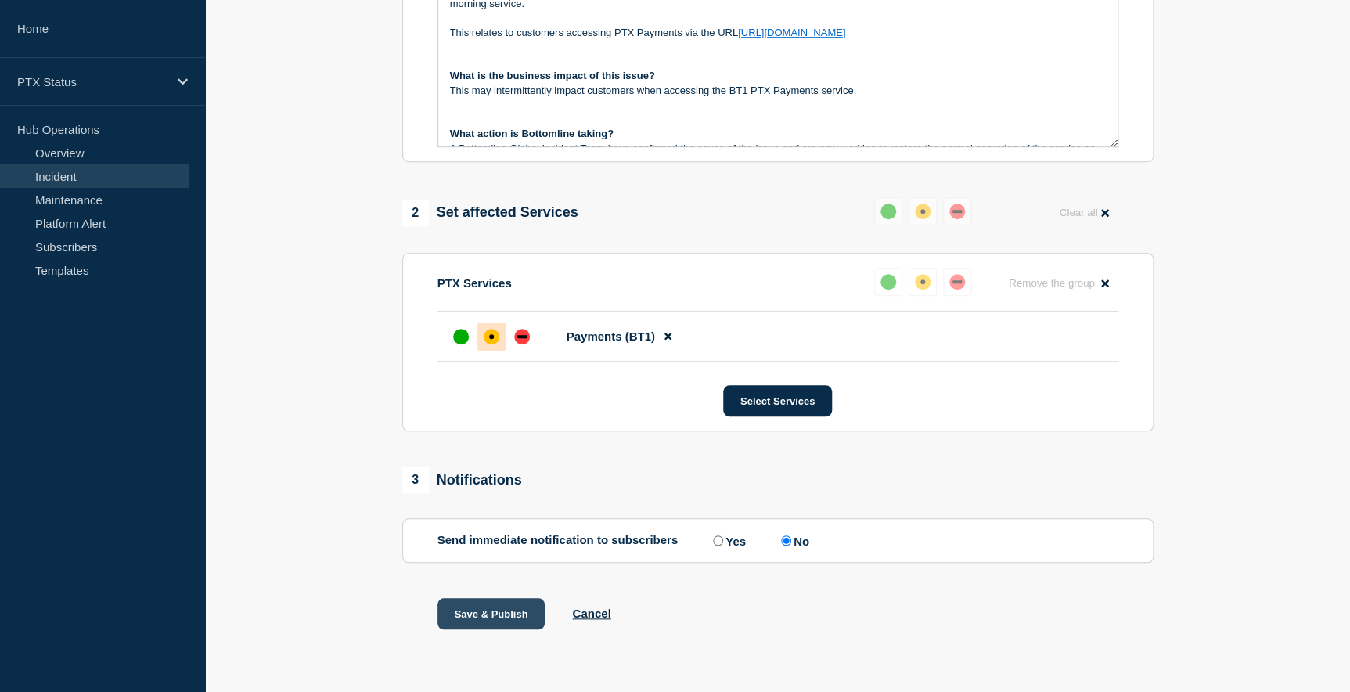
click at [485, 613] on button "Save & Publish" at bounding box center [491, 613] width 108 height 31
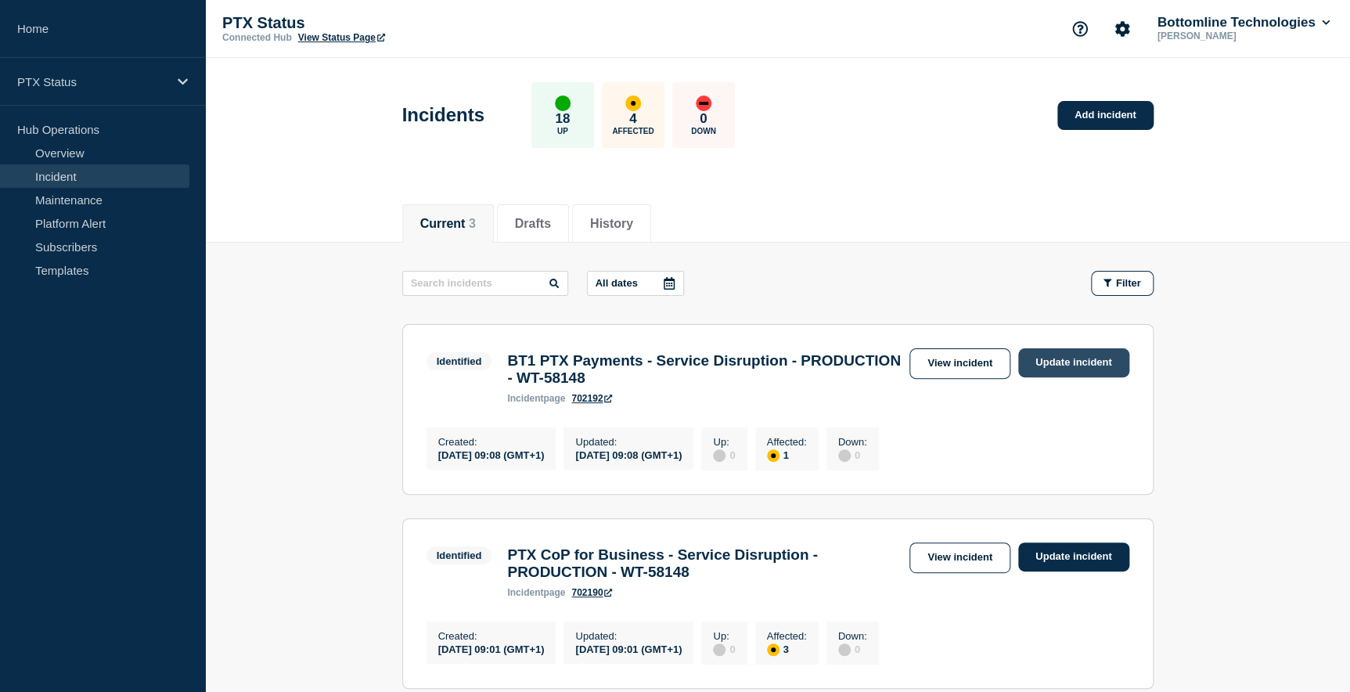
click at [1072, 363] on link "Update incident" at bounding box center [1073, 362] width 111 height 29
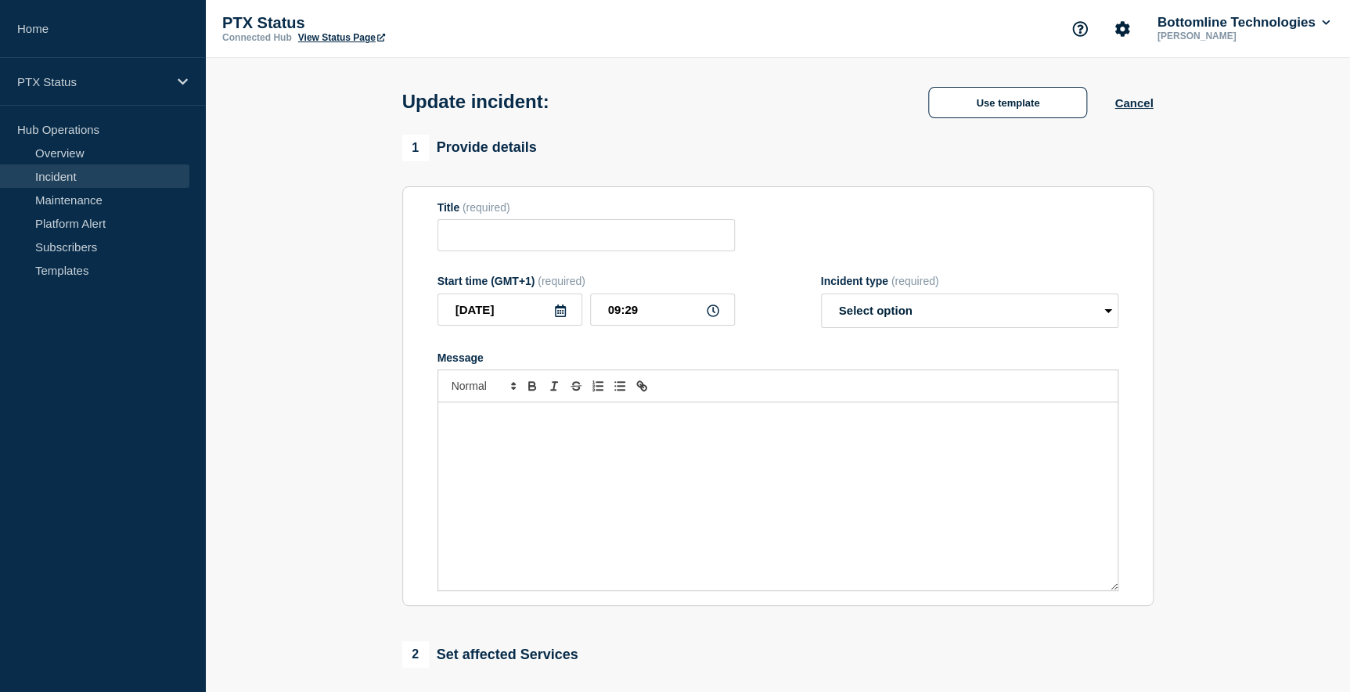
type input "BT1 PTX Payments - Service Disruption - PRODUCTION - WT-58148"
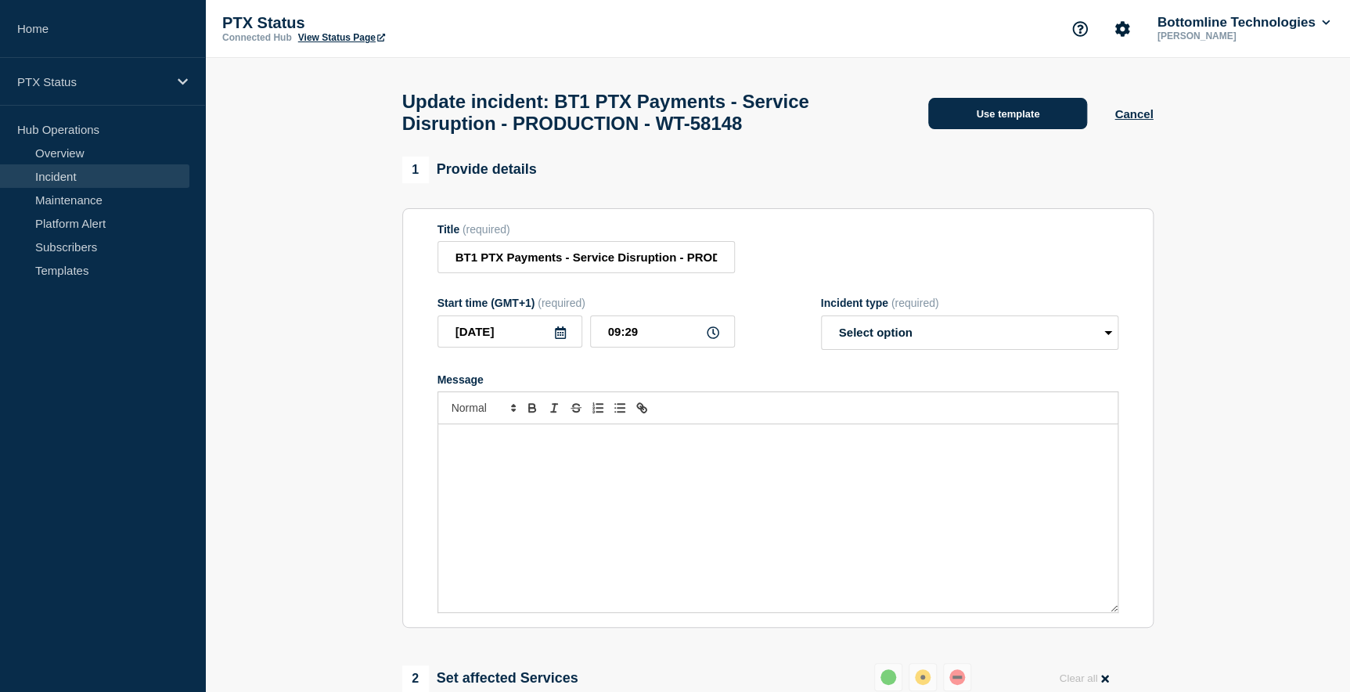
click at [1003, 117] on button "Use template" at bounding box center [1007, 113] width 159 height 31
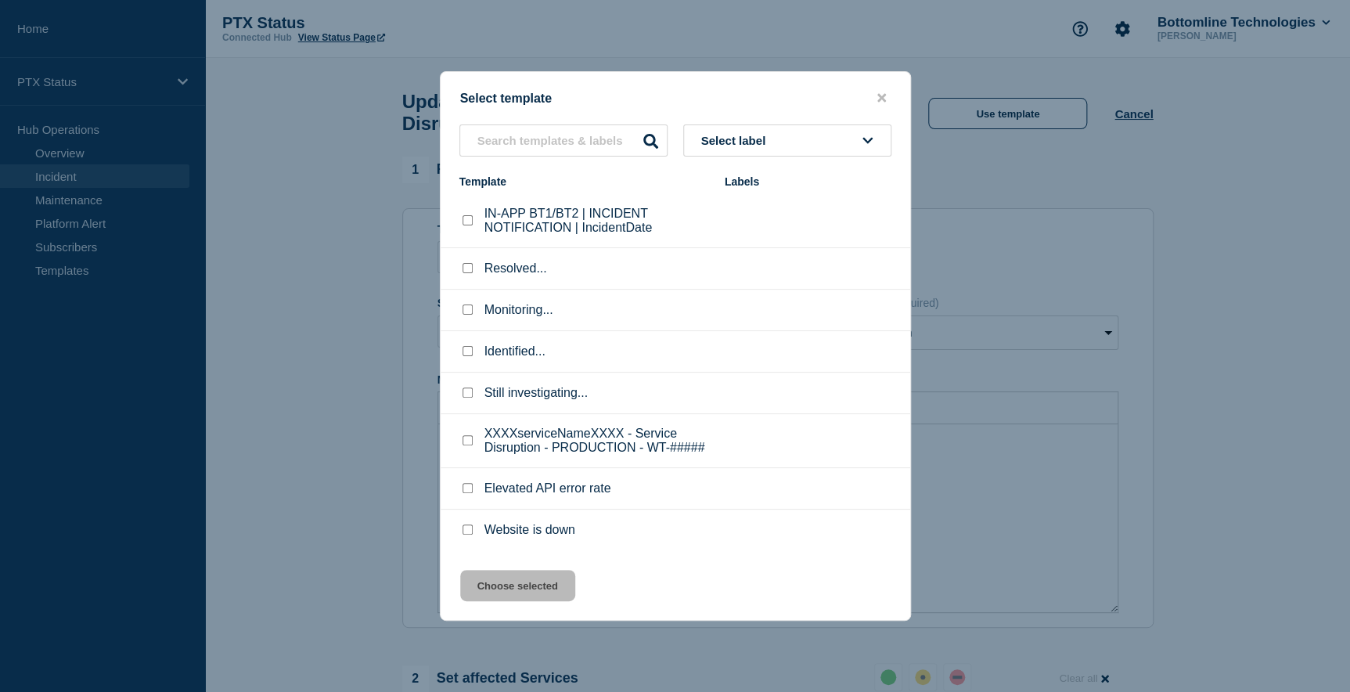
drag, startPoint x: 467, startPoint y: 268, endPoint x: 466, endPoint y: 280, distance: 12.6
click at [466, 268] on input "Resolved... checkbox" at bounding box center [468, 268] width 10 height 10
checkbox input "true"
click at [526, 587] on button "Choose selected" at bounding box center [517, 585] width 115 height 31
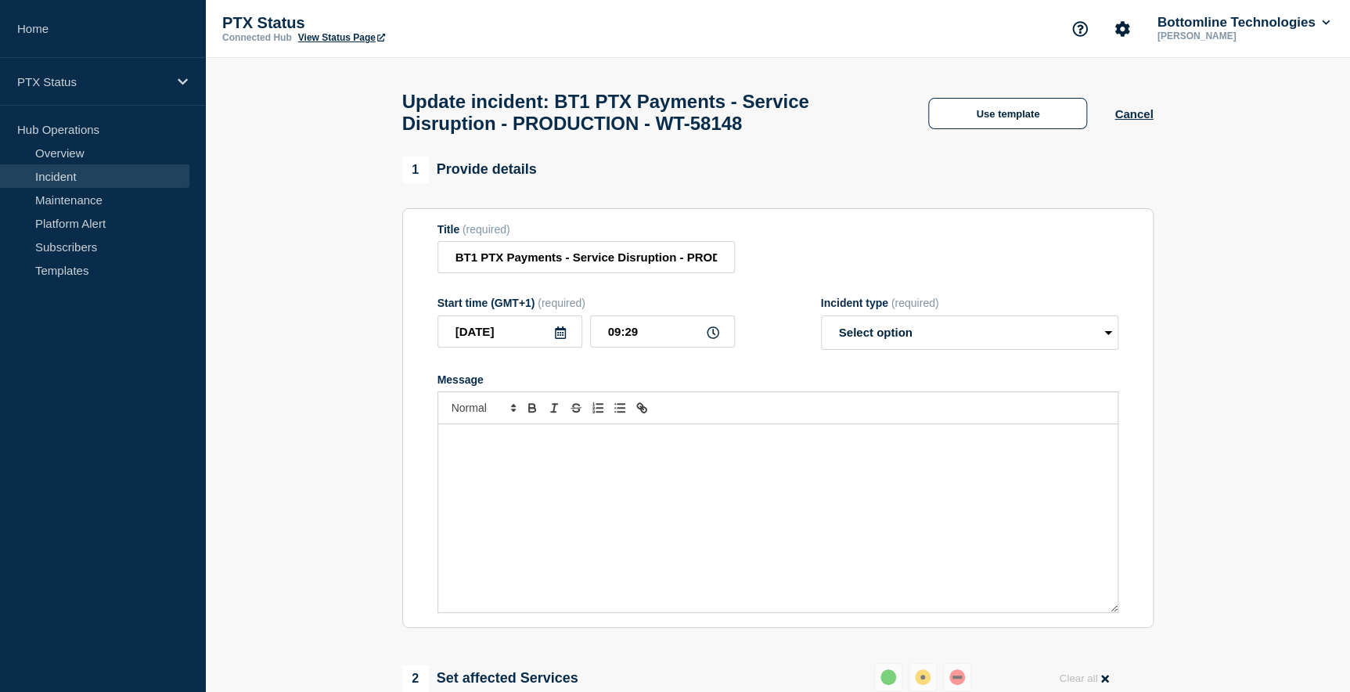
select select "resolved"
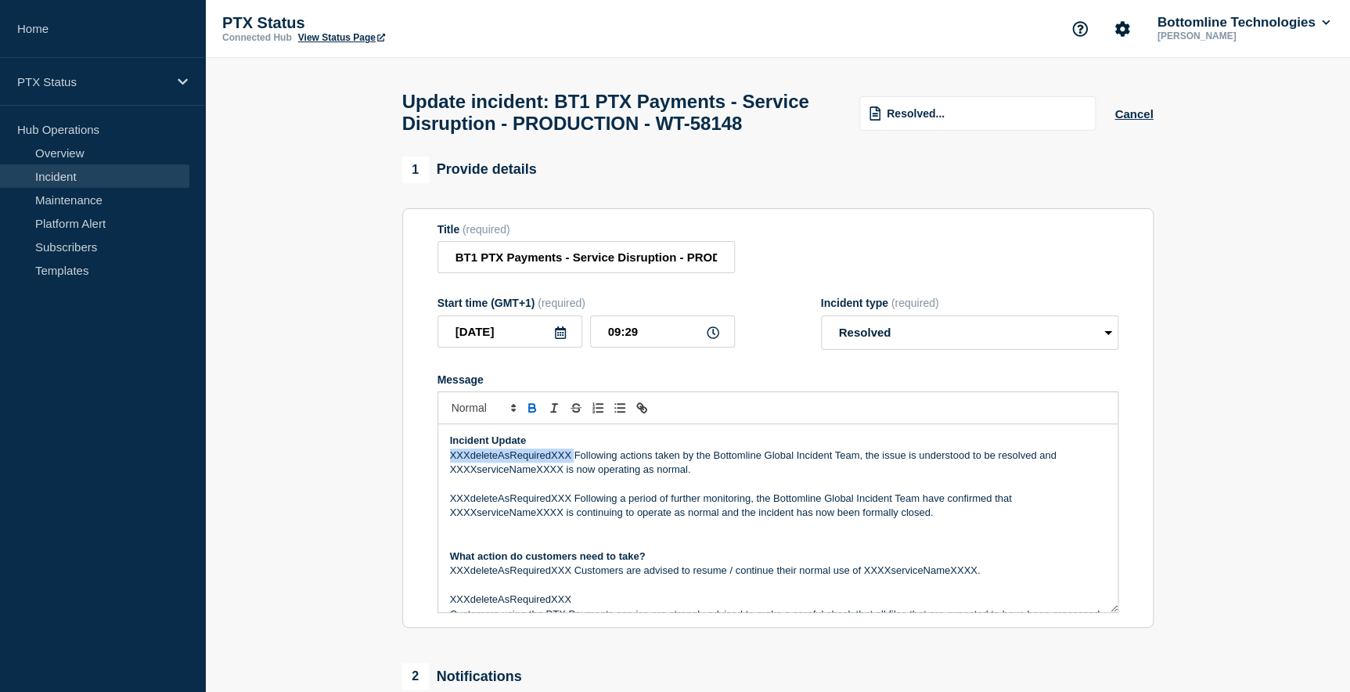
drag, startPoint x: 574, startPoint y: 489, endPoint x: 436, endPoint y: 486, distance: 138.6
click at [437, 486] on div "Incident Update XXXdeleteAsRequiredXXX Following actions taken by the Bottomlin…" at bounding box center [777, 518] width 681 height 189
click at [934, 477] on p "Following actions taken by the Bottomline Global Incident Team, the issue is un…" at bounding box center [778, 462] width 656 height 29
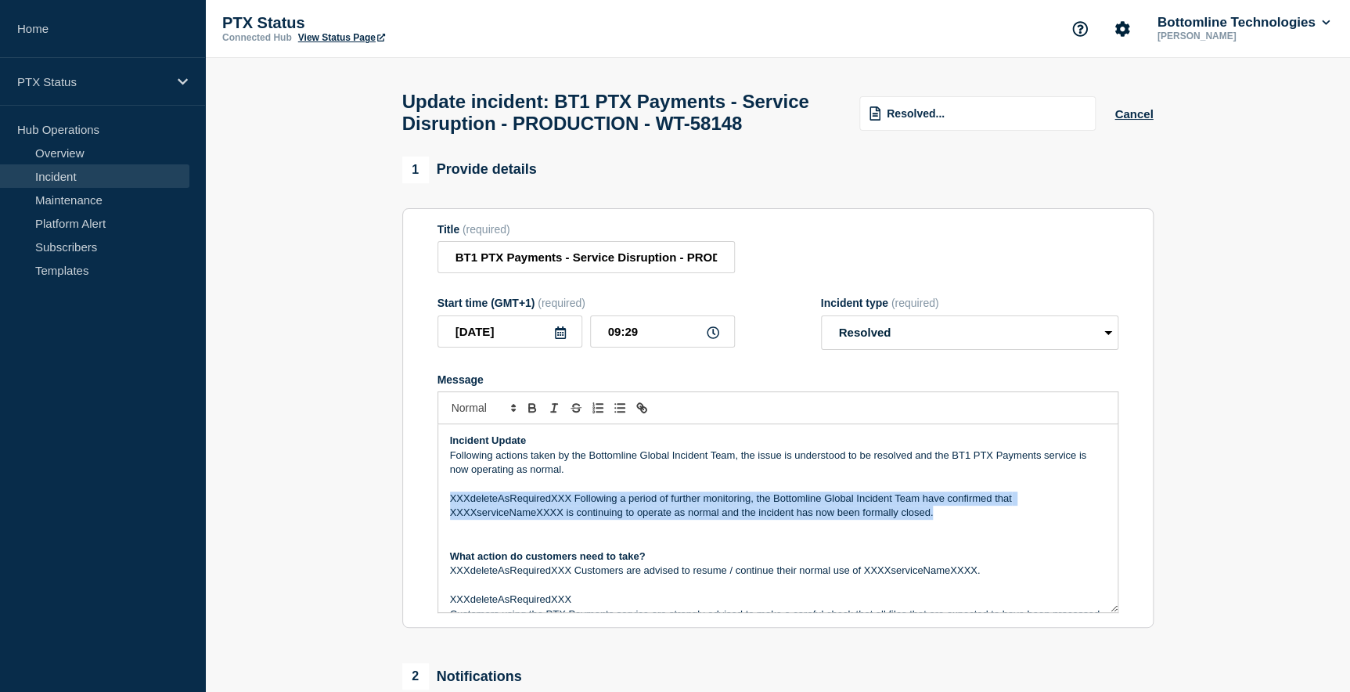
drag, startPoint x: 943, startPoint y: 552, endPoint x: 437, endPoint y: 532, distance: 505.9
click at [438, 532] on div "Incident Update Following actions taken by the Bottomline Global Incident Team,…" at bounding box center [777, 518] width 679 height 188
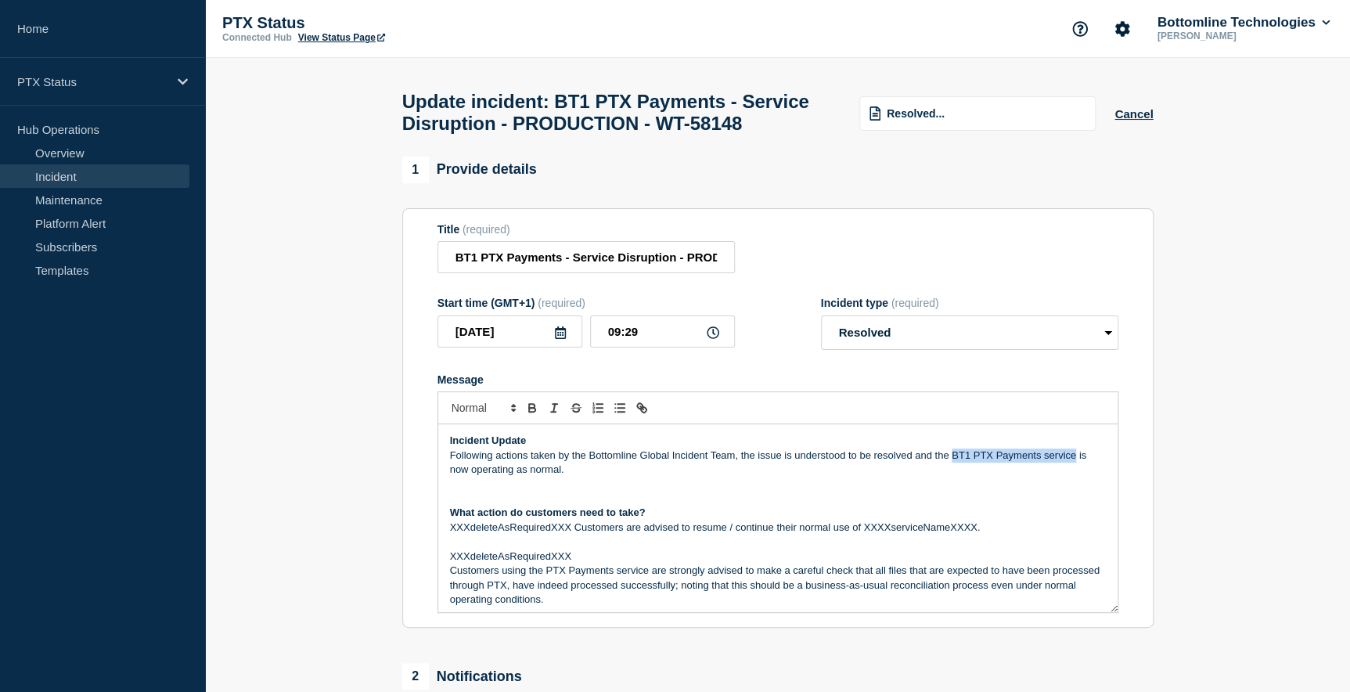
drag, startPoint x: 951, startPoint y: 488, endPoint x: 1074, endPoint y: 491, distance: 122.9
click at [1074, 477] on p "Following actions taken by the Bottomline Global Incident Team, the issue is un…" at bounding box center [778, 462] width 656 height 29
drag, startPoint x: 934, startPoint y: 488, endPoint x: 1072, endPoint y: 487, distance: 138.5
click at [1072, 477] on p "Following actions taken by the Bottomline Global Incident Team, the issue is un…" at bounding box center [778, 462] width 656 height 29
copy p "the BT1 PTX Payments service"
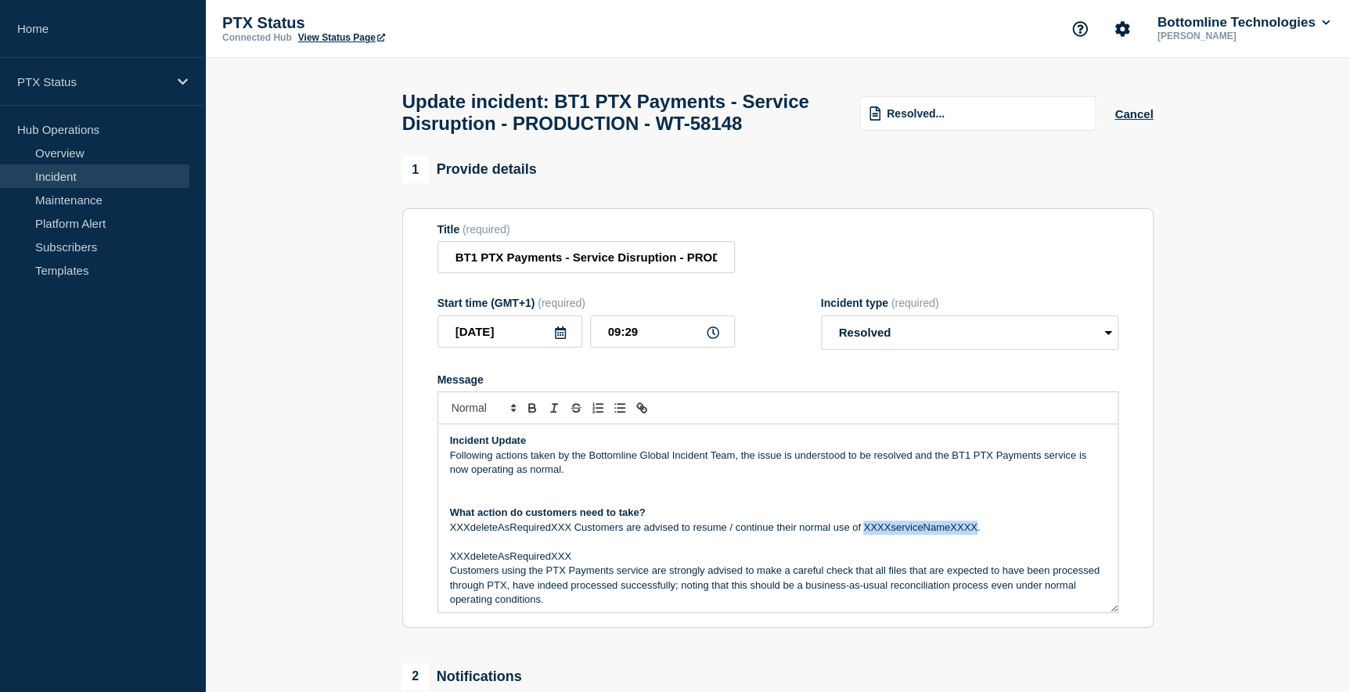
drag, startPoint x: 862, startPoint y: 562, endPoint x: 975, endPoint y: 564, distance: 112.7
click at [975, 535] on p "XXXdeleteAsRequiredXXX Customers are advised to resume / continue their normal …" at bounding box center [778, 527] width 656 height 14
drag, startPoint x: 693, startPoint y: 563, endPoint x: 736, endPoint y: 563, distance: 42.3
click at [736, 535] on p "XXXdeleteAsRequiredXXX Customers are advised to resume / continue their normal …" at bounding box center [778, 527] width 656 height 14
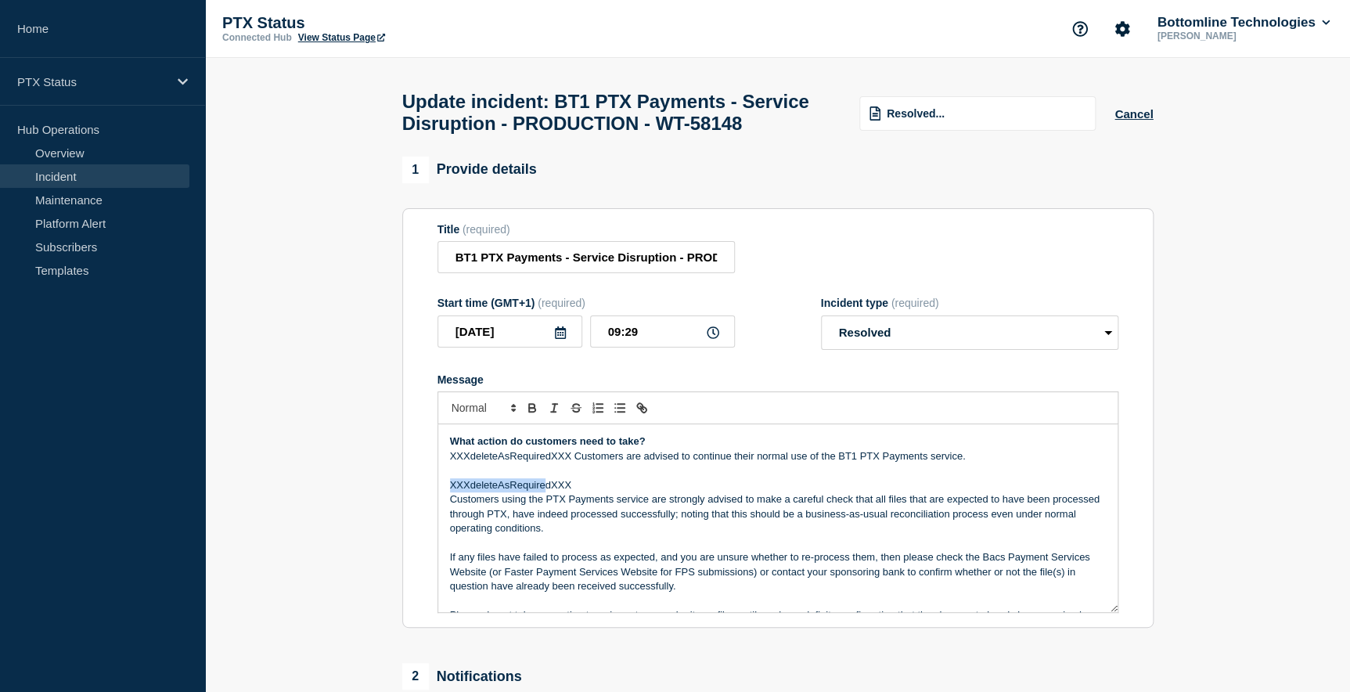
scroll to position [70, 0]
drag, startPoint x: 450, startPoint y: 592, endPoint x: 603, endPoint y: 519, distance: 170.1
click at [603, 493] on p "XXXdeleteAsRequiredXXX" at bounding box center [778, 486] width 656 height 14
drag, startPoint x: 573, startPoint y: 493, endPoint x: 441, endPoint y: 493, distance: 131.5
click at [441, 493] on div "Incident Update Following actions taken by the Bottomline Global Incident Team,…" at bounding box center [777, 518] width 679 height 188
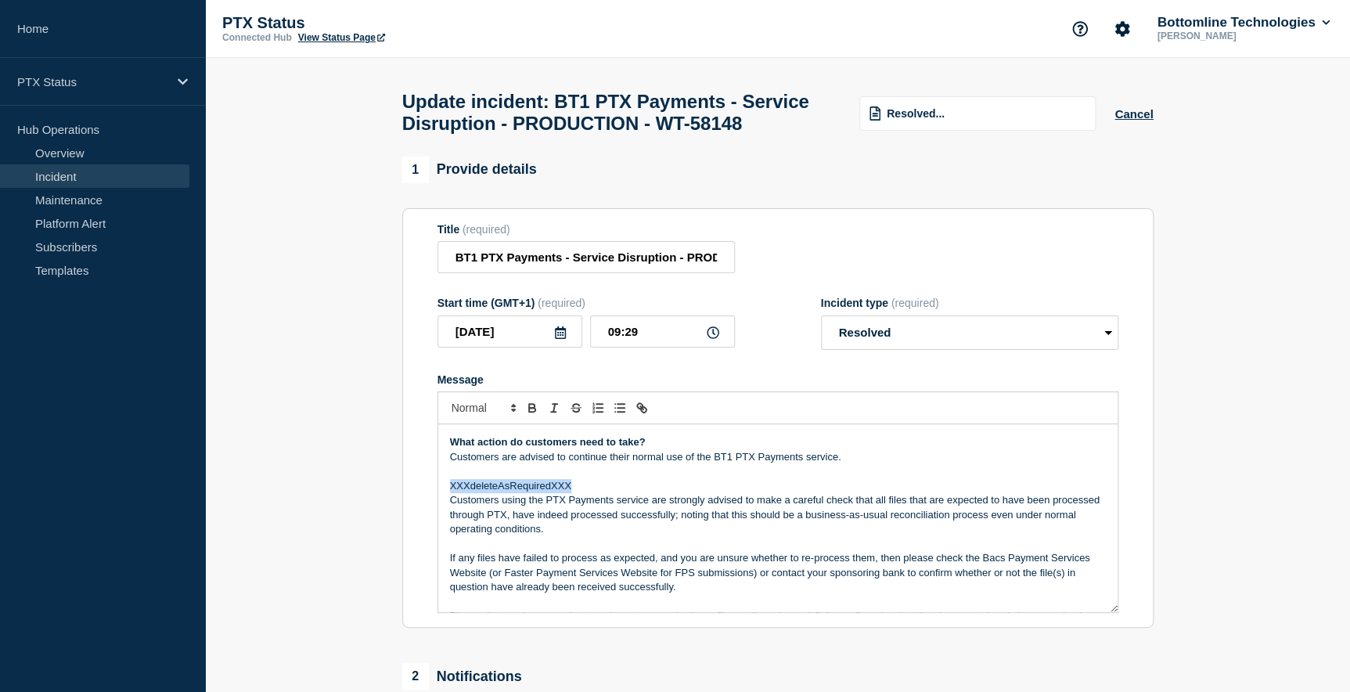
drag, startPoint x: 451, startPoint y: 518, endPoint x: 579, endPoint y: 517, distance: 128.4
click at [579, 493] on p "XXXdeleteAsRequiredXXX" at bounding box center [778, 486] width 656 height 14
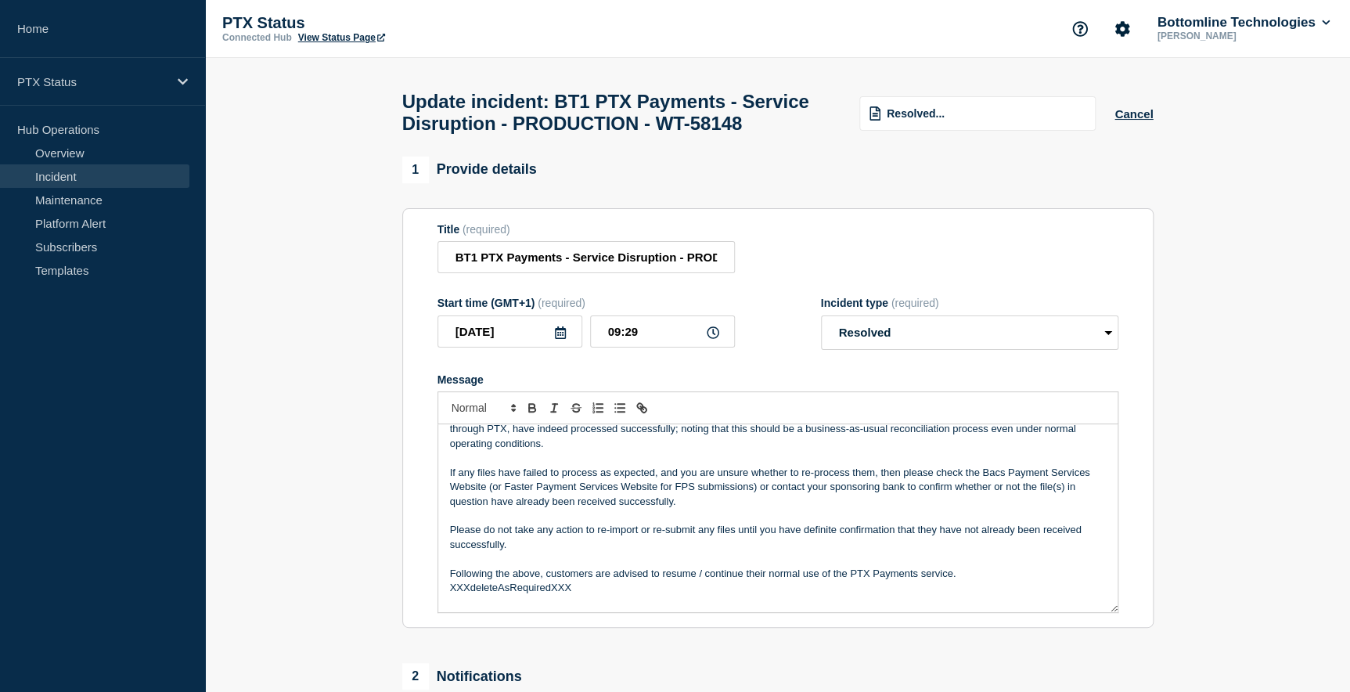
scroll to position [213, 0]
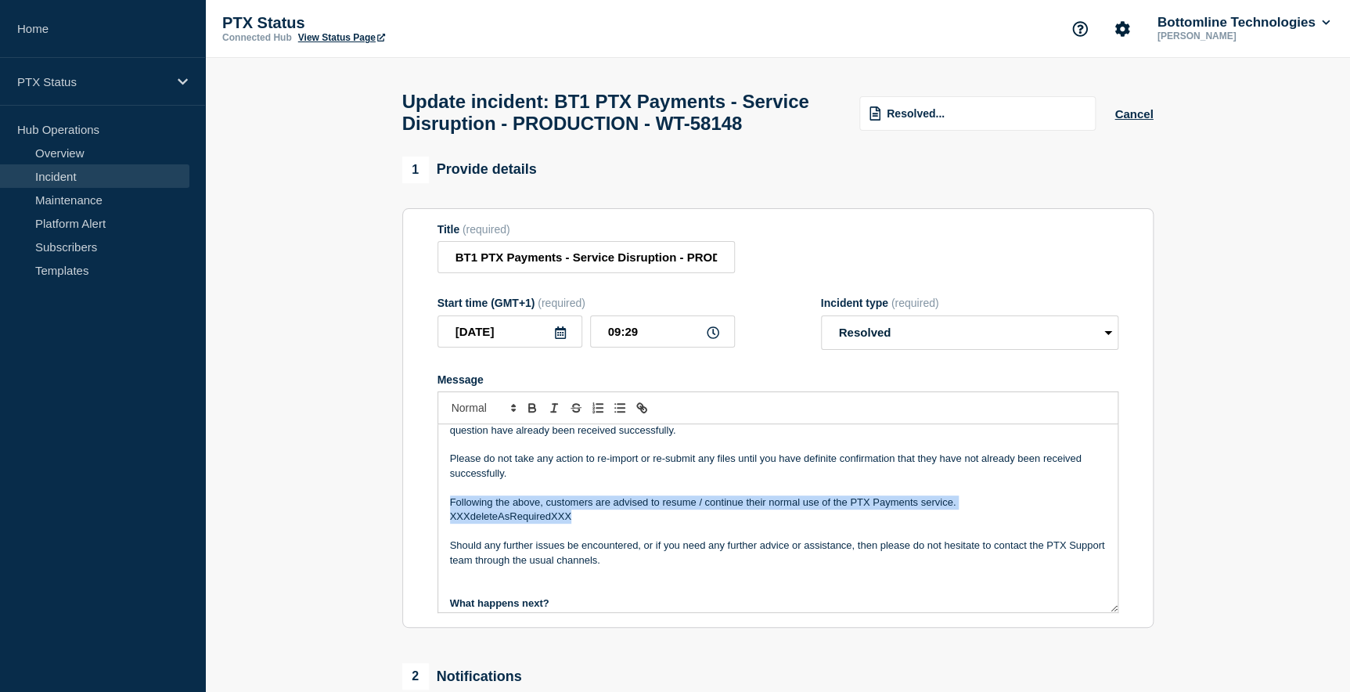
drag, startPoint x: 579, startPoint y: 555, endPoint x: 422, endPoint y: 537, distance: 158.3
click at [422, 537] on section "Title (required) BT1 PTX Payments - Service Disruption - PRODUCTION - WT-58148 …" at bounding box center [777, 418] width 751 height 420
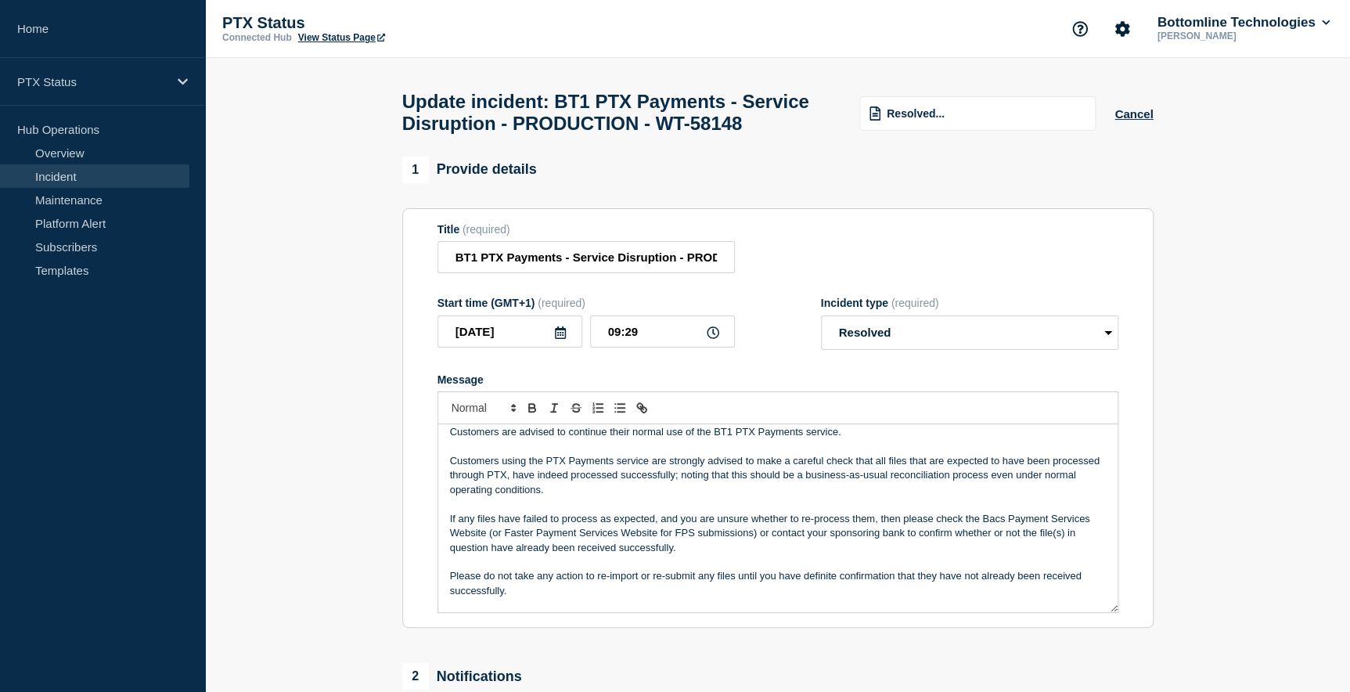
scroll to position [70, 0]
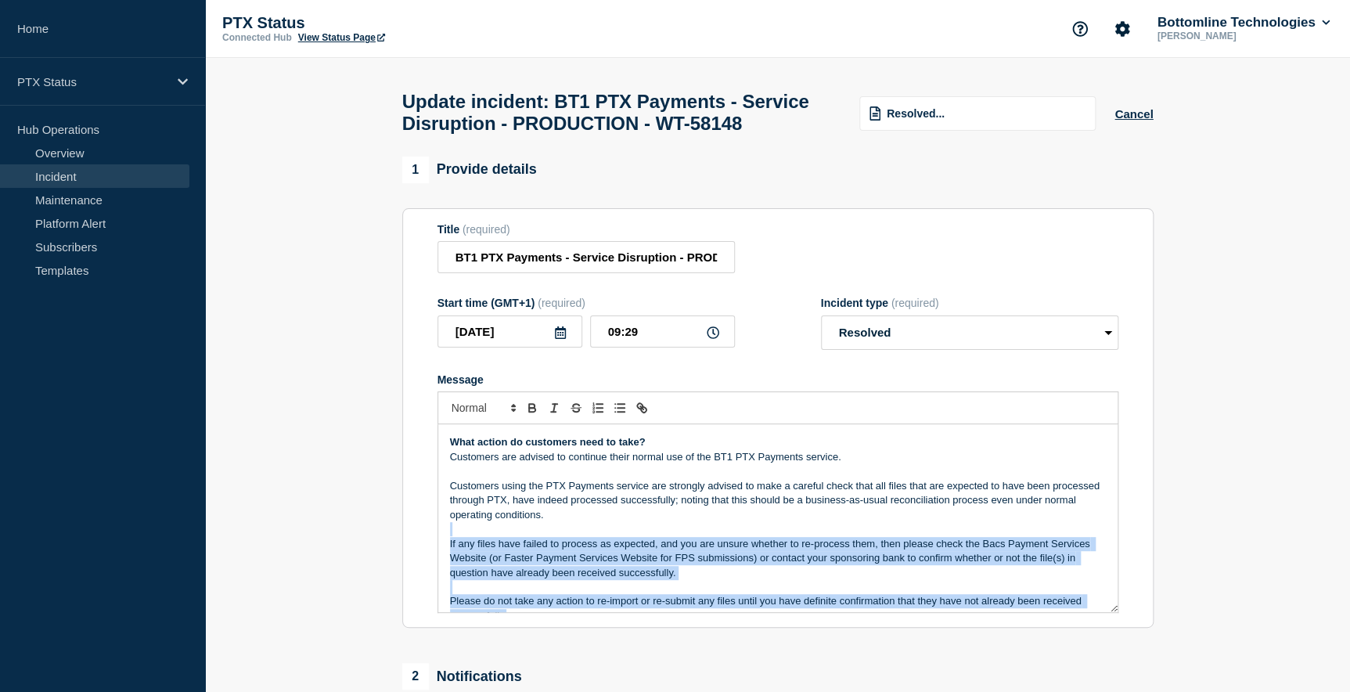
drag, startPoint x: 518, startPoint y: 585, endPoint x: 581, endPoint y: 555, distance: 69.3
click at [581, 555] on div "Incident Update Following actions taken by the Bottomline Global Incident Team,…" at bounding box center [777, 518] width 679 height 188
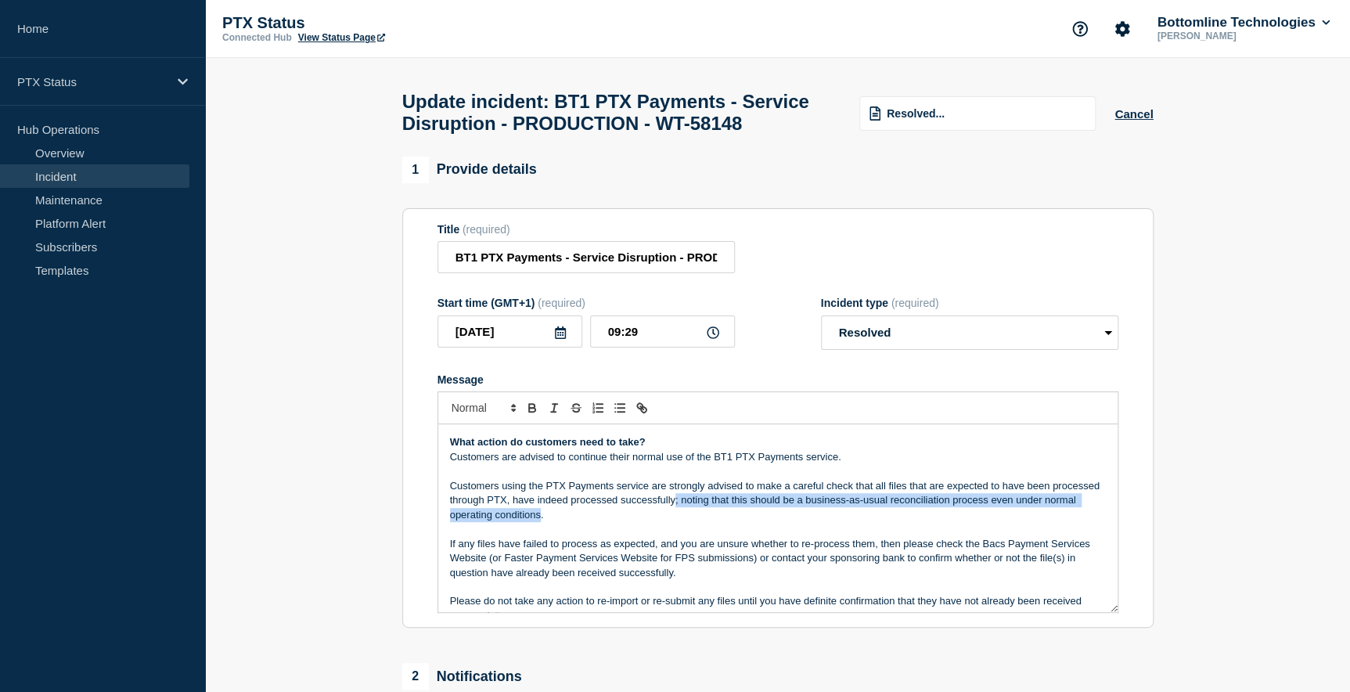
drag, startPoint x: 724, startPoint y: 533, endPoint x: 572, endPoint y: 553, distance: 153.1
click at [572, 522] on p "Customers using the PTX Payments service are strongly advised to make a careful…" at bounding box center [778, 500] width 656 height 43
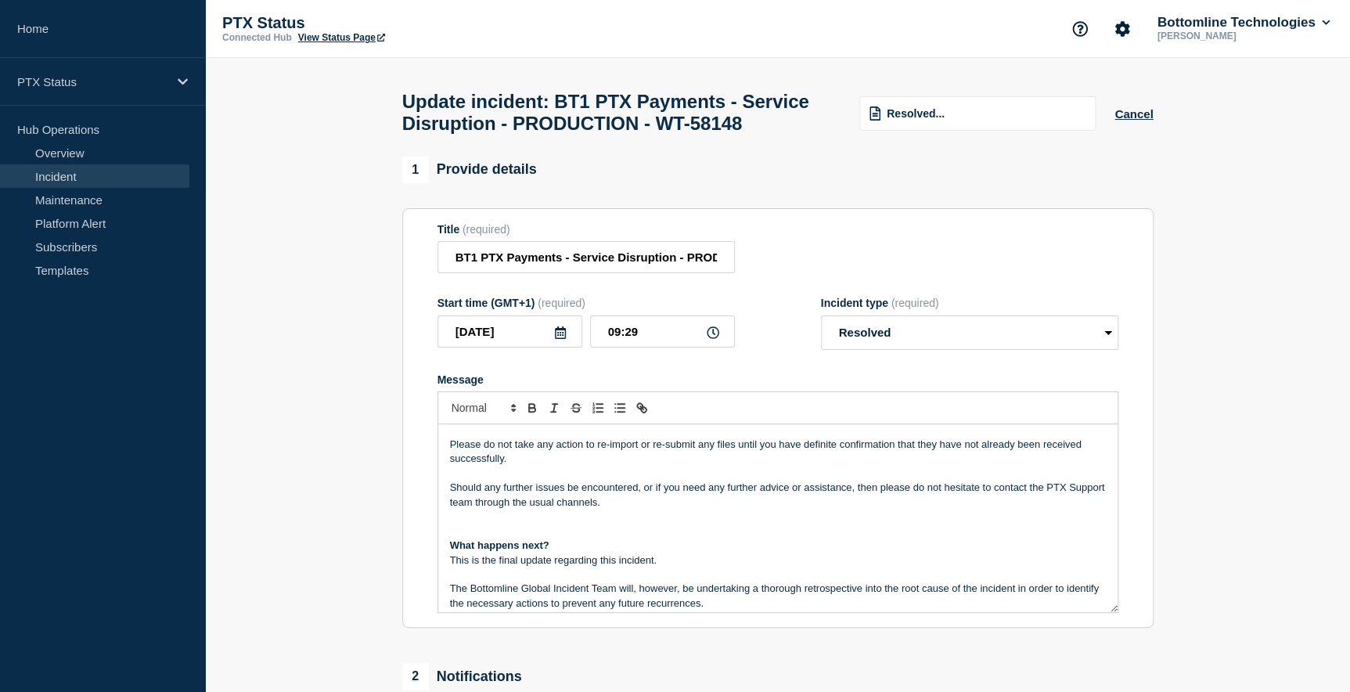
scroll to position [284, 0]
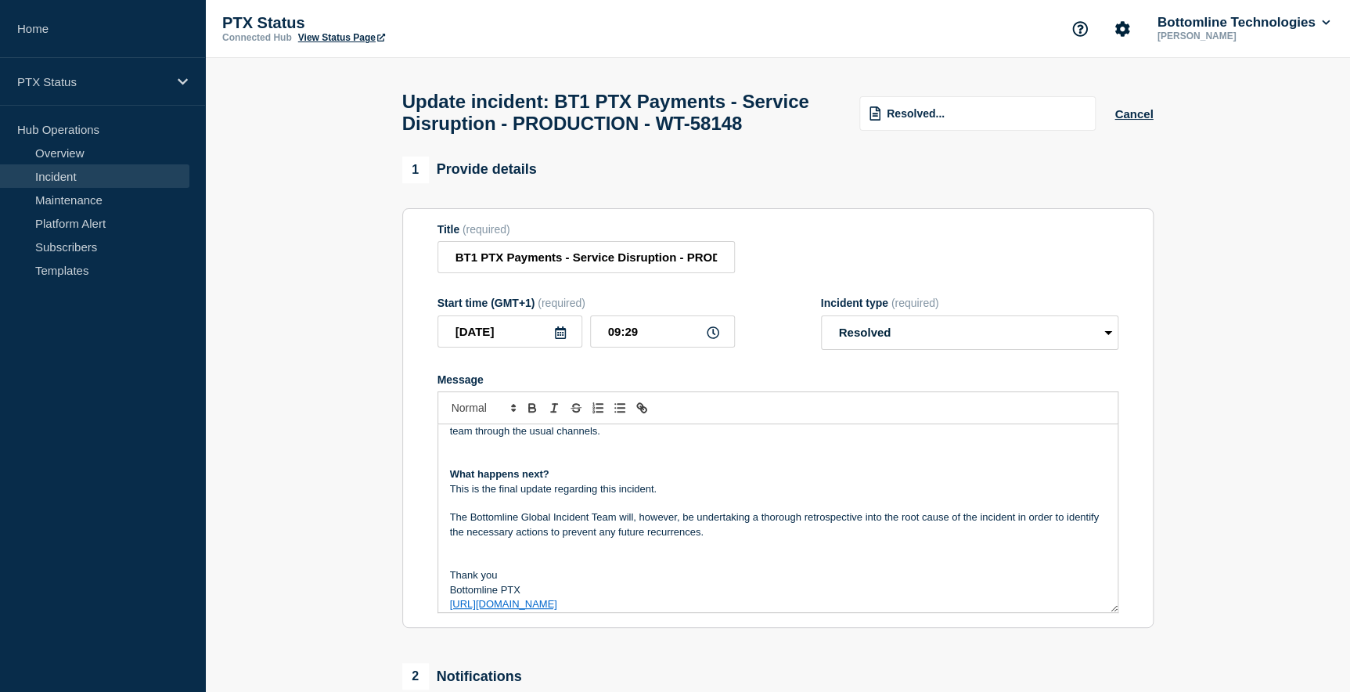
click at [463, 553] on p "Message" at bounding box center [778, 546] width 656 height 14
click at [456, 568] on p "Message" at bounding box center [778, 561] width 656 height 14
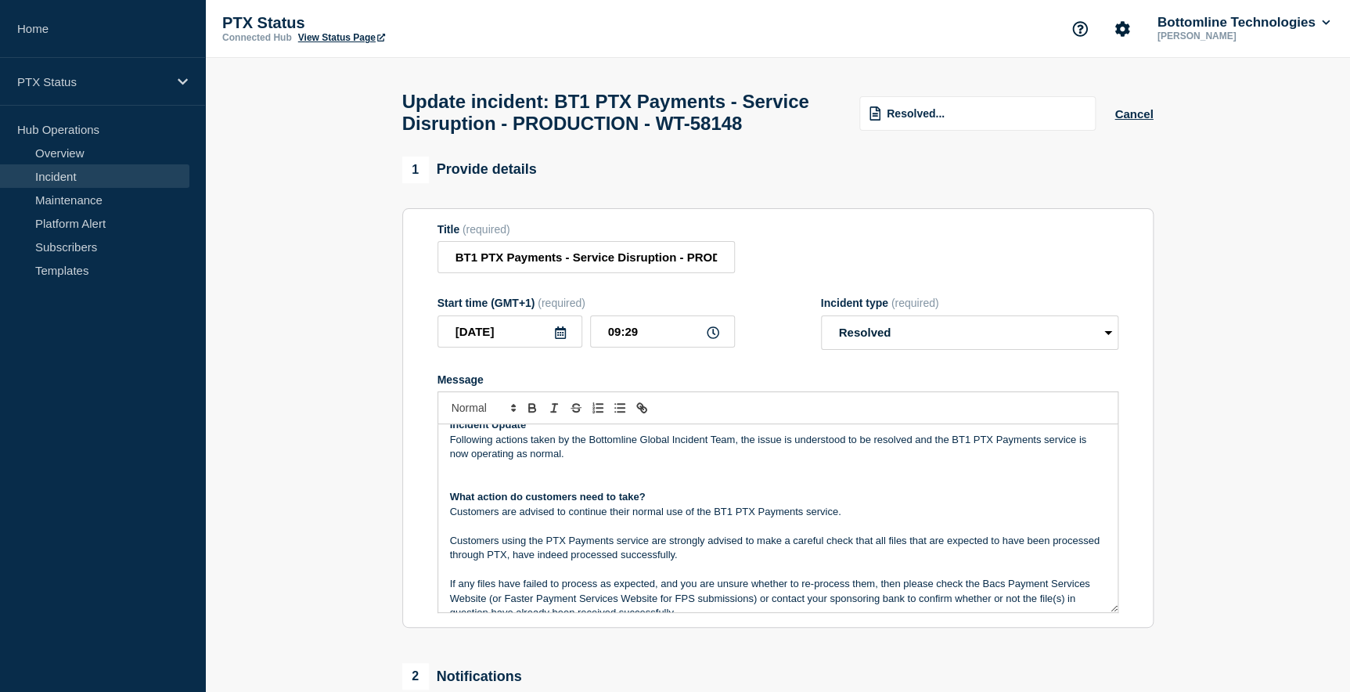
scroll to position [0, 0]
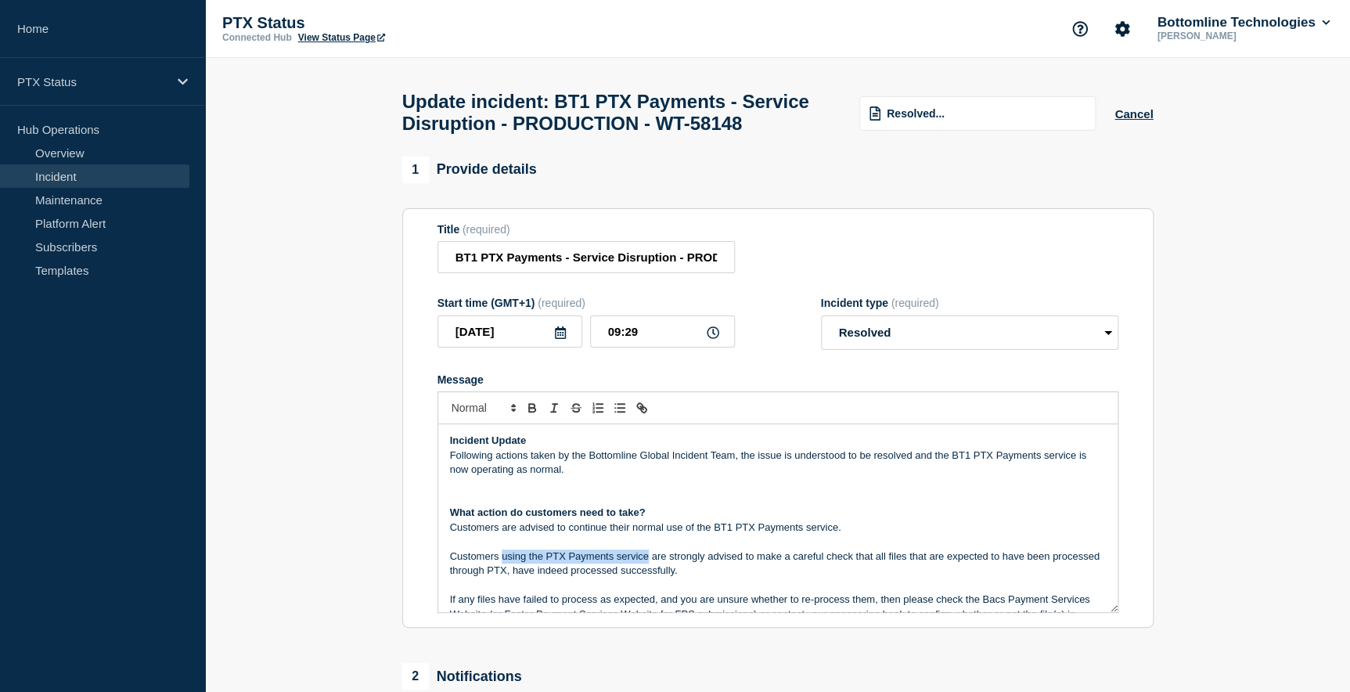
drag, startPoint x: 501, startPoint y: 589, endPoint x: 648, endPoint y: 594, distance: 147.2
click at [648, 578] on p "Customers using the PTX Payments service are strongly advised to make a careful…" at bounding box center [778, 563] width 656 height 29
click at [447, 590] on div "Incident Update Following actions taken by the Bottomline Global Incident Team,…" at bounding box center [777, 518] width 679 height 188
click at [532, 578] on p "Customers are strongly advised to make a careful check that all files that are …" at bounding box center [778, 563] width 656 height 29
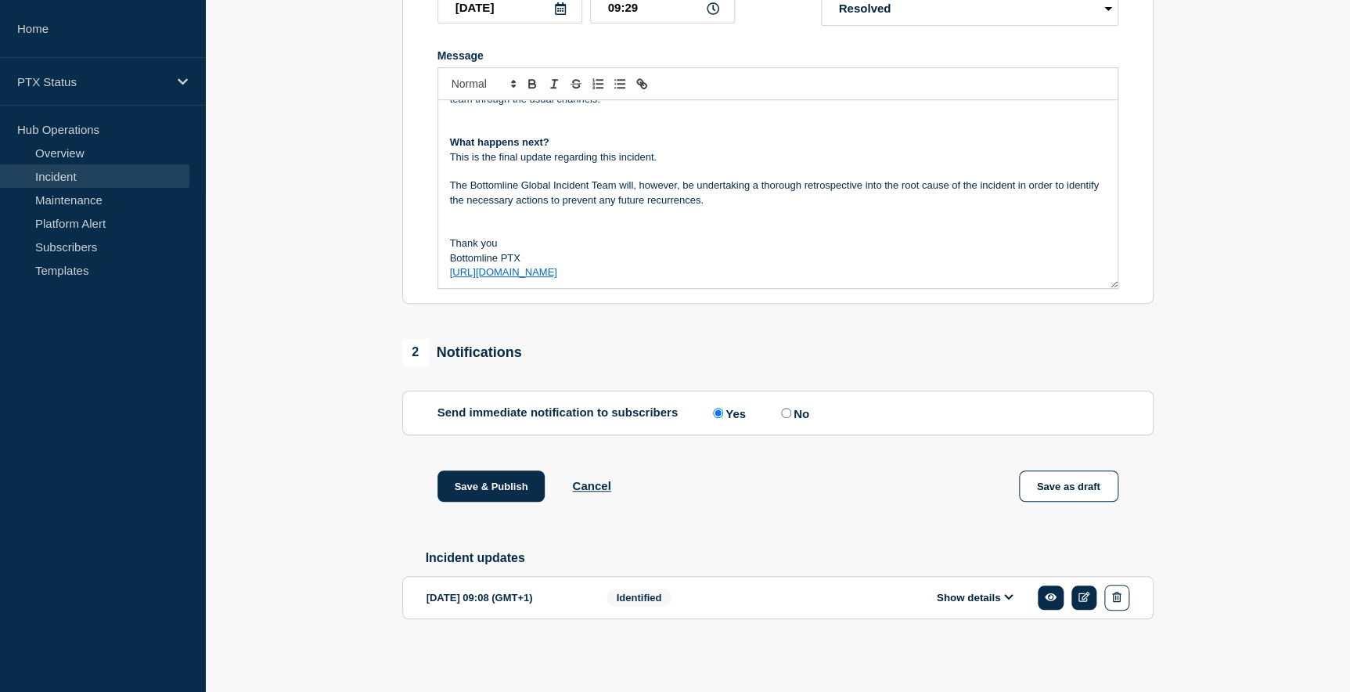
scroll to position [362, 0]
click at [502, 484] on button "Save & Publish" at bounding box center [491, 485] width 108 height 31
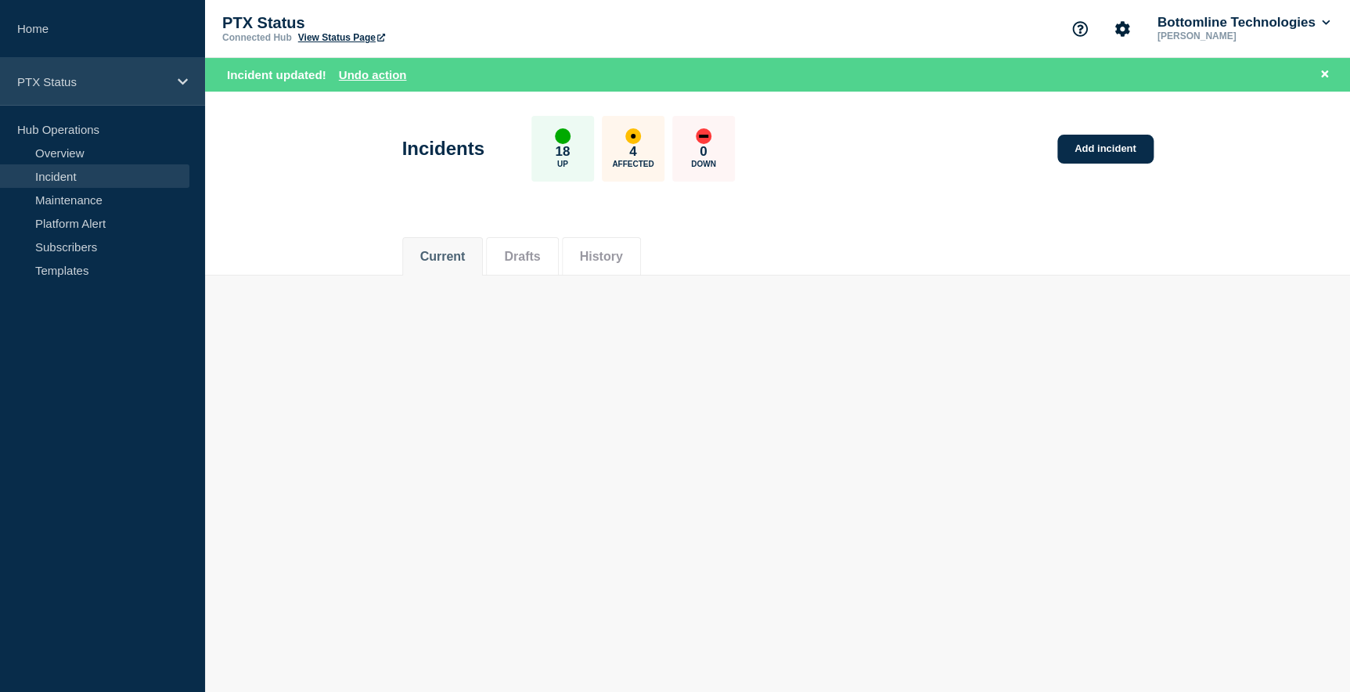
click at [95, 85] on p "PTX Status" at bounding box center [92, 81] width 150 height 13
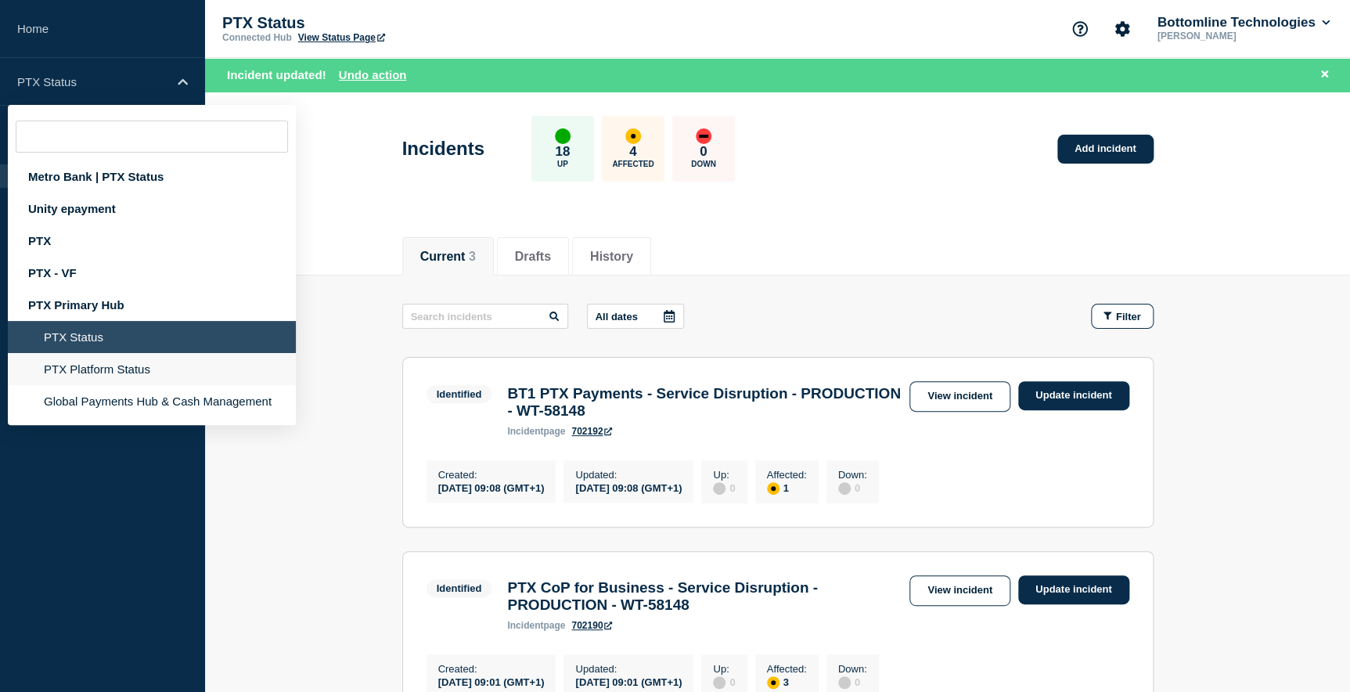
click at [107, 385] on li "PTX Platform Status" at bounding box center [152, 401] width 288 height 32
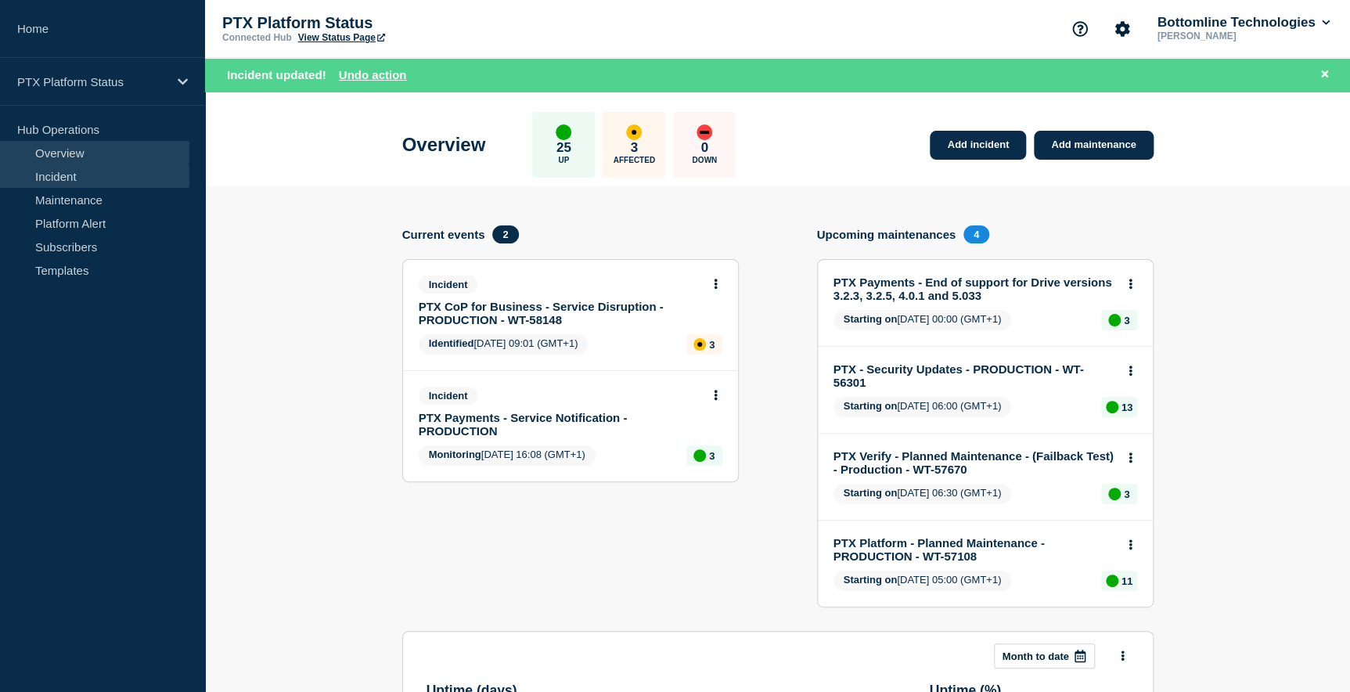
click at [49, 174] on link "Incident" at bounding box center [94, 175] width 189 height 23
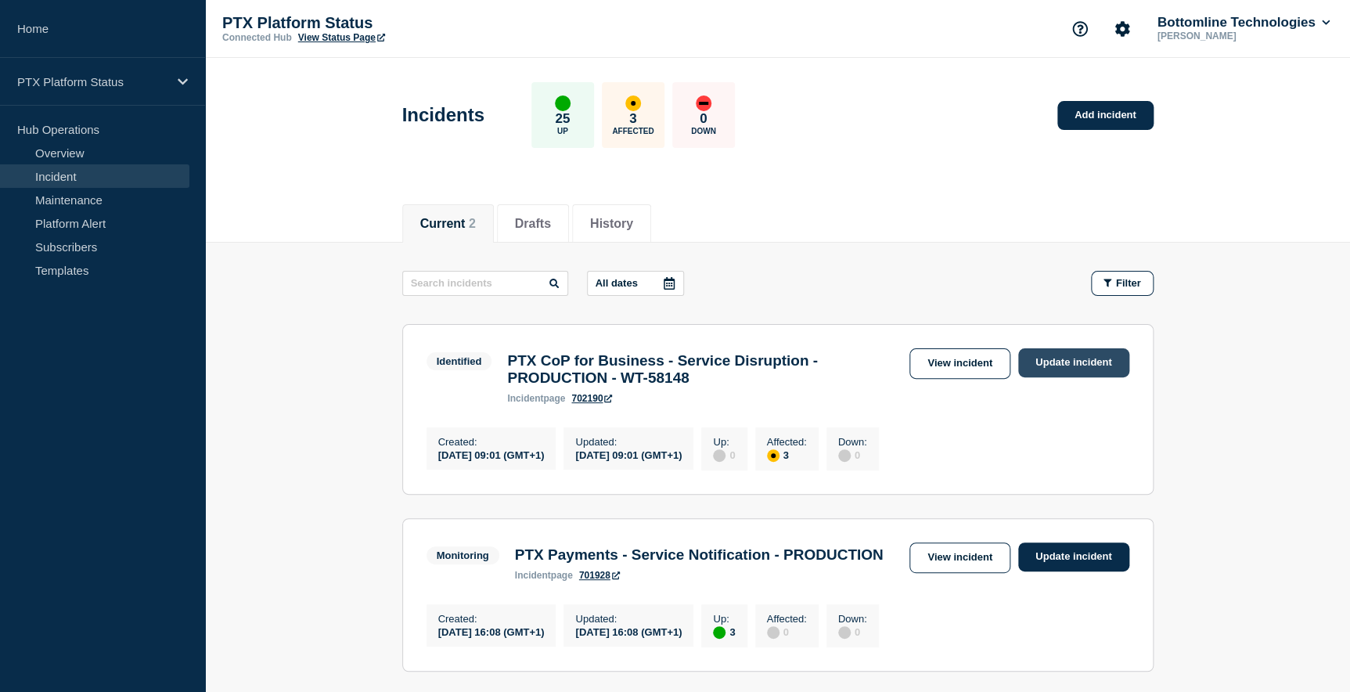
click at [1071, 365] on link "Update incident" at bounding box center [1073, 362] width 111 height 29
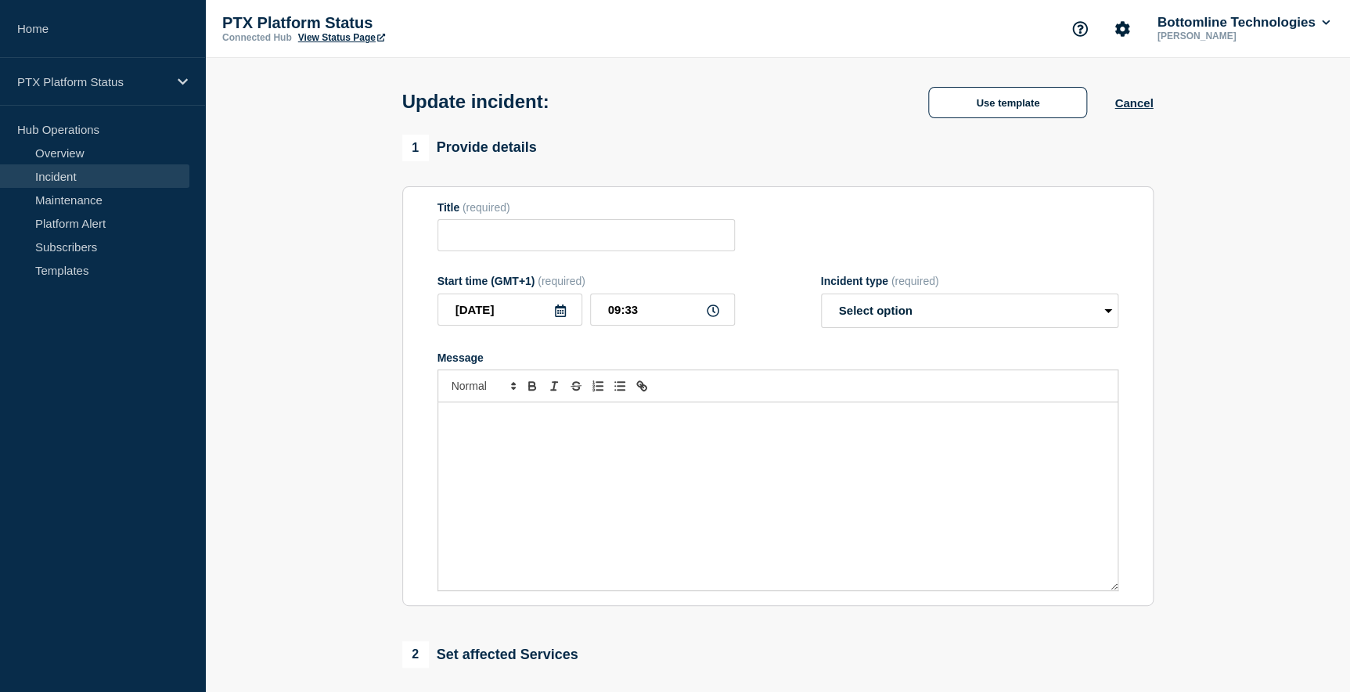
type input "PTX CoP for Business - Service Disruption - PRODUCTION - WT-58148"
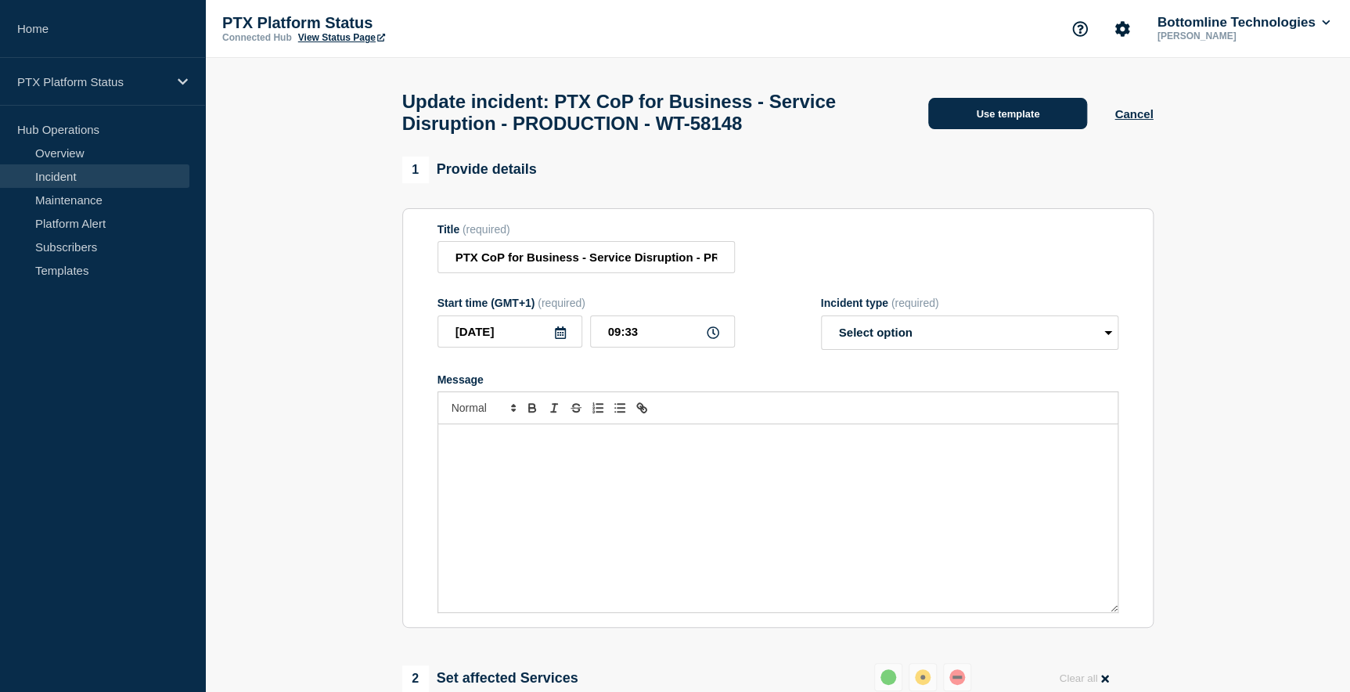
click at [978, 117] on button "Use template" at bounding box center [1007, 113] width 159 height 31
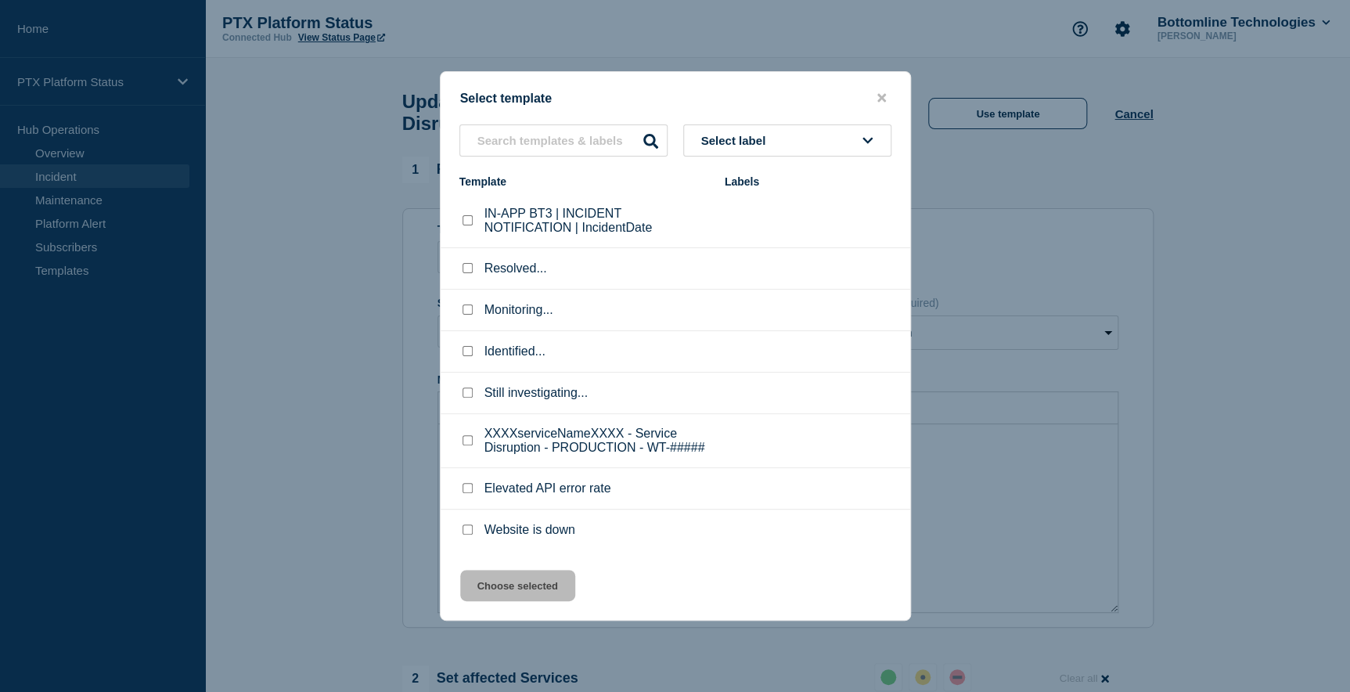
click at [463, 270] on input "Resolved... checkbox" at bounding box center [468, 268] width 10 height 10
checkbox input "true"
click at [540, 591] on button "Choose selected" at bounding box center [517, 585] width 115 height 31
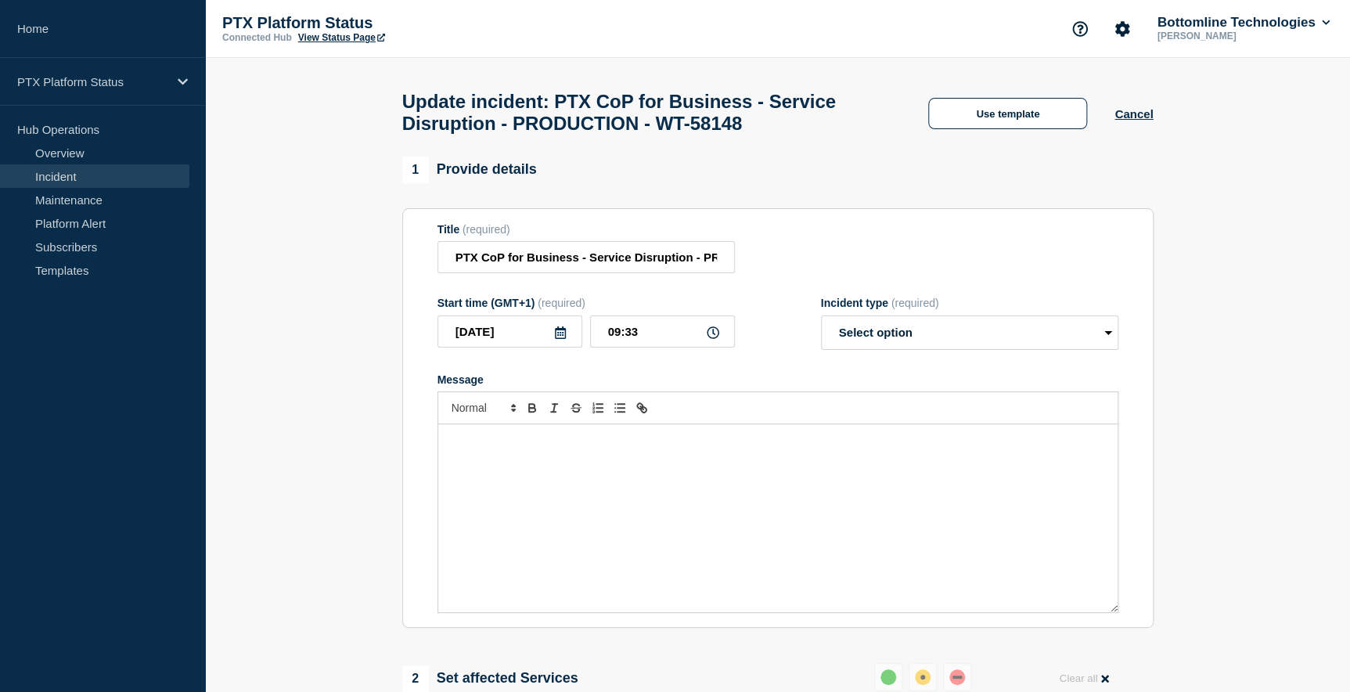
select select "resolved"
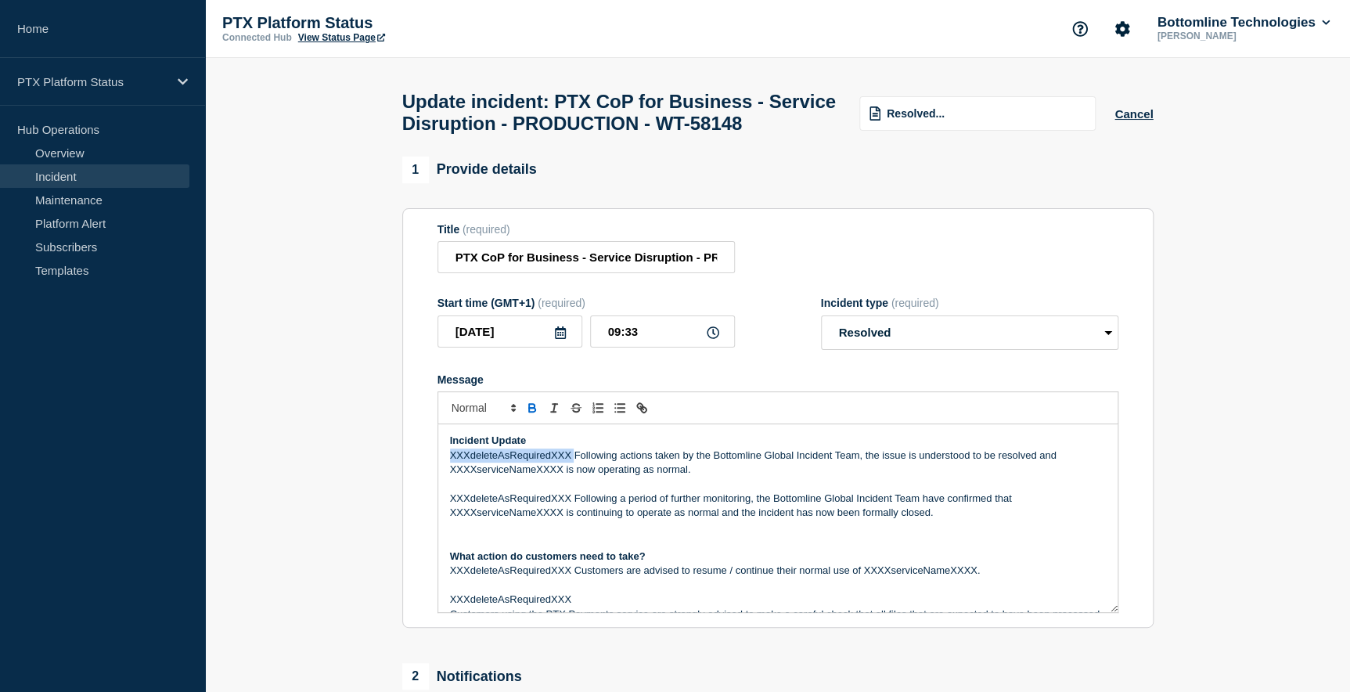
drag, startPoint x: 447, startPoint y: 491, endPoint x: 576, endPoint y: 493, distance: 129.1
click at [576, 493] on div "Incident Update XXXdeleteAsRequiredXXX Following actions taken by the Bottomlin…" at bounding box center [777, 518] width 679 height 188
drag, startPoint x: 935, startPoint y: 490, endPoint x: 1047, endPoint y: 488, distance: 111.9
click at [1046, 477] on p "Following actions taken by the Bottomline Global Incident Team, the issue is un…" at bounding box center [778, 462] width 656 height 29
click at [939, 477] on p "Following actions taken by the Bottomline Global Incident Team, the issue is un…" at bounding box center [778, 462] width 656 height 29
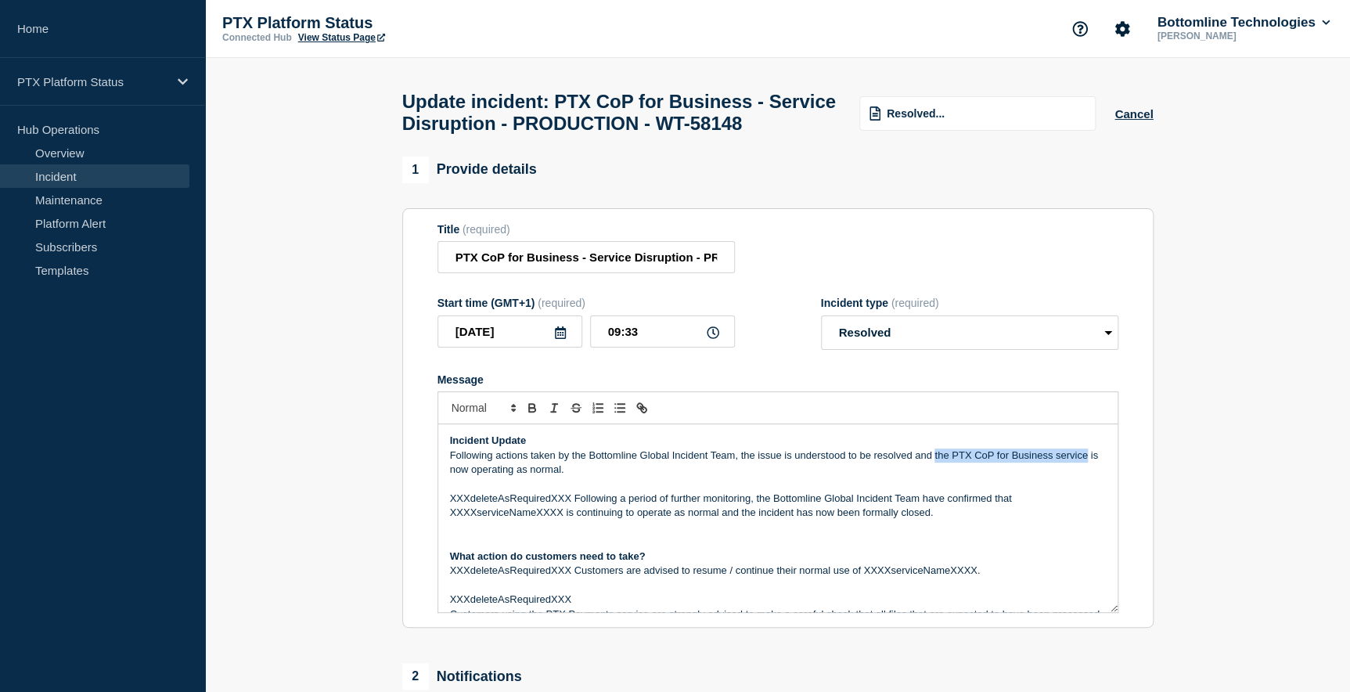
drag, startPoint x: 933, startPoint y: 488, endPoint x: 1086, endPoint y: 491, distance: 153.4
click at [1086, 477] on p "Following actions taken by the Bottomline Global Incident Team, the issue is un…" at bounding box center [778, 462] width 656 height 29
copy p "the PTX CoP for Business service"
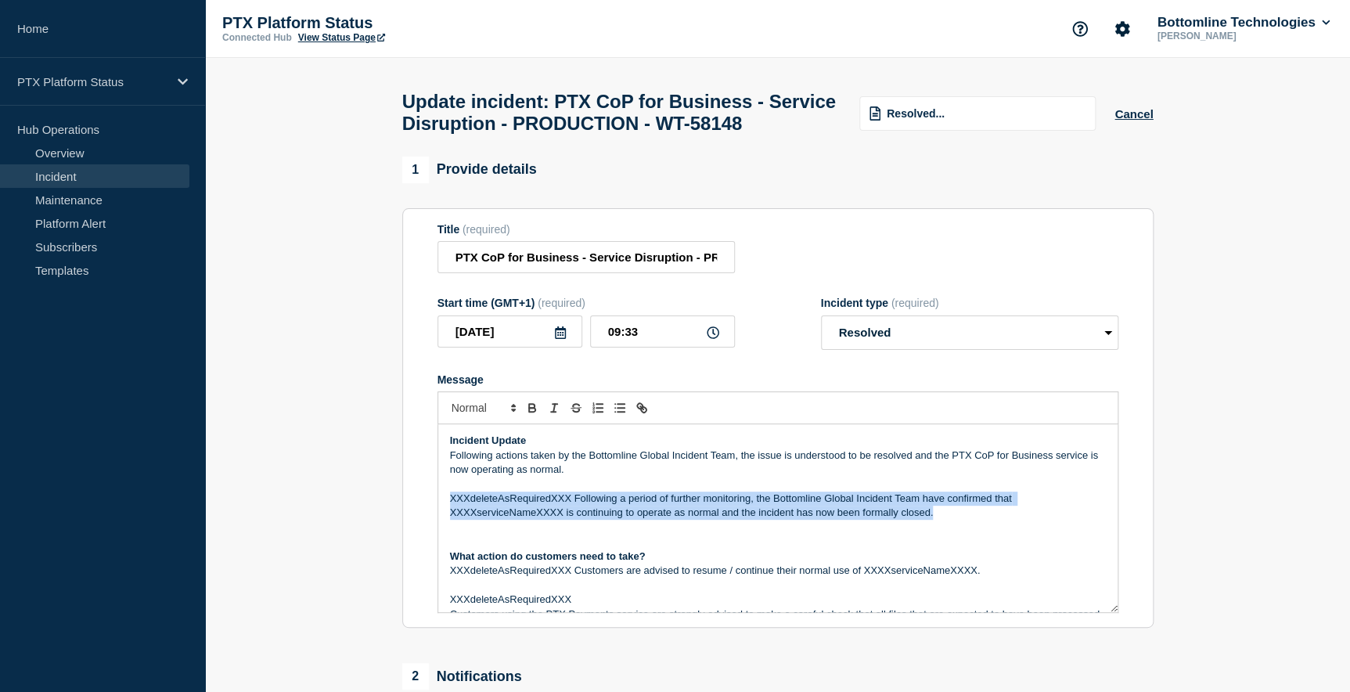
drag, startPoint x: 460, startPoint y: 533, endPoint x: 967, endPoint y: 551, distance: 507.4
click at [967, 551] on div "Incident Update Following actions taken by the Bottomline Global Incident Team,…" at bounding box center [777, 518] width 679 height 188
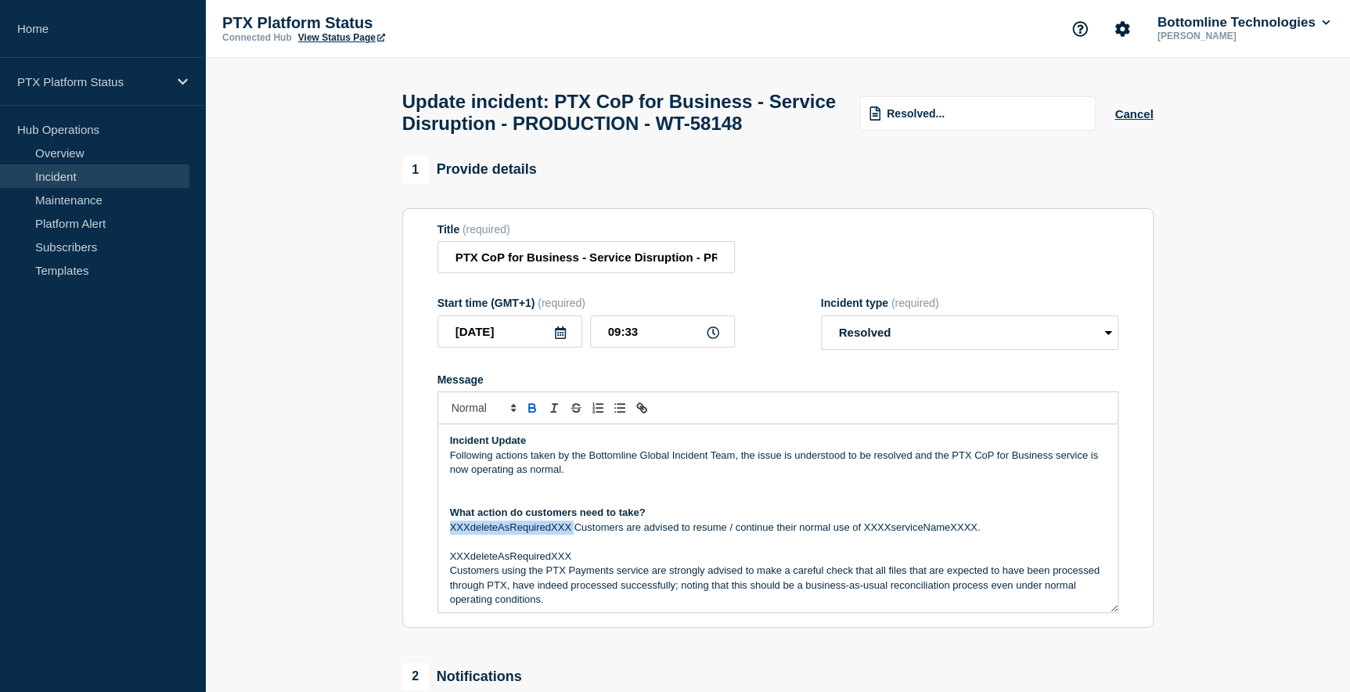
drag, startPoint x: 447, startPoint y: 562, endPoint x: 574, endPoint y: 565, distance: 126.8
click at [574, 565] on div "Incident Update Following actions taken by the Bottomline Global Incident Team,…" at bounding box center [777, 518] width 679 height 188
drag, startPoint x: 739, startPoint y: 561, endPoint x: 851, endPoint y: 557, distance: 112.8
click at [851, 535] on p "Customers are advised to resume / continue their normal use of XXXXserviceNameX…" at bounding box center [778, 527] width 656 height 14
click at [610, 535] on p "Customers are advised to resume / continue their normal use of the PTX CoP for …" at bounding box center [778, 527] width 656 height 14
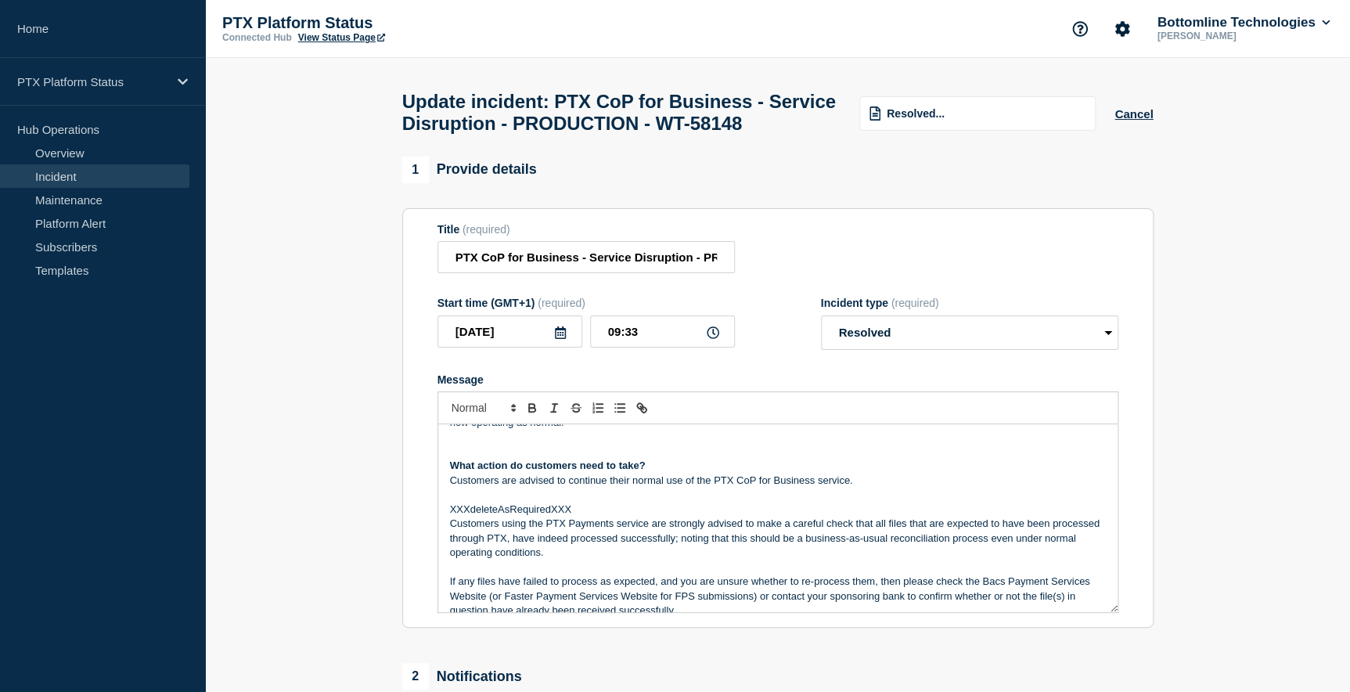
scroll to position [70, 0]
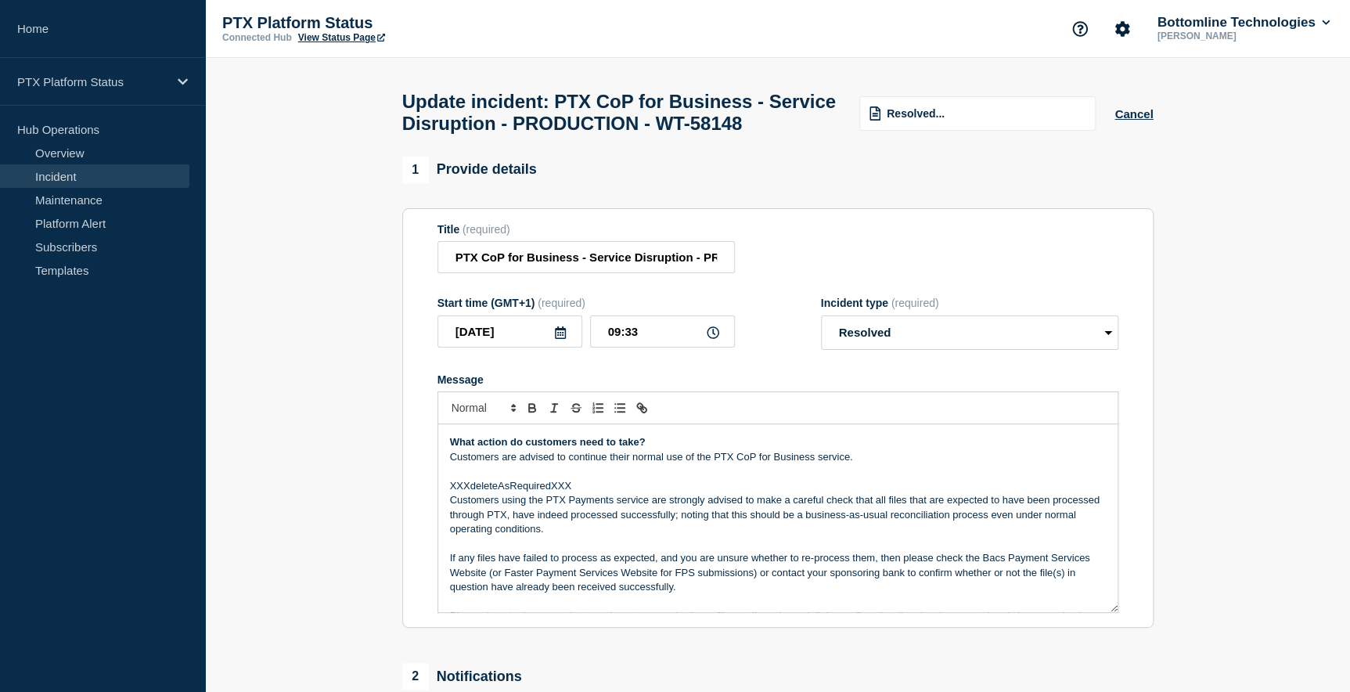
drag, startPoint x: 447, startPoint y: 517, endPoint x: 502, endPoint y: 519, distance: 55.6
click at [452, 516] on div "Incident Update Following actions taken by the Bottomline Global Incident Team,…" at bounding box center [777, 518] width 679 height 188
drag, startPoint x: 517, startPoint y: 521, endPoint x: 551, endPoint y: 533, distance: 35.6
click at [551, 533] on div "Incident Update Following actions taken by the Bottomline Global Incident Team,…" at bounding box center [777, 518] width 679 height 188
click at [499, 493] on p "XXXdeleteAsRequiredXXX" at bounding box center [778, 486] width 656 height 14
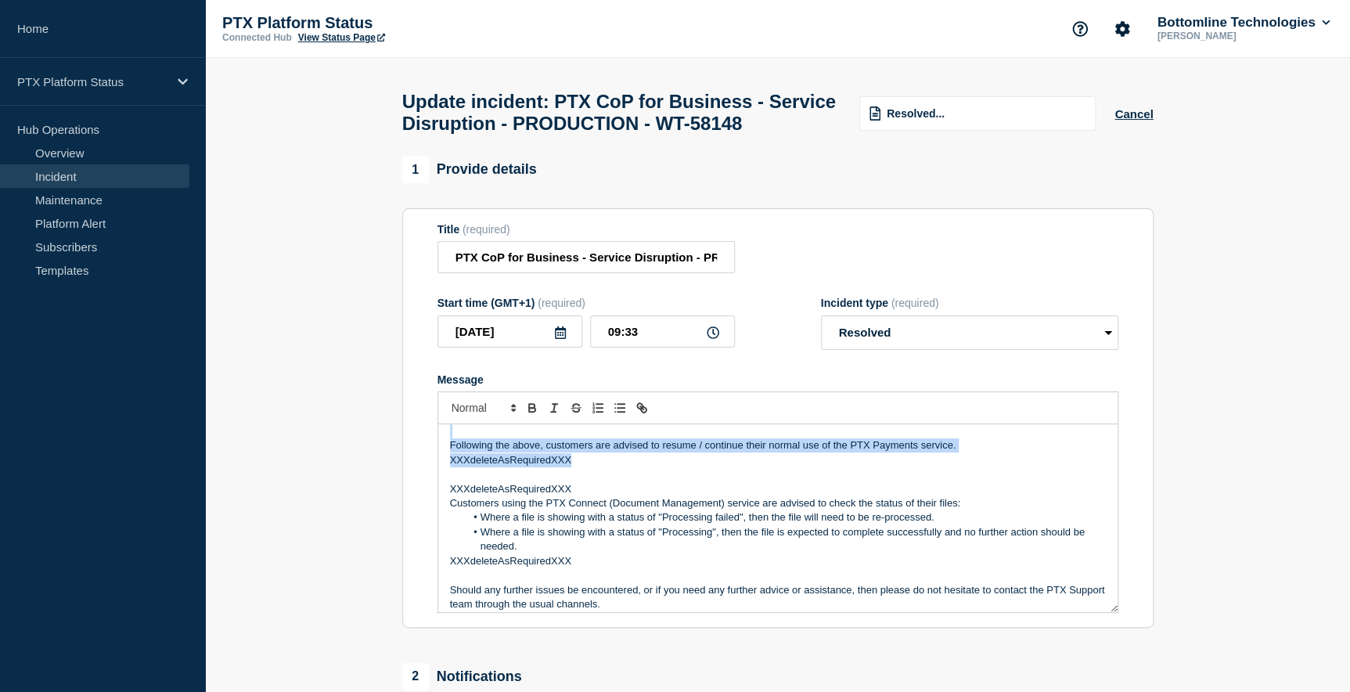
scroll to position [355, 0]
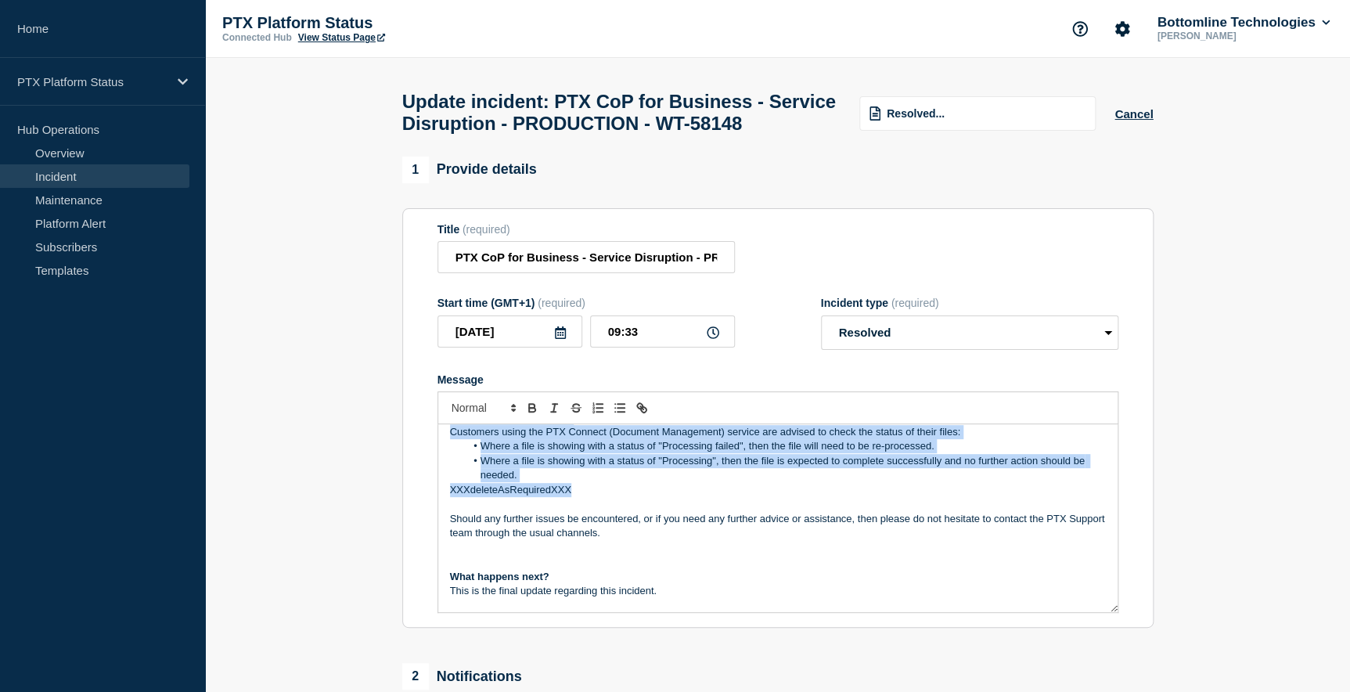
drag, startPoint x: 446, startPoint y: 519, endPoint x: 685, endPoint y: 524, distance: 238.8
click at [685, 524] on div "Incident Update Following actions taken by the Bottomline Global Incident Team,…" at bounding box center [777, 518] width 679 height 188
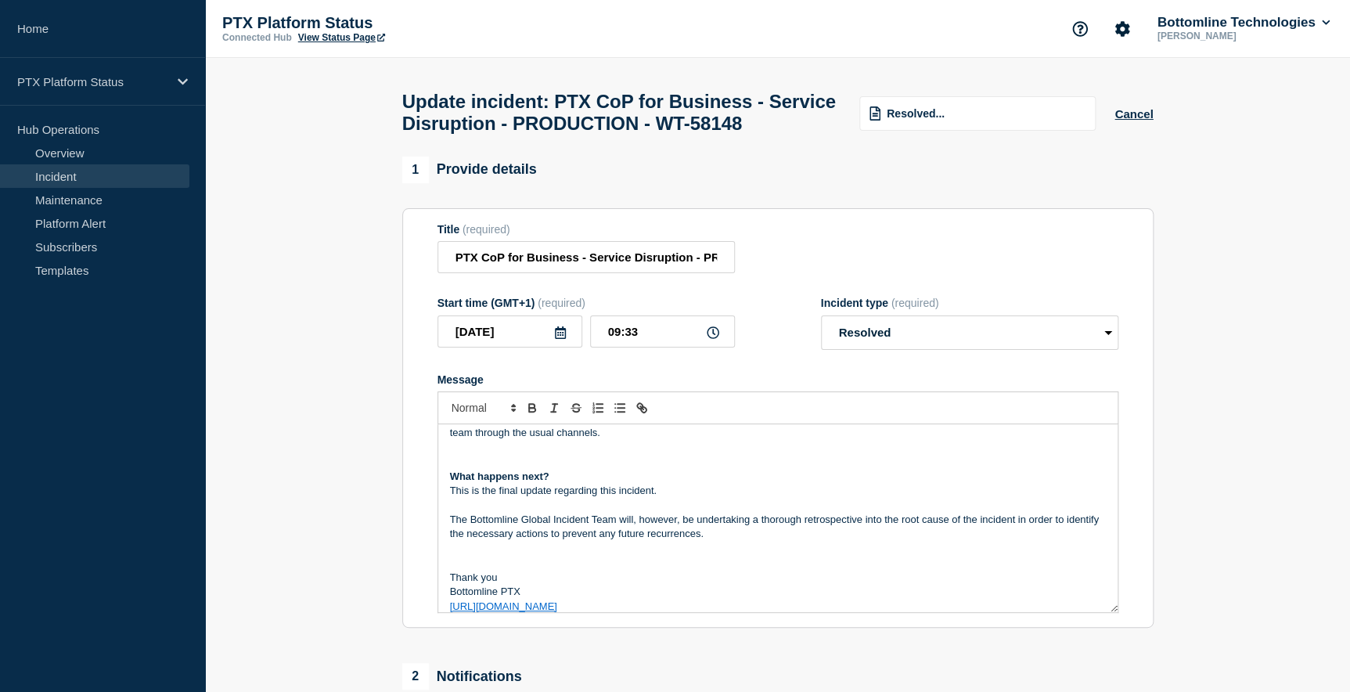
scroll to position [149, 0]
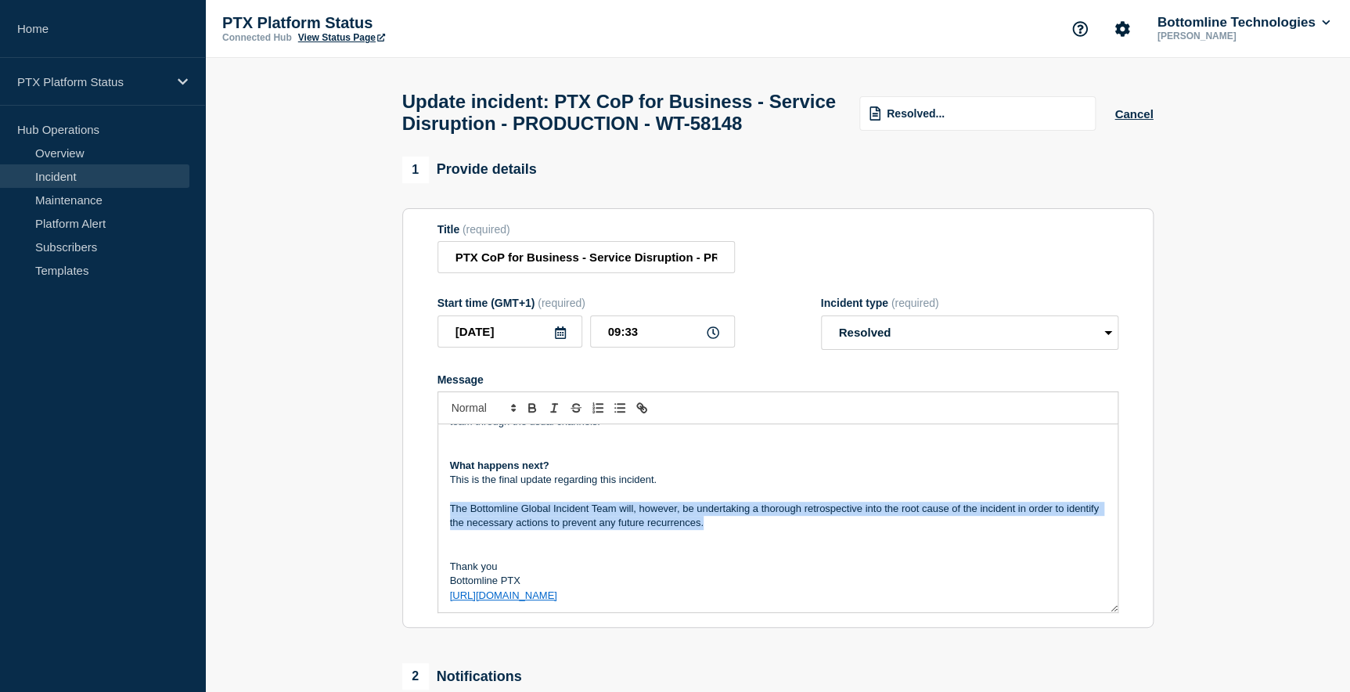
drag, startPoint x: 761, startPoint y: 561, endPoint x: 441, endPoint y: 542, distance: 319.9
click at [441, 542] on div "Incident Update Following actions taken by the Bottomline Global Incident Team,…" at bounding box center [777, 518] width 679 height 188
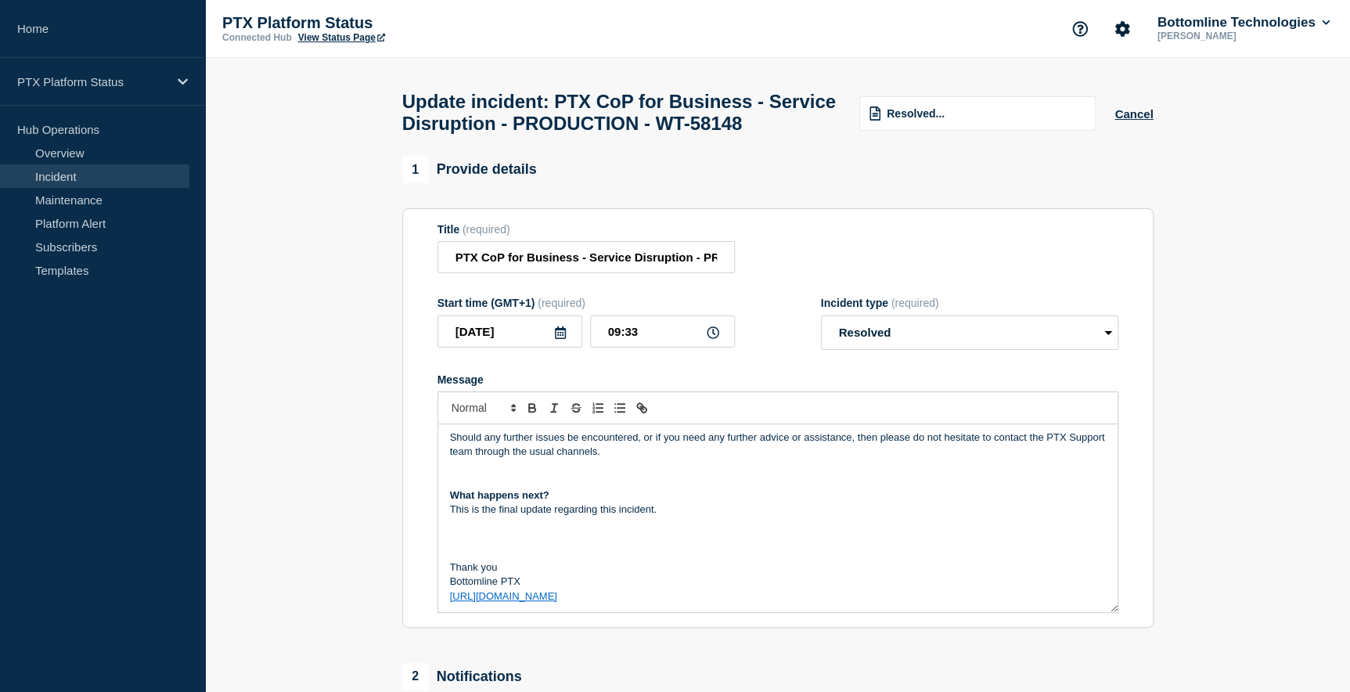
scroll to position [105, 0]
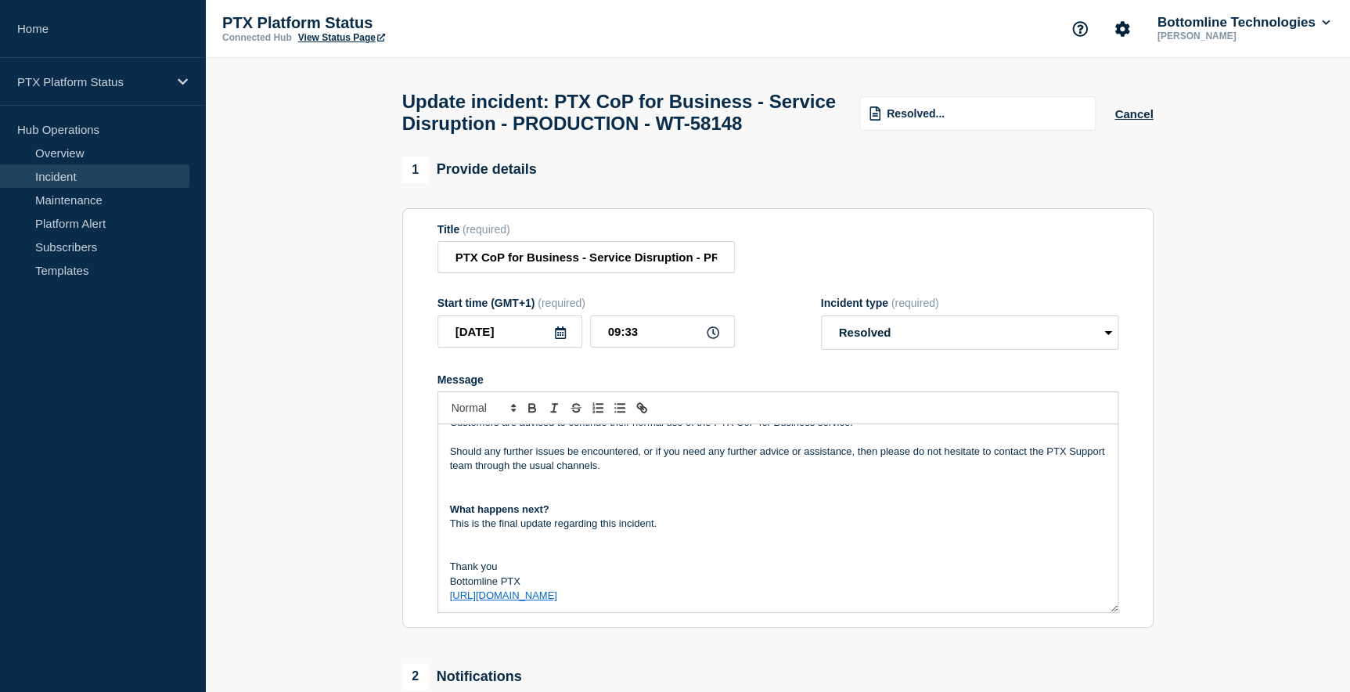
click at [456, 545] on p "Message" at bounding box center [778, 538] width 656 height 14
click at [456, 560] on p "Message" at bounding box center [778, 552] width 656 height 14
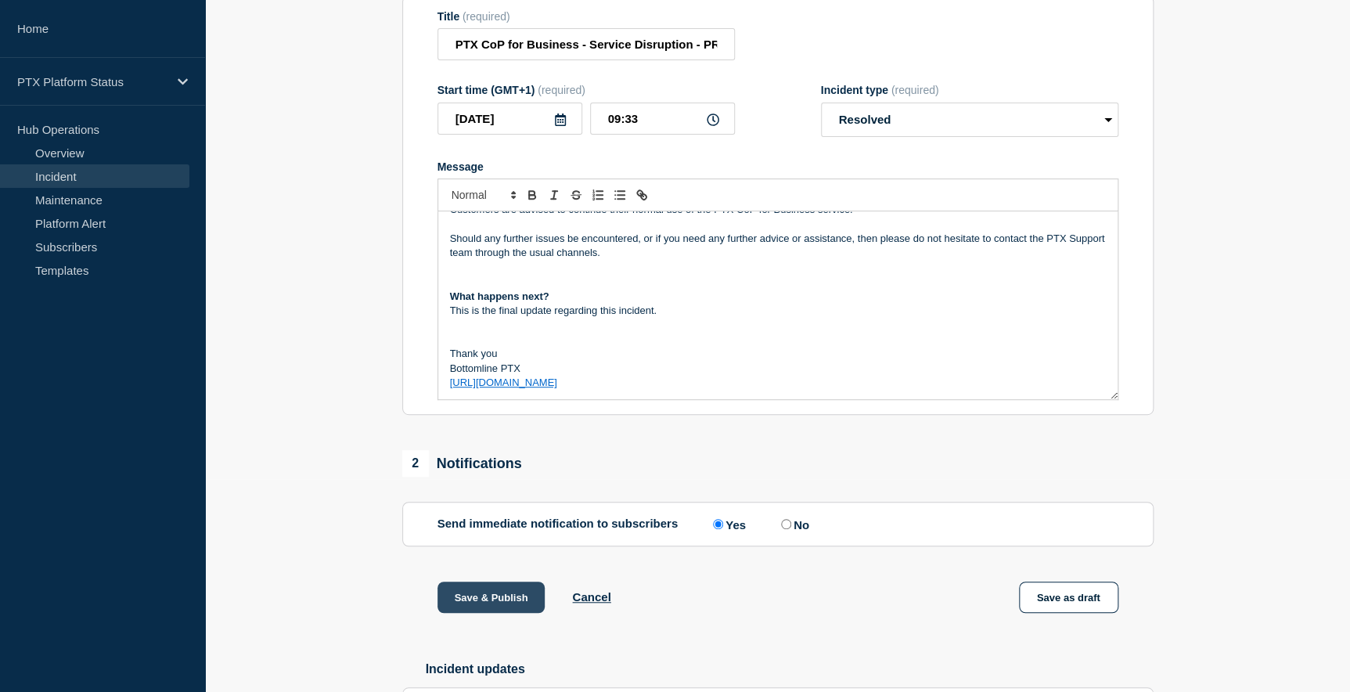
click at [508, 613] on button "Save & Publish" at bounding box center [491, 596] width 108 height 31
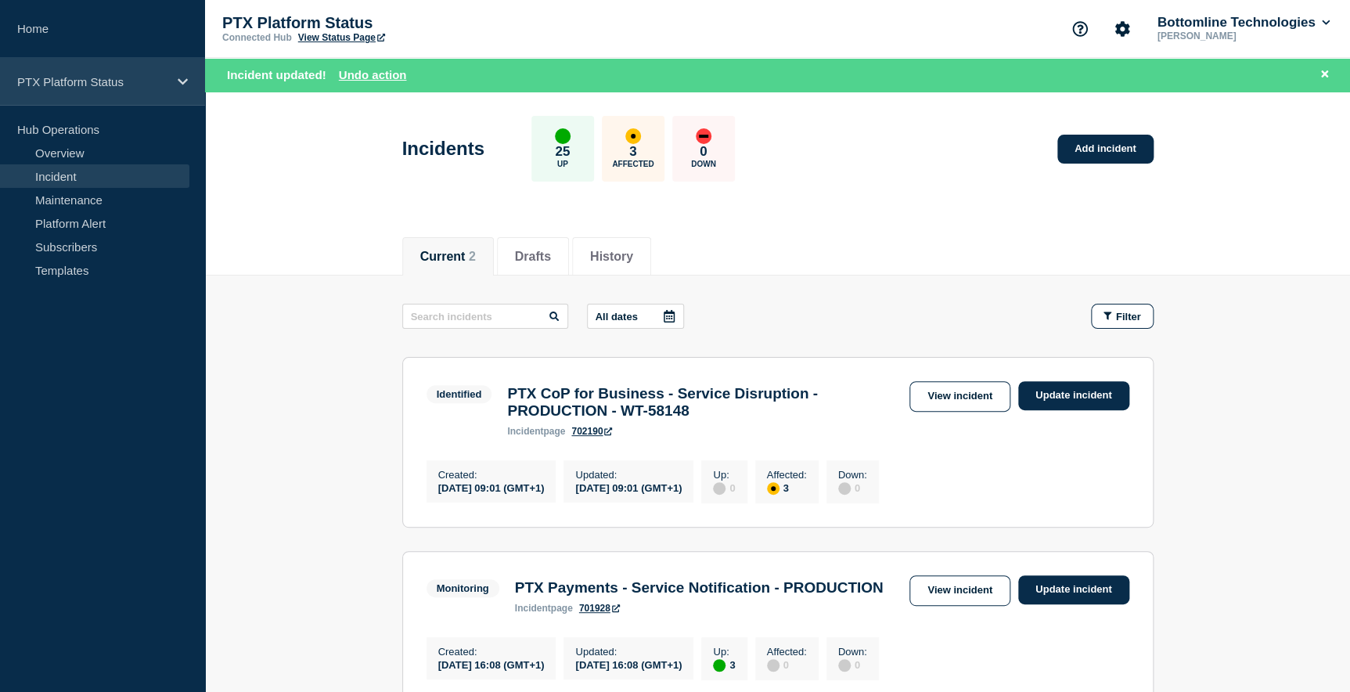
click at [96, 82] on p "PTX Platform Status" at bounding box center [92, 81] width 150 height 13
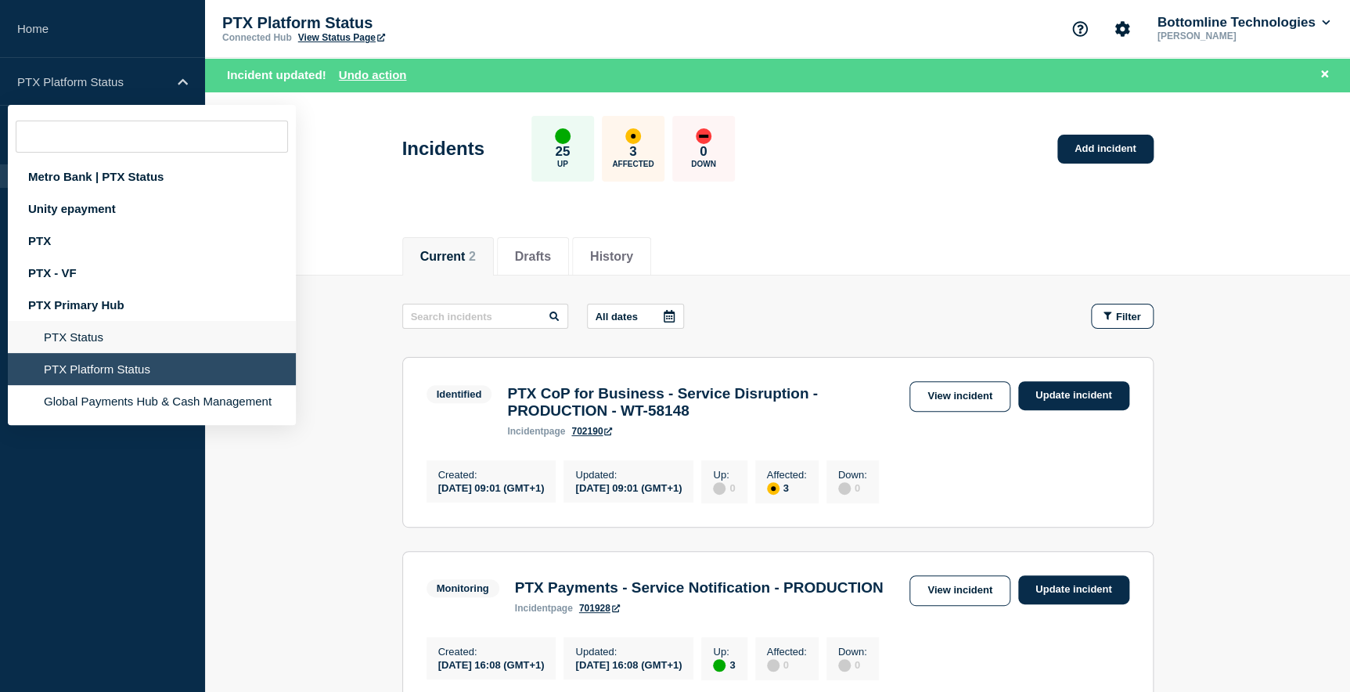
click at [89, 353] on li "PTX Status" at bounding box center [152, 369] width 288 height 32
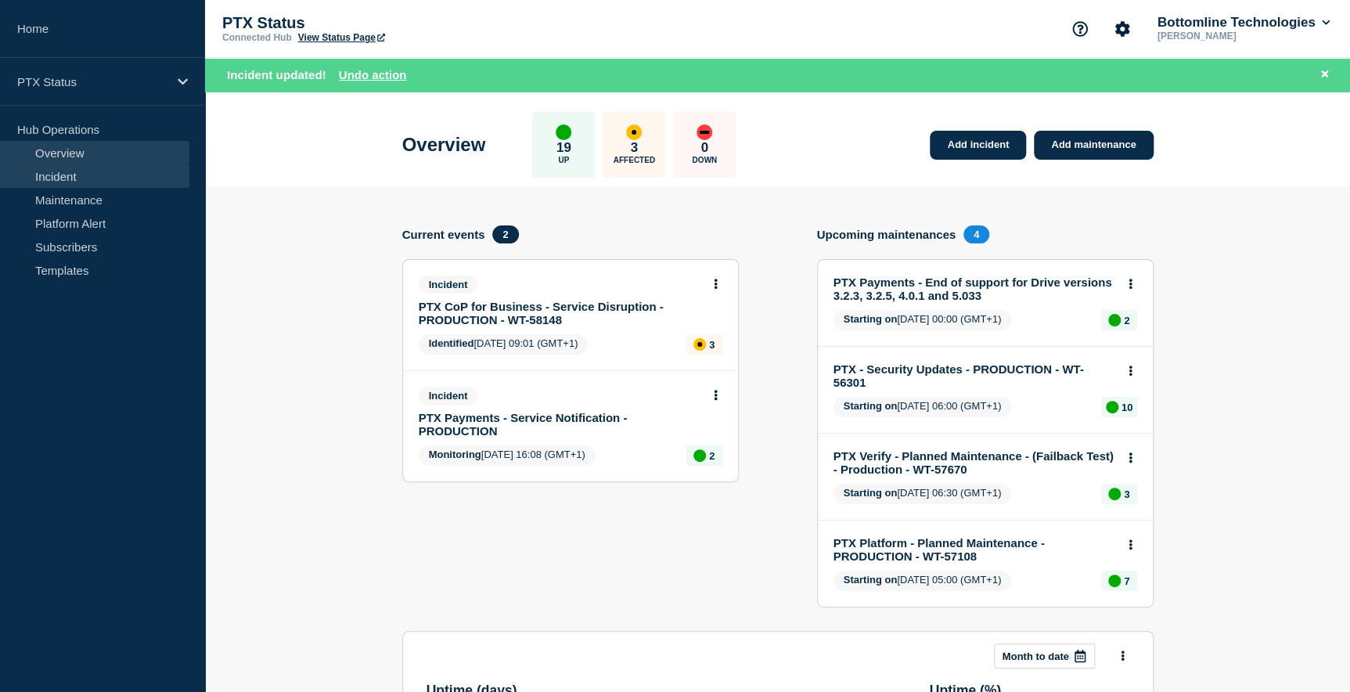
click at [66, 178] on link "Incident" at bounding box center [94, 175] width 189 height 23
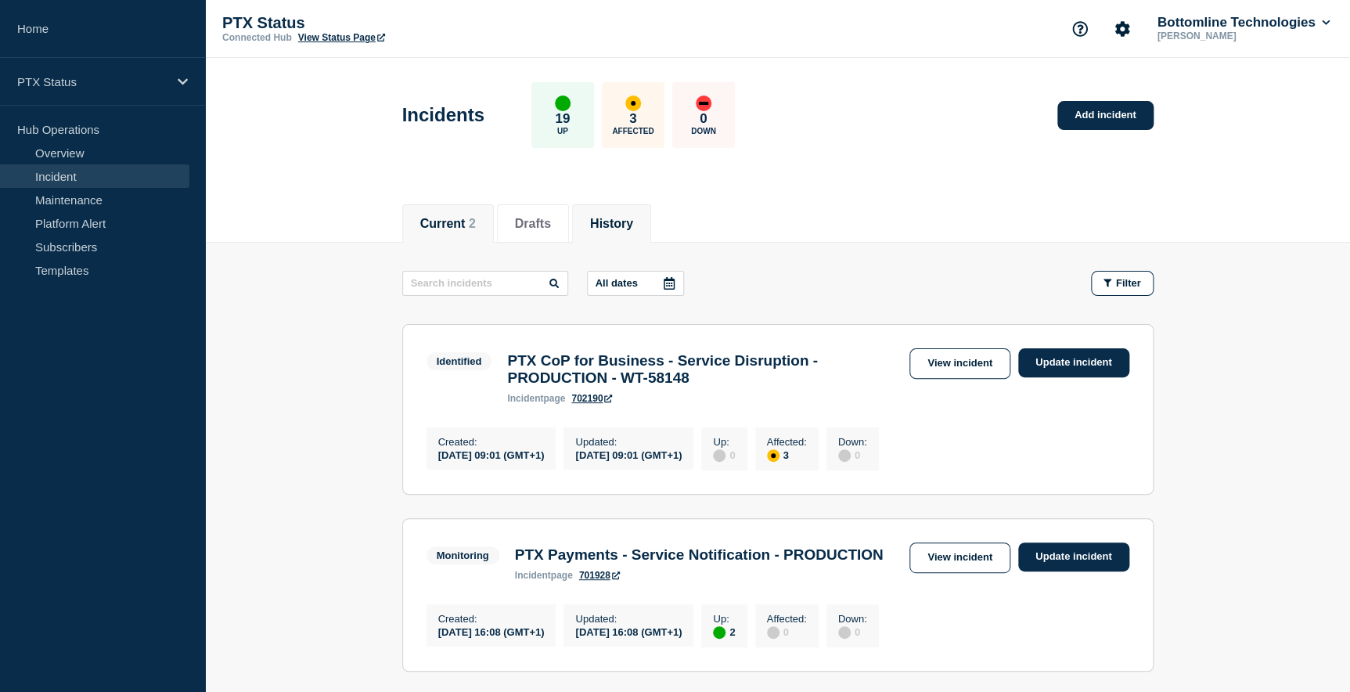
click at [628, 219] on button "History" at bounding box center [611, 224] width 43 height 14
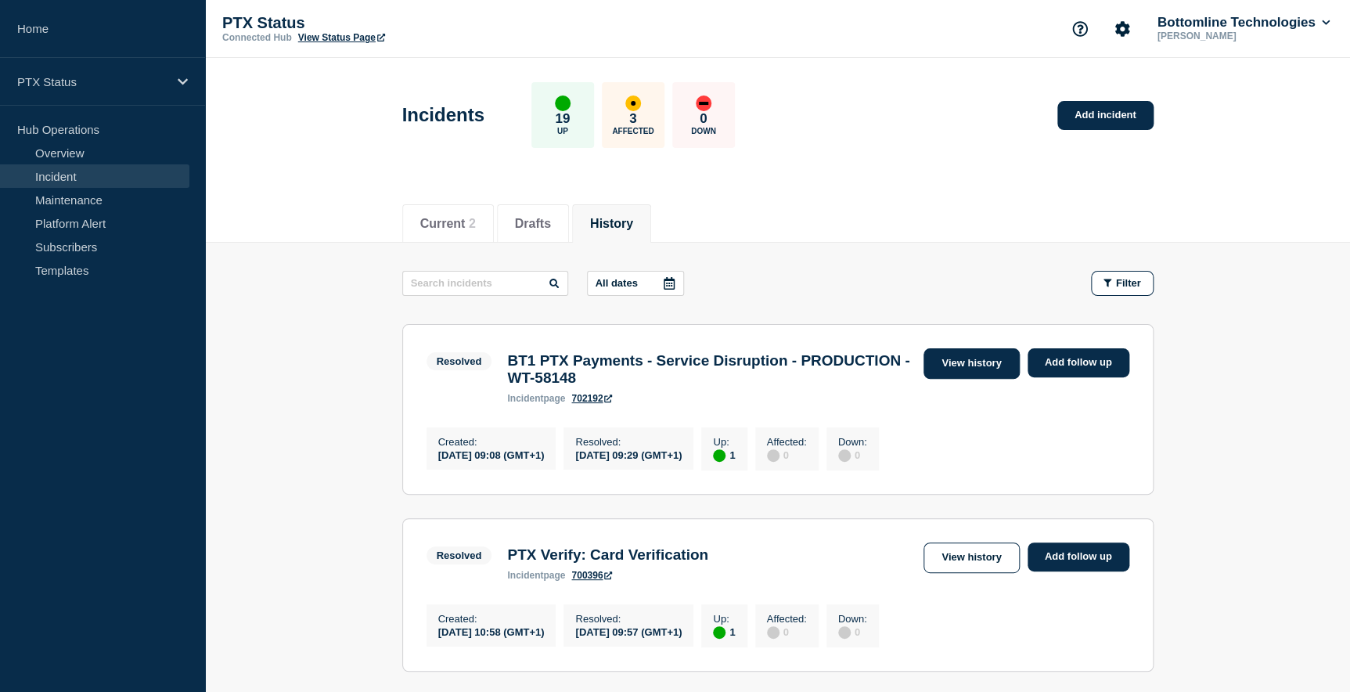
click at [962, 363] on link "View history" at bounding box center [970, 363] width 95 height 31
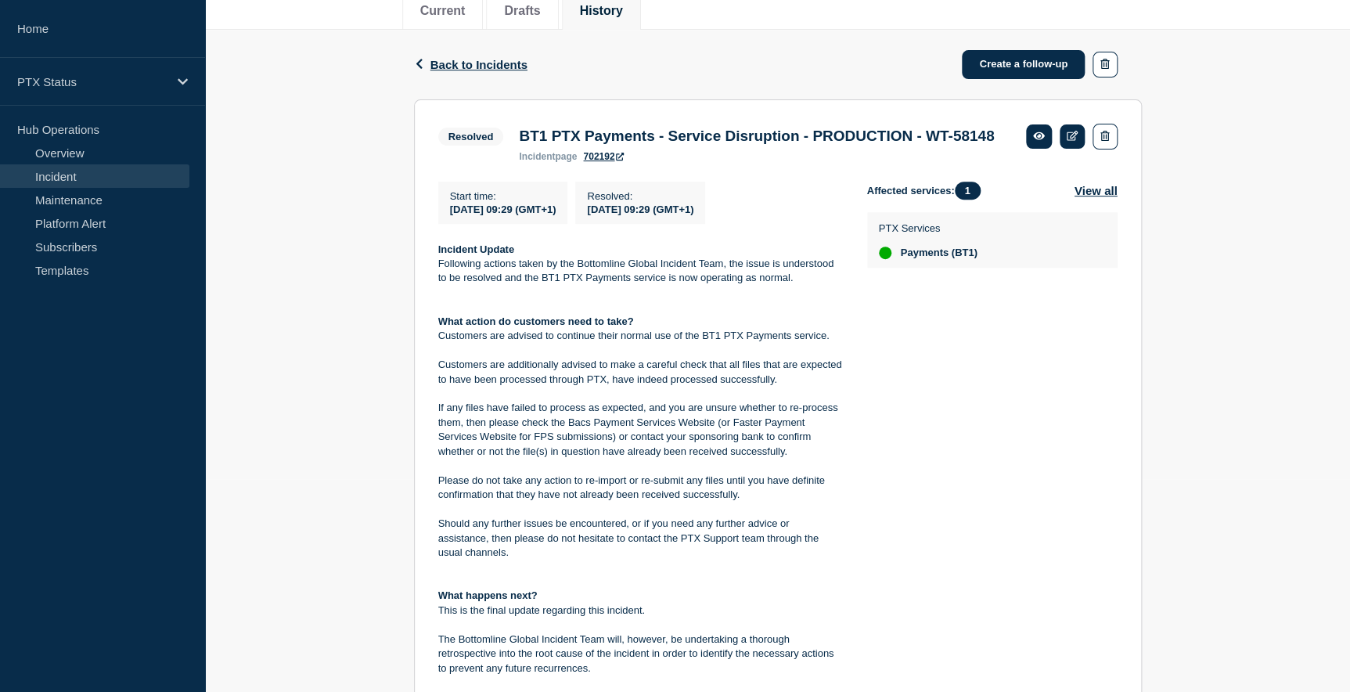
scroll to position [284, 0]
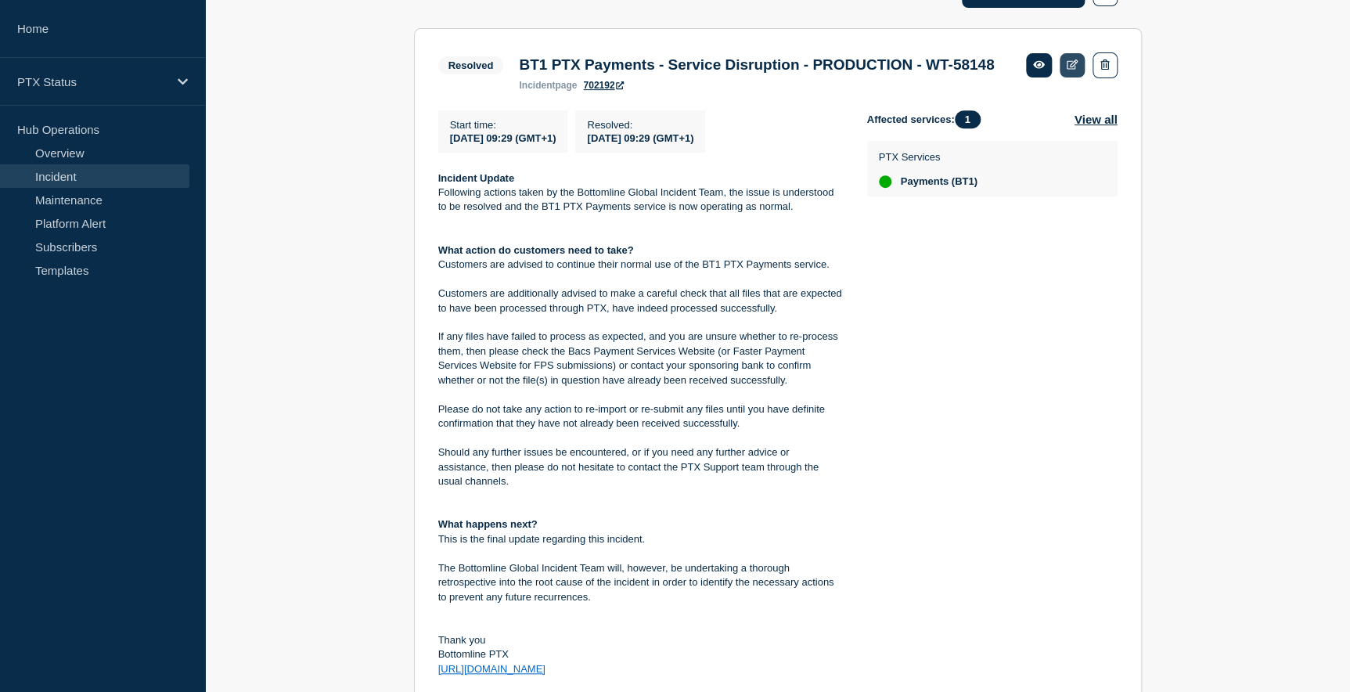
click at [1069, 63] on icon at bounding box center [1073, 64] width 12 height 10
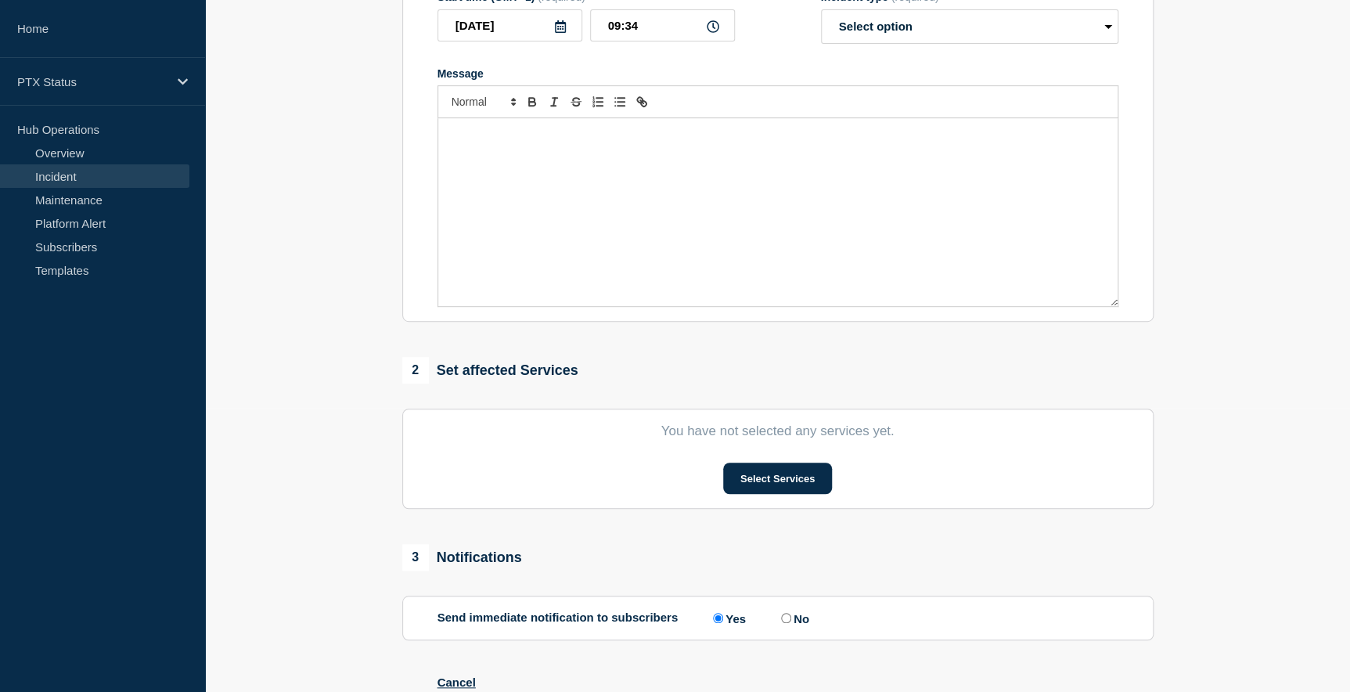
type input "BT1 PTX Payments - Service Disruption - PRODUCTION - WT-58148"
type input "09:29"
select select "resolved"
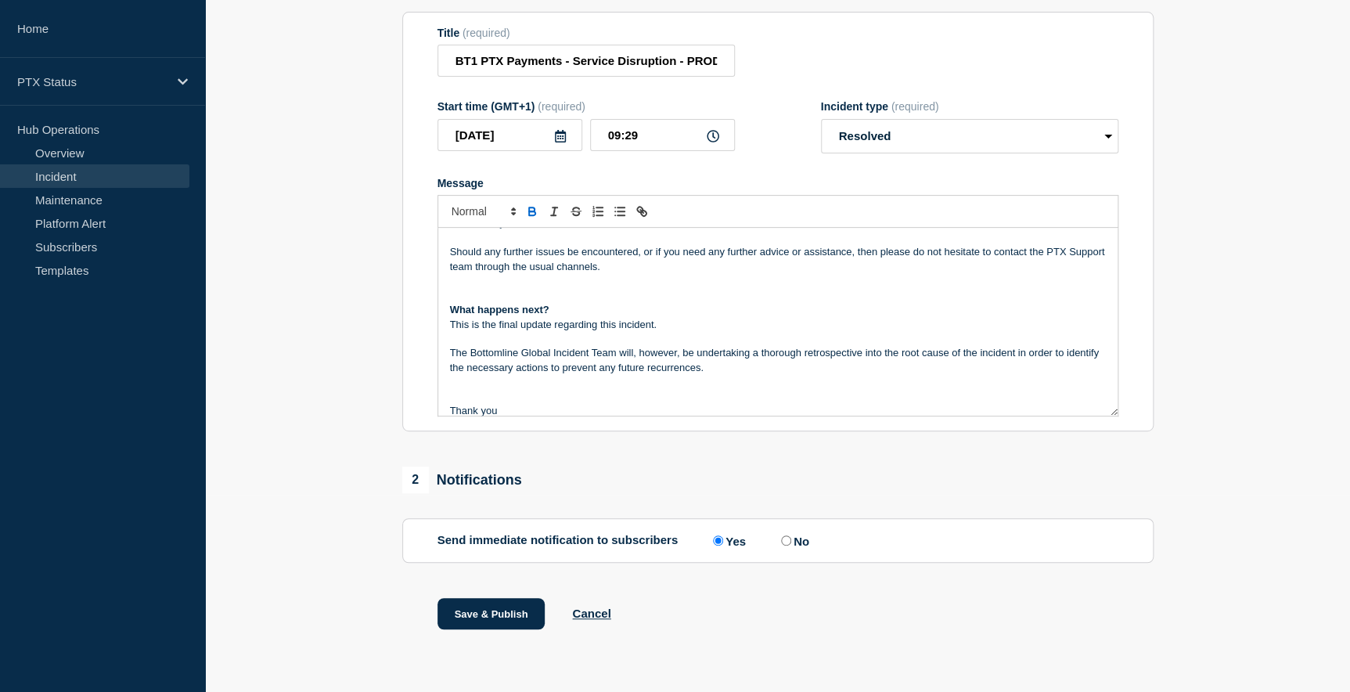
scroll to position [284, 0]
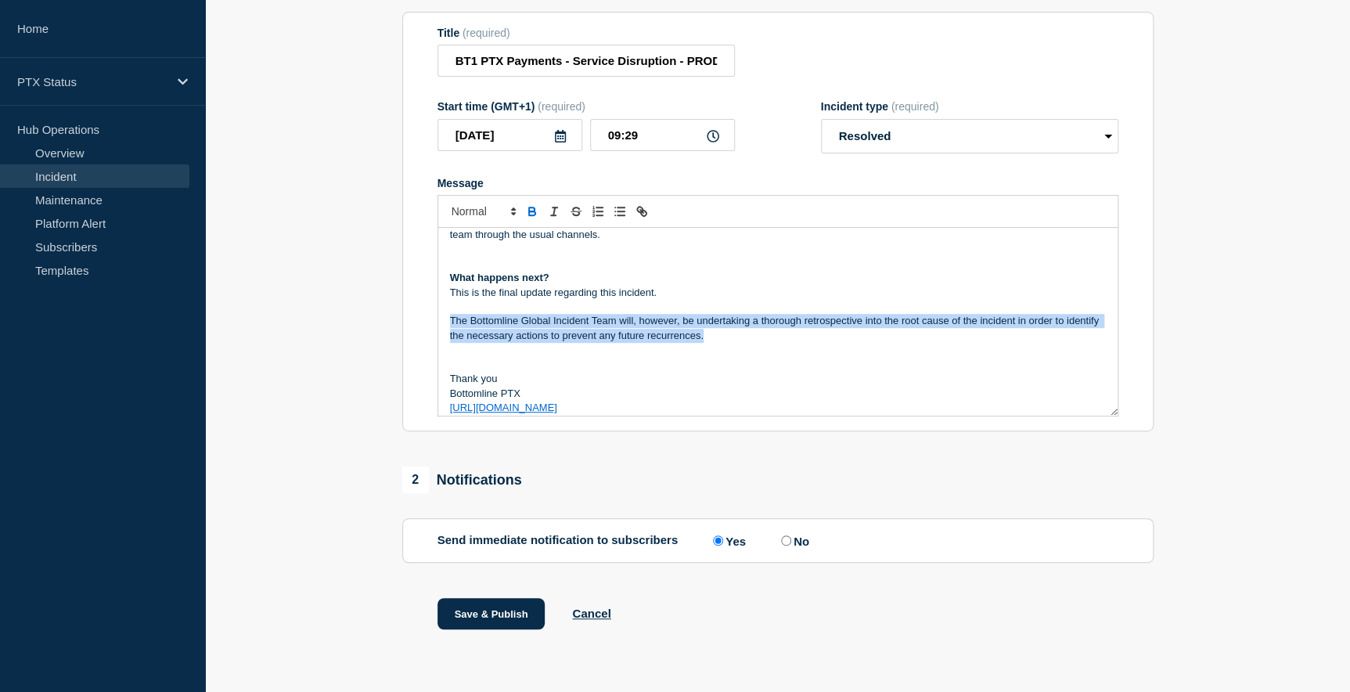
drag, startPoint x: 780, startPoint y: 339, endPoint x: 424, endPoint y: 325, distance: 356.4
click at [424, 325] on section "Title (required) BT1 PTX Payments - Service Disruption - PRODUCTION - WT-58148 …" at bounding box center [777, 222] width 751 height 420
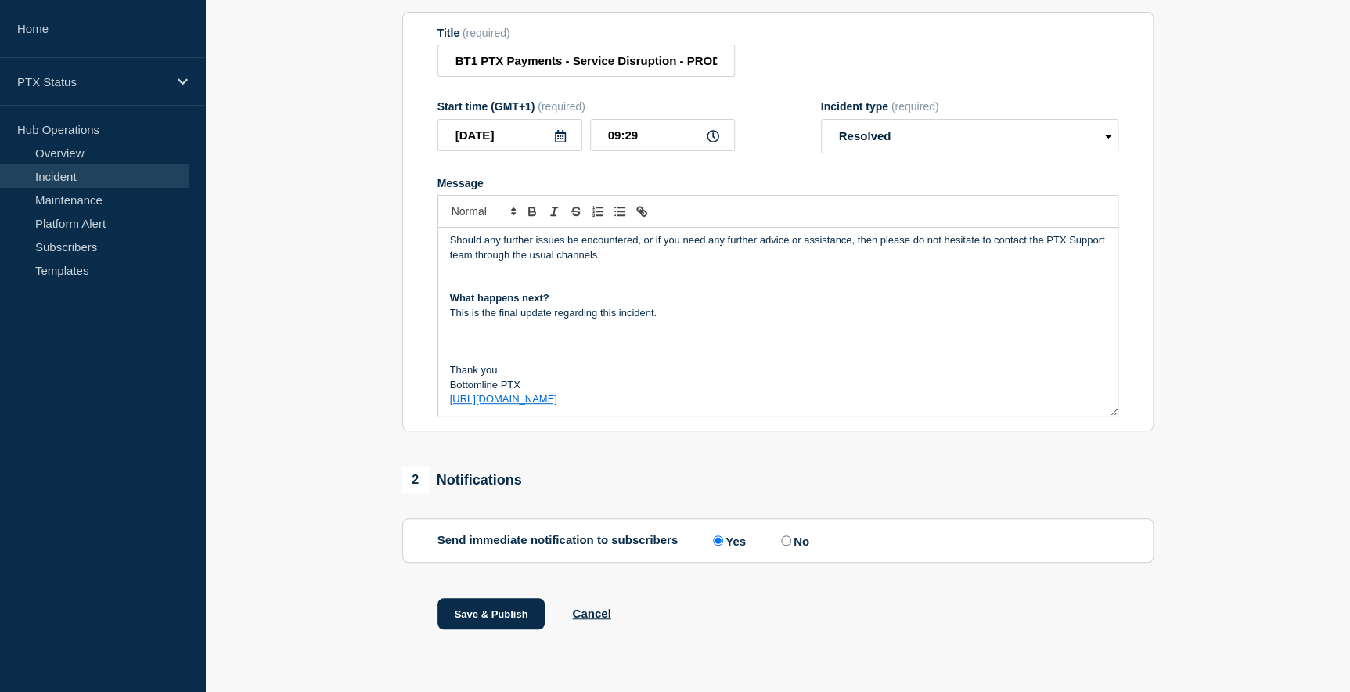
scroll to position [250, 0]
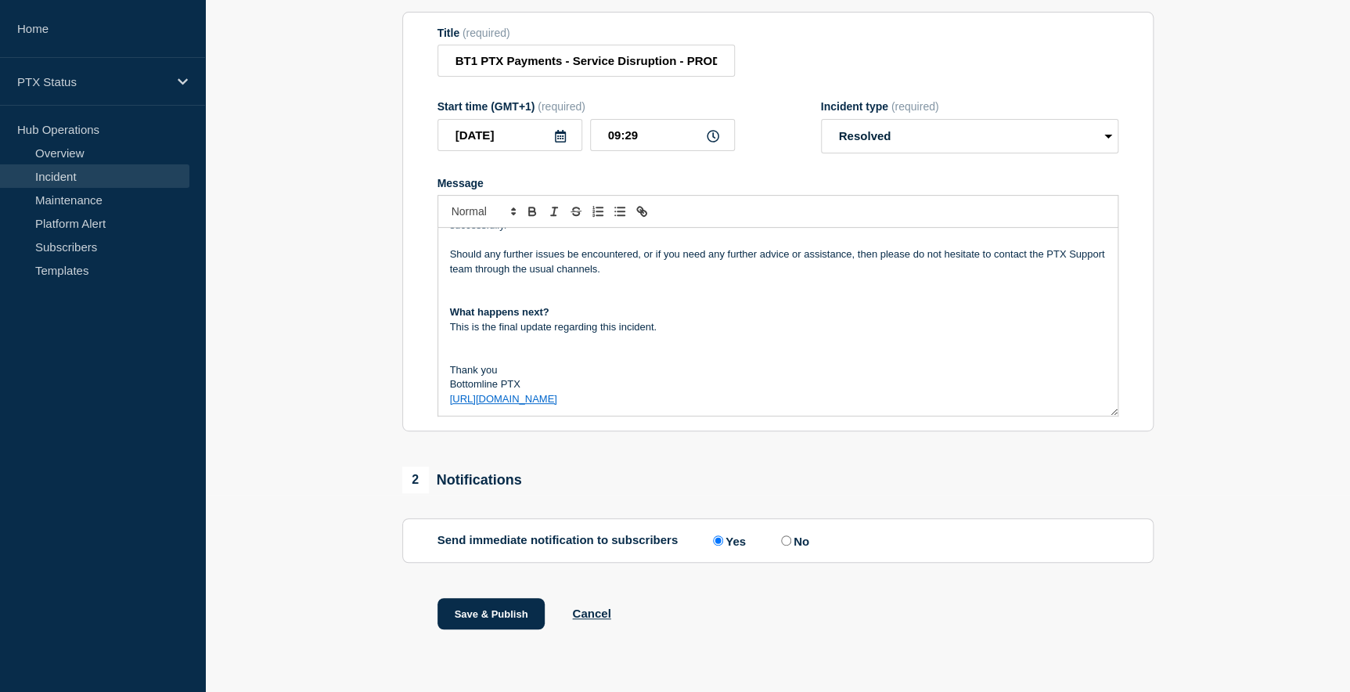
click at [788, 537] on input "No" at bounding box center [786, 540] width 10 height 10
radio input "true"
radio input "false"
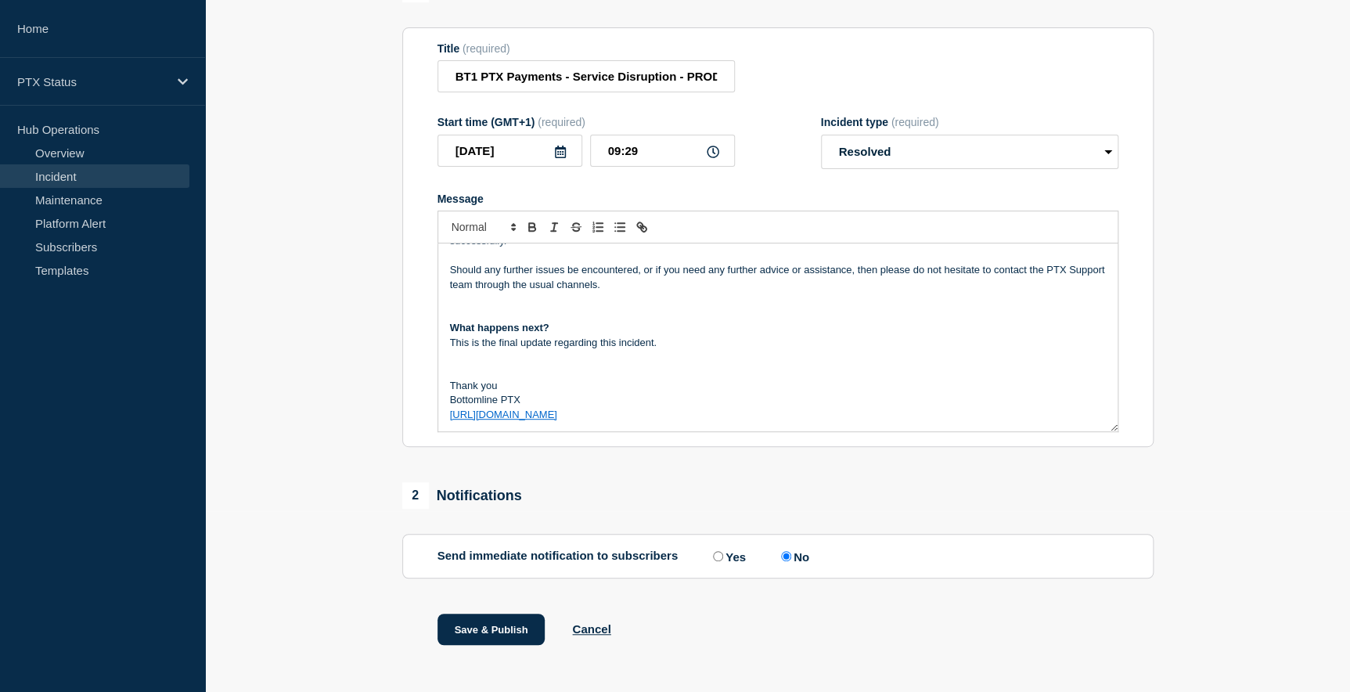
scroll to position [206, 0]
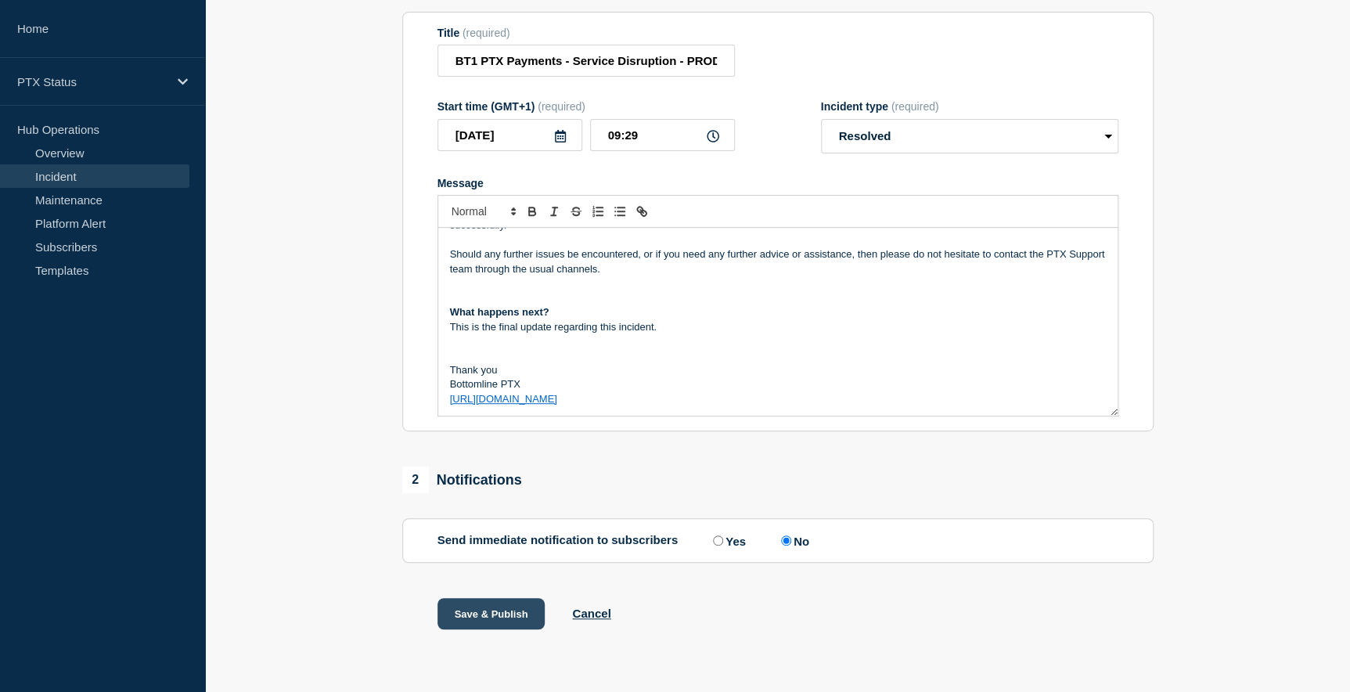
click at [517, 614] on button "Save & Publish" at bounding box center [491, 613] width 108 height 31
